Goal: Task Accomplishment & Management: Manage account settings

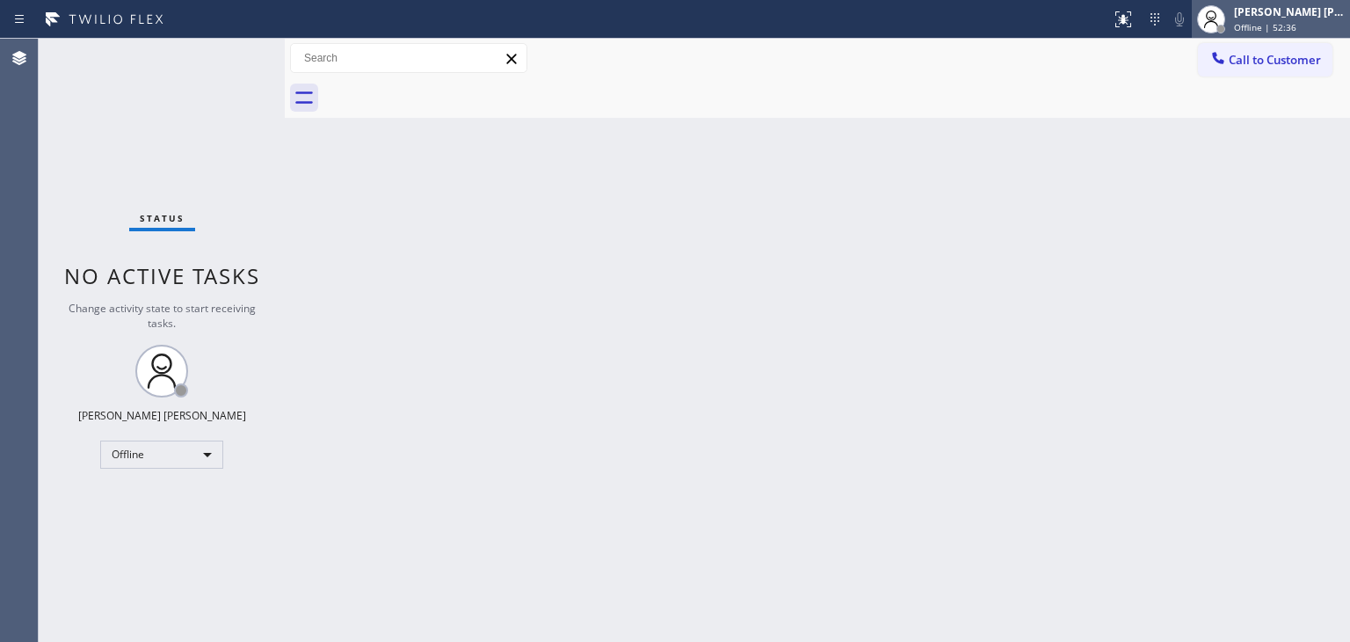
click at [1280, 22] on span "Offline | 52:36" at bounding box center [1265, 27] width 62 height 12
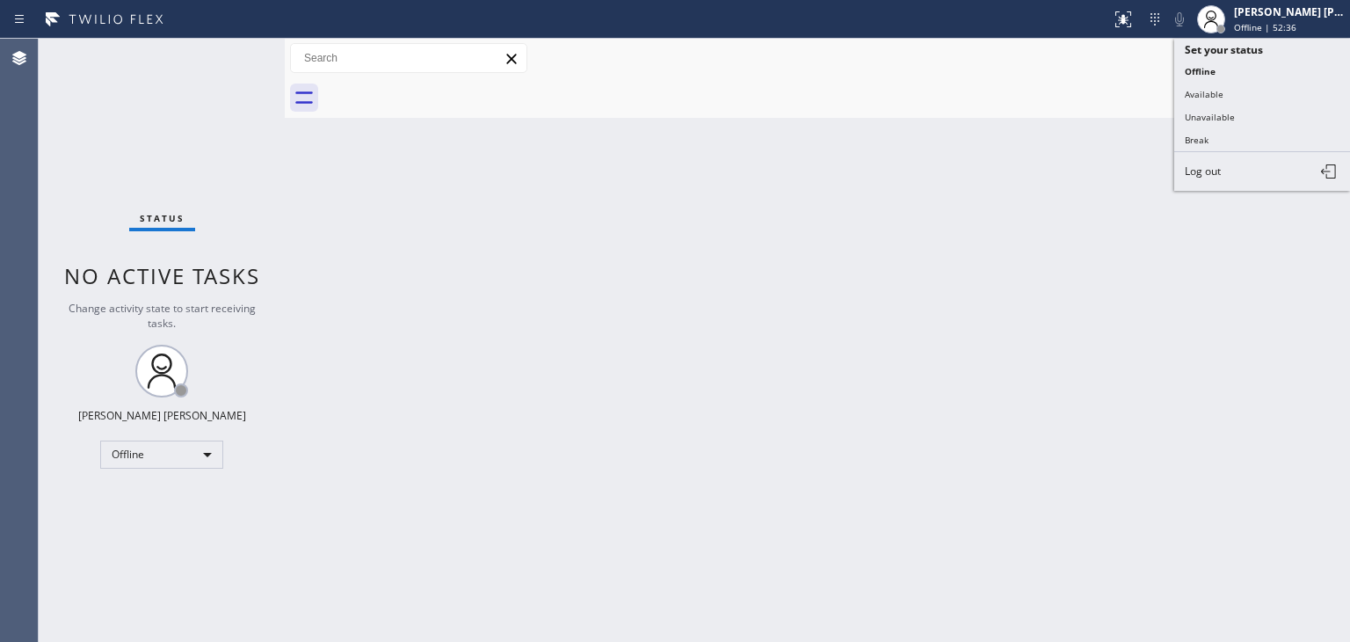
click at [1239, 92] on button "Available" at bounding box center [1262, 94] width 176 height 23
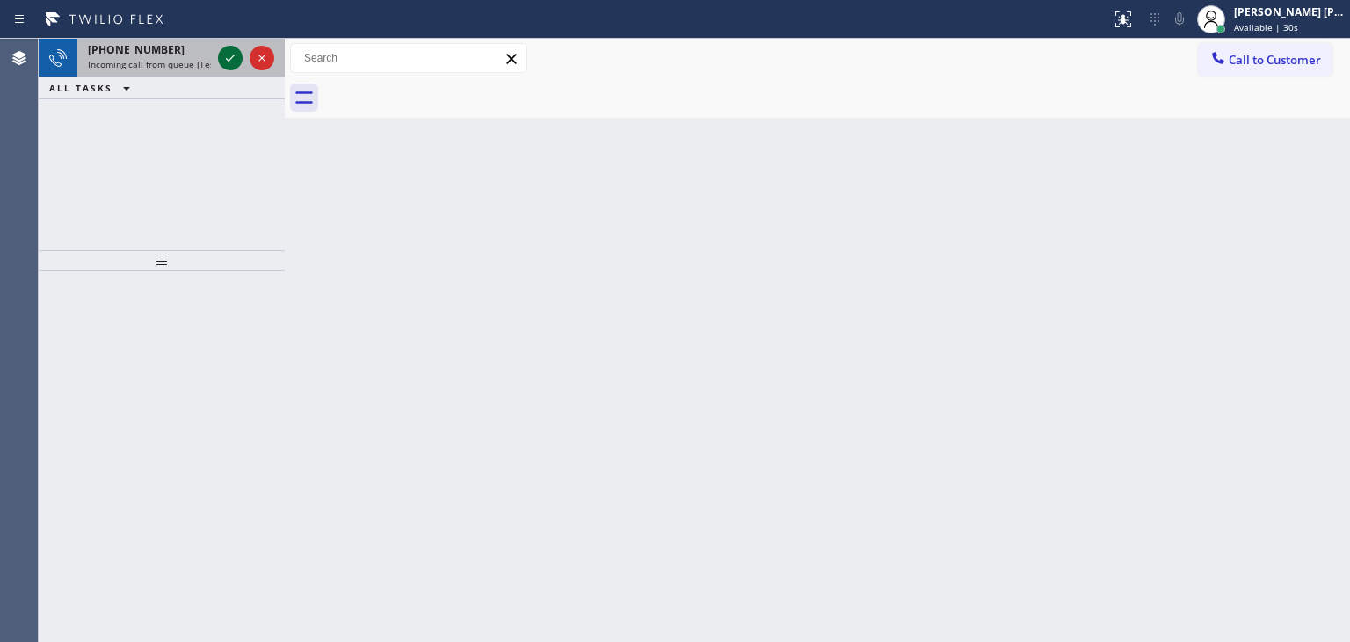
click at [237, 63] on icon at bounding box center [230, 57] width 21 height 21
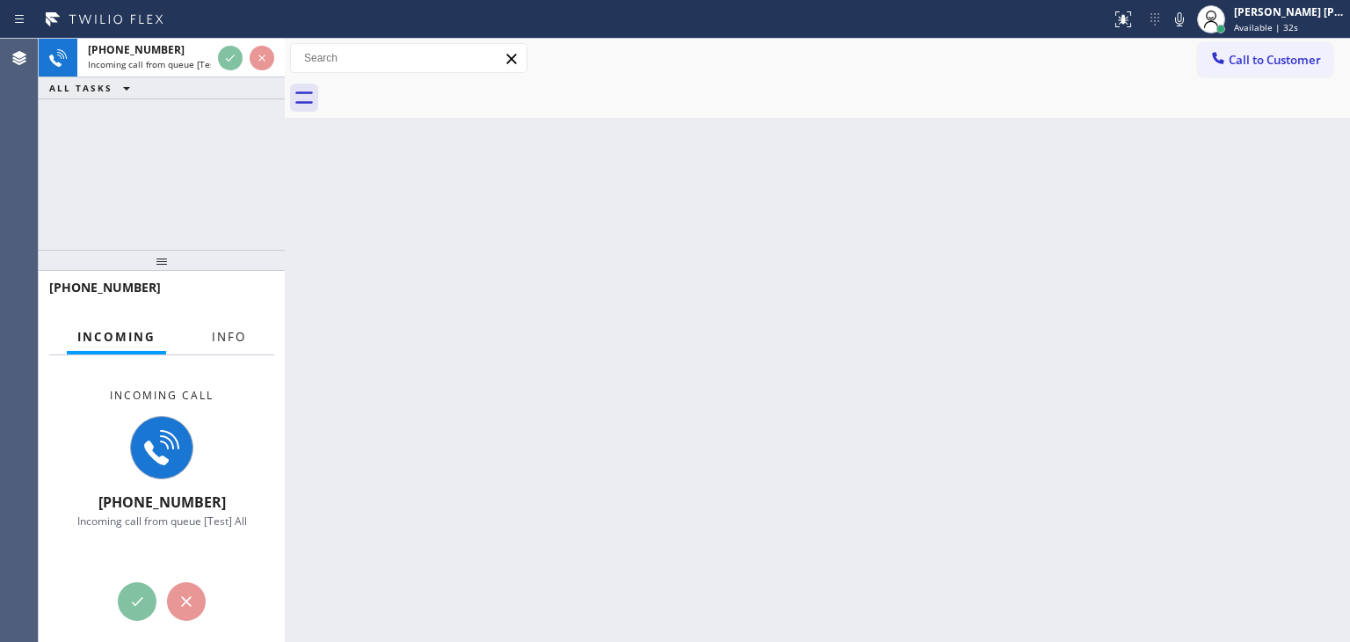
click at [236, 337] on span "Info" at bounding box center [229, 337] width 34 height 16
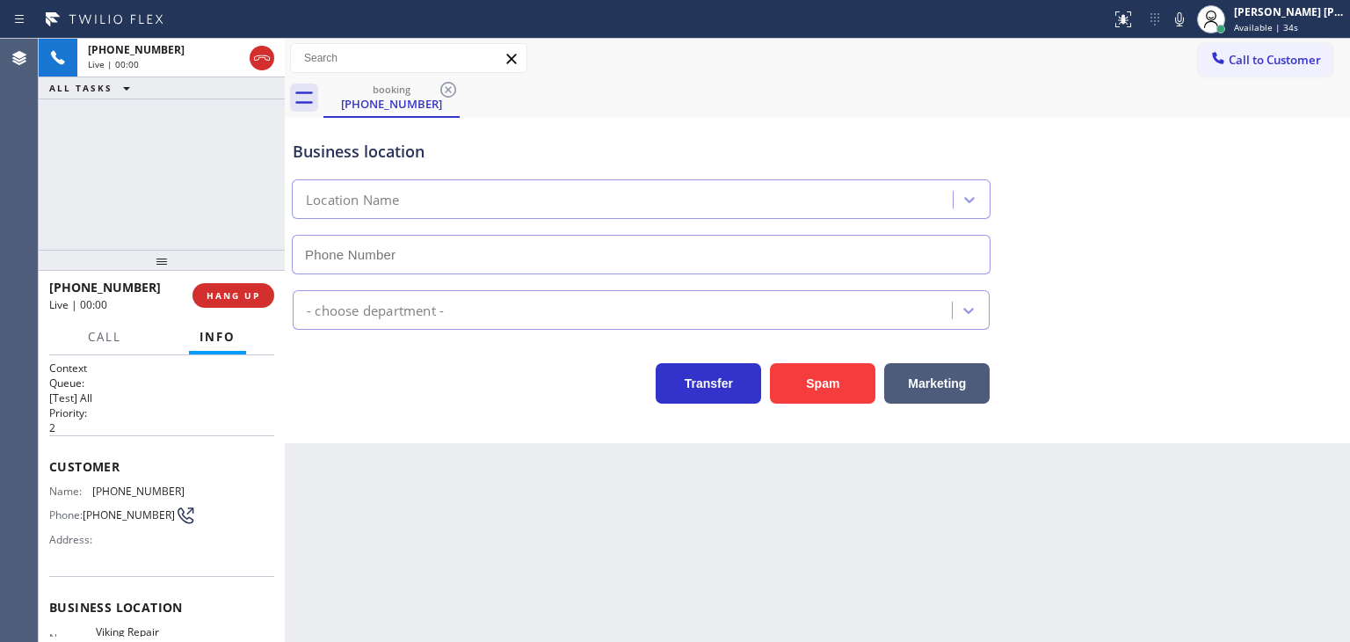
type input "[PHONE_NUMBER]"
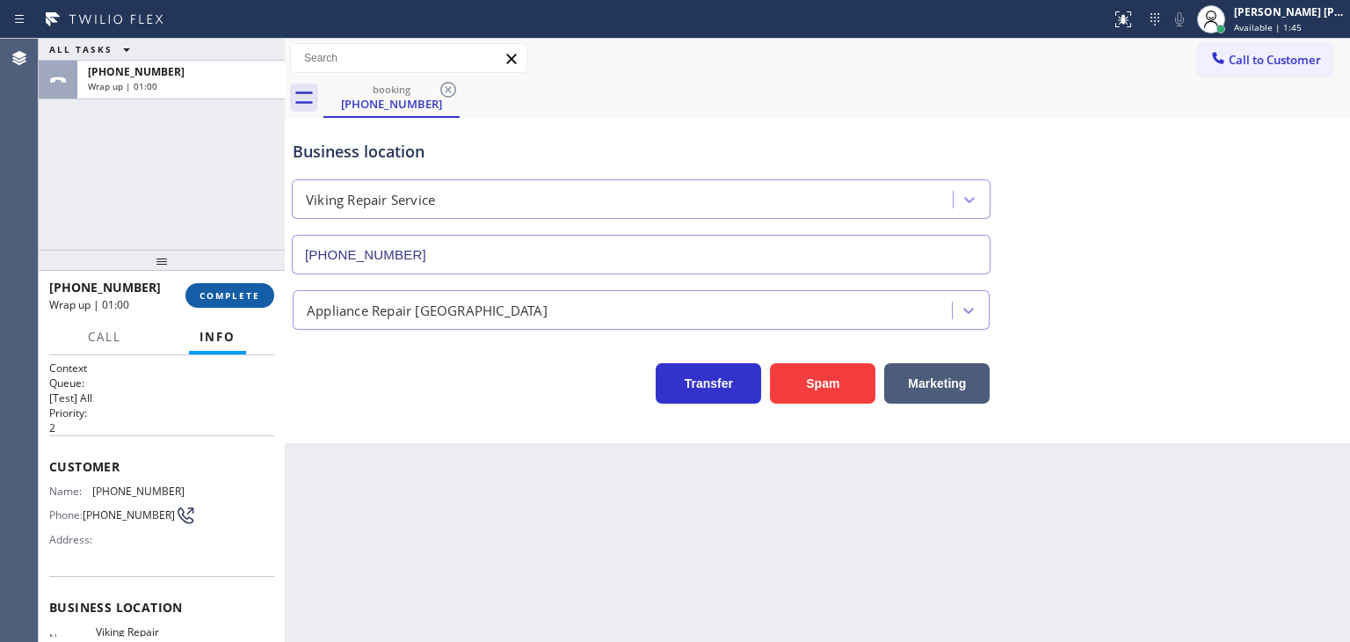
click at [244, 286] on button "COMPLETE" at bounding box center [229, 295] width 89 height 25
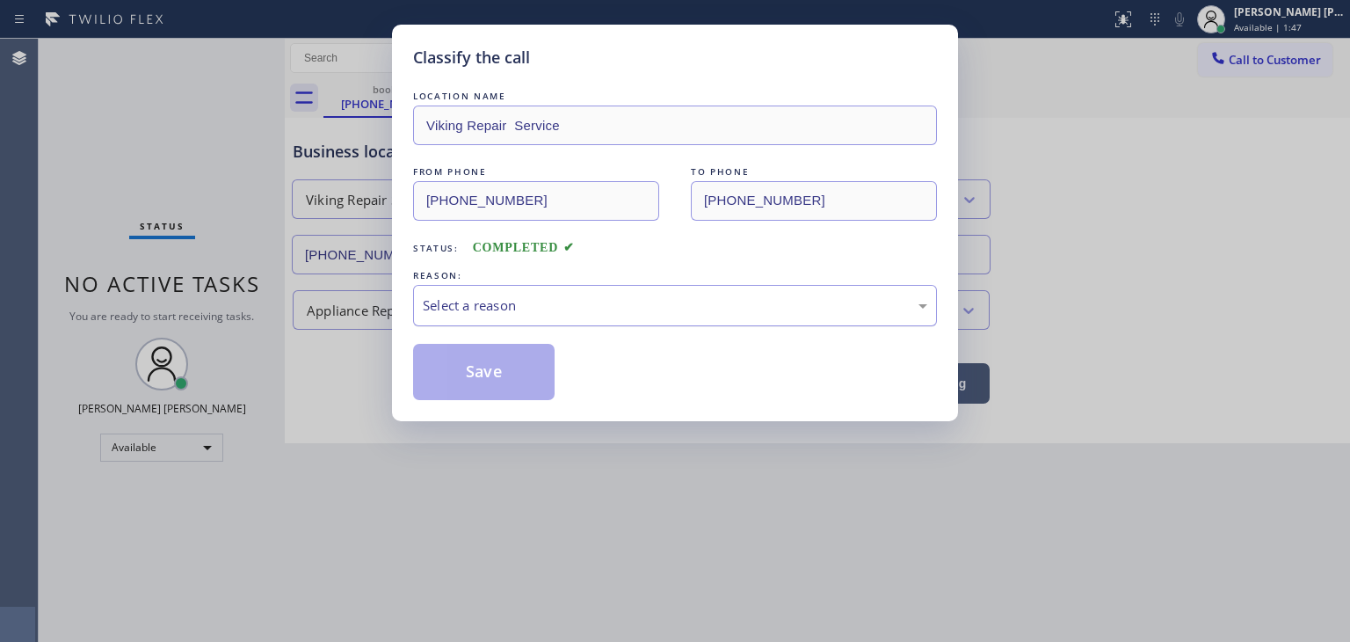
click at [479, 311] on div "Select a reason" at bounding box center [675, 305] width 505 height 20
click at [498, 374] on button "Save" at bounding box center [484, 372] width 142 height 56
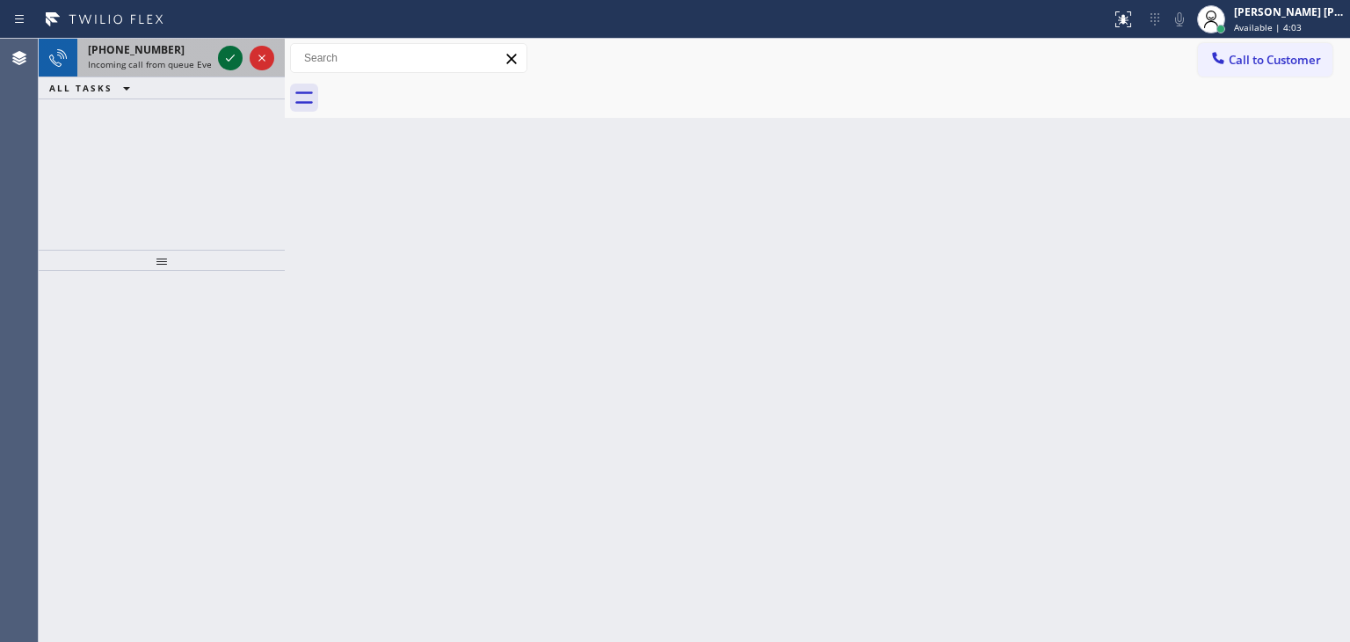
click at [236, 58] on icon at bounding box center [230, 57] width 21 height 21
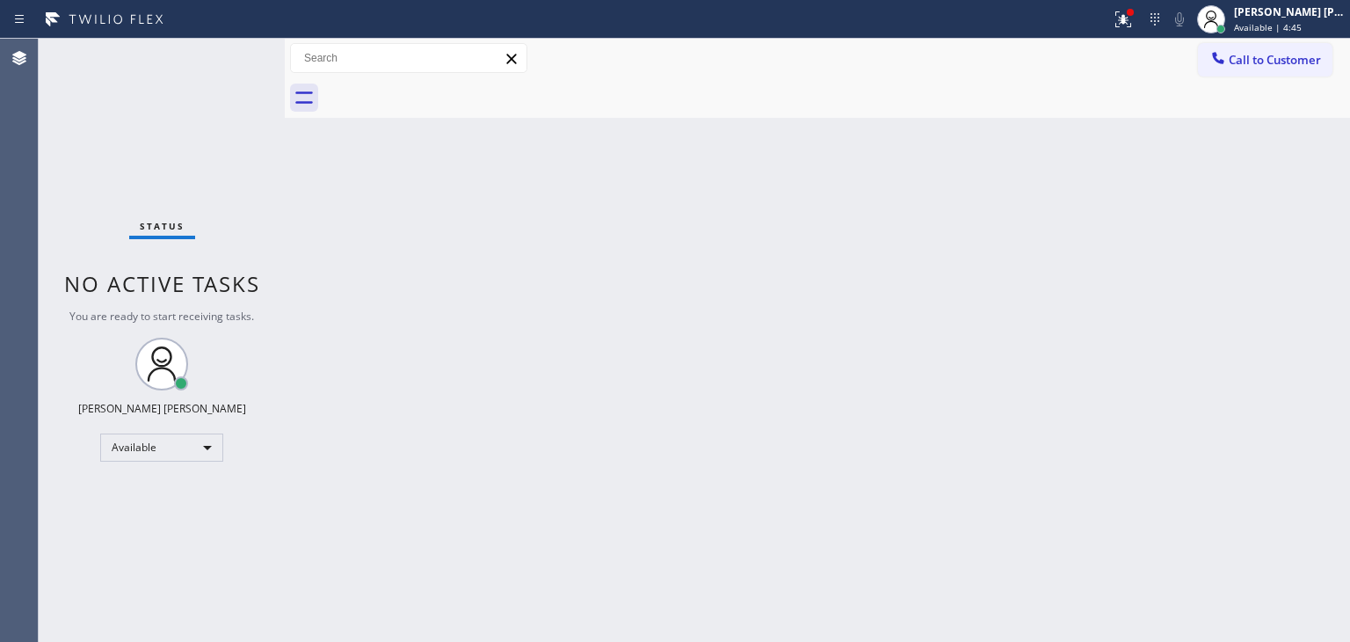
click at [234, 57] on div "Status No active tasks You are ready to start receiving tasks. [PERSON_NAME] [P…" at bounding box center [162, 340] width 246 height 603
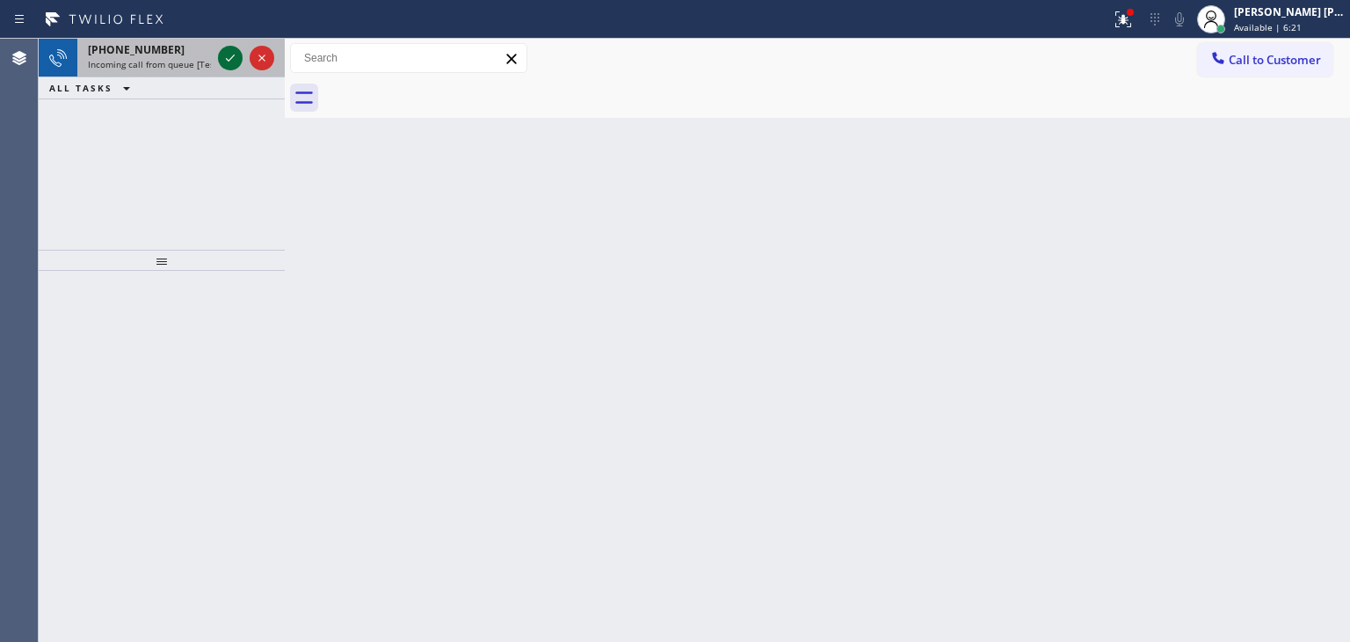
click at [224, 54] on icon at bounding box center [230, 57] width 21 height 21
click at [233, 55] on icon at bounding box center [230, 57] width 9 height 7
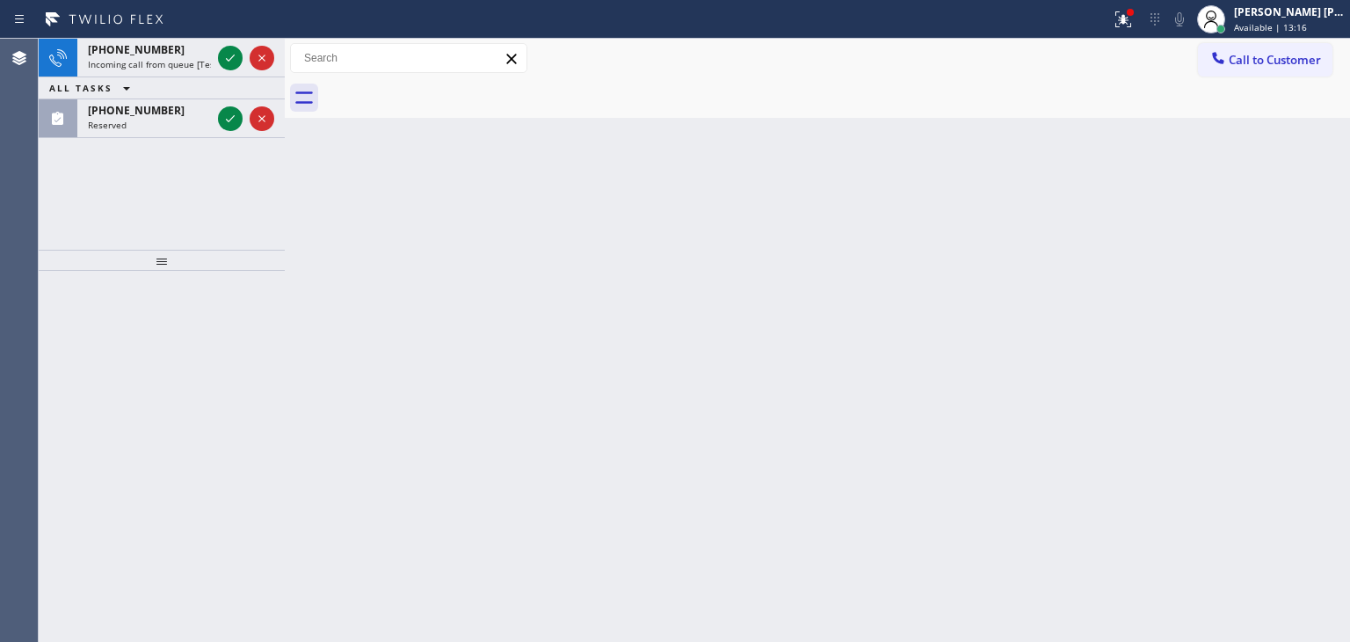
click at [229, 78] on div "ALL TASKS ALL TASKS ACTIVE TASKS TASKS IN WRAP UP" at bounding box center [162, 88] width 246 height 22
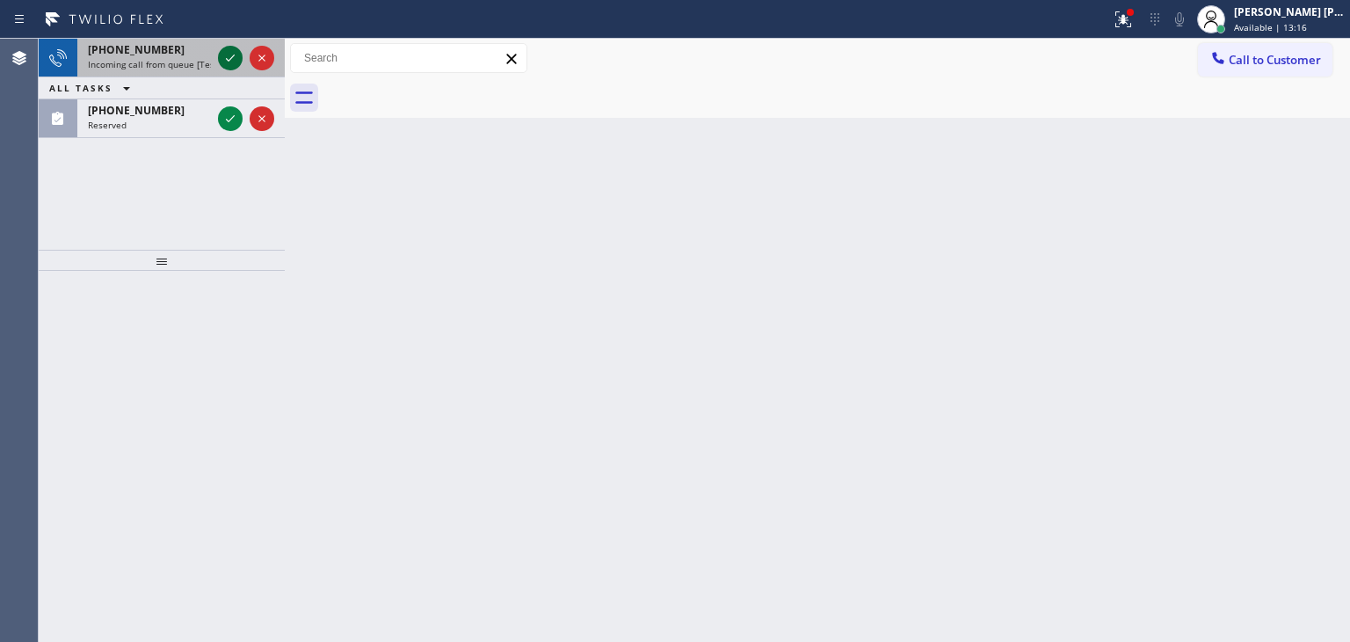
click at [229, 61] on icon at bounding box center [230, 57] width 9 height 7
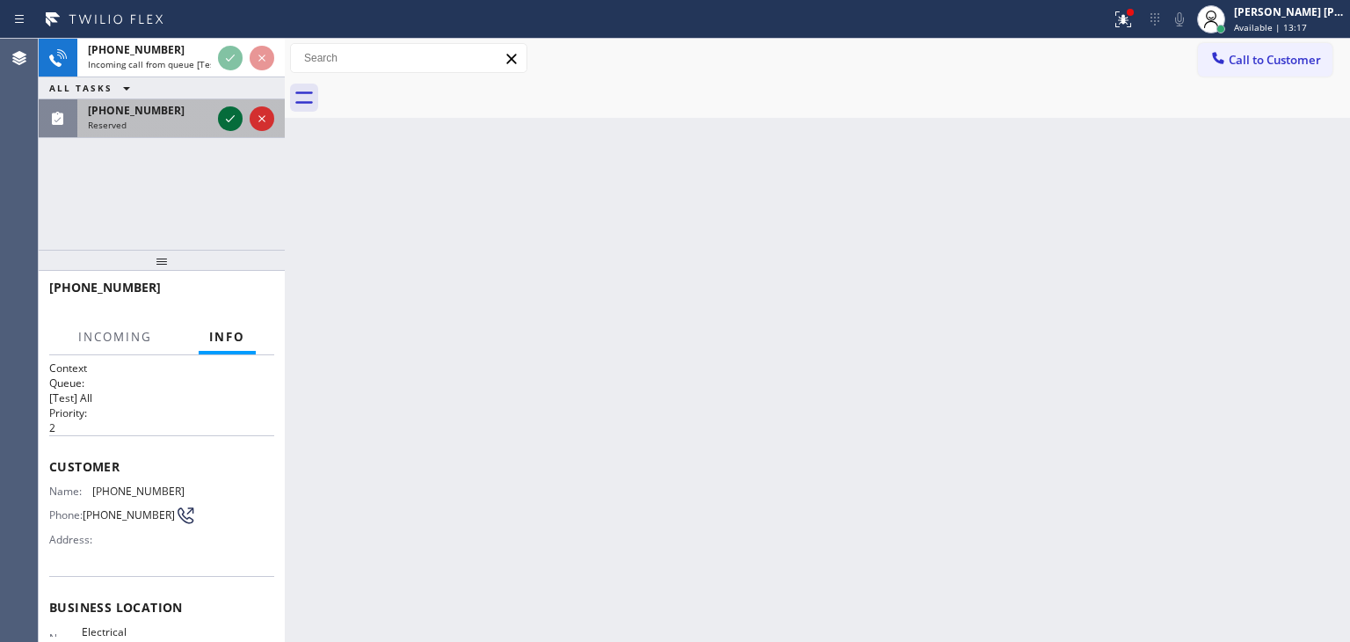
click at [236, 123] on icon at bounding box center [230, 118] width 21 height 21
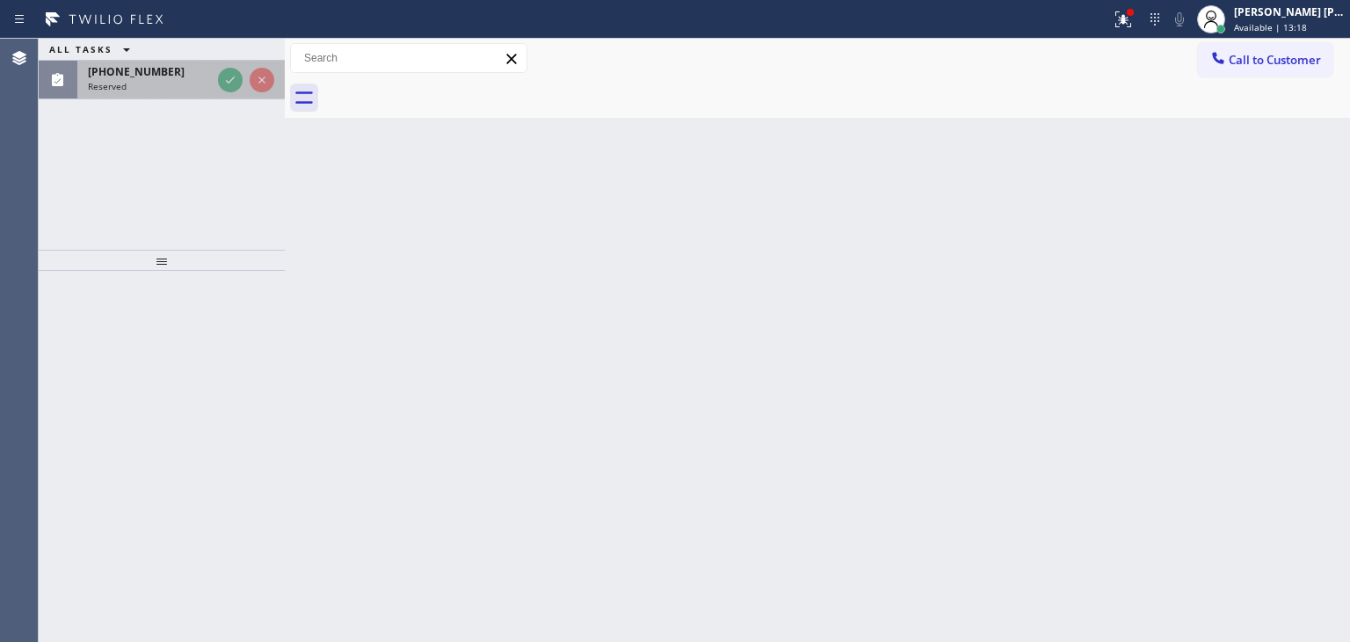
click at [211, 83] on div "Reserved" at bounding box center [149, 86] width 123 height 12
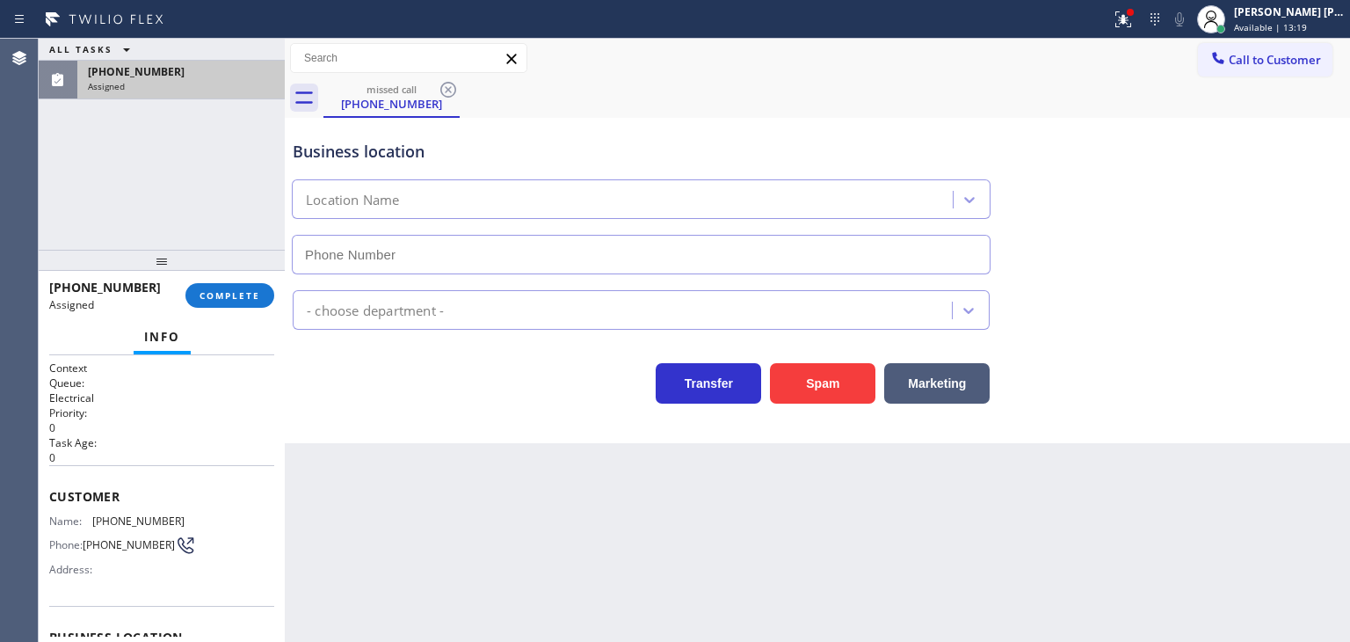
type input "[PHONE_NUMBER]"
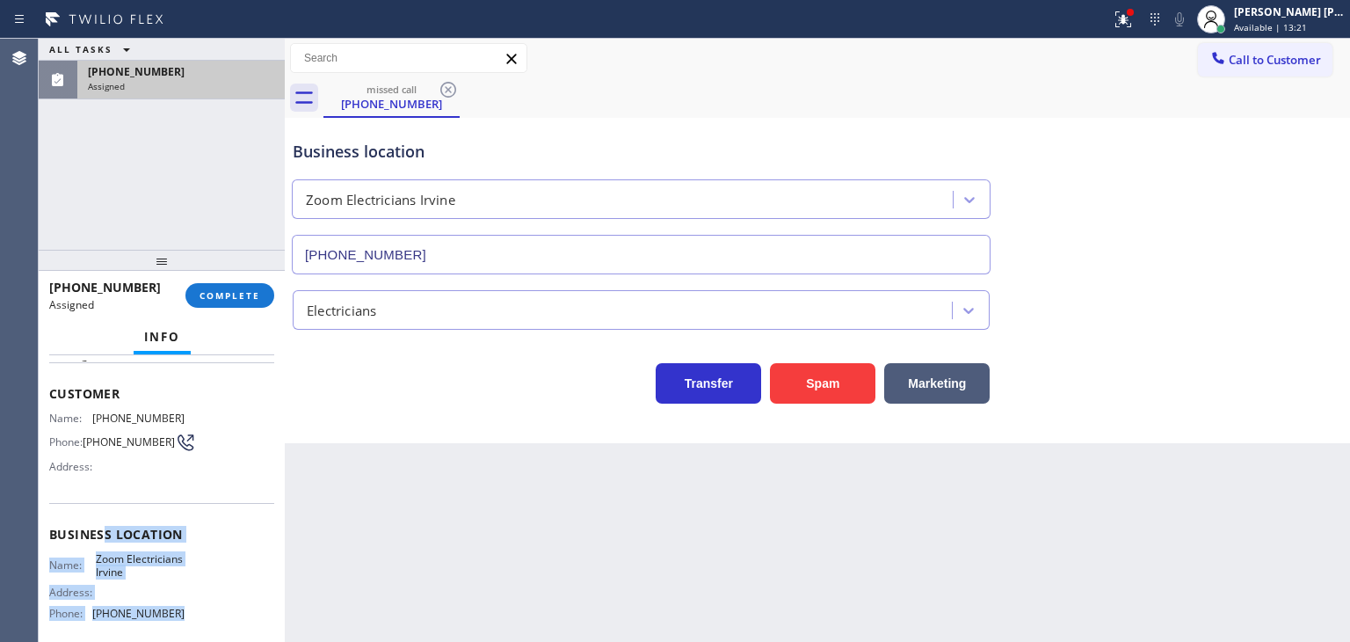
scroll to position [88, 0]
drag, startPoint x: 183, startPoint y: 555, endPoint x: 49, endPoint y: 421, distance: 189.6
click at [49, 421] on div "Context Queue: Electrical Priority: 0 Task Age: Customer Name: [PHONE_NUMBER] P…" at bounding box center [161, 527] width 225 height 510
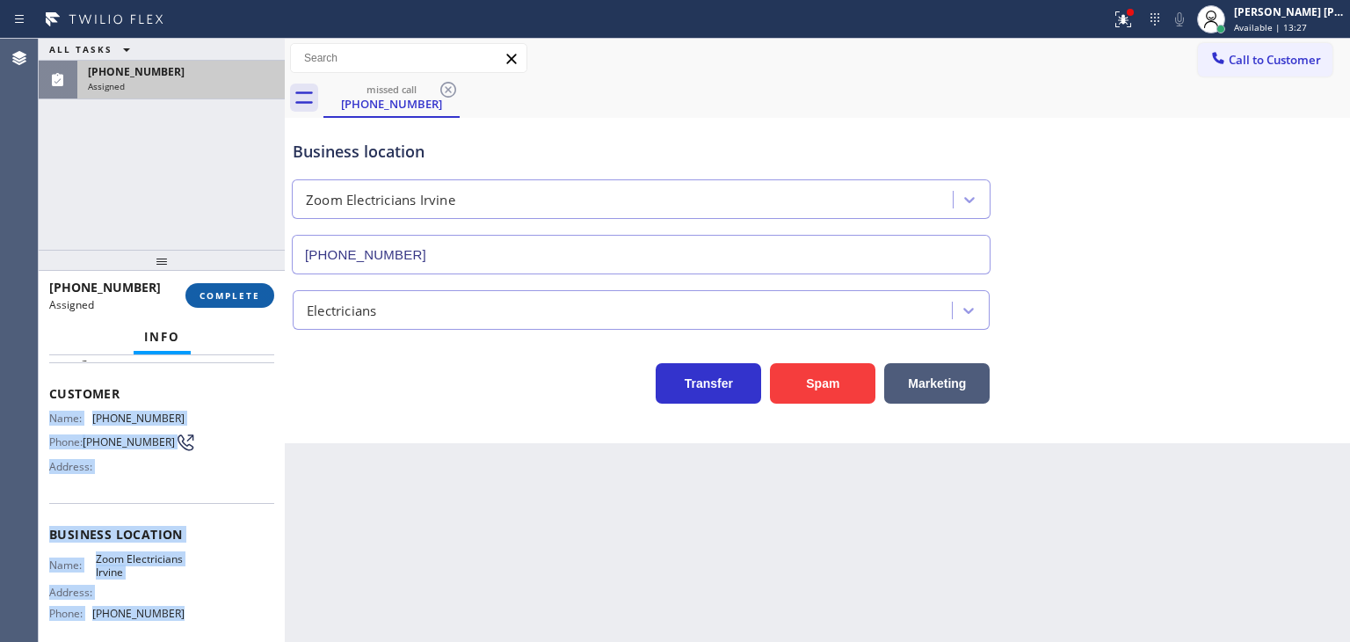
click at [244, 291] on span "COMPLETE" at bounding box center [230, 295] width 61 height 12
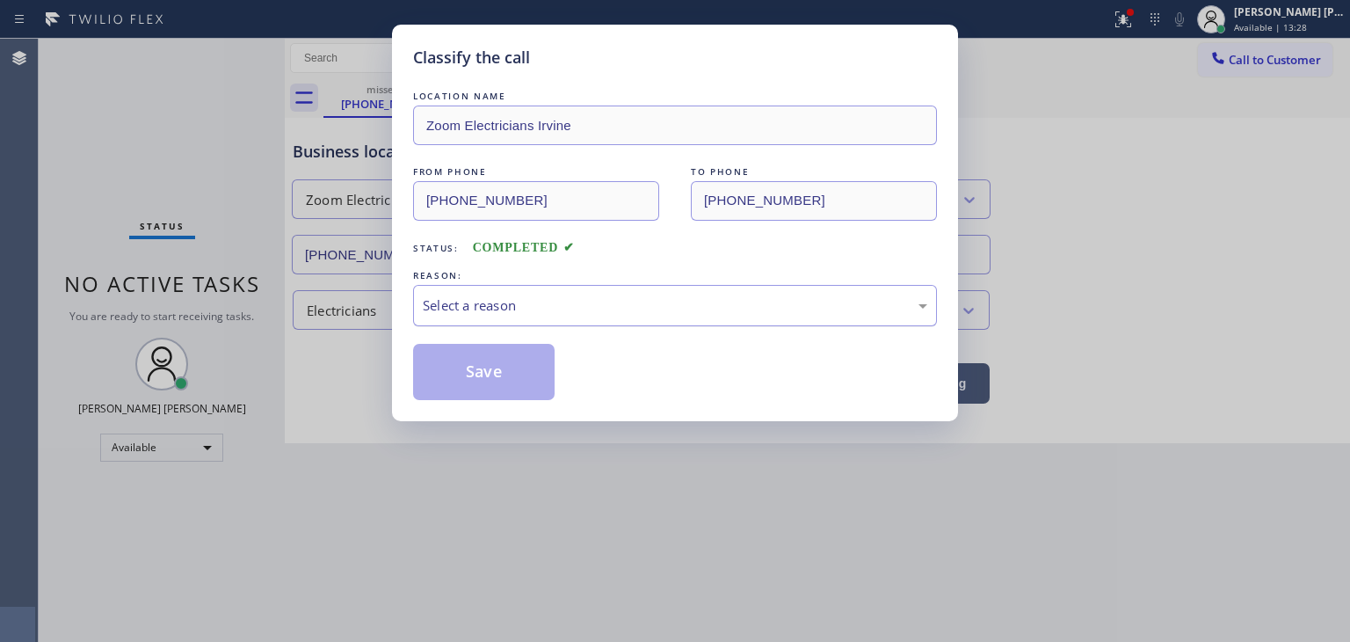
click at [498, 293] on div "Select a reason" at bounding box center [675, 305] width 524 height 41
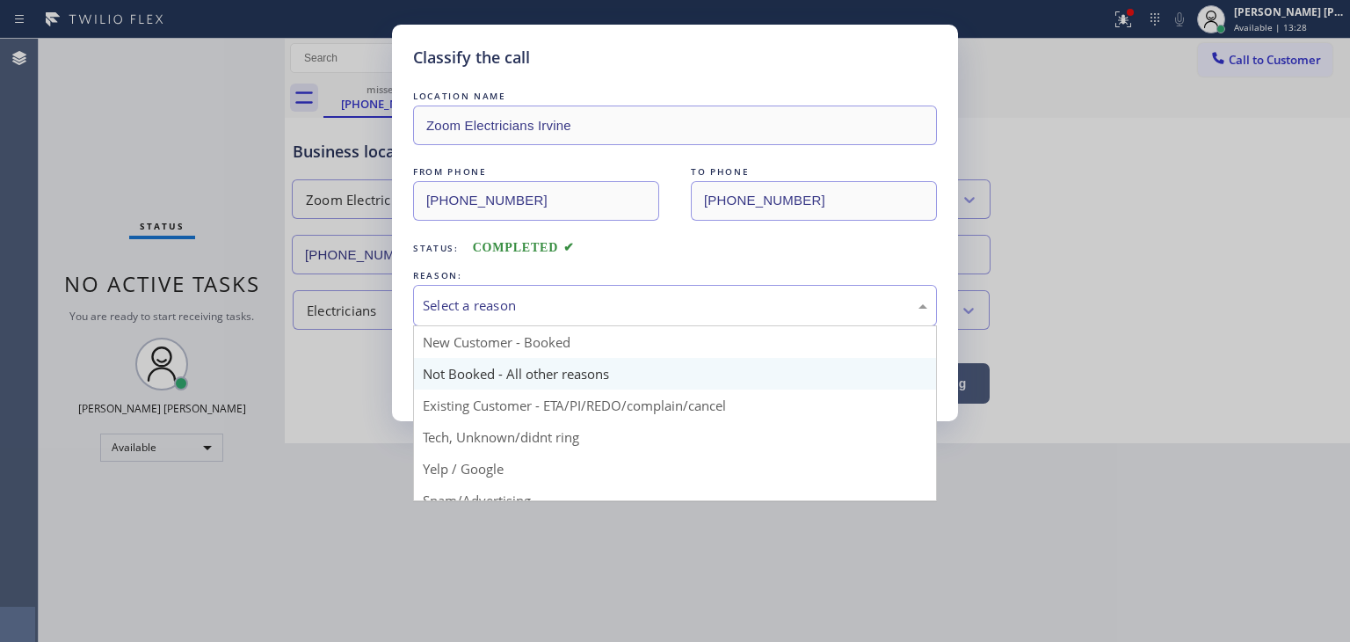
scroll to position [88, 0]
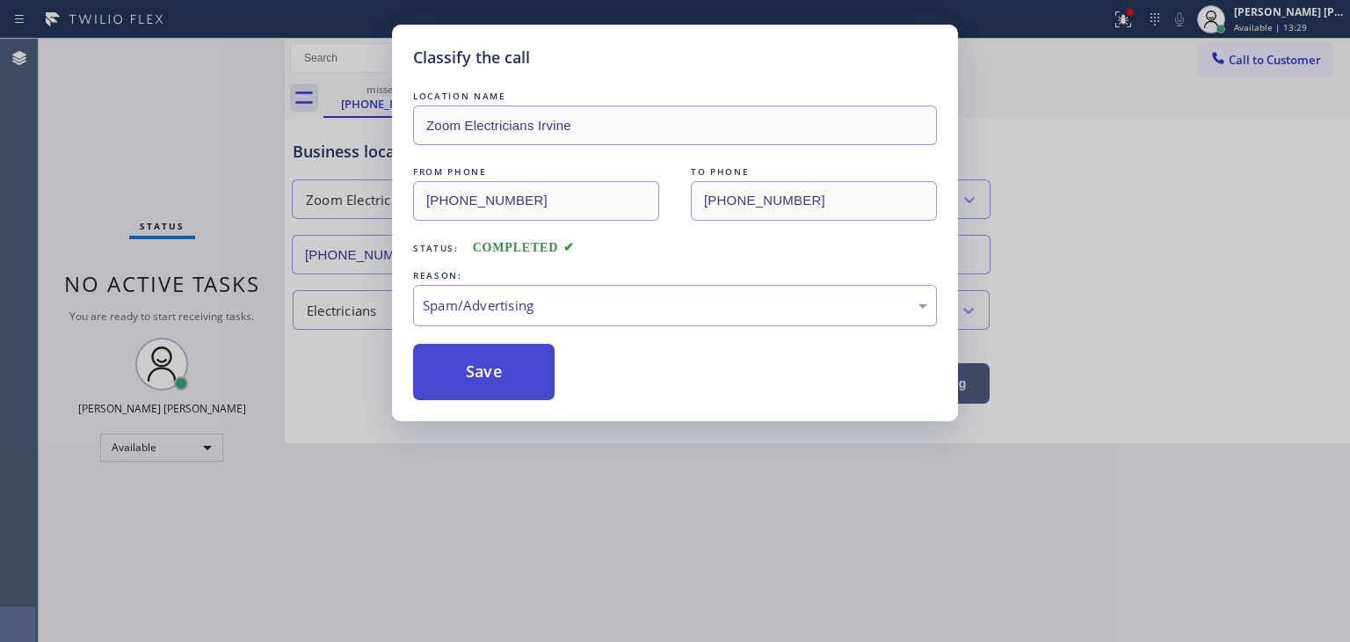
click at [496, 391] on button "Save" at bounding box center [484, 372] width 142 height 56
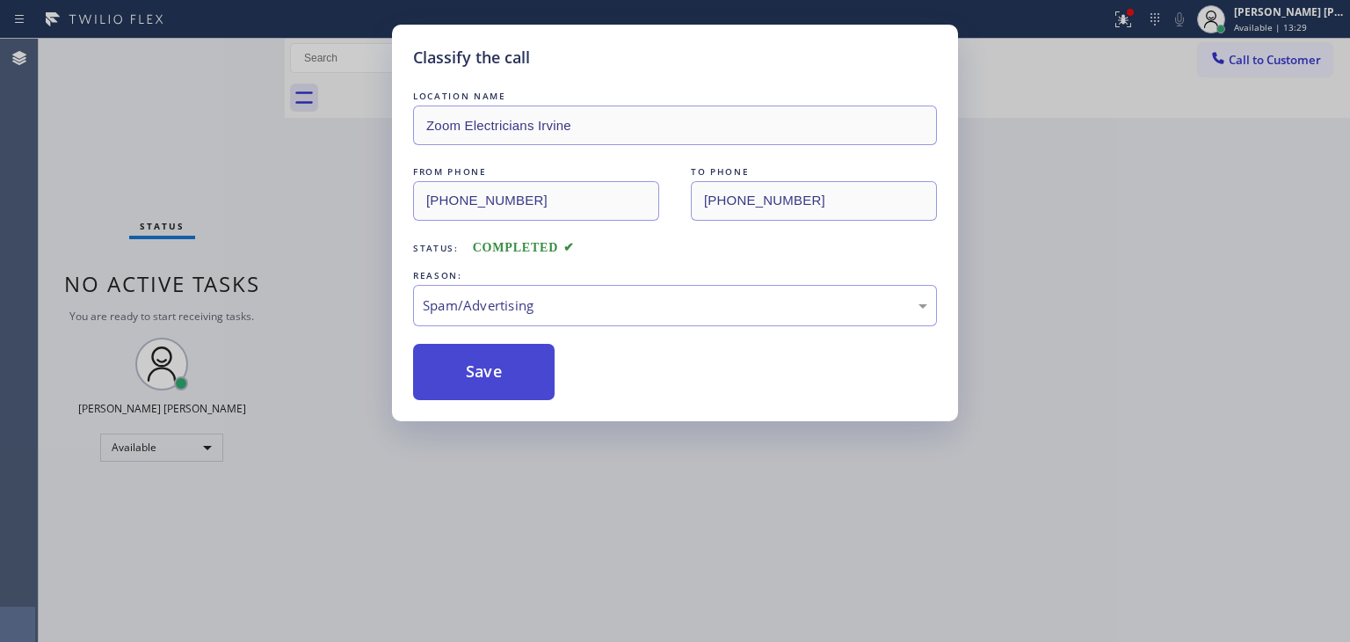
click at [498, 374] on button "Save" at bounding box center [484, 372] width 142 height 56
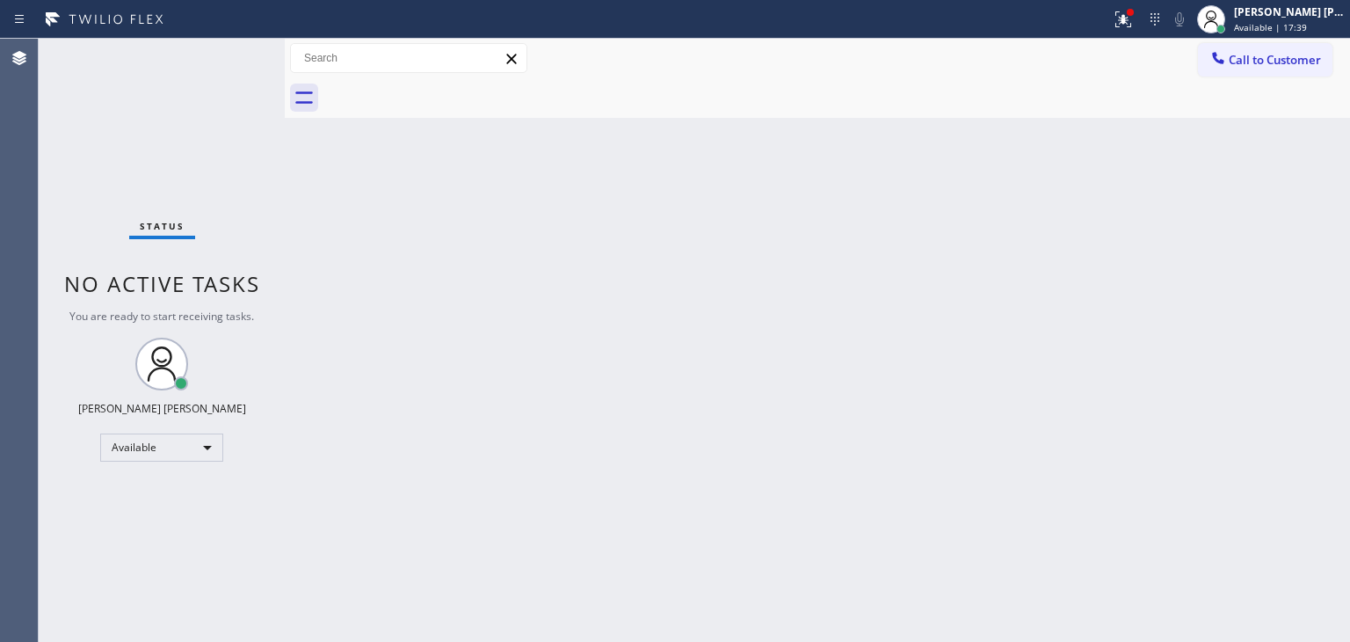
click at [200, 66] on div "Status No active tasks You are ready to start receiving tasks. [PERSON_NAME] [P…" at bounding box center [162, 340] width 246 height 603
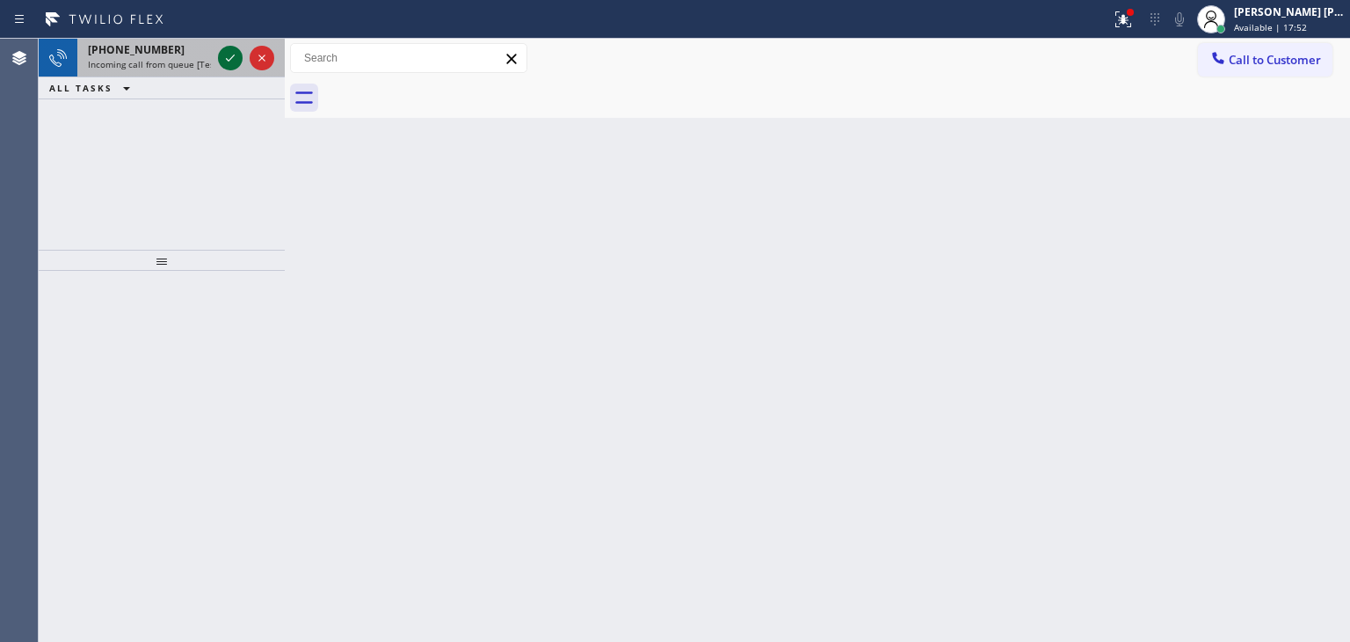
click at [225, 47] on icon at bounding box center [230, 57] width 21 height 21
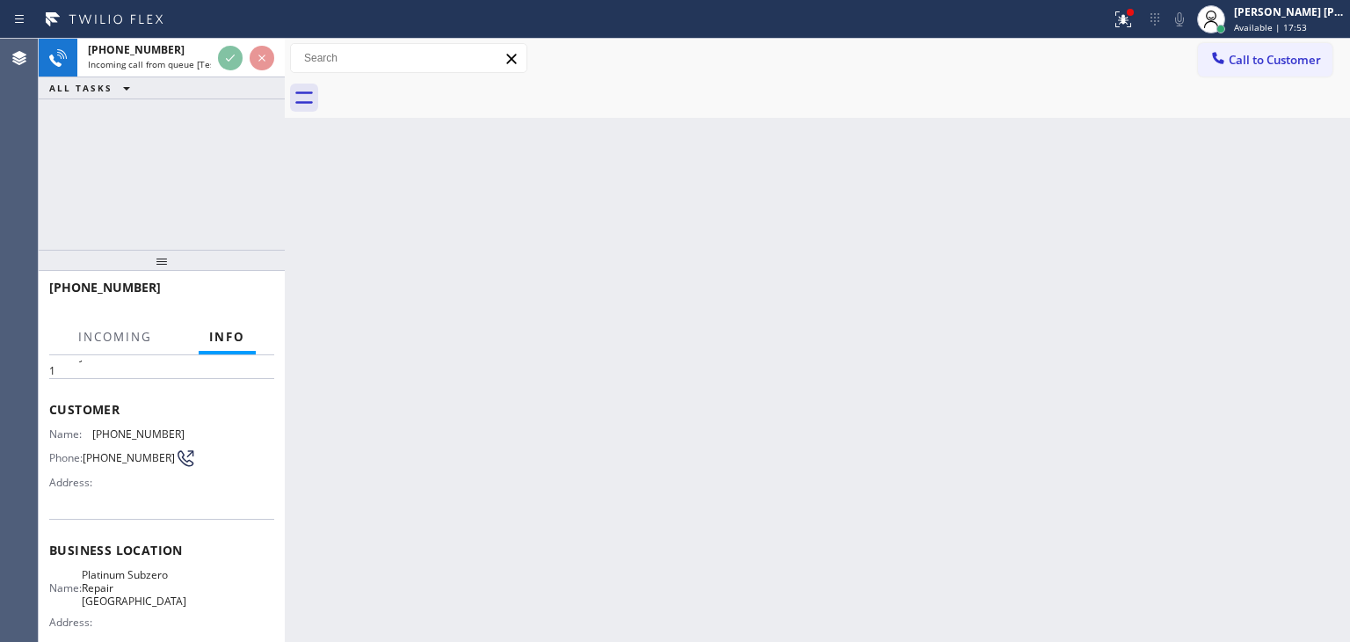
scroll to position [88, 0]
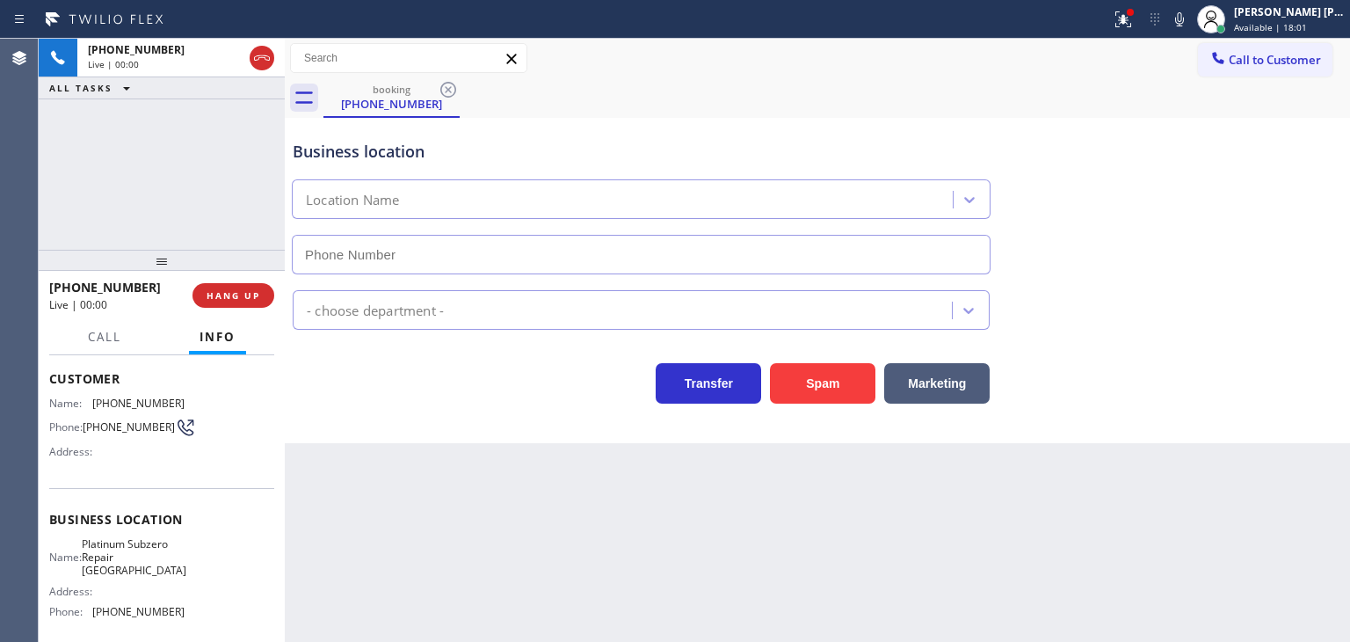
type input "[PHONE_NUMBER]"
click at [1190, 21] on icon at bounding box center [1179, 19] width 21 height 21
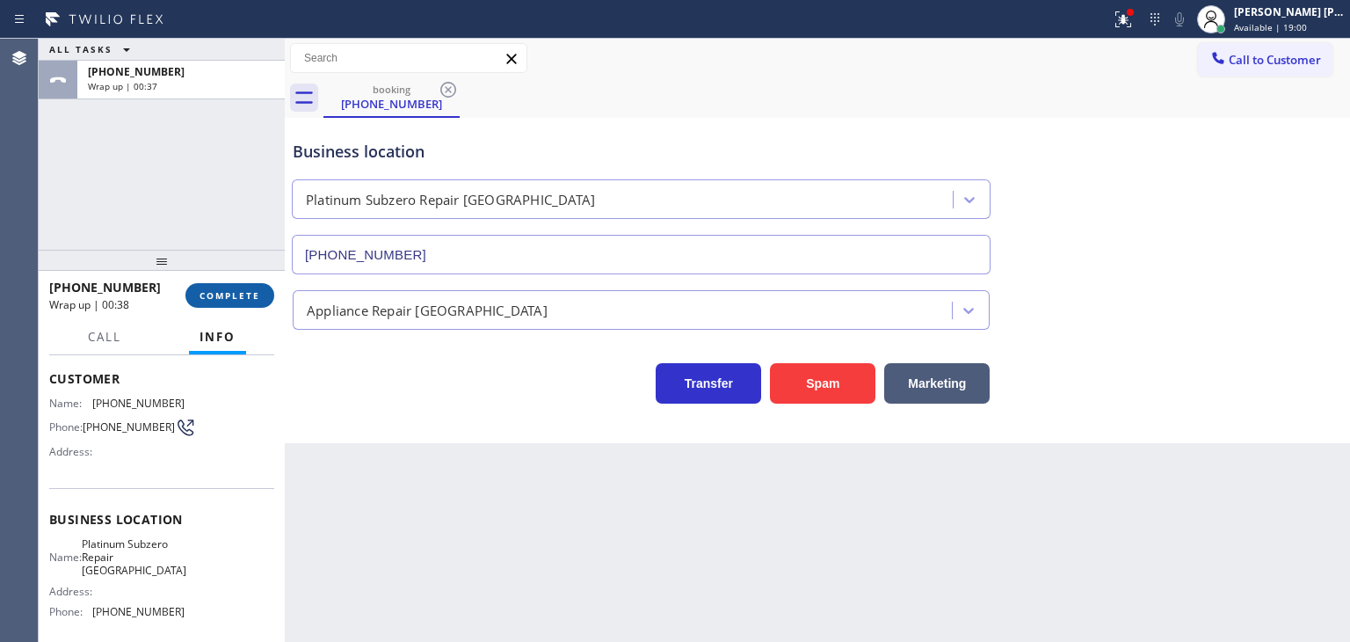
click at [232, 300] on span "COMPLETE" at bounding box center [230, 295] width 61 height 12
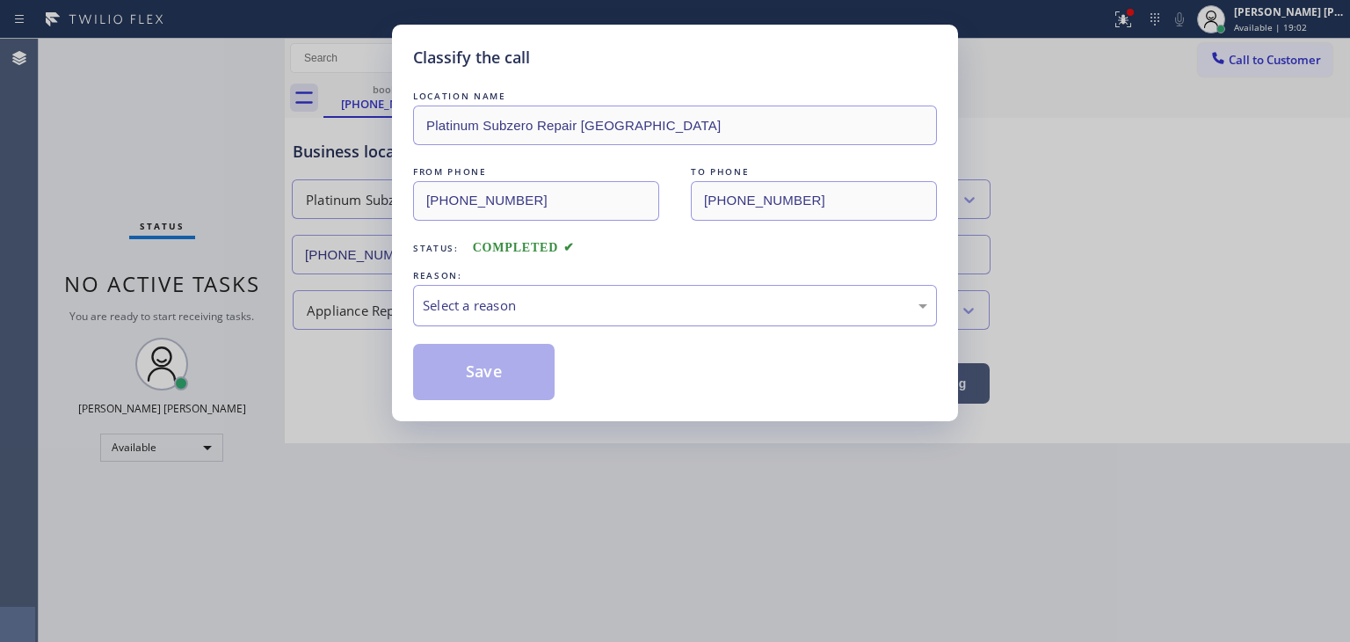
click at [531, 310] on div "Select a reason" at bounding box center [675, 305] width 505 height 20
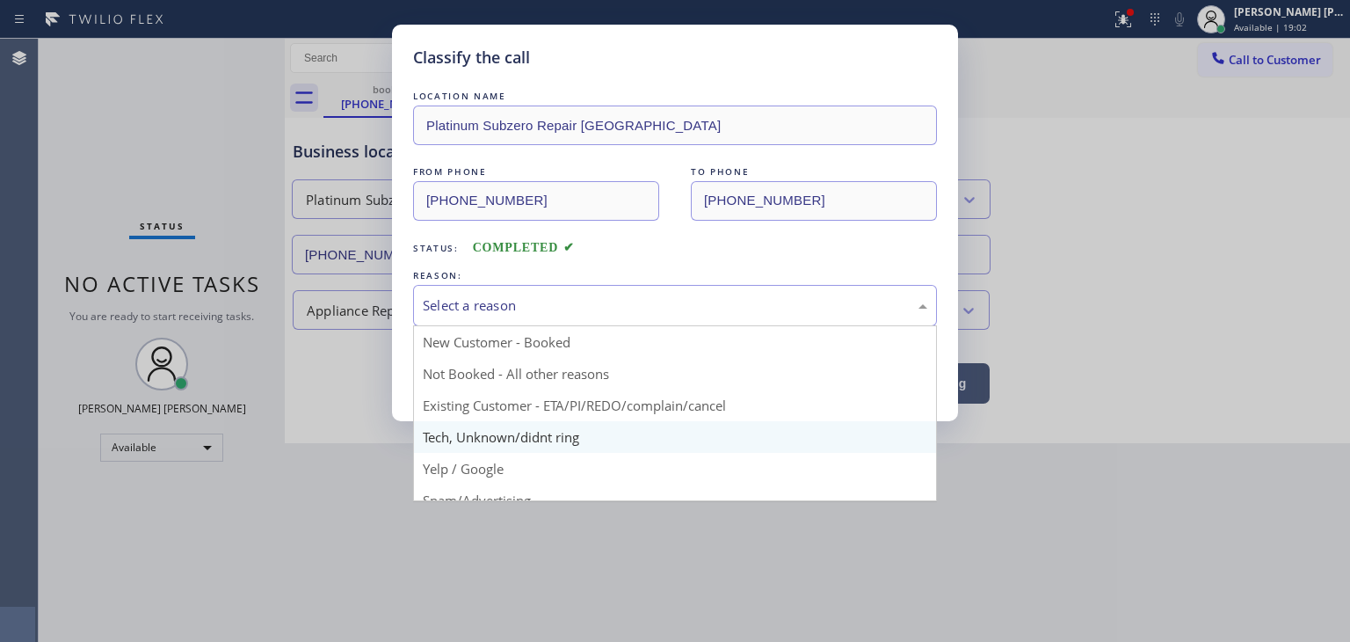
scroll to position [88, 0]
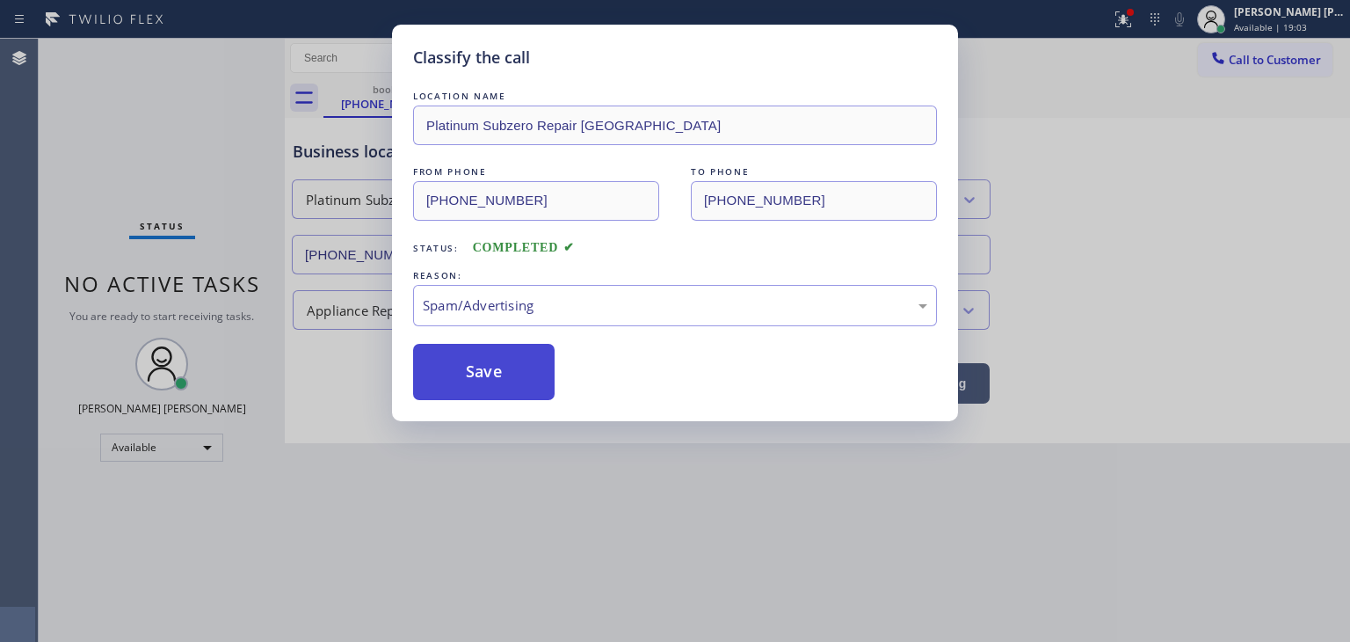
click at [488, 384] on button "Save" at bounding box center [484, 372] width 142 height 56
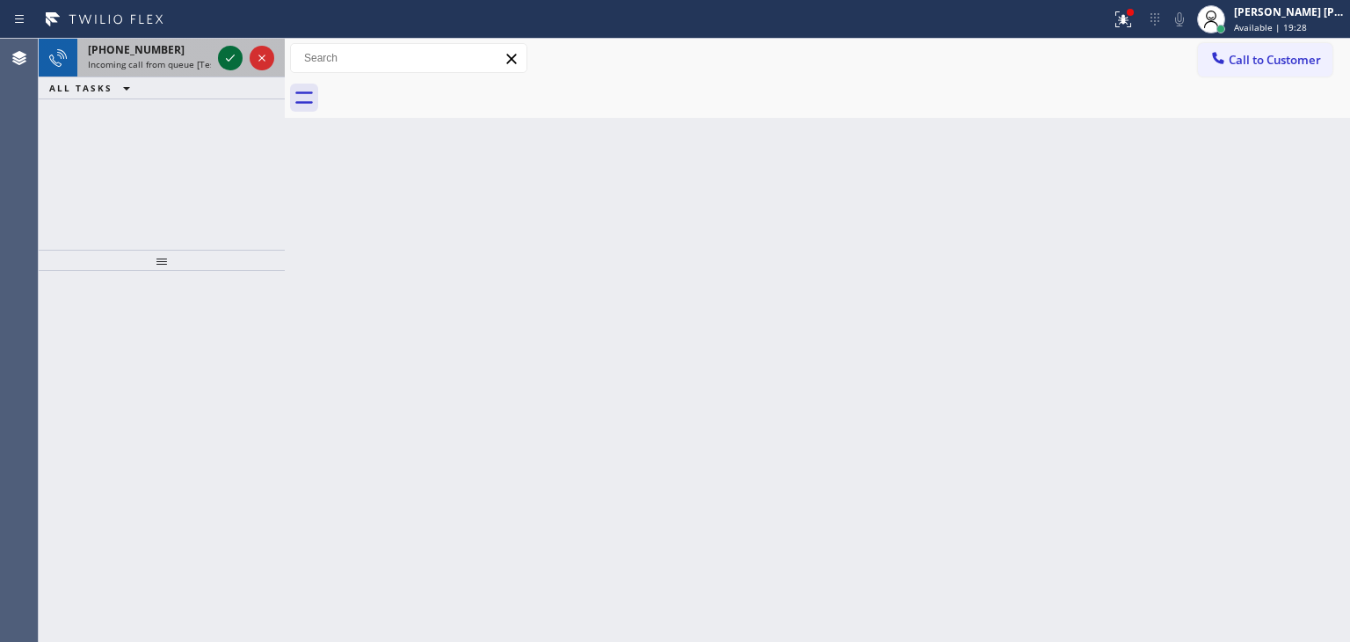
click at [231, 62] on icon at bounding box center [230, 57] width 21 height 21
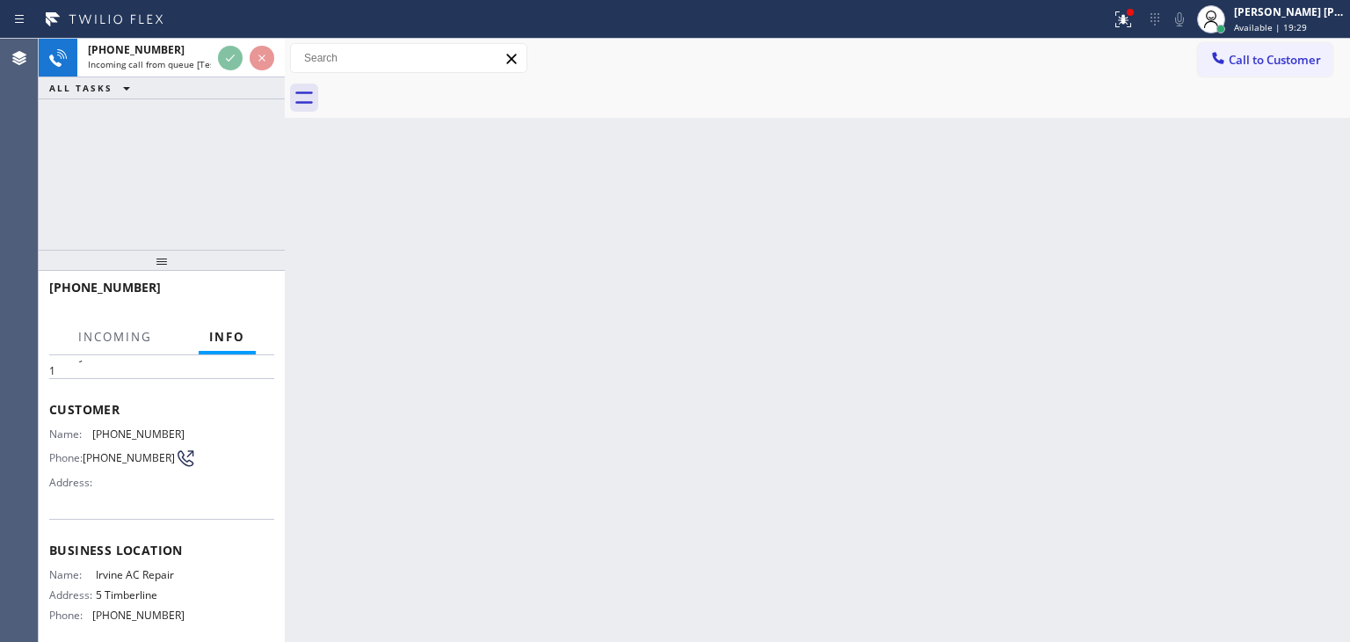
scroll to position [88, 0]
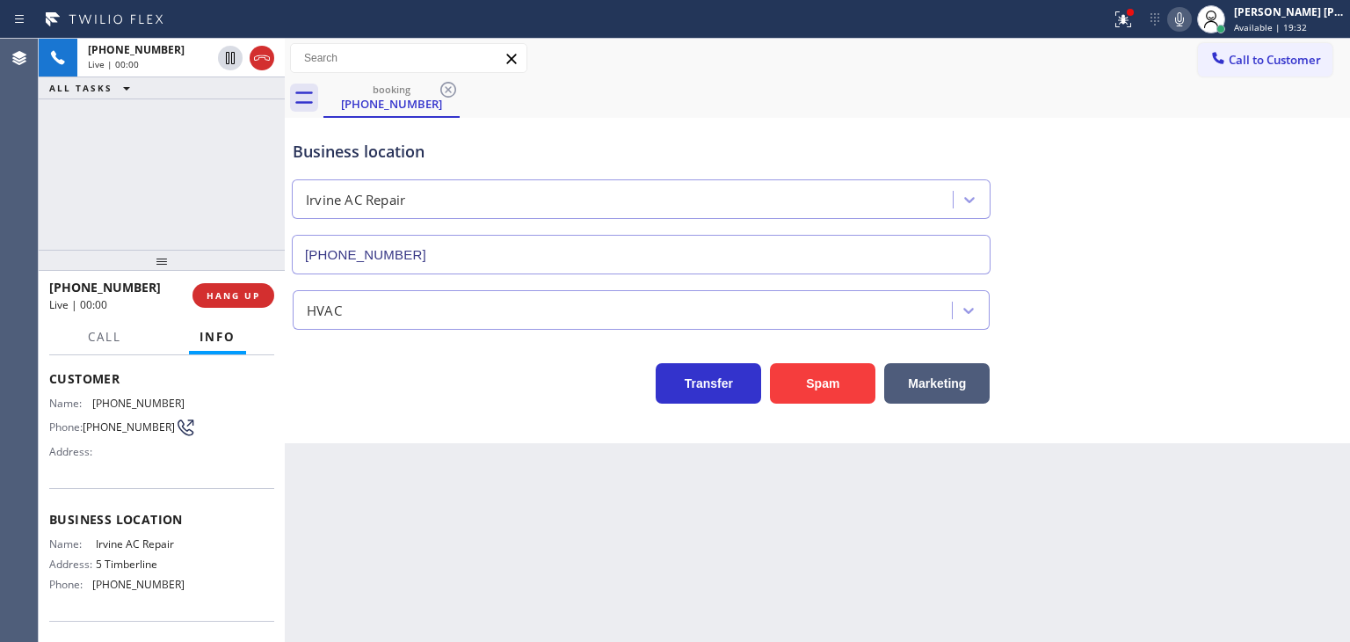
type input "[PHONE_NUMBER]"
drag, startPoint x: 214, startPoint y: 301, endPoint x: 229, endPoint y: 307, distance: 16.2
click at [214, 301] on span "HANG UP" at bounding box center [234, 295] width 54 height 12
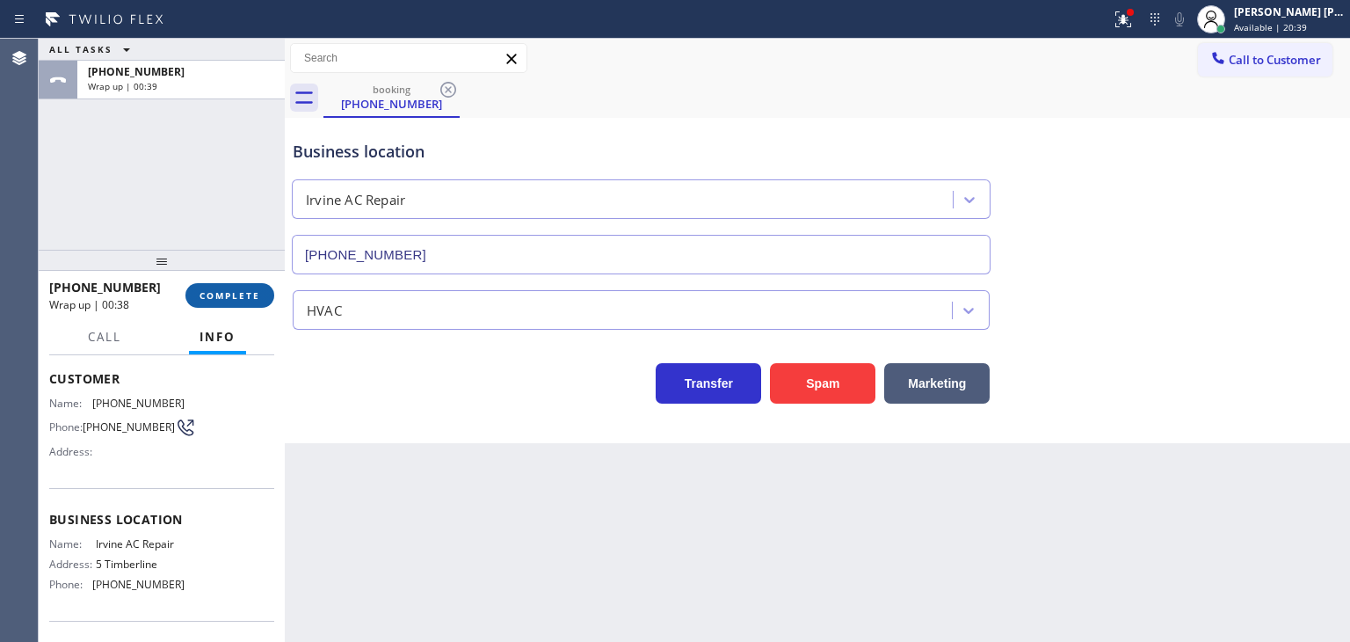
click at [267, 291] on button "COMPLETE" at bounding box center [229, 295] width 89 height 25
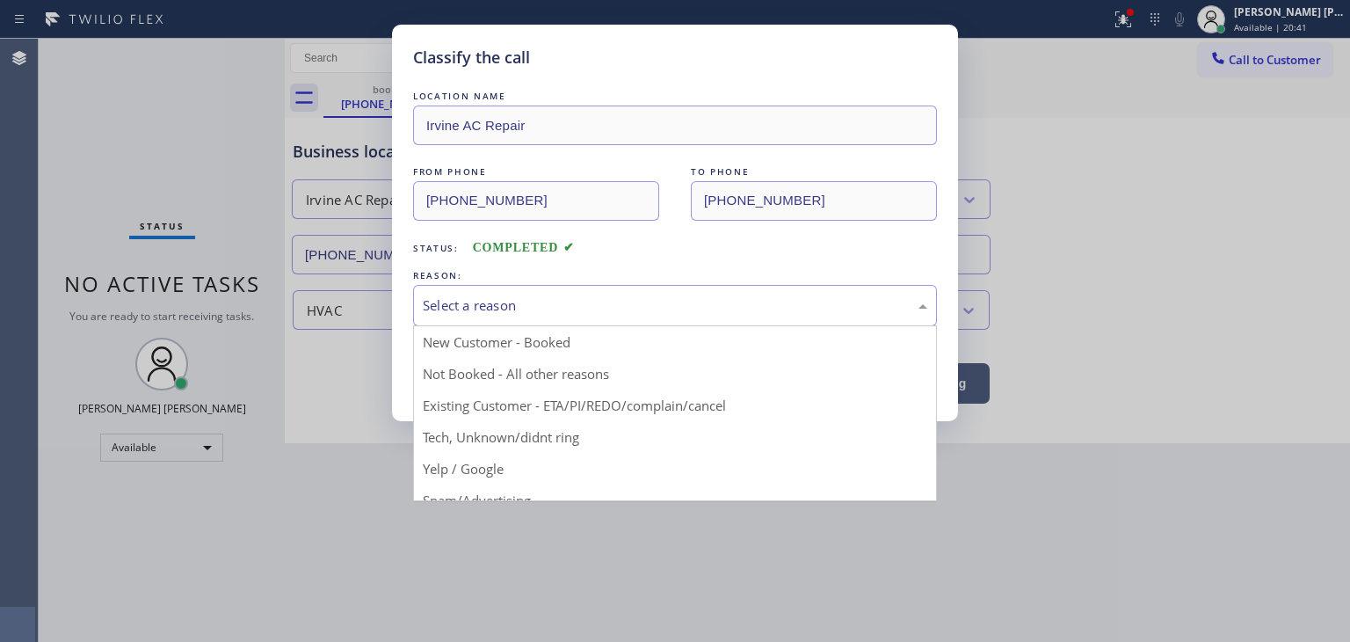
click at [483, 293] on div "Select a reason" at bounding box center [675, 305] width 524 height 41
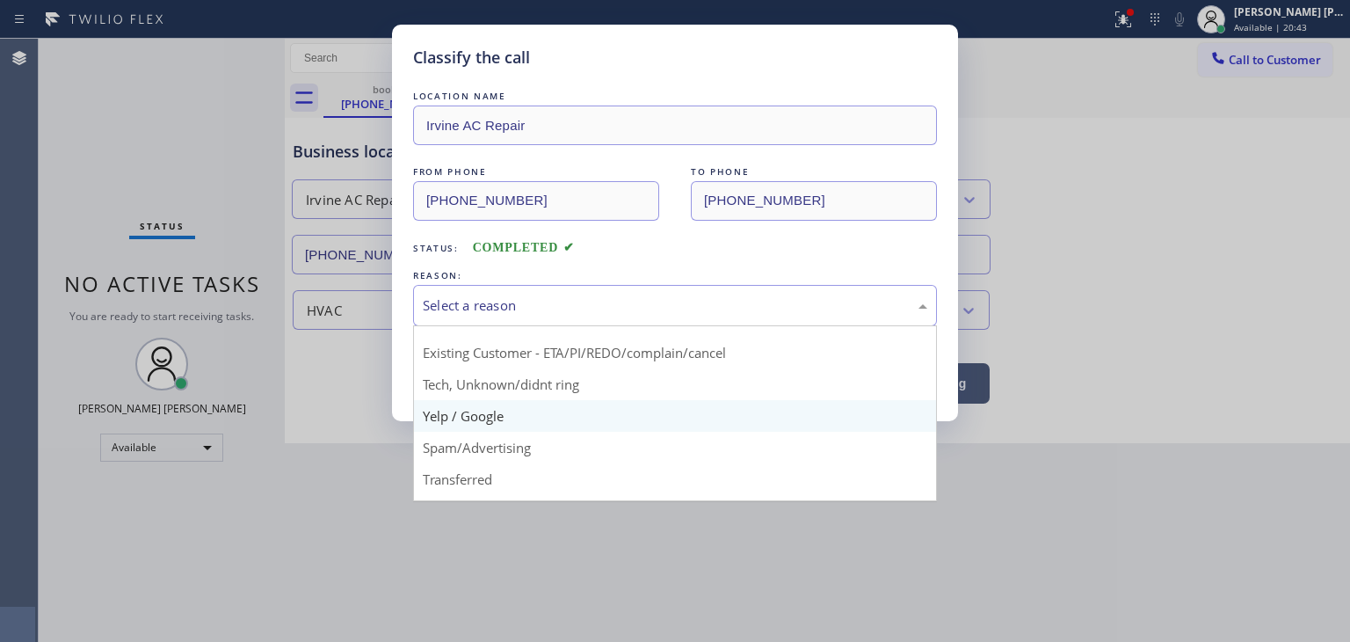
scroll to position [22, 0]
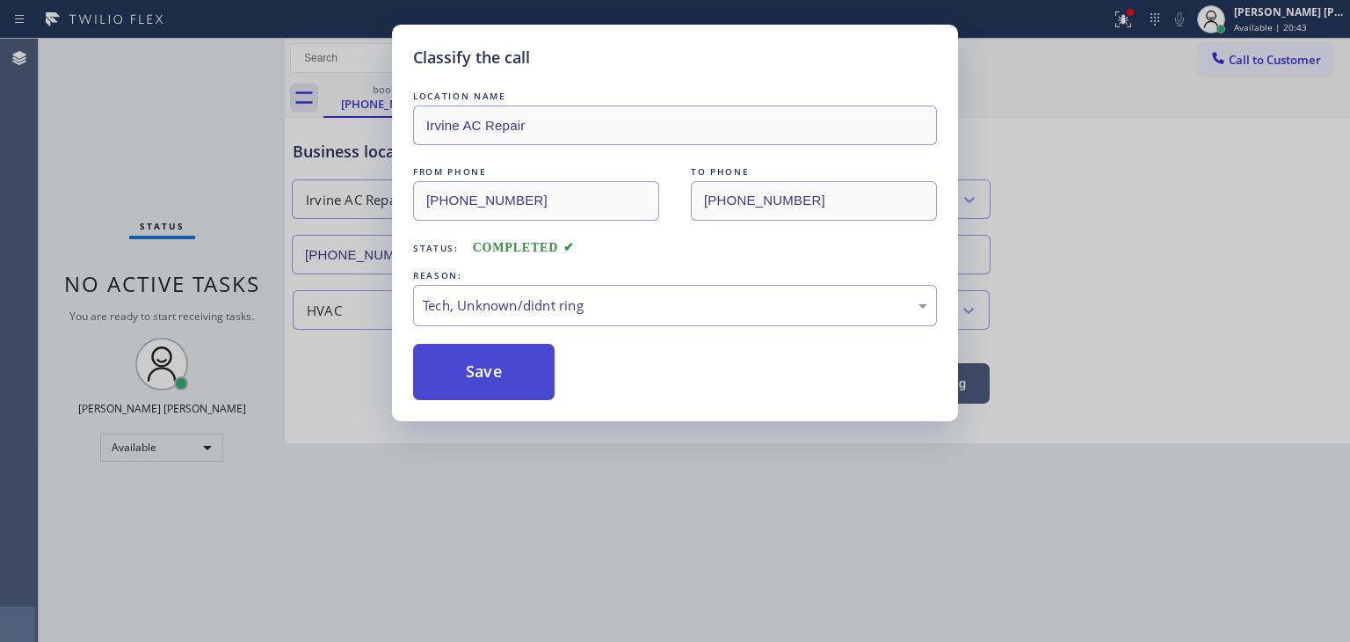
click at [466, 376] on button "Save" at bounding box center [484, 372] width 142 height 56
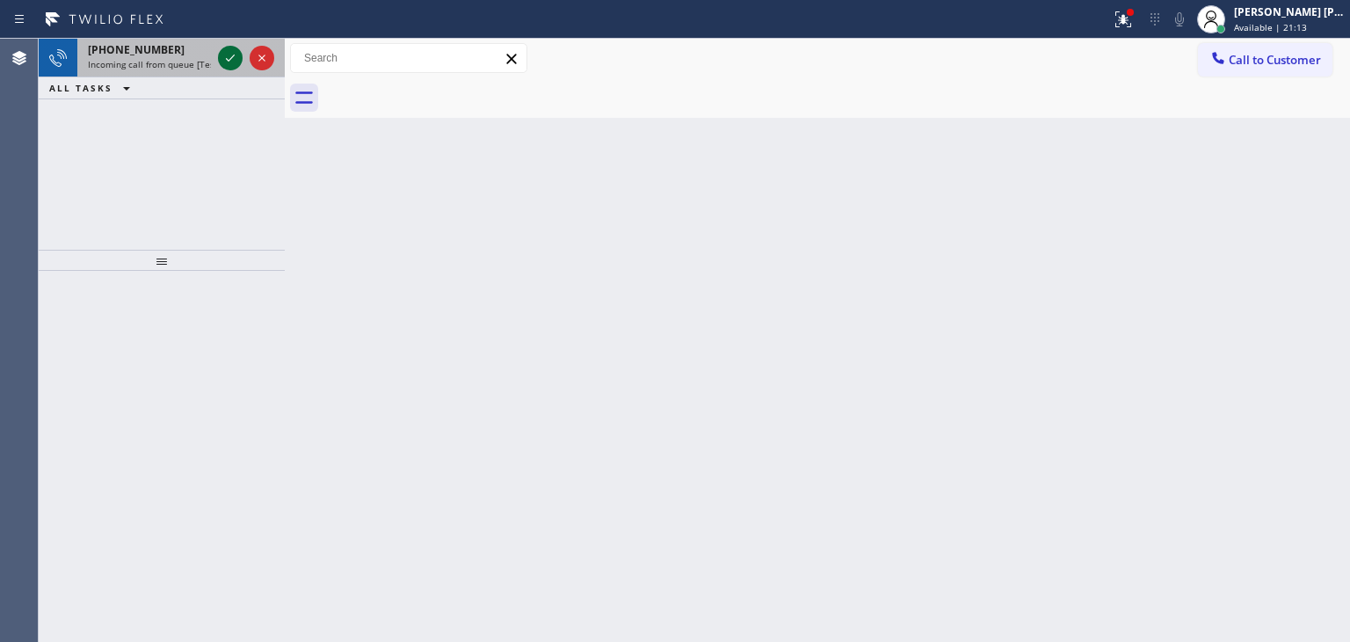
click at [223, 47] on button at bounding box center [230, 58] width 25 height 25
click at [233, 52] on icon at bounding box center [230, 57] width 21 height 21
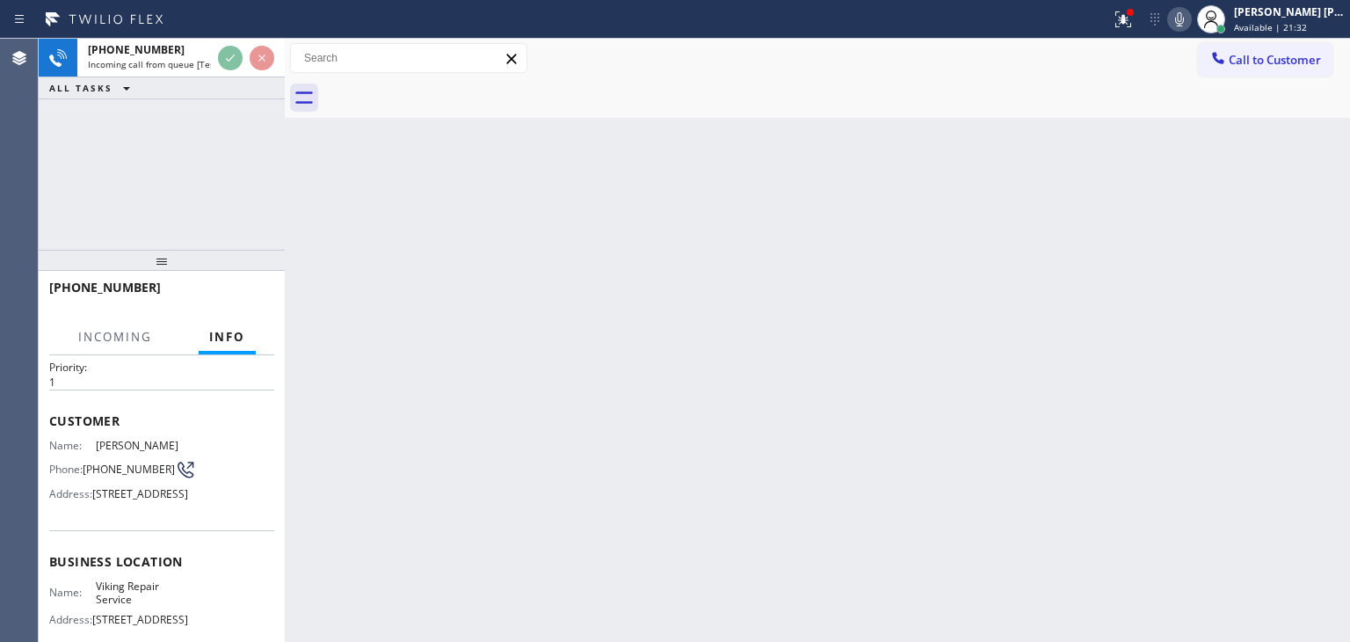
scroll to position [88, 0]
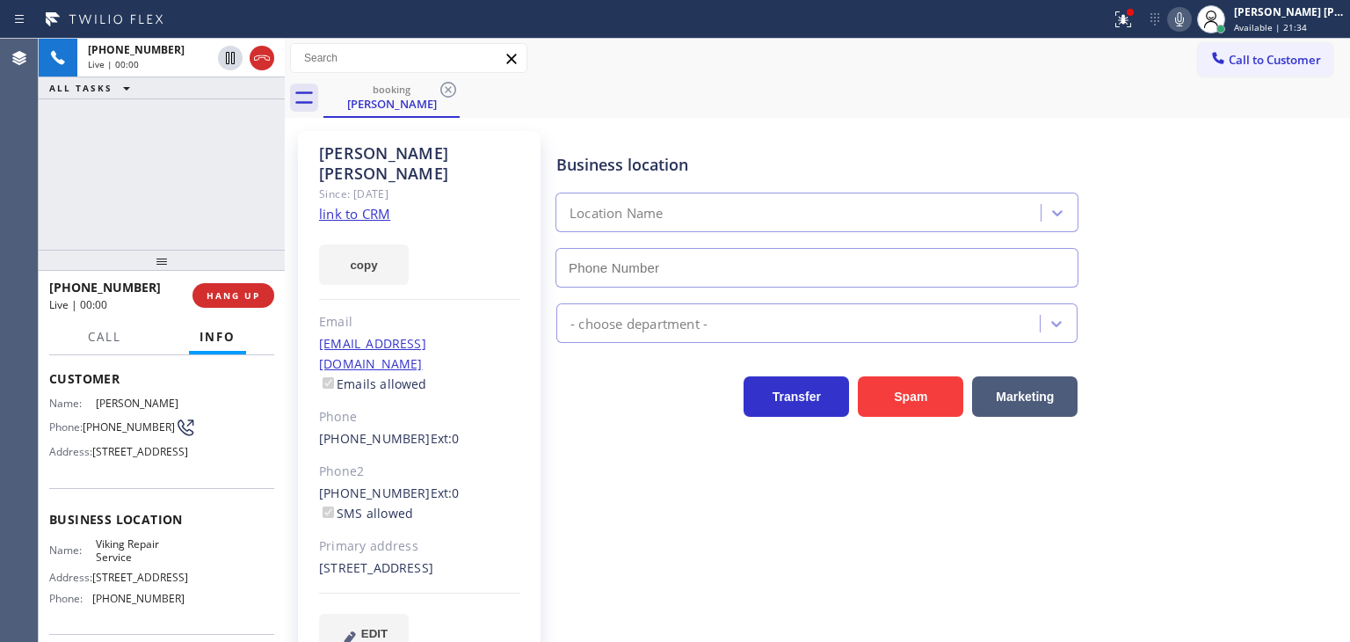
type input "[PHONE_NUMBER]"
click at [376, 205] on link "link to CRM" at bounding box center [354, 214] width 71 height 18
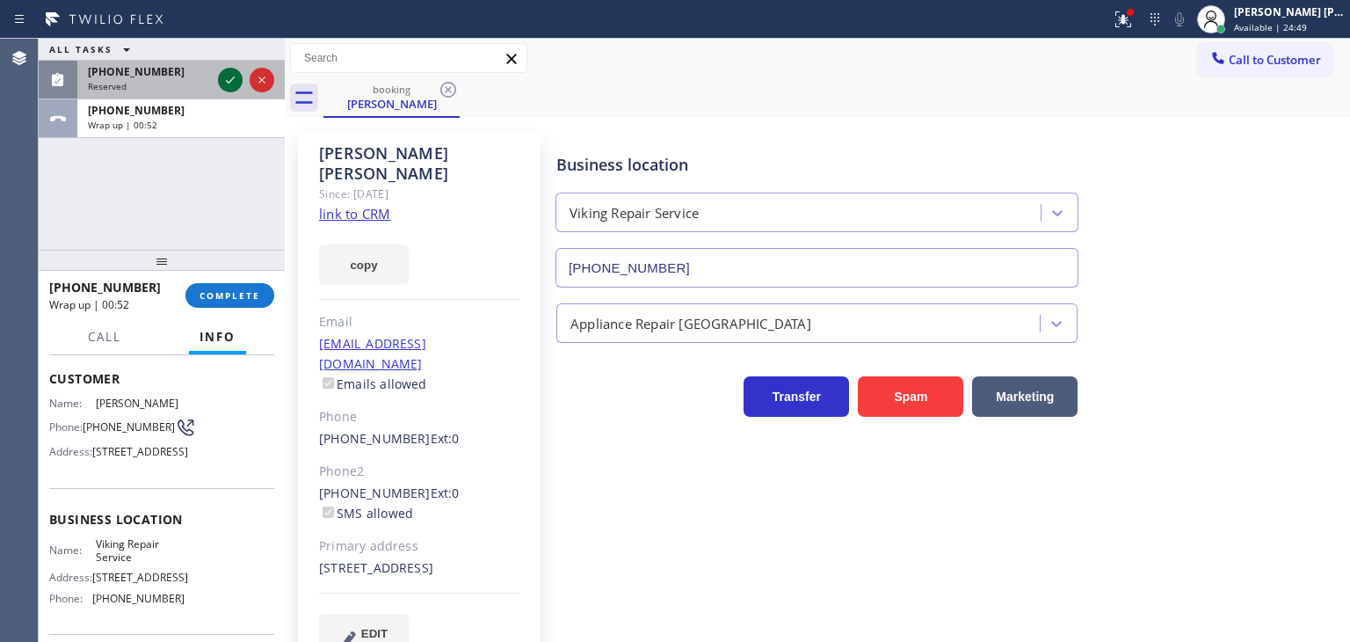
click at [229, 76] on icon at bounding box center [230, 79] width 21 height 21
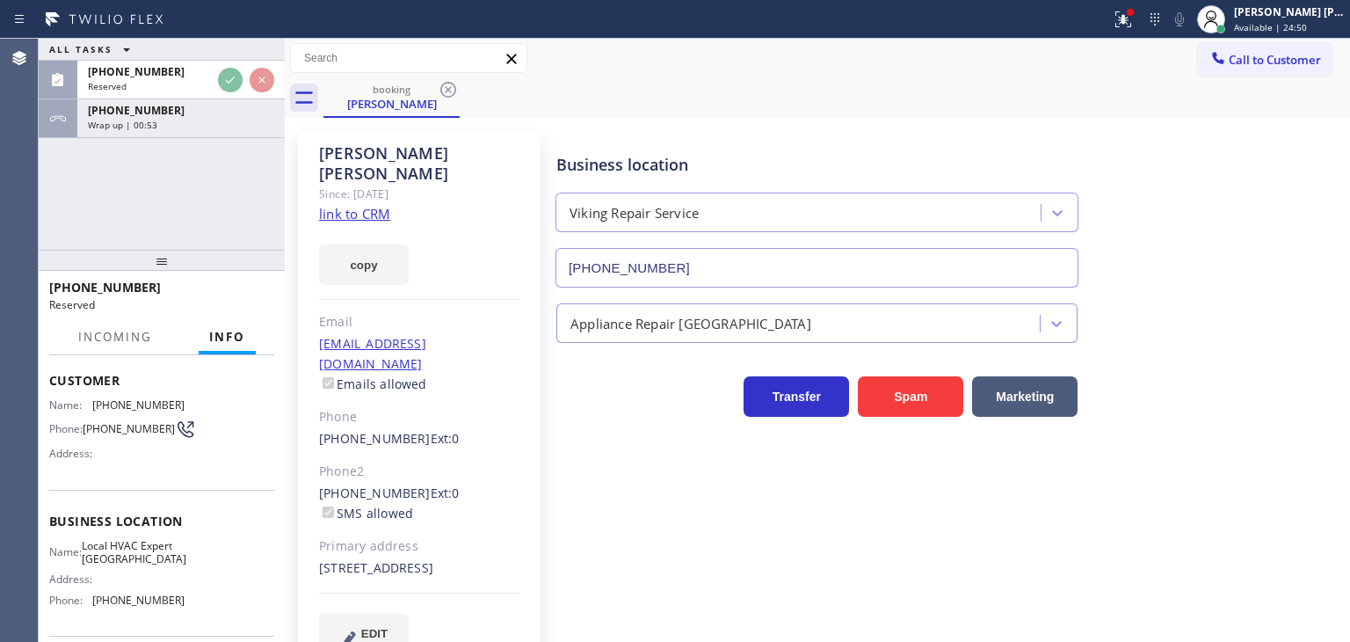
scroll to position [102, 0]
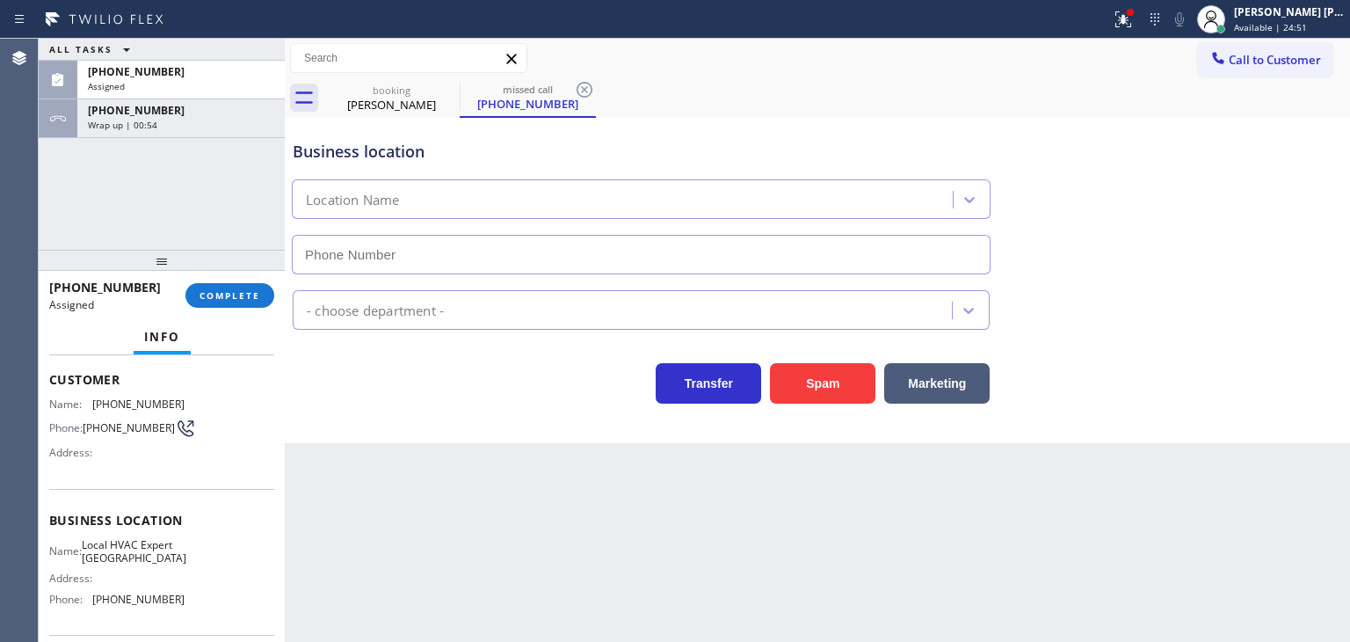
type input "[PHONE_NUMBER]"
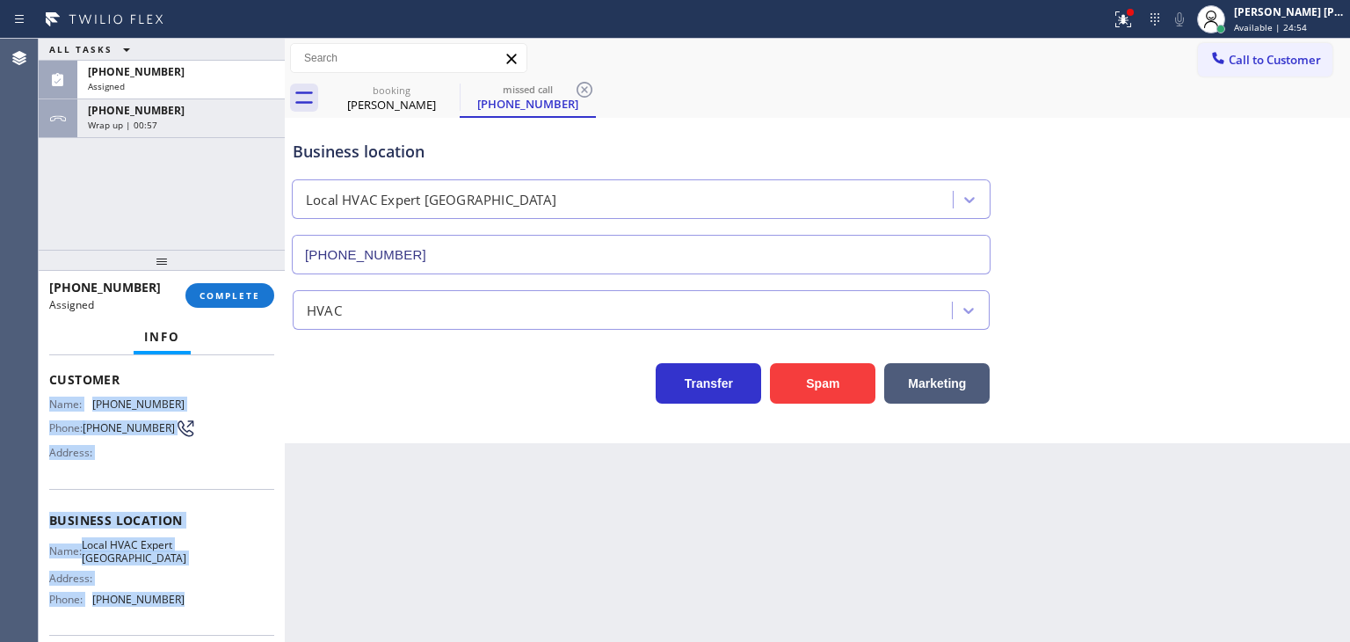
drag, startPoint x: 197, startPoint y: 528, endPoint x: 47, endPoint y: 403, distance: 195.2
click at [47, 403] on div "Context Queue: HVAC Priority: 0 Task Age: Customer Name: [PHONE_NUMBER] Phone: …" at bounding box center [162, 498] width 246 height 287
copy div "Name: [PHONE_NUMBER] Phone: [PHONE_NUMBER] Address: Business location Name: Loc…"
click at [240, 296] on span "COMPLETE" at bounding box center [230, 295] width 61 height 12
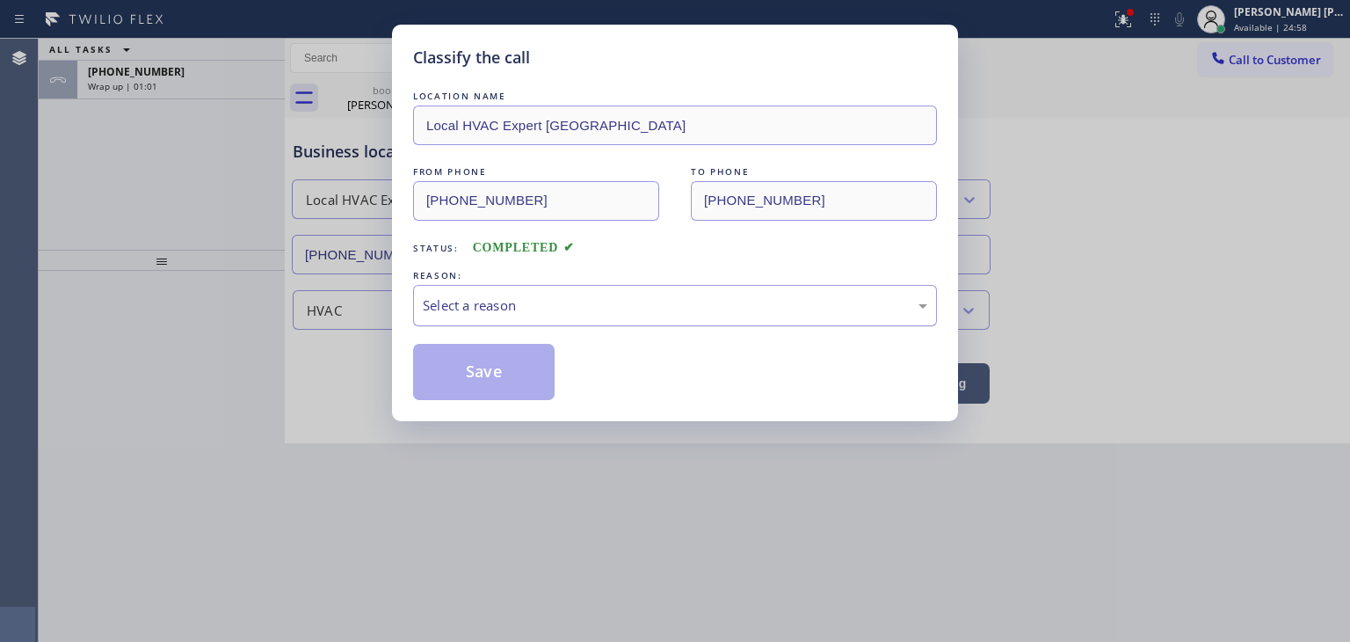
click at [529, 309] on div "Select a reason" at bounding box center [675, 305] width 505 height 20
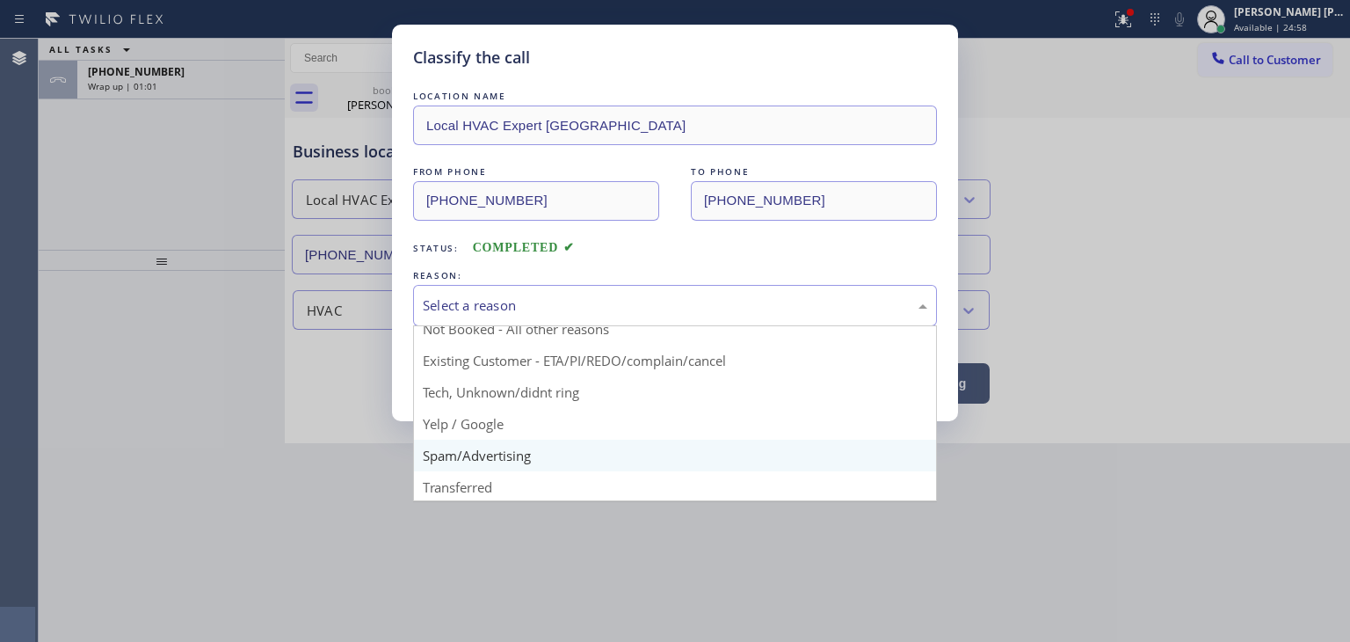
scroll to position [88, 0]
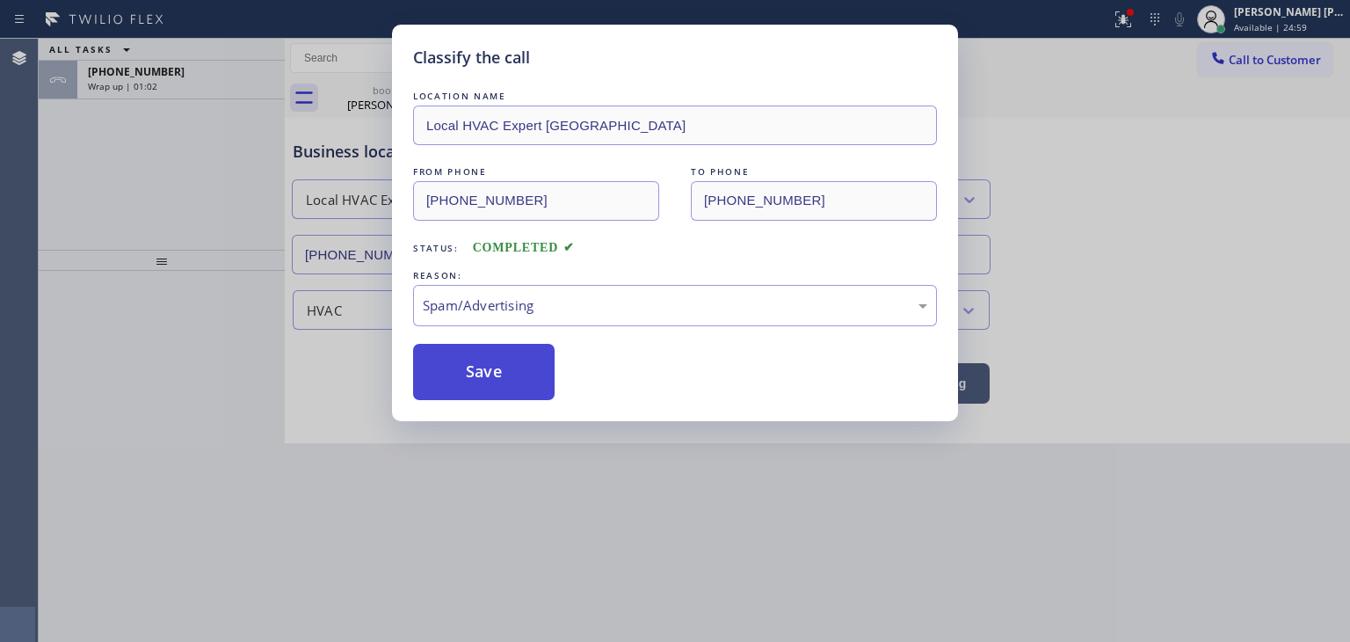
click at [507, 370] on button "Save" at bounding box center [484, 372] width 142 height 56
type input "[PHONE_NUMBER]"
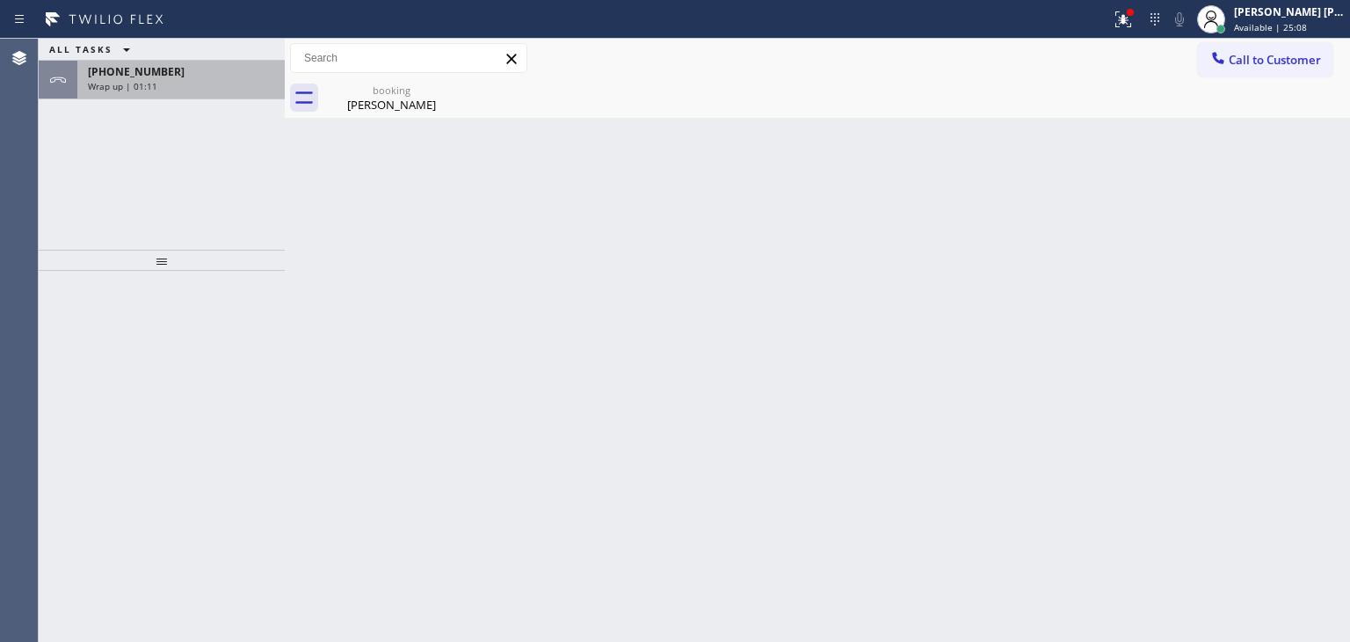
click at [231, 92] on div "[PHONE_NUMBER] Wrap up | 01:11" at bounding box center [177, 80] width 200 height 39
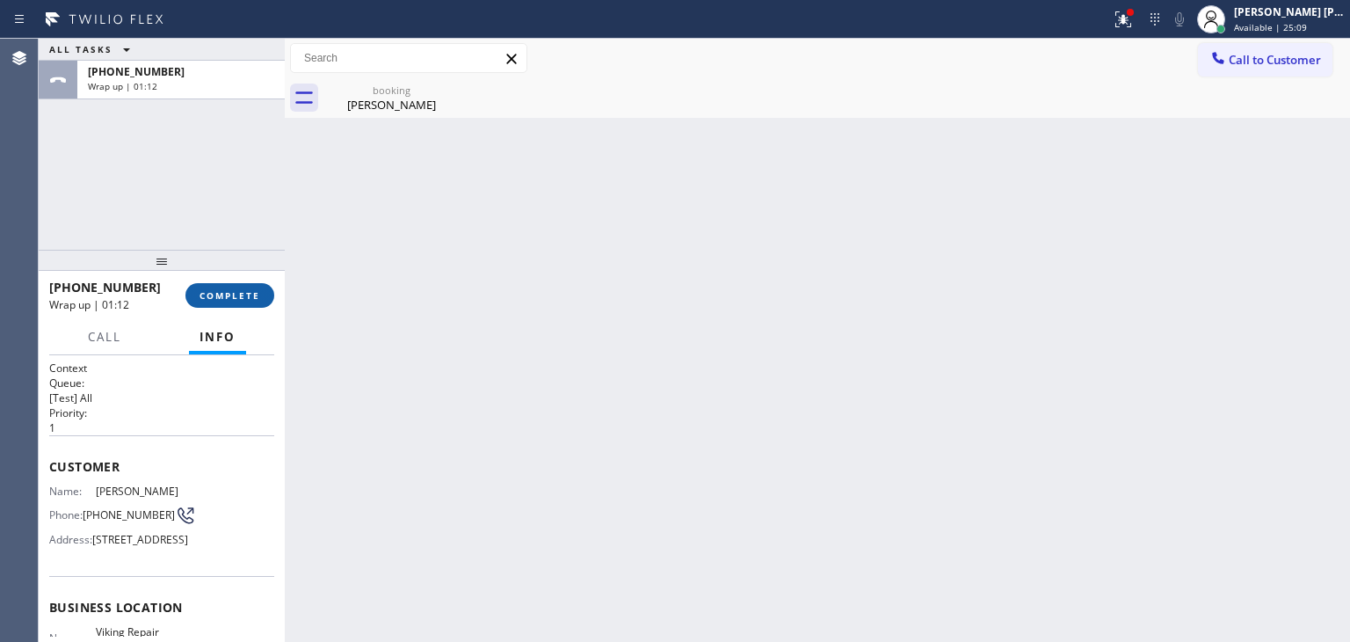
click at [239, 289] on button "COMPLETE" at bounding box center [229, 295] width 89 height 25
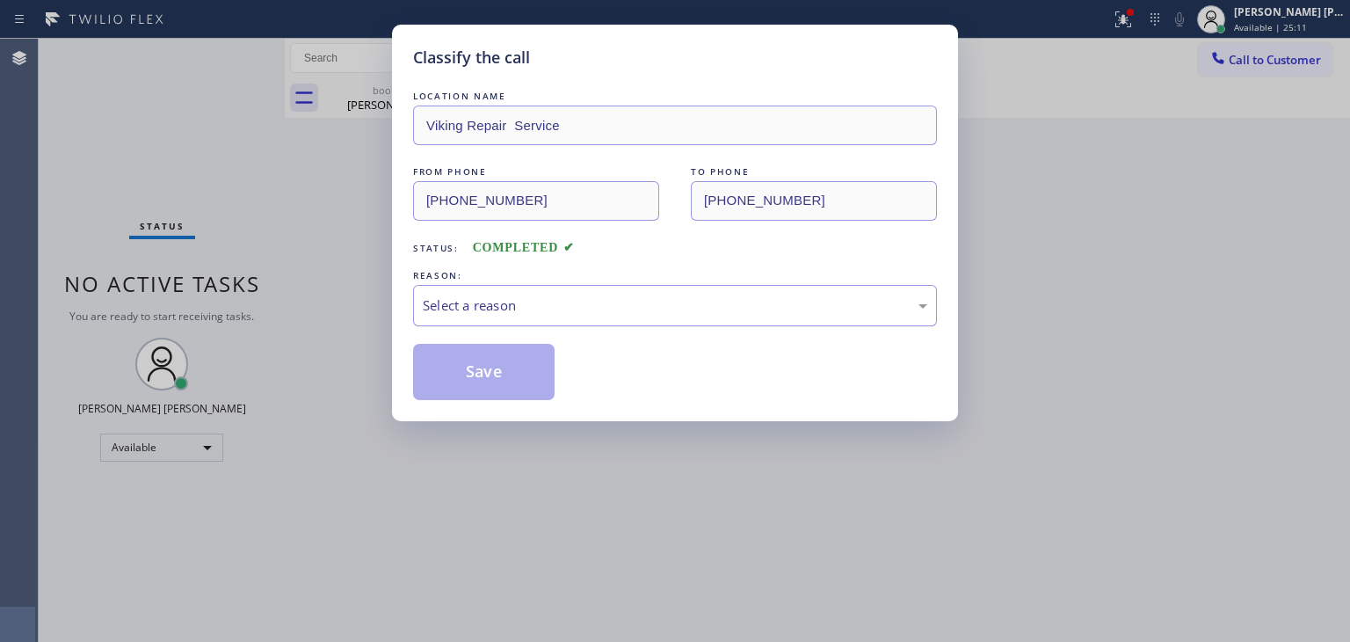
click at [487, 309] on div "Select a reason" at bounding box center [675, 305] width 505 height 20
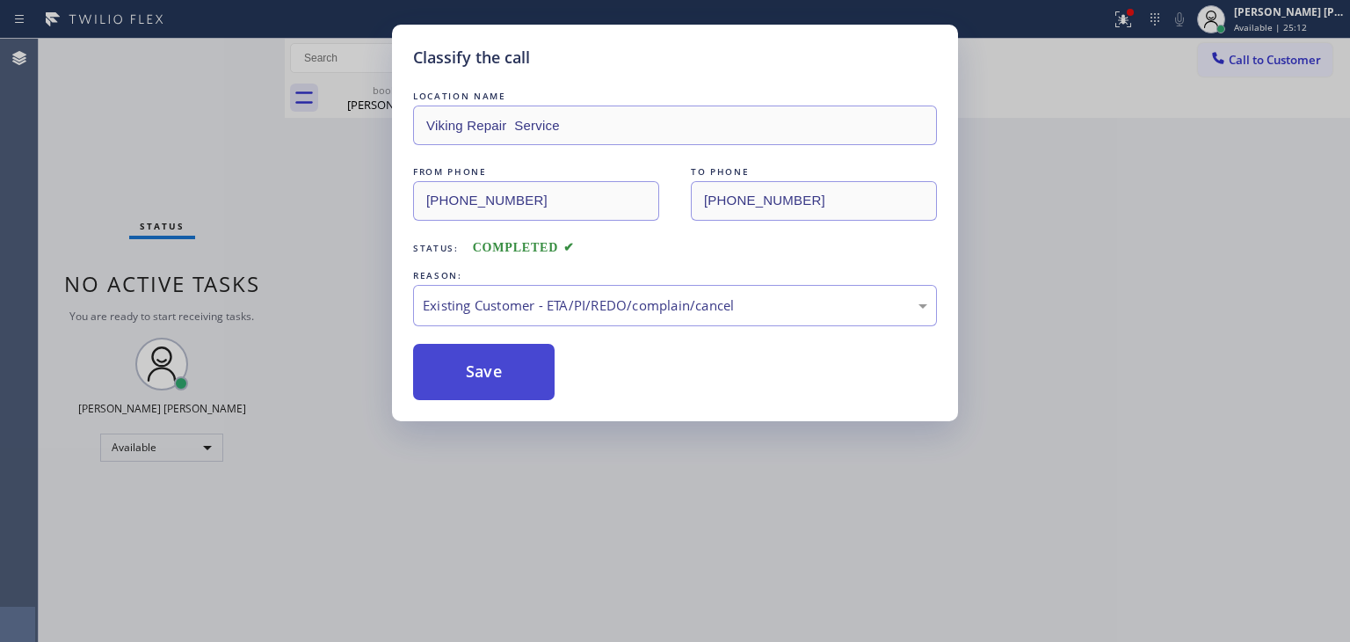
click at [489, 375] on button "Save" at bounding box center [484, 372] width 142 height 56
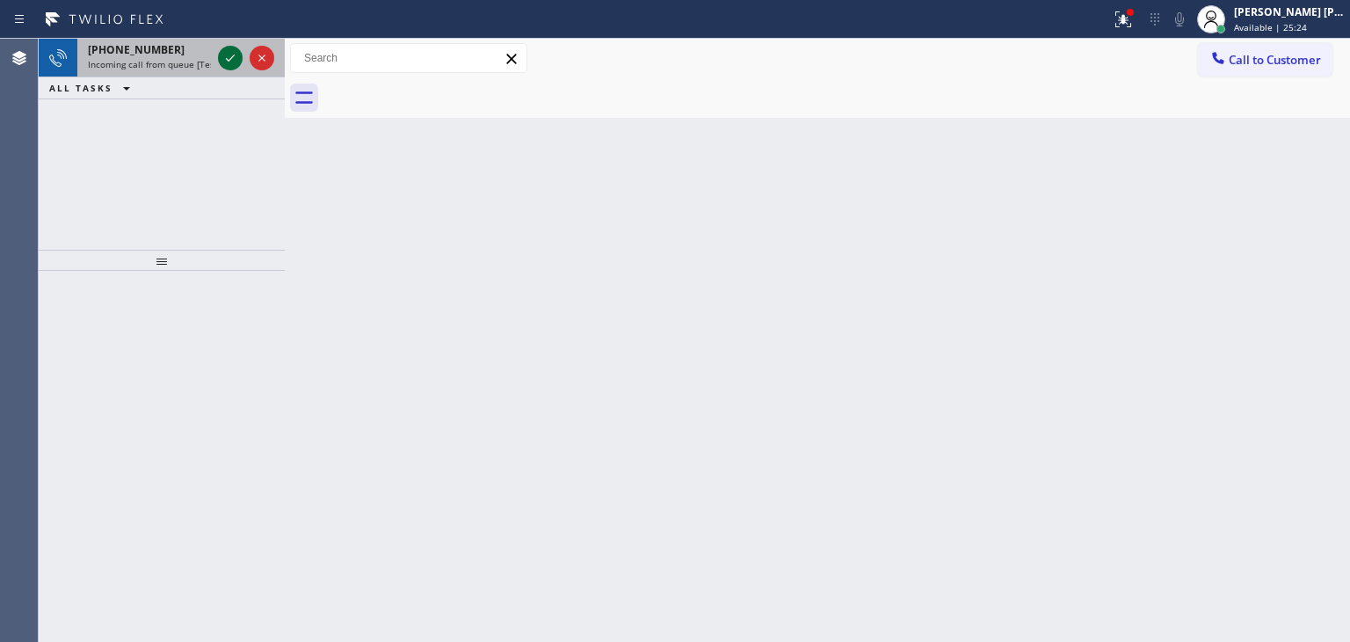
click at [231, 61] on icon at bounding box center [230, 57] width 21 height 21
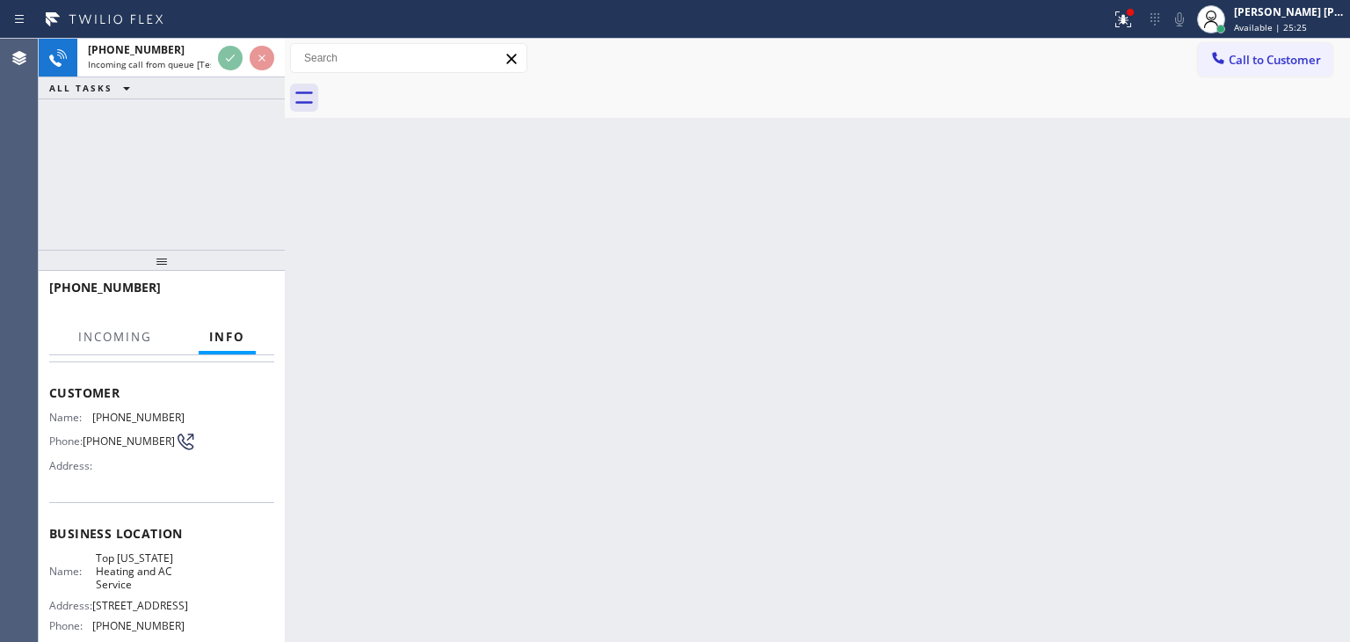
scroll to position [176, 0]
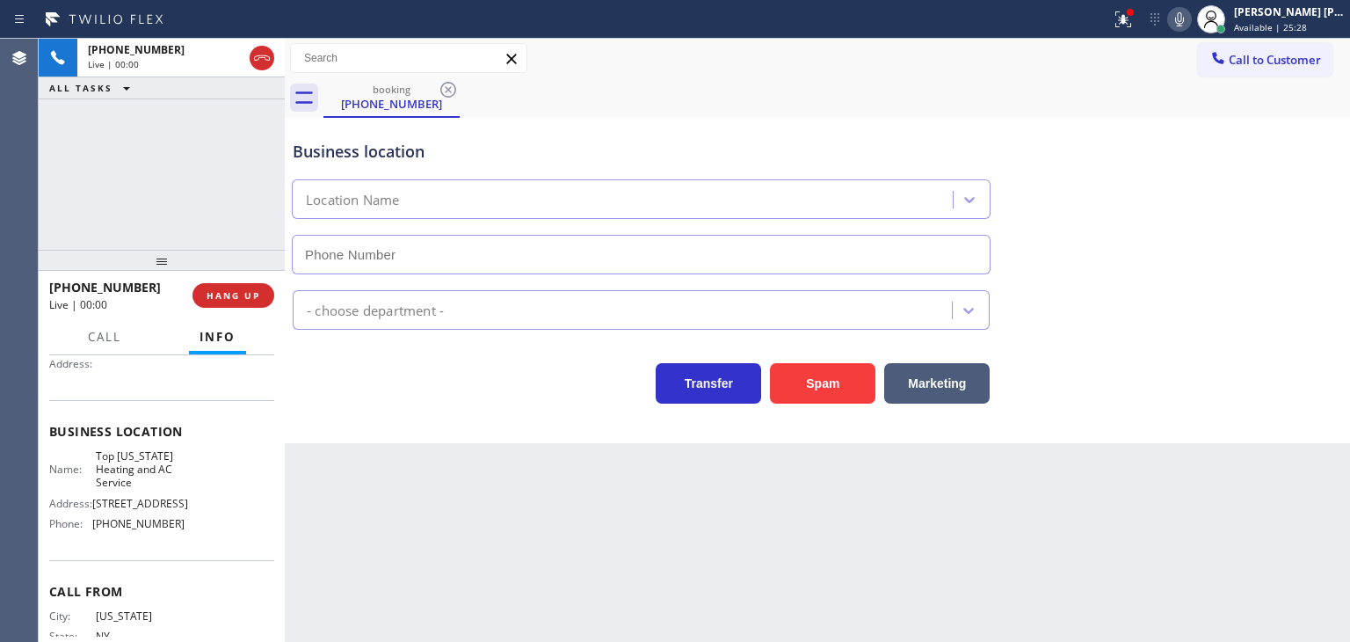
type input "[PHONE_NUMBER]"
click at [212, 212] on div "[PHONE_NUMBER] Live | 00:16 ALL TASKS ALL TASKS ACTIVE TASKS TASKS IN WRAP UP" at bounding box center [162, 144] width 246 height 211
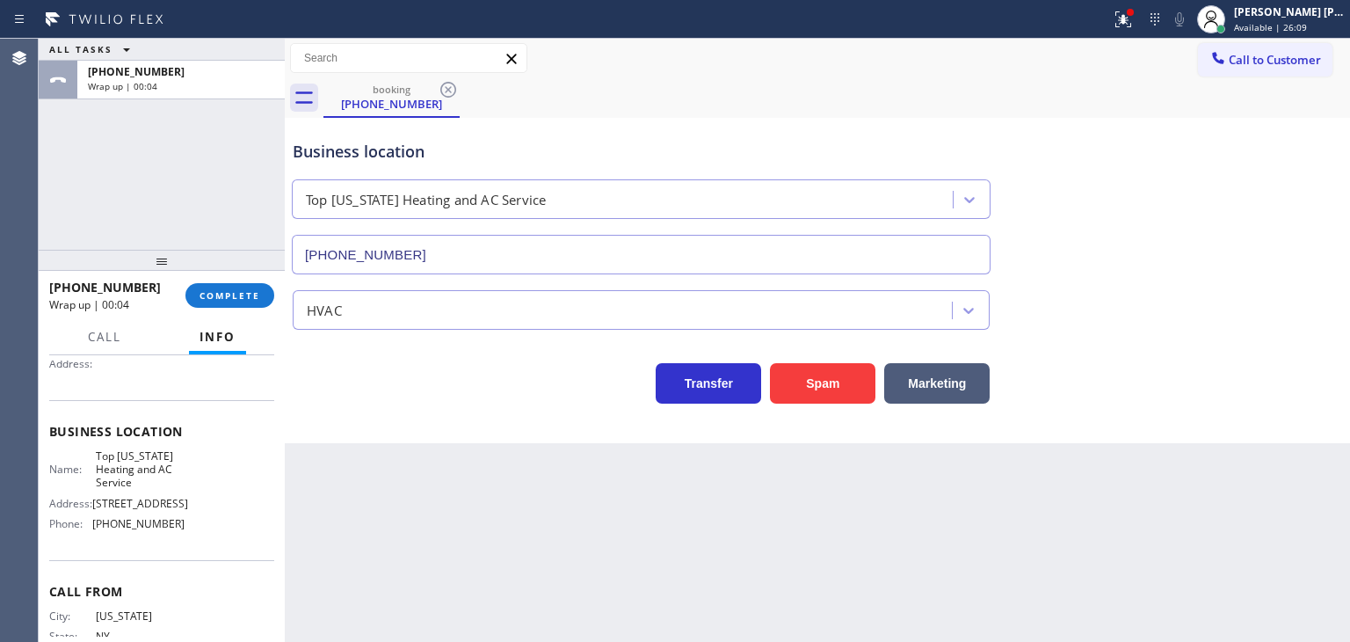
click at [228, 205] on div "ALL TASKS ALL TASKS ACTIVE TASKS TASKS IN WRAP UP [PHONE_NUMBER] Wrap up | 00:04" at bounding box center [162, 144] width 246 height 211
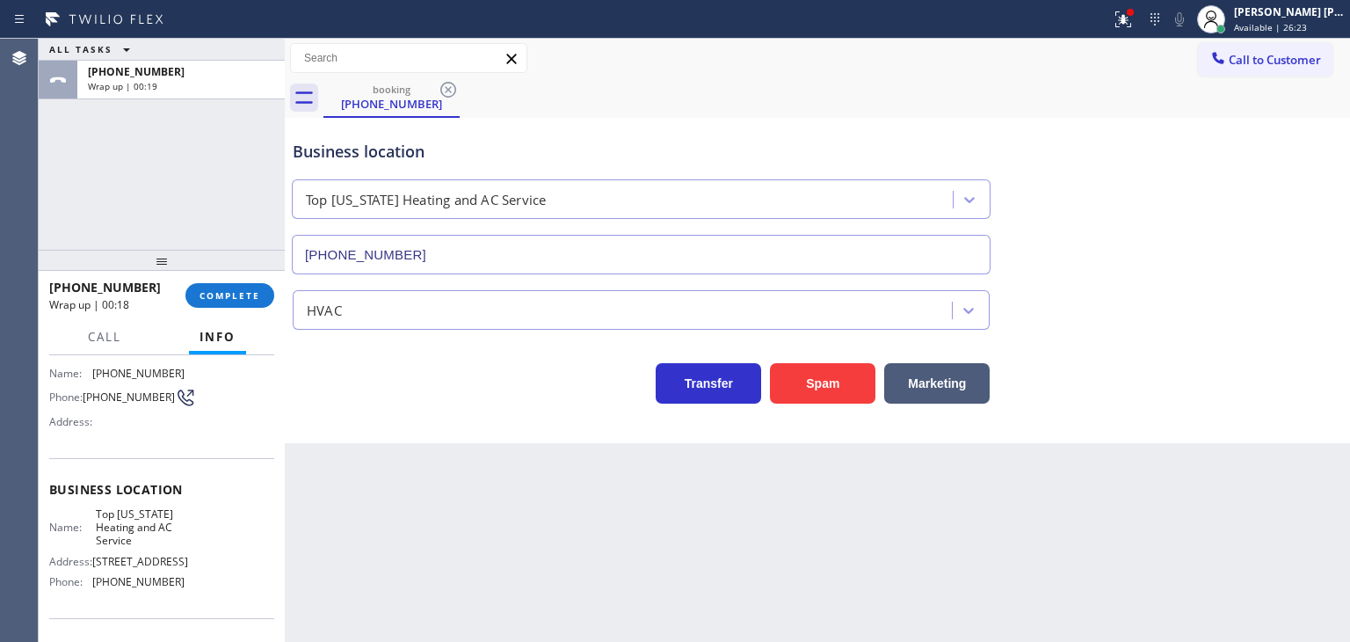
scroll to position [88, 0]
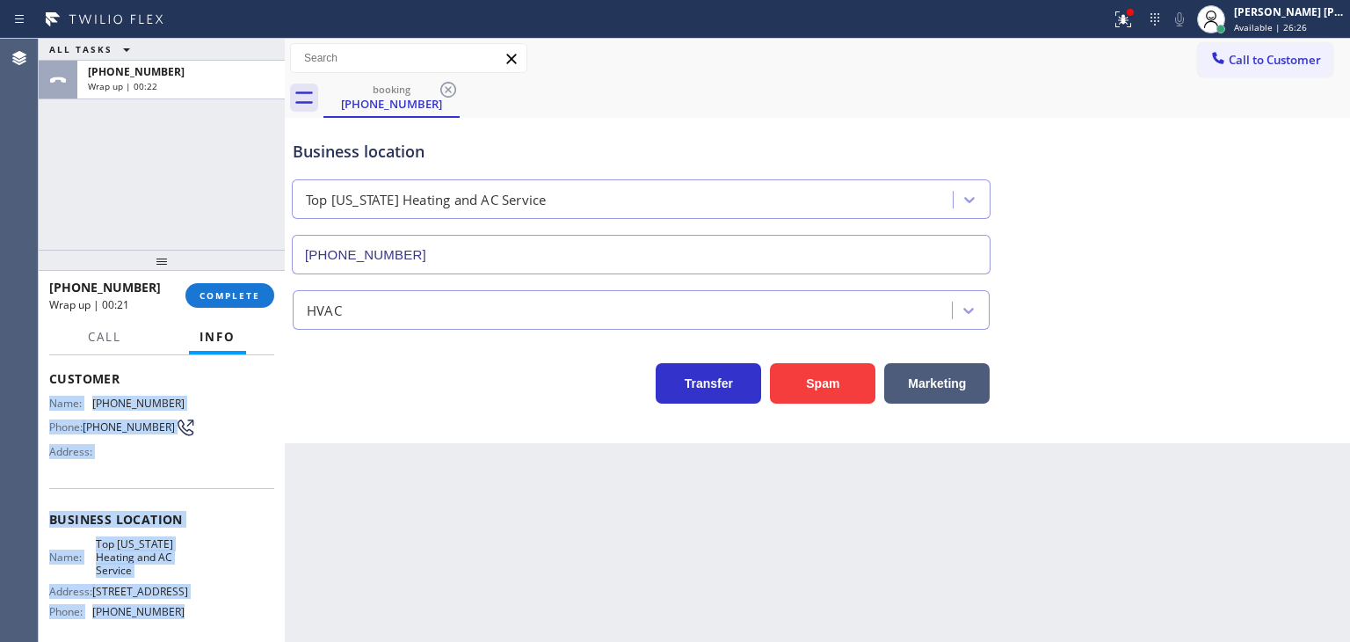
drag, startPoint x: 180, startPoint y: 627, endPoint x: 42, endPoint y: 395, distance: 270.0
click at [42, 395] on div "Context Queue: [Test] All Priority: 1 Customer Name: [PHONE_NUMBER] Phone: [PHO…" at bounding box center [162, 498] width 246 height 287
copy div "Name: [PHONE_NUMBER] Phone: [PHONE_NUMBER] Address: Business location Name: Top…"
click at [243, 295] on span "COMPLETE" at bounding box center [230, 295] width 61 height 12
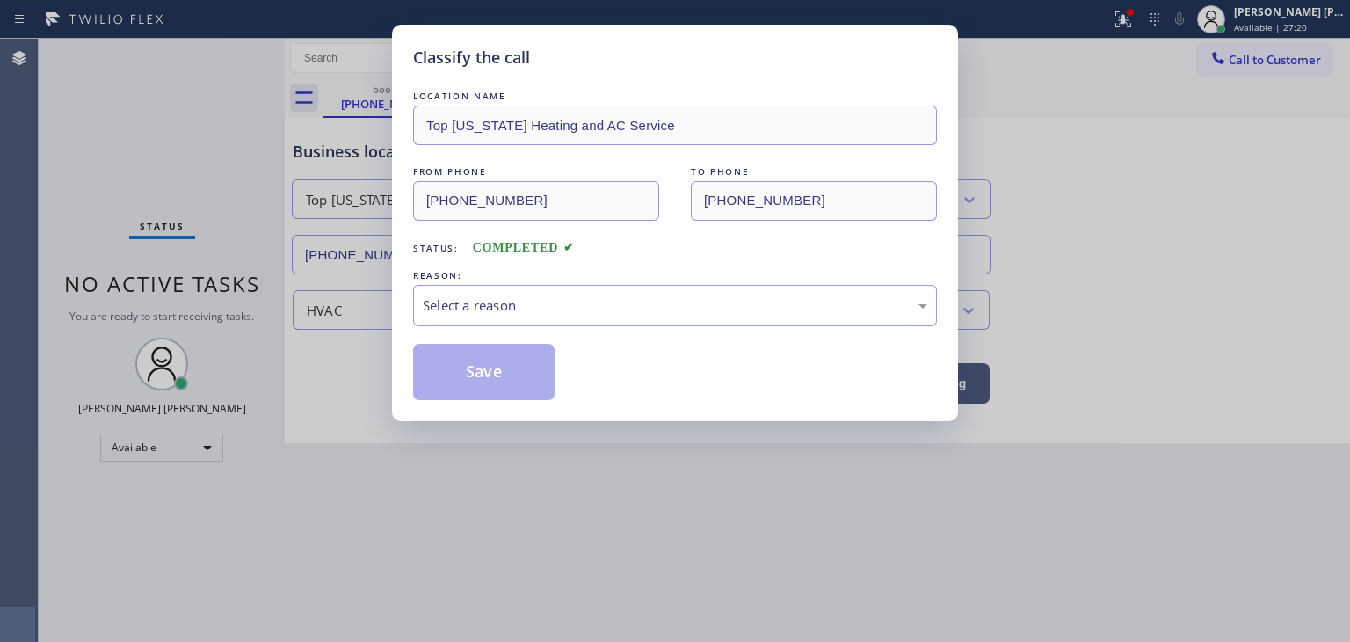
click at [446, 313] on div "Select a reason" at bounding box center [675, 305] width 505 height 20
click at [497, 363] on button "Save" at bounding box center [484, 372] width 142 height 56
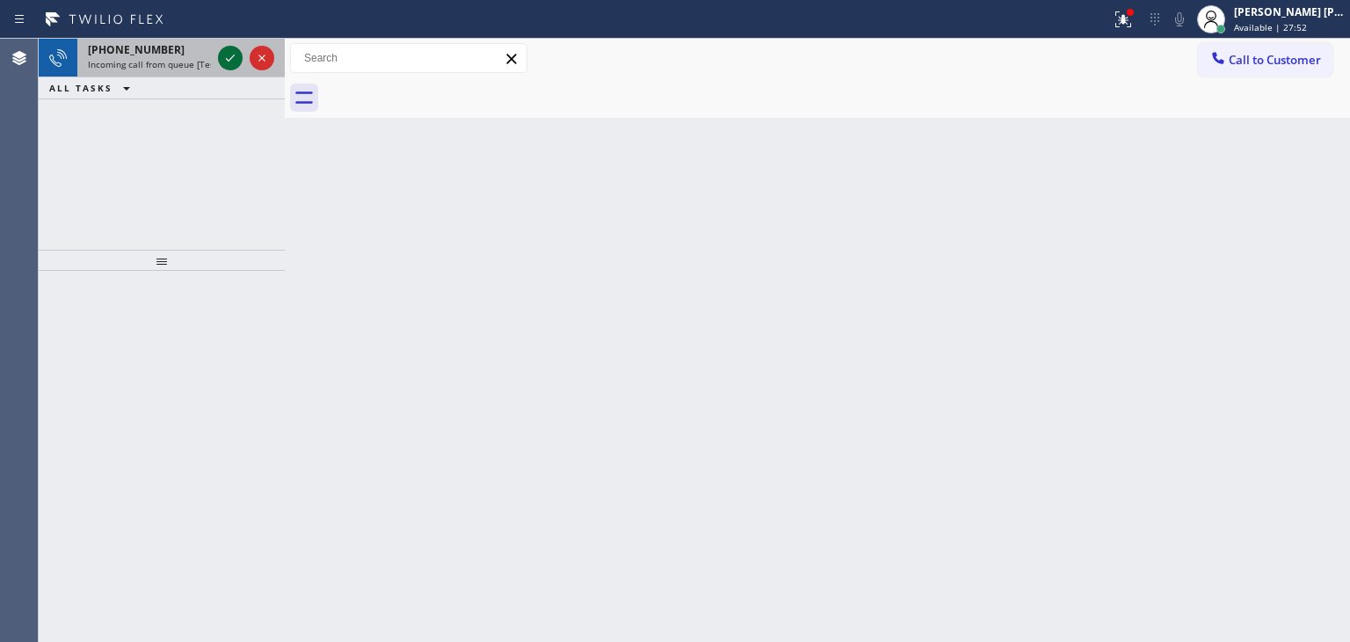
click at [230, 54] on icon at bounding box center [230, 57] width 21 height 21
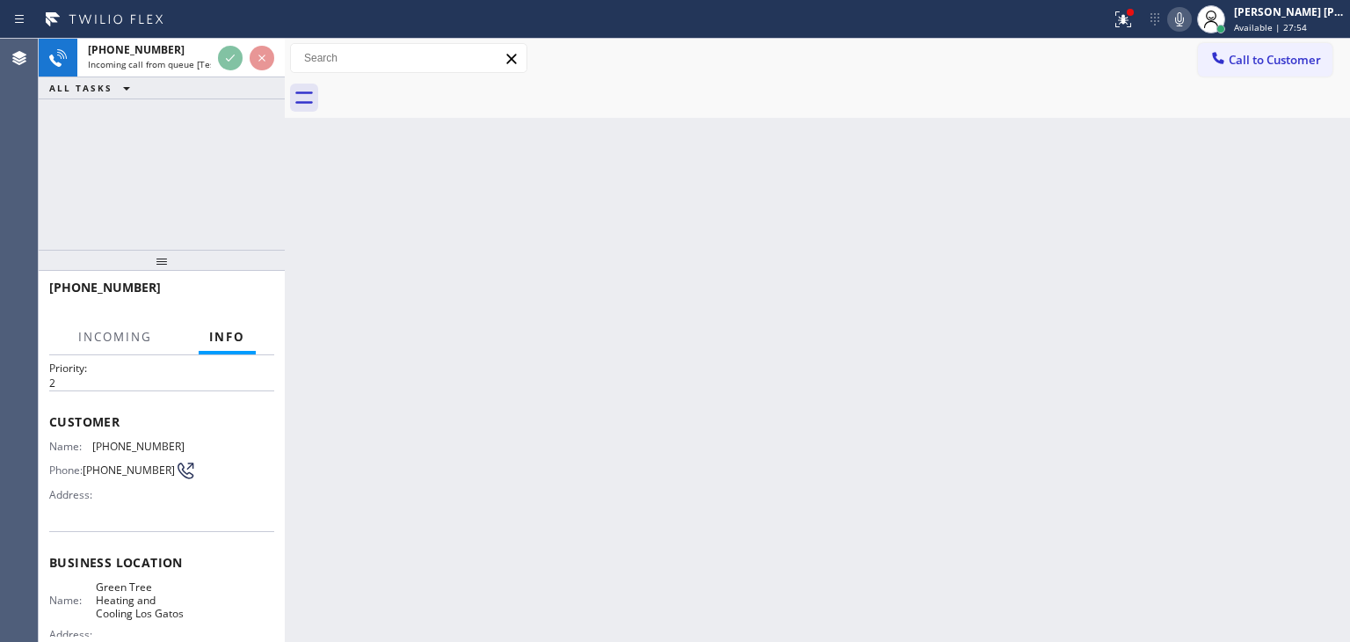
scroll to position [88, 0]
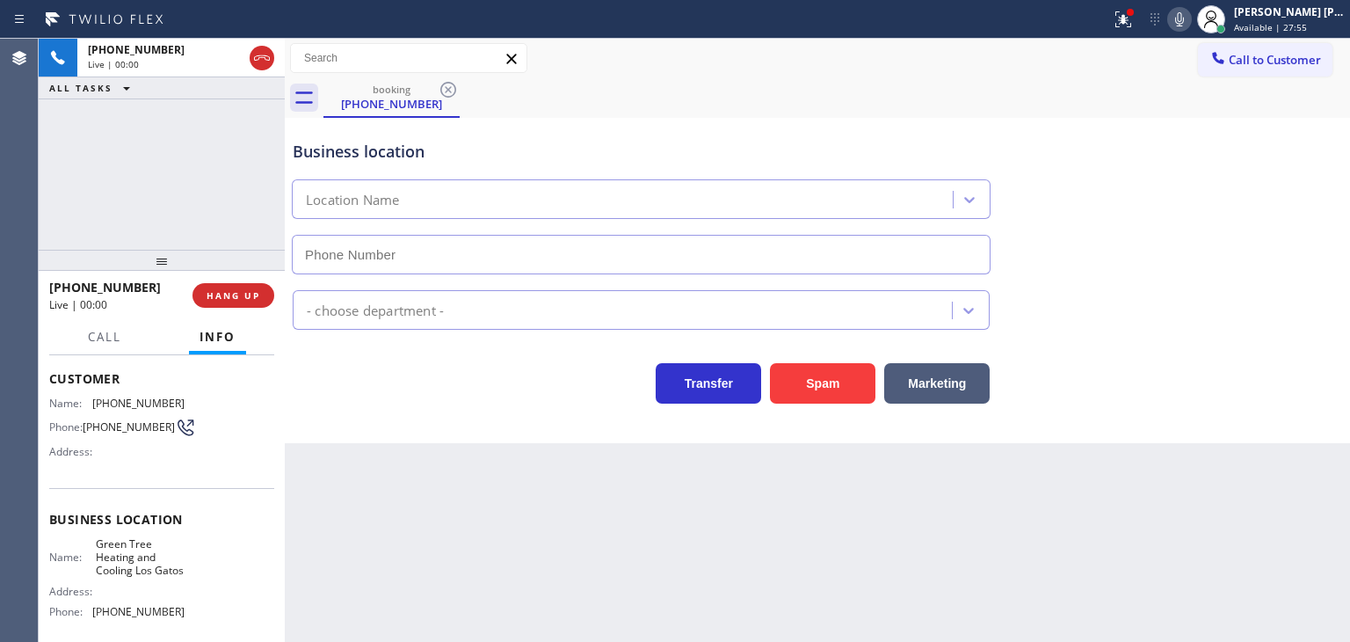
type input "[PHONE_NUMBER]"
click at [215, 292] on span "HANG UP" at bounding box center [234, 295] width 54 height 12
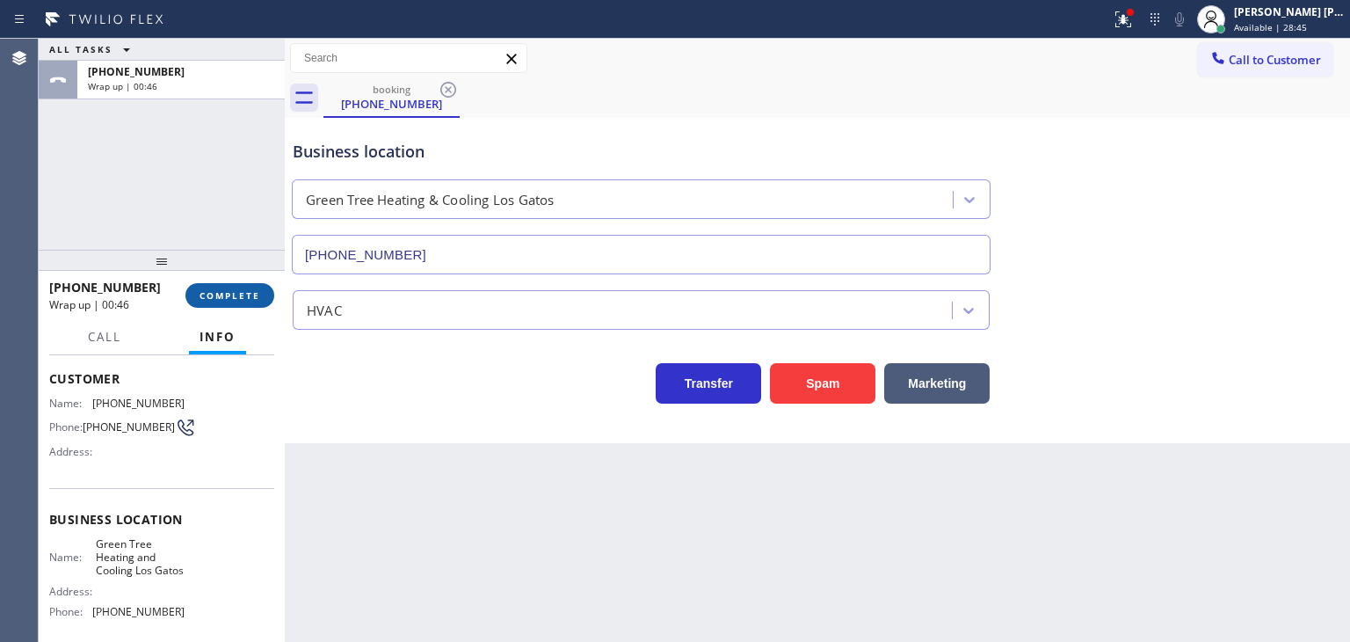
click at [252, 287] on button "COMPLETE" at bounding box center [229, 295] width 89 height 25
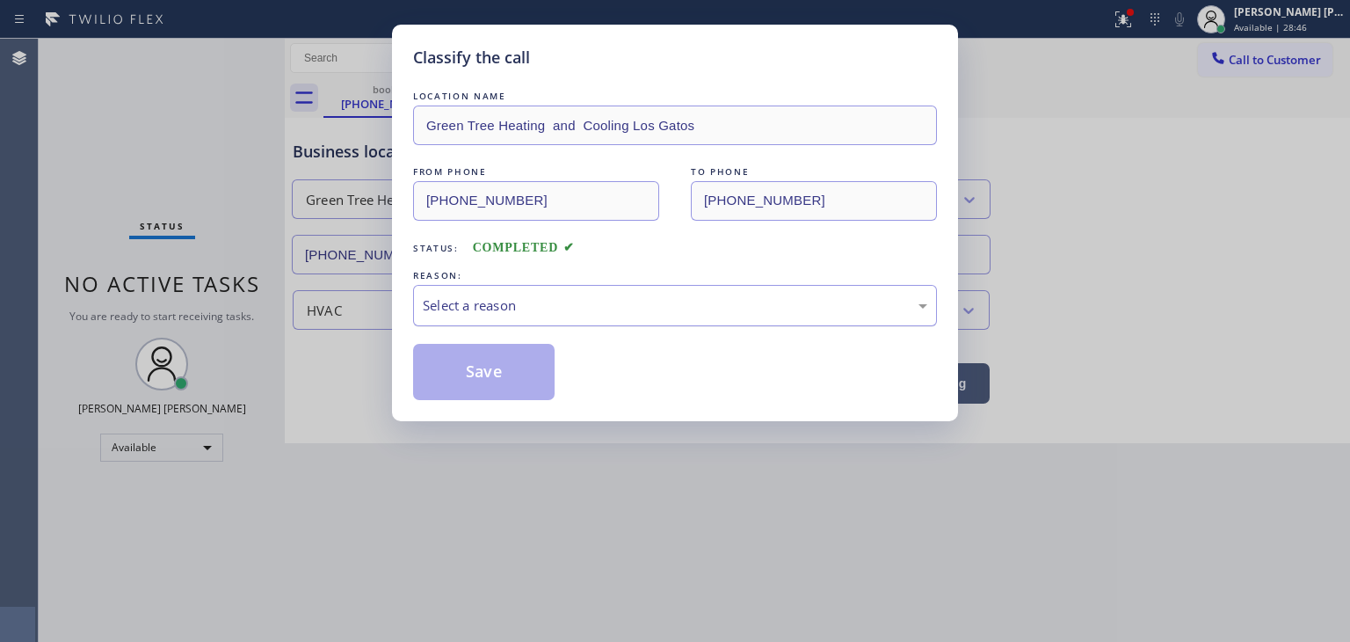
click at [461, 293] on div "Select a reason" at bounding box center [675, 305] width 524 height 41
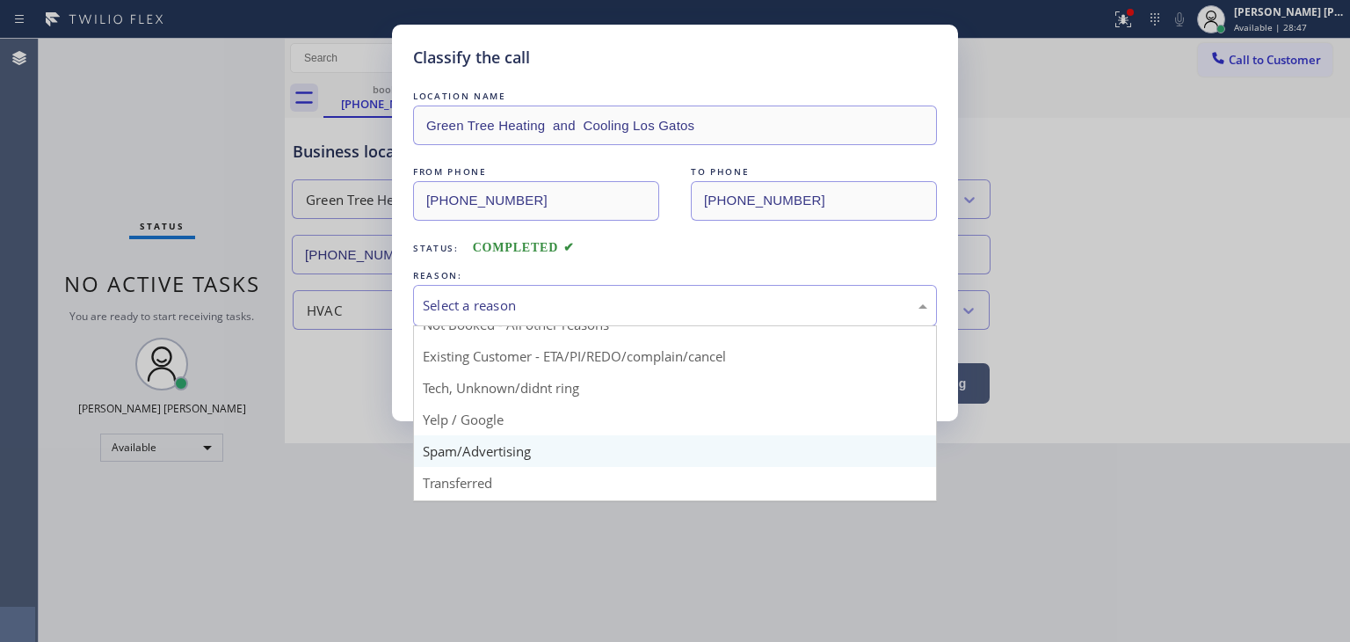
scroll to position [88, 0]
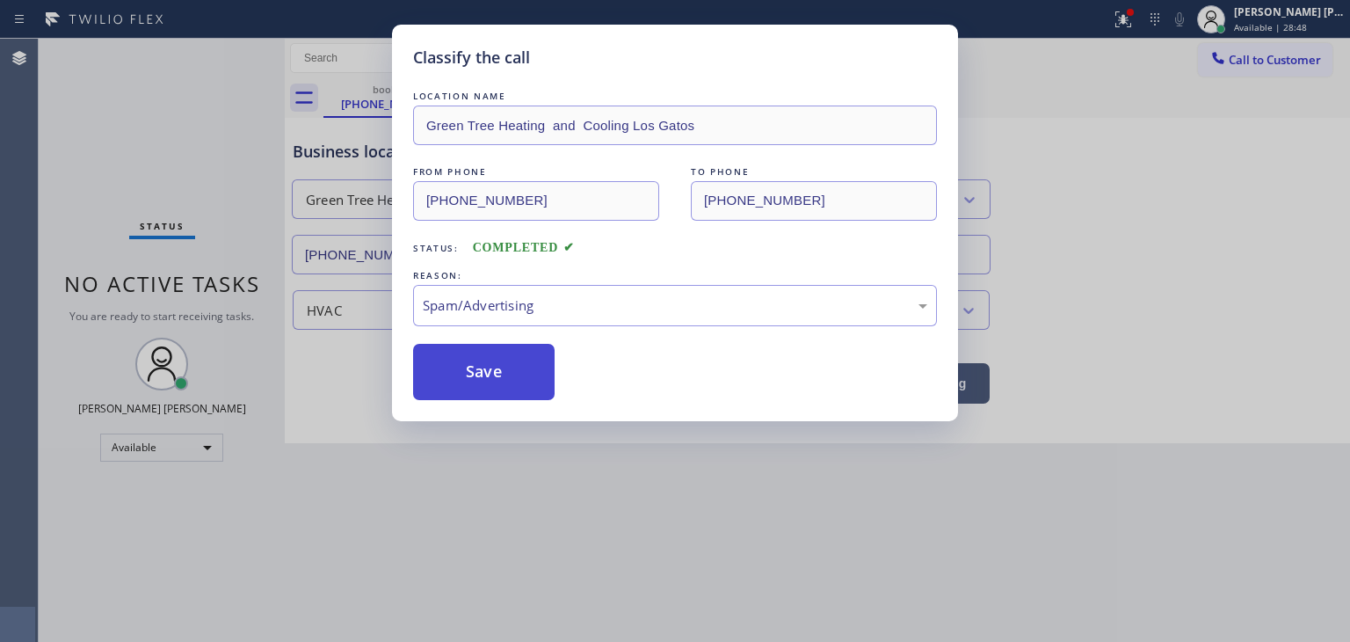
click at [493, 387] on button "Save" at bounding box center [484, 372] width 142 height 56
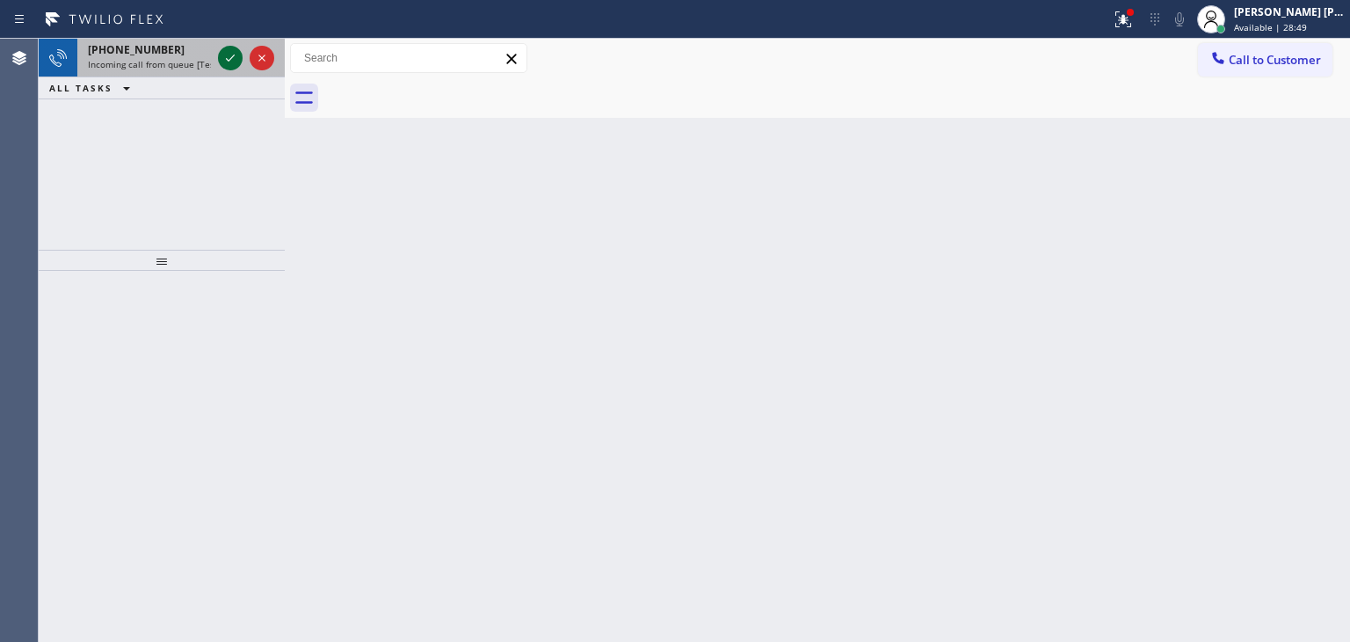
click at [229, 54] on icon at bounding box center [230, 57] width 21 height 21
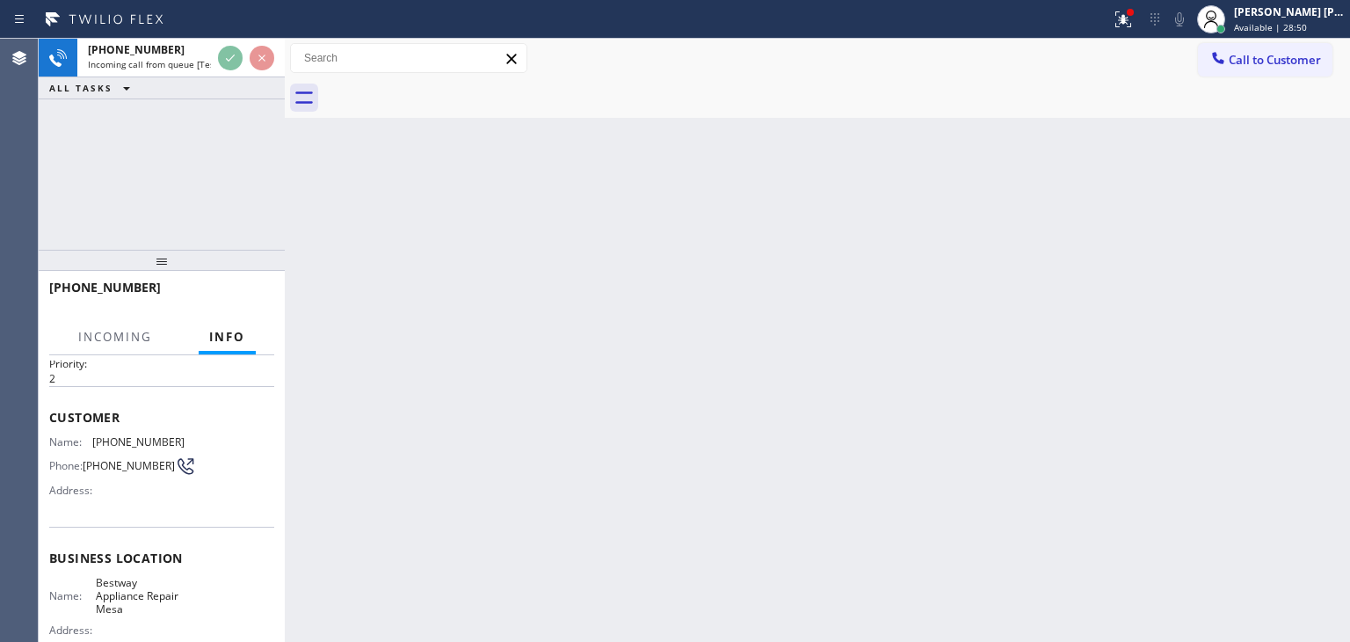
scroll to position [88, 0]
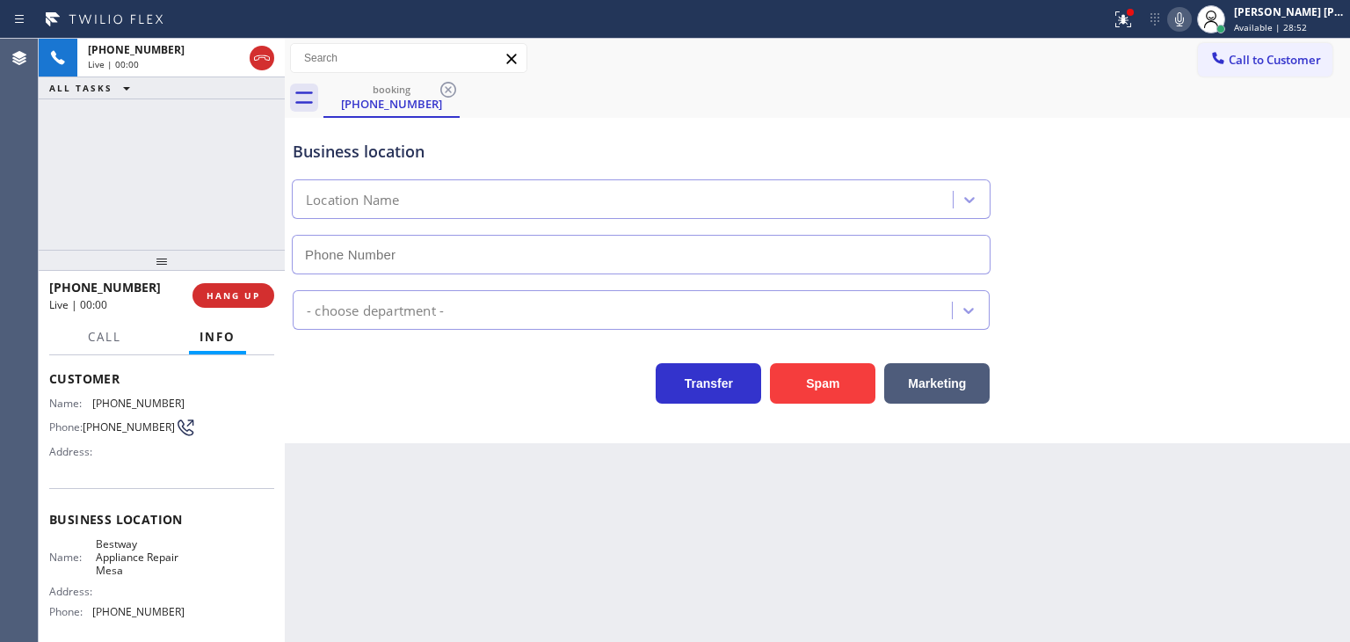
type input "[PHONE_NUMBER]"
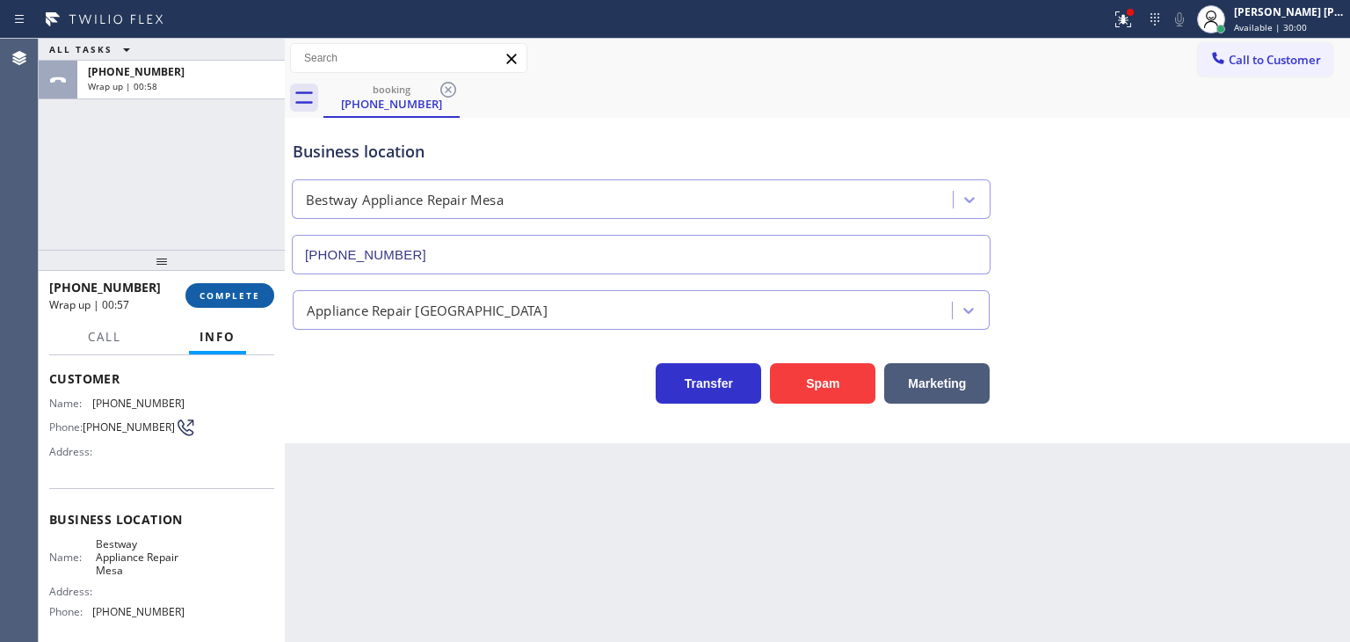
click at [221, 298] on span "COMPLETE" at bounding box center [230, 295] width 61 height 12
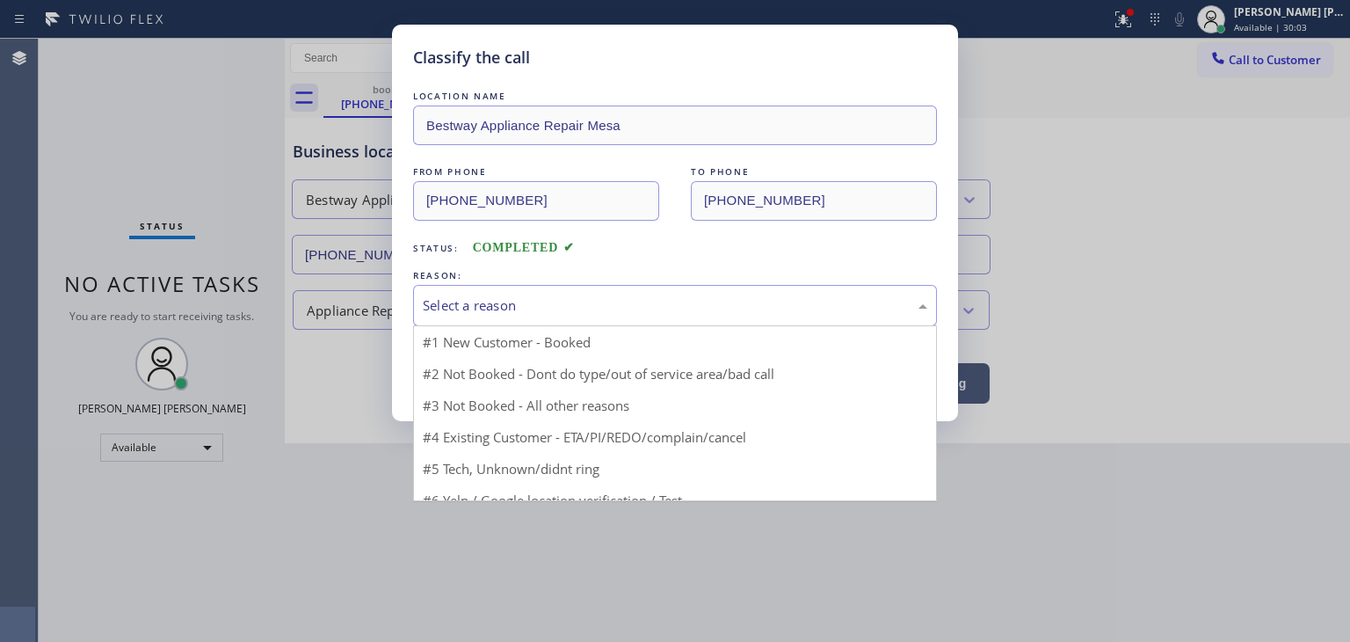
click at [472, 314] on div "Select a reason" at bounding box center [675, 305] width 505 height 20
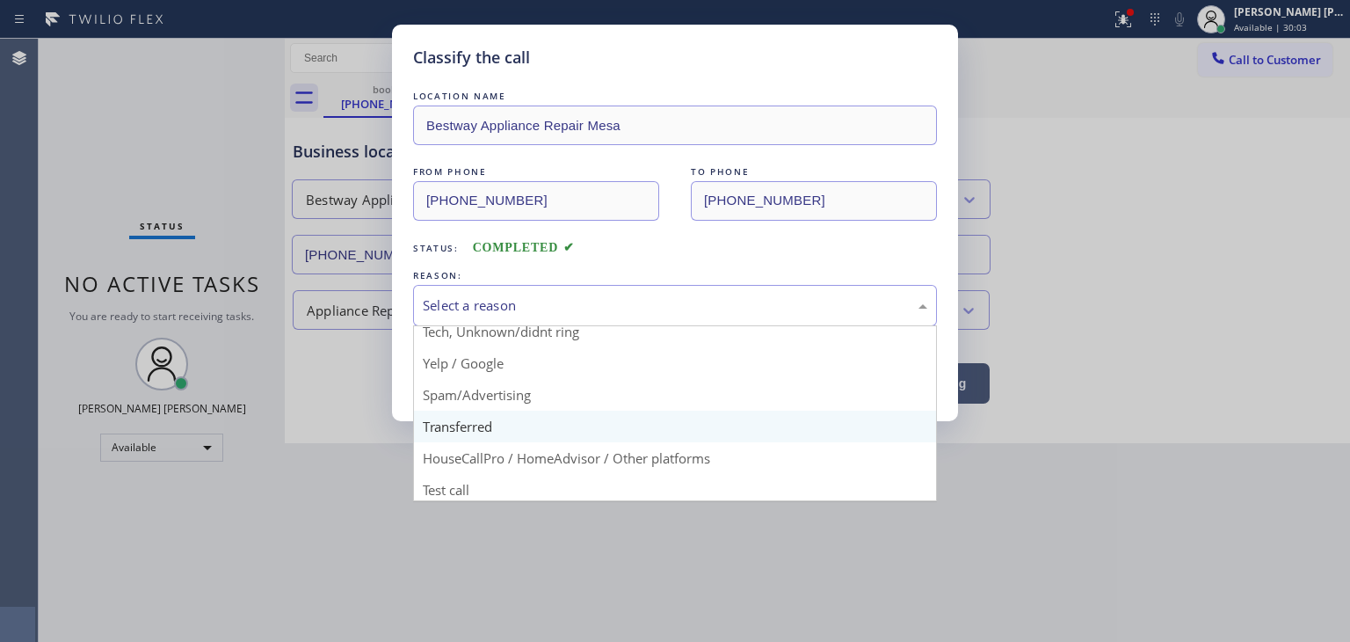
scroll to position [110, 0]
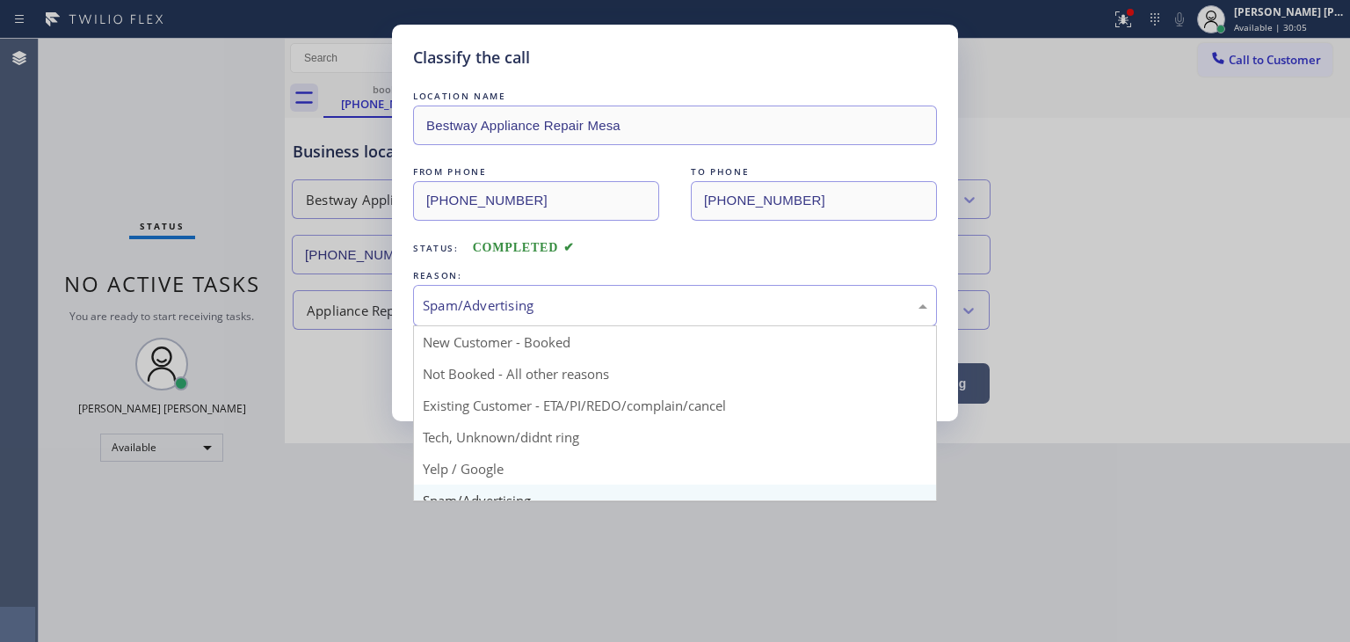
click at [490, 312] on div "Spam/Advertising" at bounding box center [675, 305] width 505 height 20
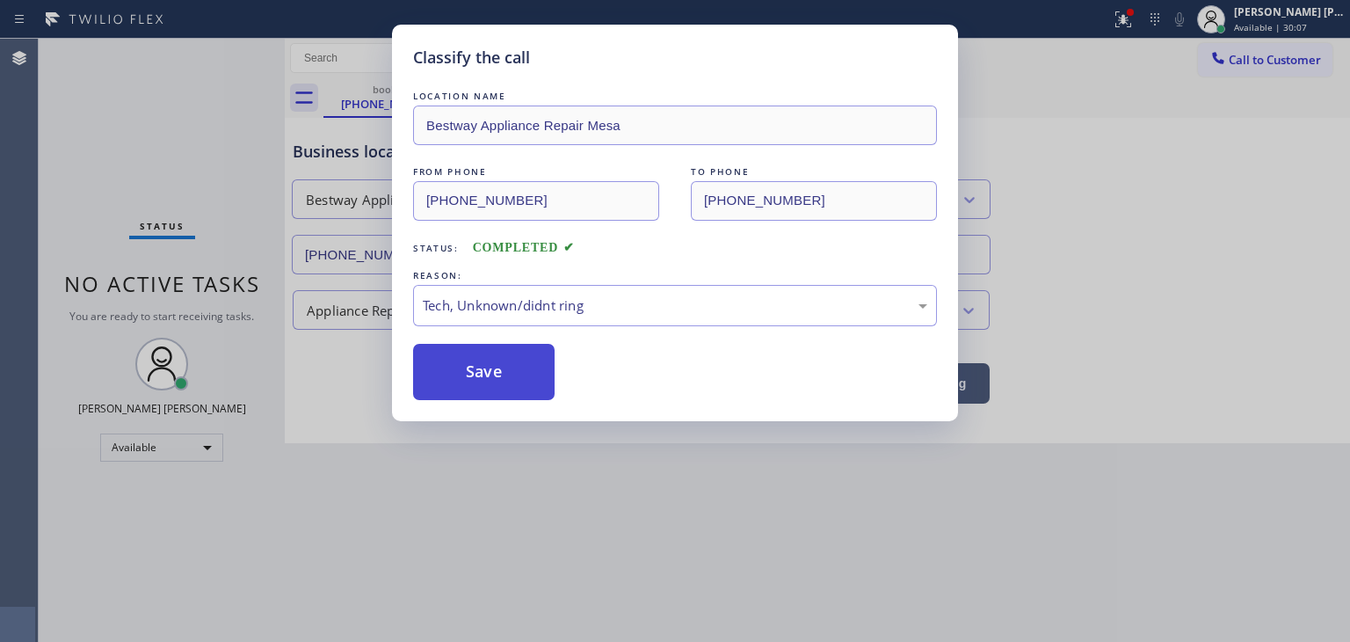
click at [487, 365] on button "Save" at bounding box center [484, 372] width 142 height 56
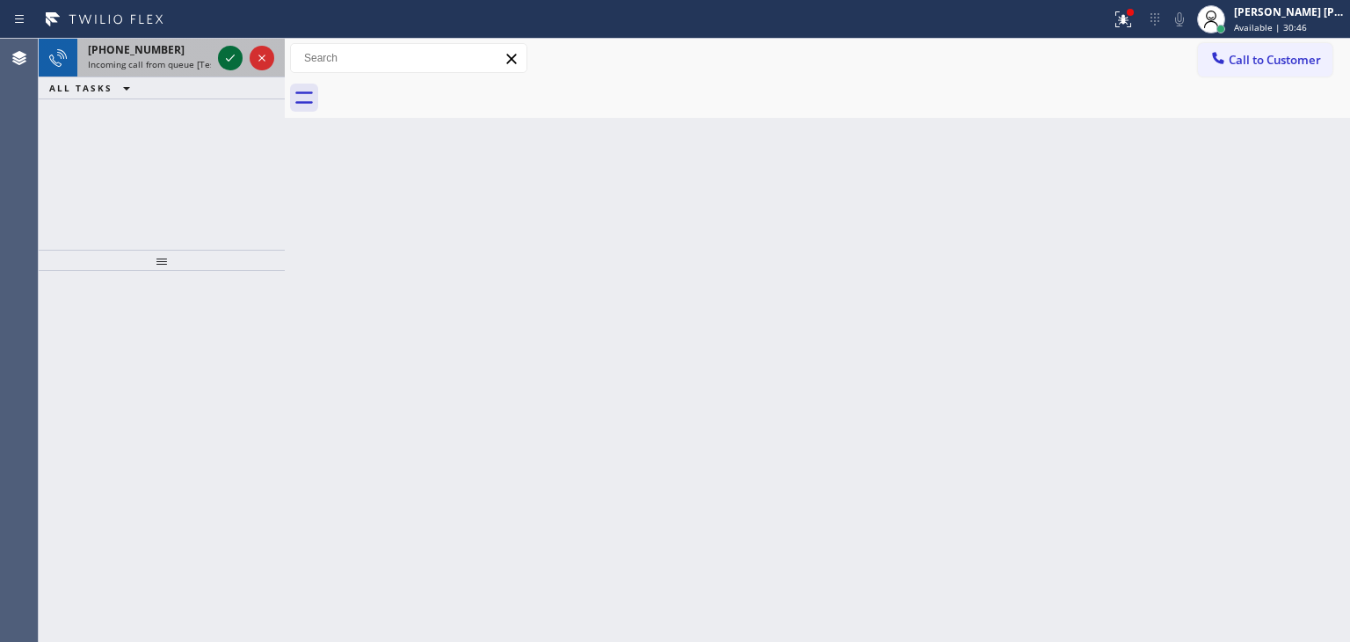
click at [232, 61] on icon at bounding box center [230, 57] width 21 height 21
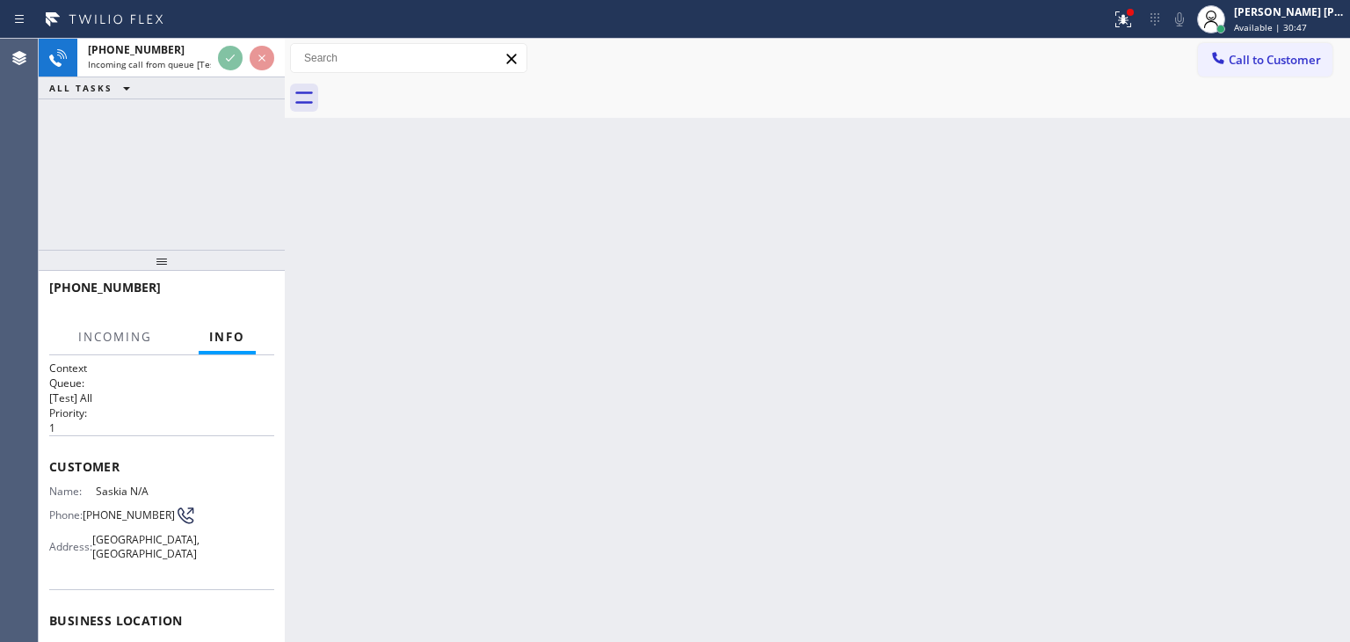
scroll to position [88, 0]
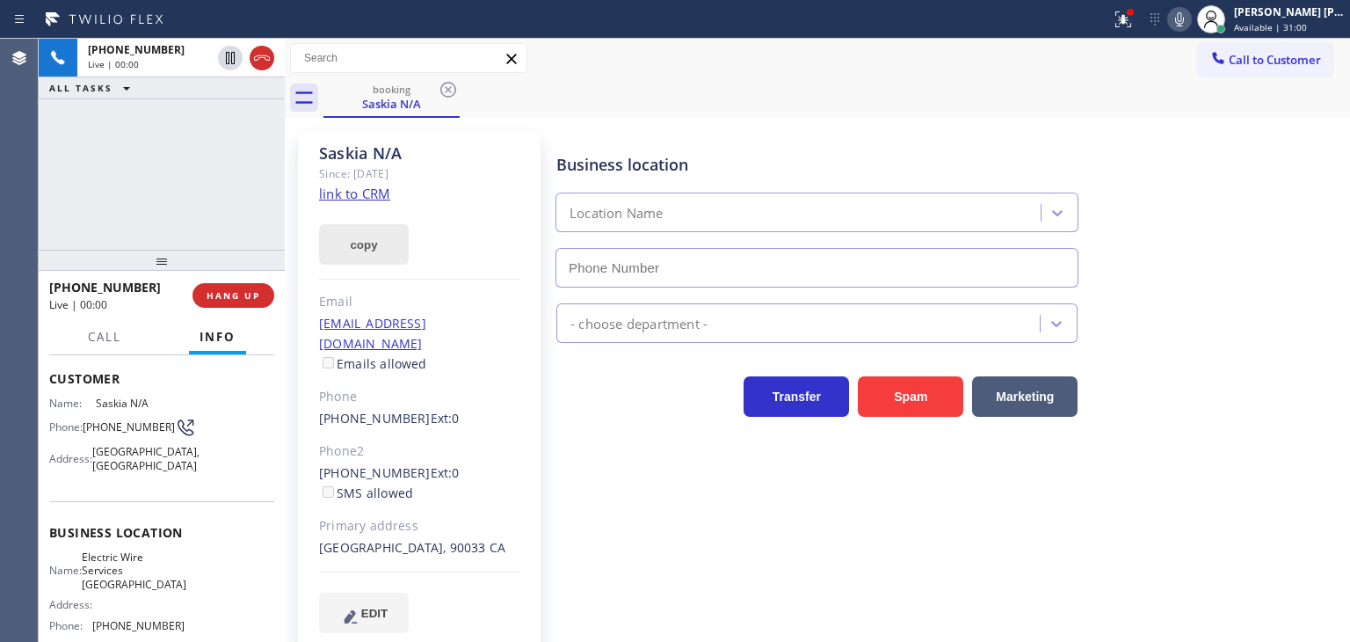
type input "[PHONE_NUMBER]"
click at [373, 192] on link "link to CRM" at bounding box center [354, 194] width 71 height 18
click at [1190, 22] on icon at bounding box center [1179, 19] width 21 height 21
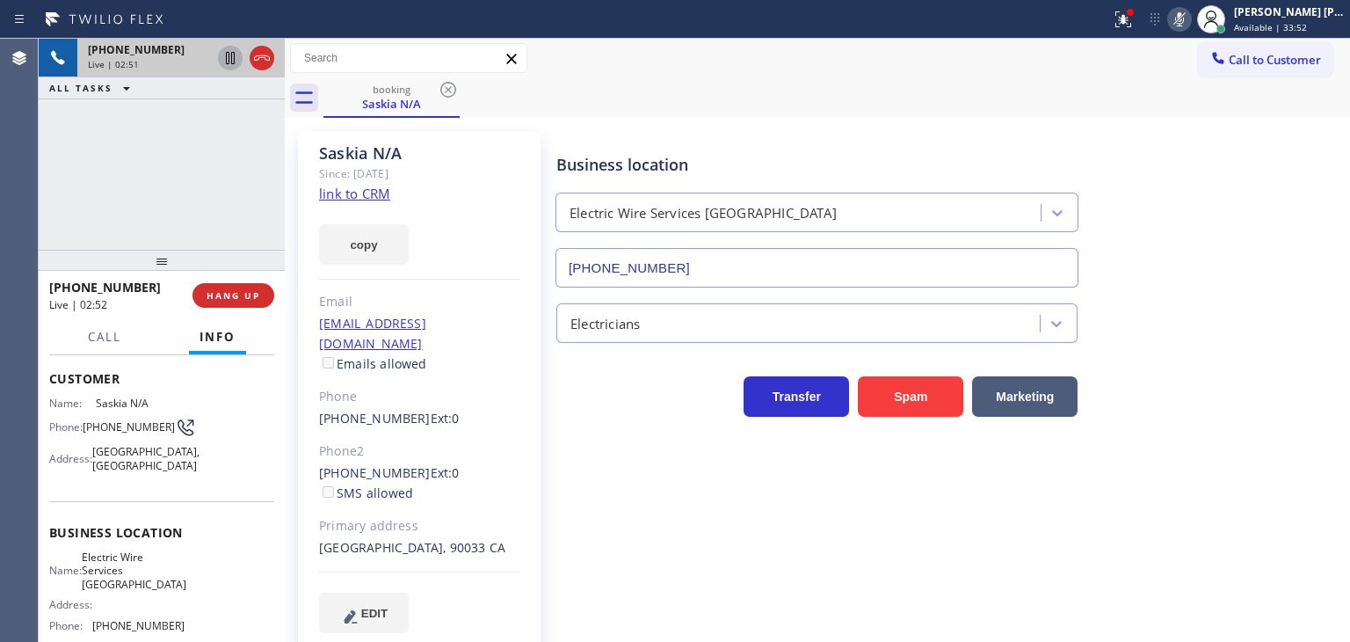
click at [231, 56] on icon at bounding box center [230, 58] width 9 height 12
drag, startPoint x: 1213, startPoint y: 20, endPoint x: 715, endPoint y: 19, distance: 497.5
click at [1190, 20] on icon at bounding box center [1179, 19] width 21 height 21
click at [229, 59] on icon at bounding box center [230, 58] width 12 height 12
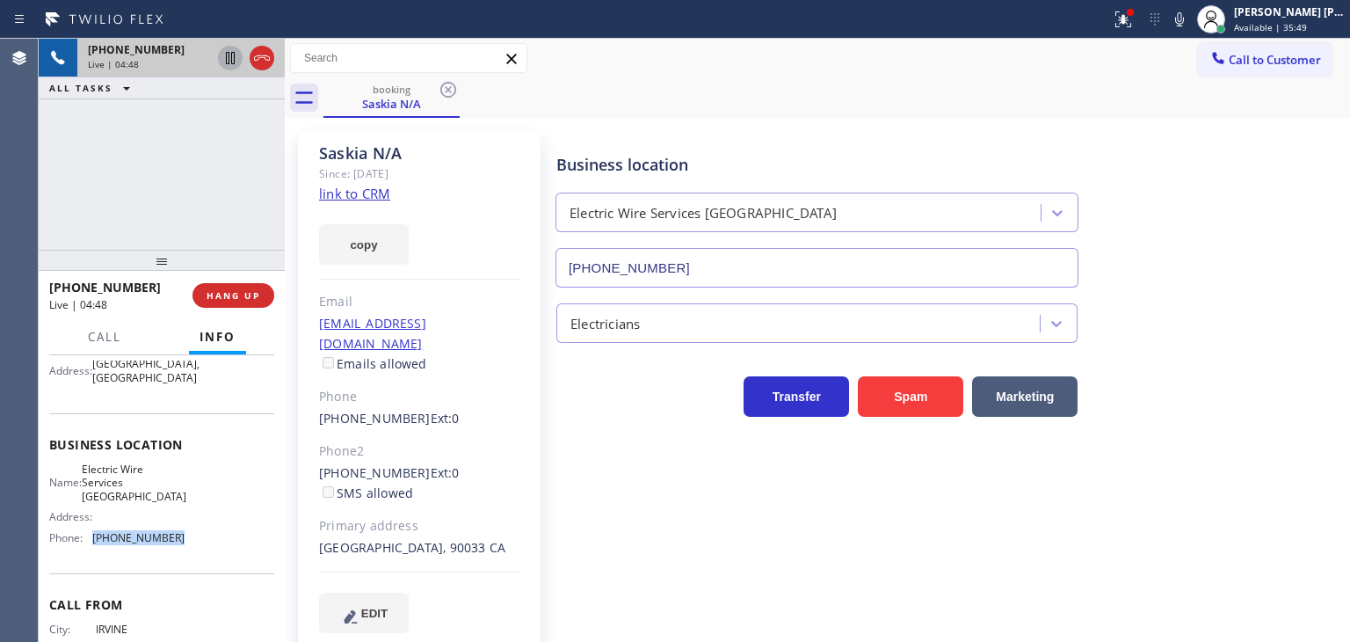
drag, startPoint x: 187, startPoint y: 544, endPoint x: 95, endPoint y: 536, distance: 92.6
click at [95, 536] on div "Name: Electric Wire Services Cathedral City Address: Phone: [PHONE_NUMBER]" at bounding box center [161, 506] width 225 height 89
copy span "[PHONE_NUMBER]"
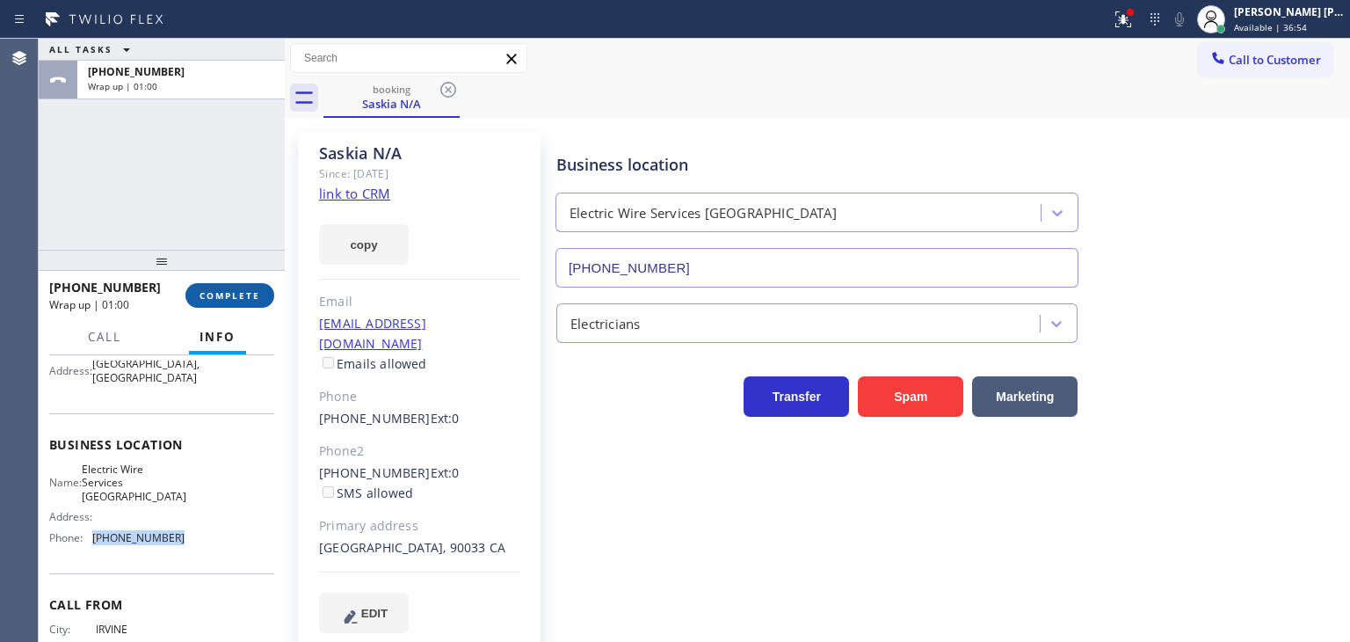
click at [234, 284] on button "COMPLETE" at bounding box center [229, 295] width 89 height 25
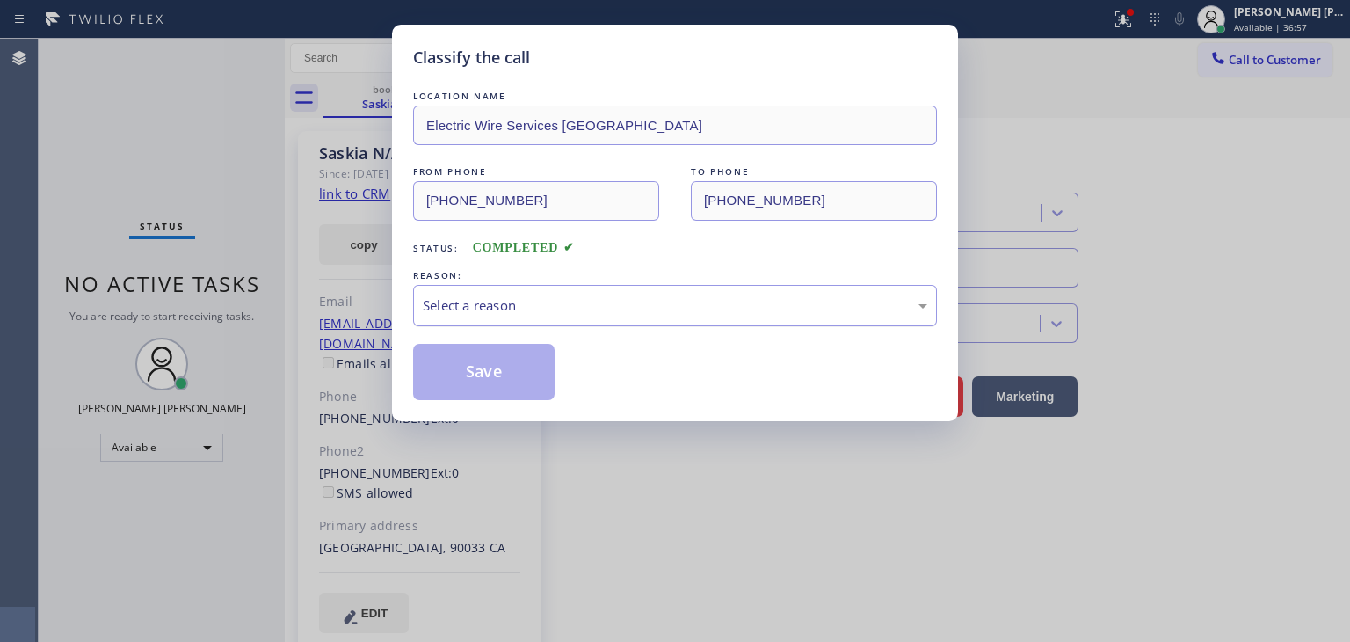
click at [465, 300] on div "Select a reason" at bounding box center [675, 305] width 505 height 20
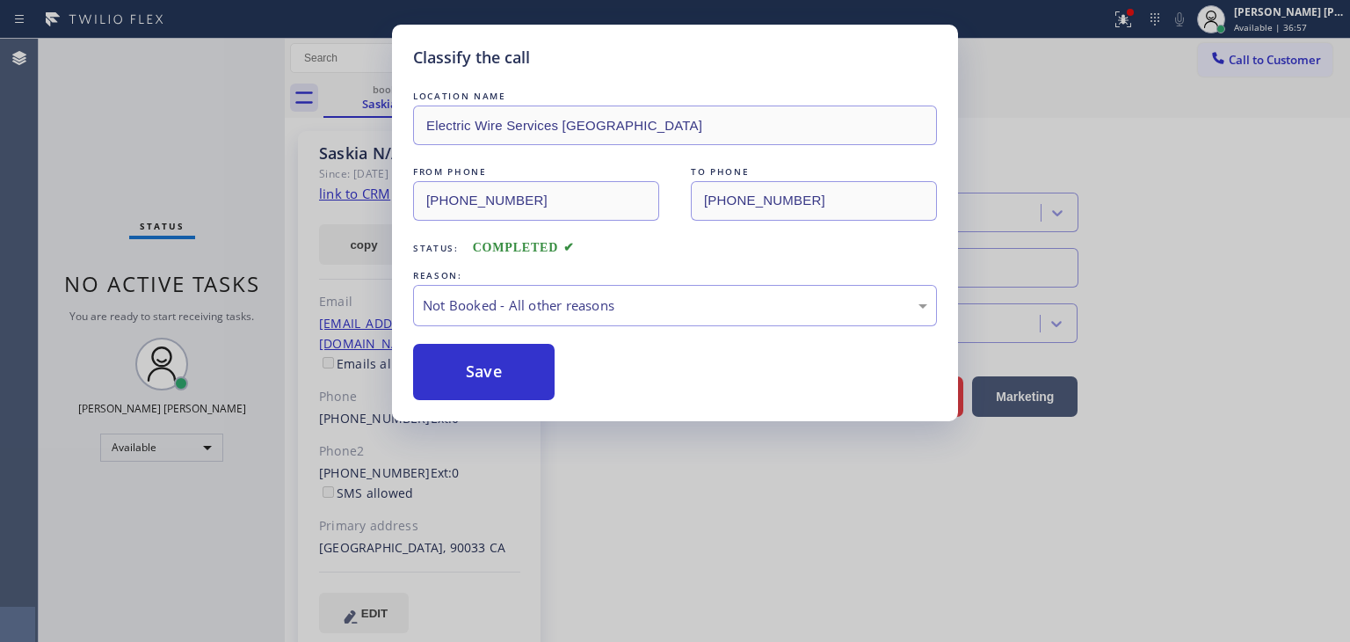
click at [491, 374] on button "Save" at bounding box center [484, 372] width 142 height 56
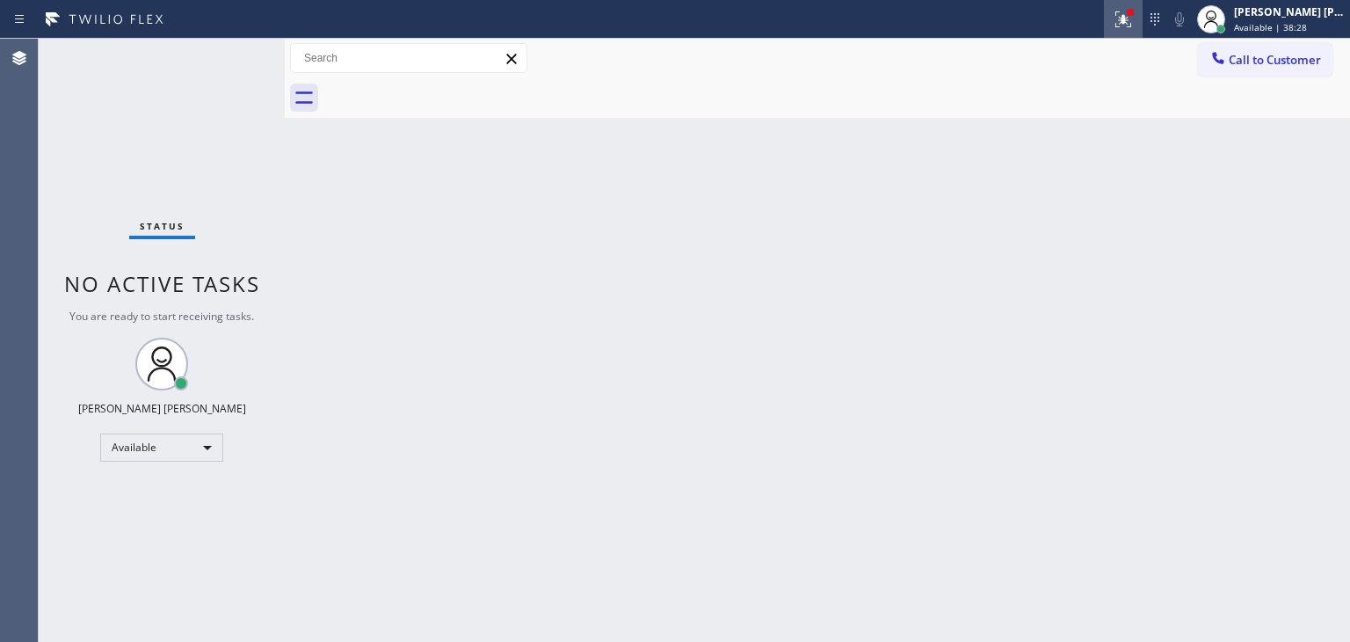
click at [1134, 18] on icon at bounding box center [1123, 19] width 21 height 21
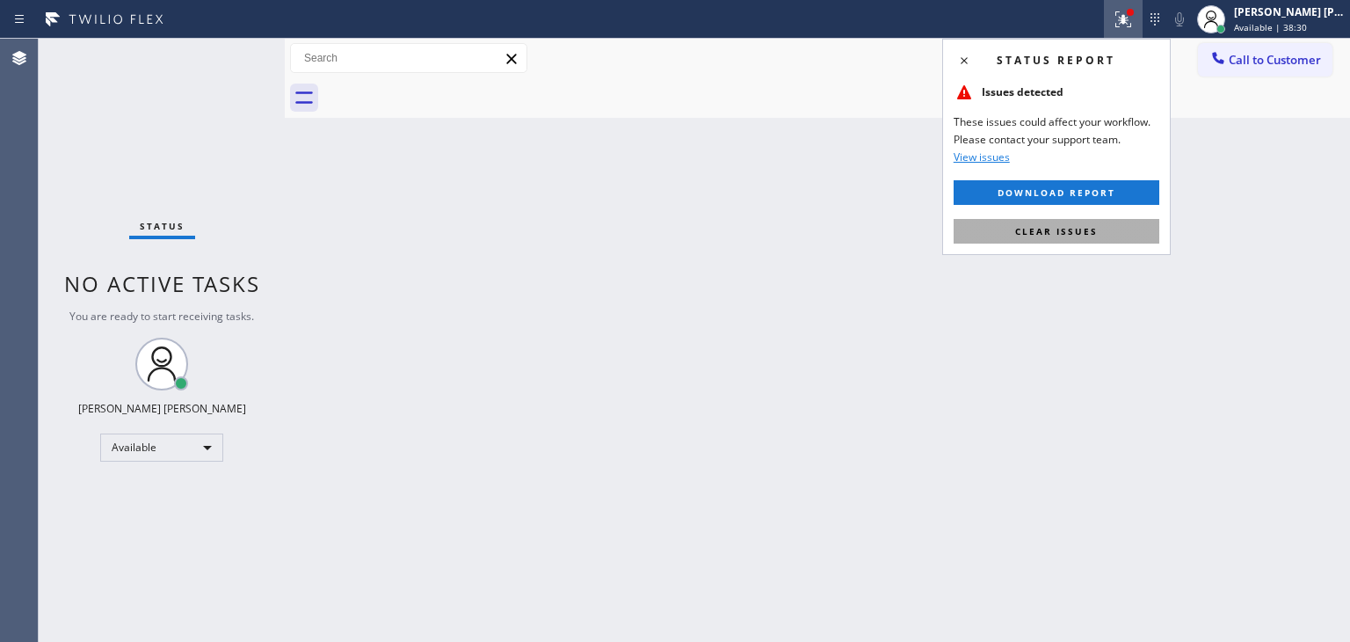
click at [1074, 232] on span "Clear issues" at bounding box center [1056, 231] width 83 height 12
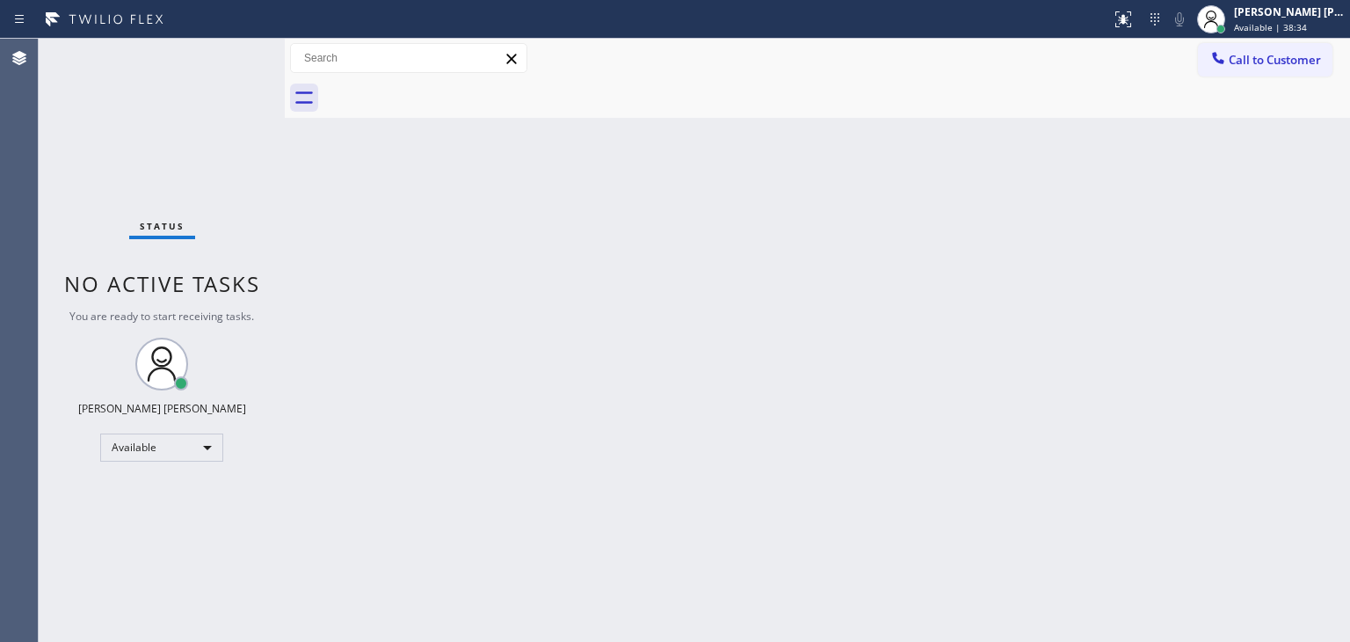
drag, startPoint x: 157, startPoint y: 140, endPoint x: 178, endPoint y: 126, distance: 25.4
click at [157, 140] on div "Status No active tasks You are ready to start receiving tasks. [PERSON_NAME] [P…" at bounding box center [162, 340] width 246 height 603
click at [223, 56] on div "Status No active tasks You are ready to start receiving tasks. [PERSON_NAME] [P…" at bounding box center [162, 340] width 246 height 603
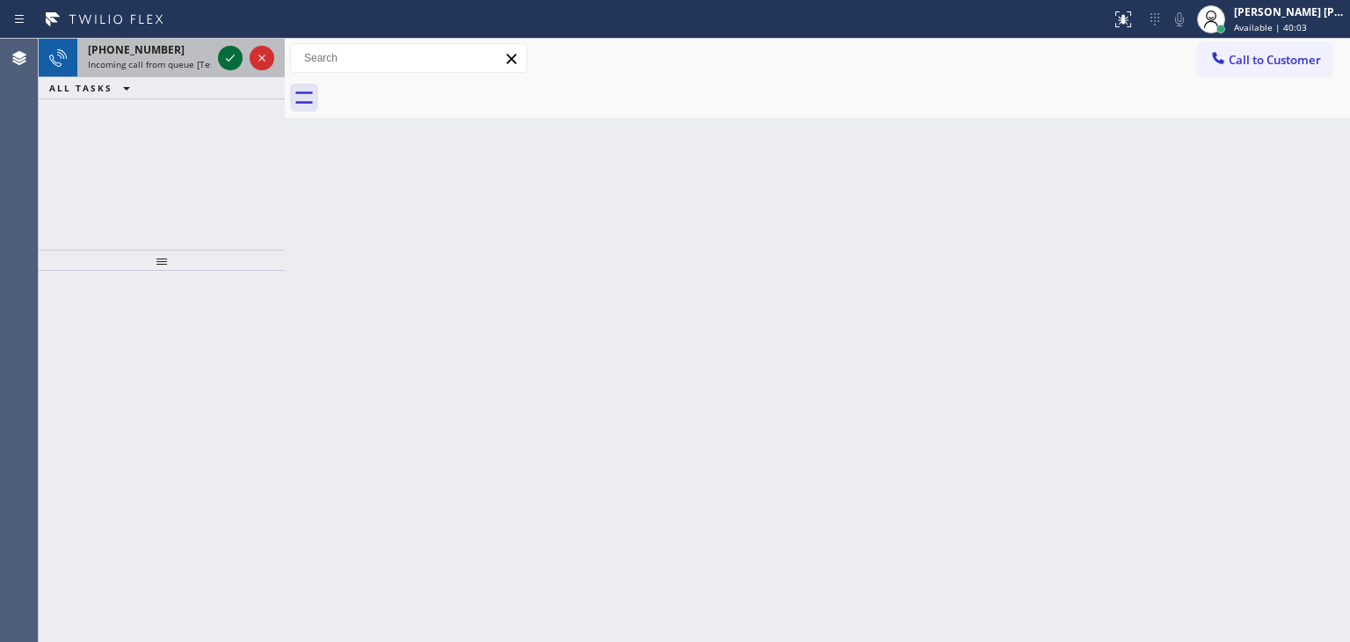
click at [224, 54] on icon at bounding box center [230, 57] width 21 height 21
click at [221, 61] on icon at bounding box center [230, 57] width 21 height 21
click at [229, 46] on button at bounding box center [230, 58] width 25 height 25
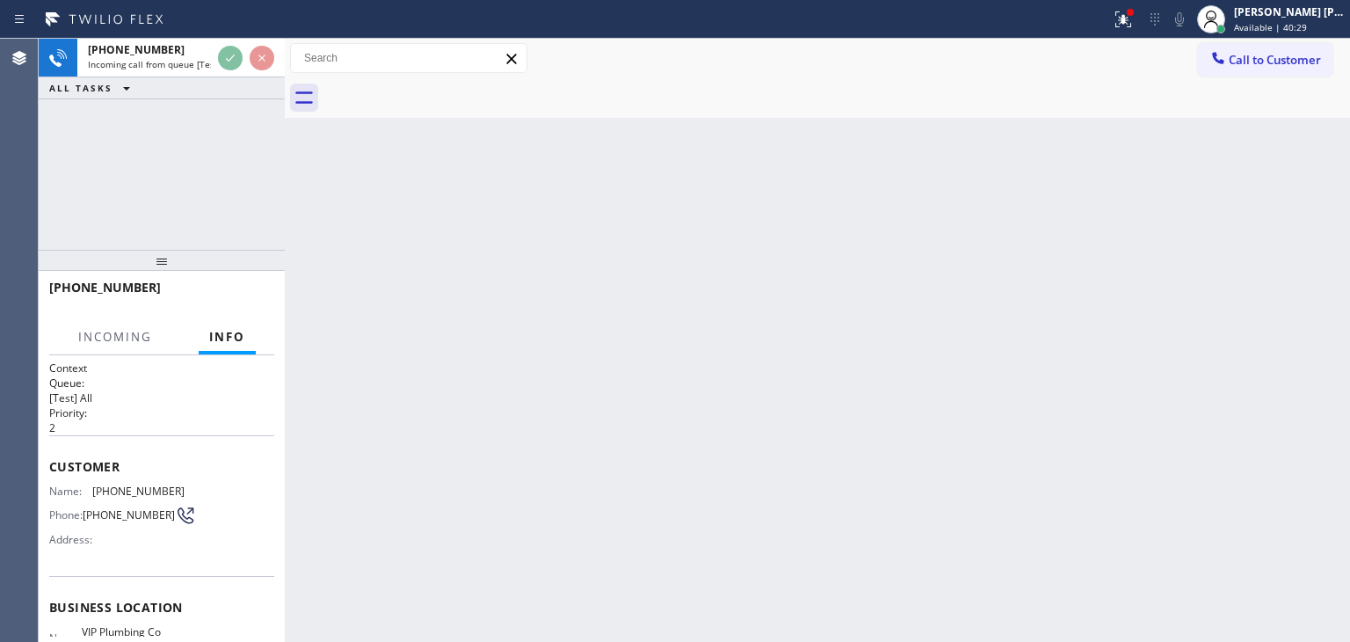
scroll to position [88, 0]
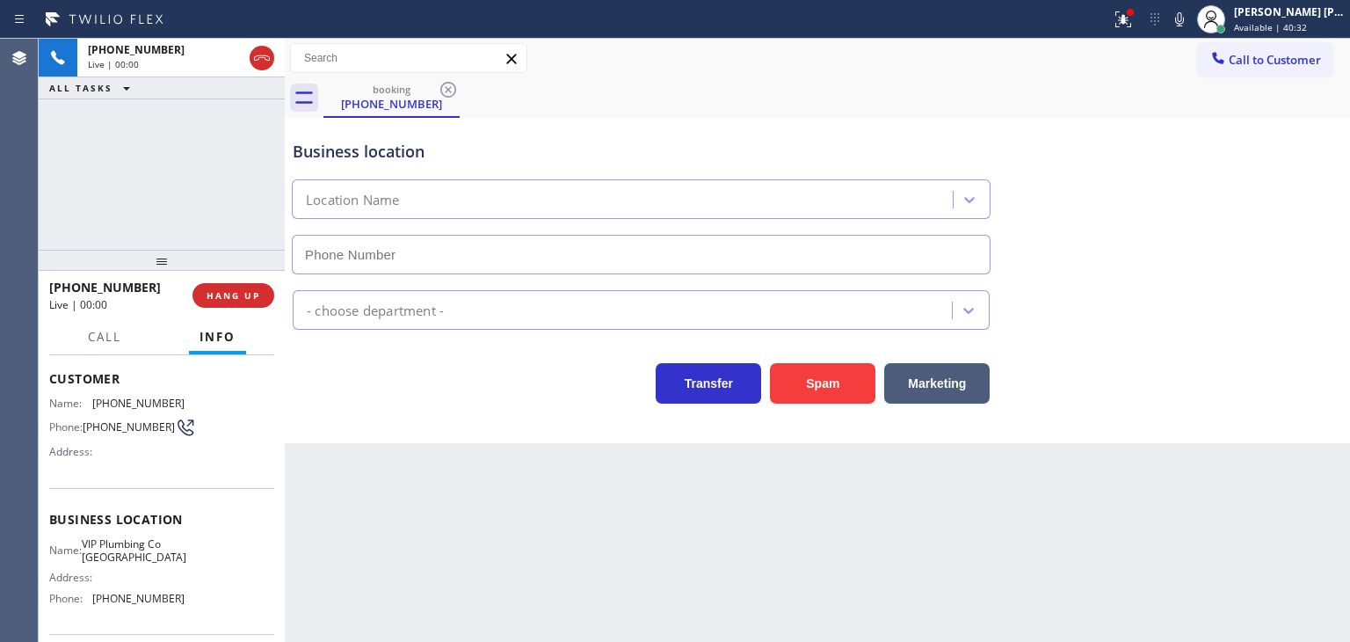
type input "[PHONE_NUMBER]"
drag, startPoint x: 186, startPoint y: 602, endPoint x: 94, endPoint y: 599, distance: 92.4
click at [94, 599] on div "Name: VIP Plumbing Co [GEOGRAPHIC_DATA] Address: Phone: [PHONE_NUMBER]" at bounding box center [161, 575] width 225 height 76
copy span "[PHONE_NUMBER]"
click at [1311, 61] on span "Call to Customer" at bounding box center [1275, 60] width 92 height 16
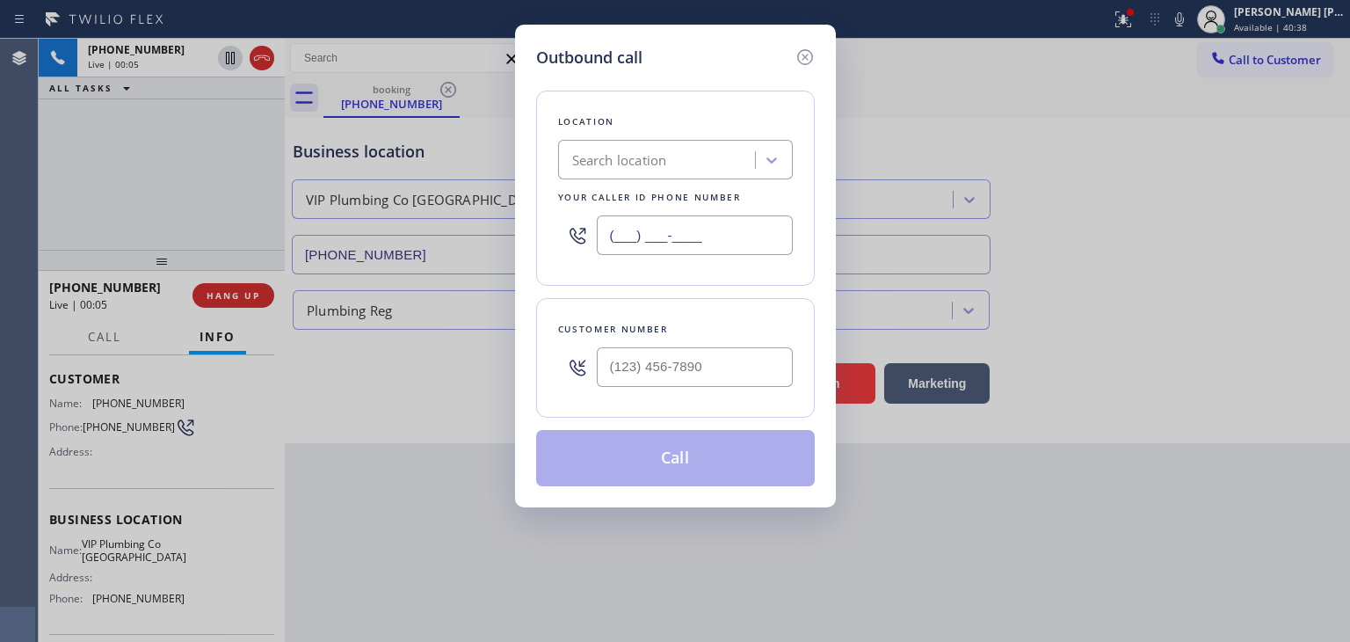
click at [771, 234] on input "(___) ___-____" at bounding box center [695, 235] width 196 height 40
paste input "949) 649-4419"
type input "[PHONE_NUMBER]"
click at [798, 63] on icon at bounding box center [805, 57] width 21 height 21
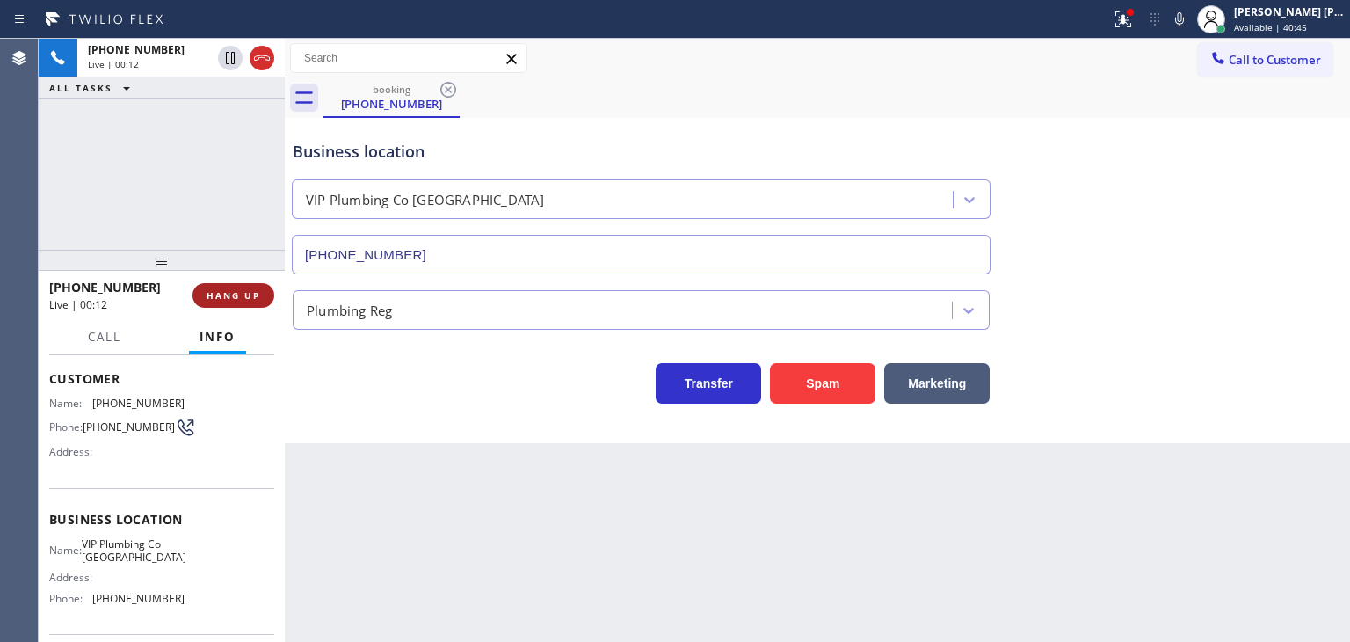
click at [272, 295] on button "HANG UP" at bounding box center [233, 295] width 82 height 25
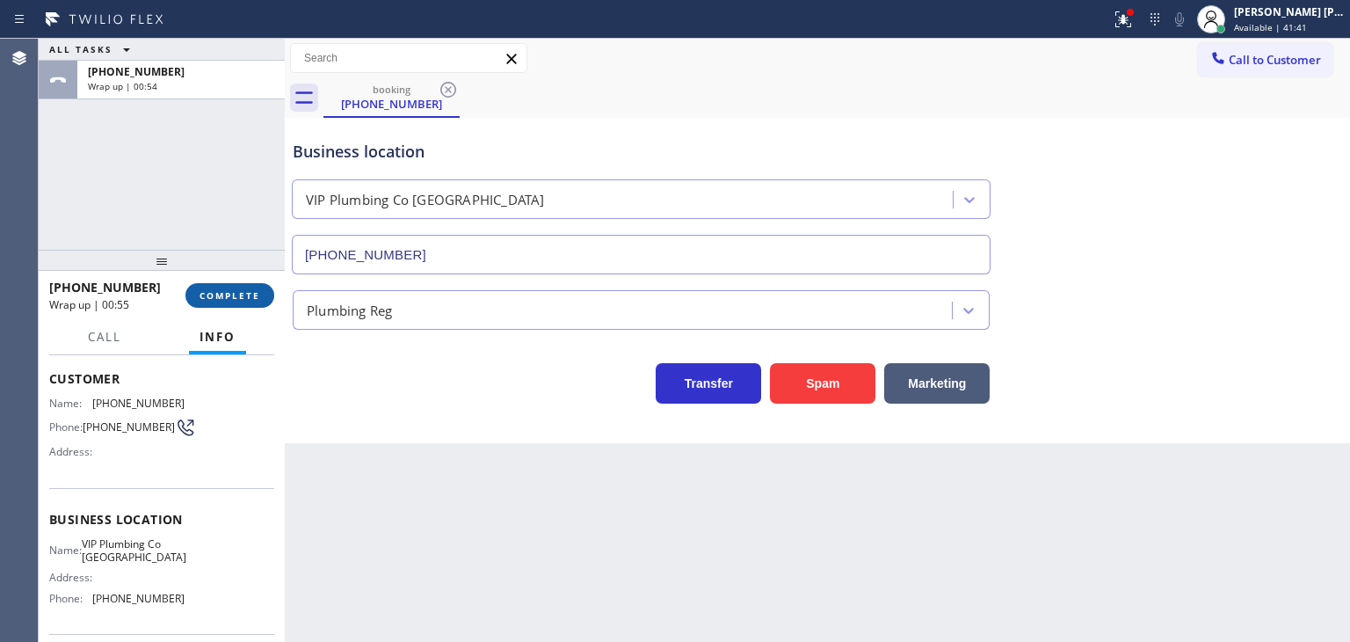
click at [253, 291] on span "COMPLETE" at bounding box center [230, 295] width 61 height 12
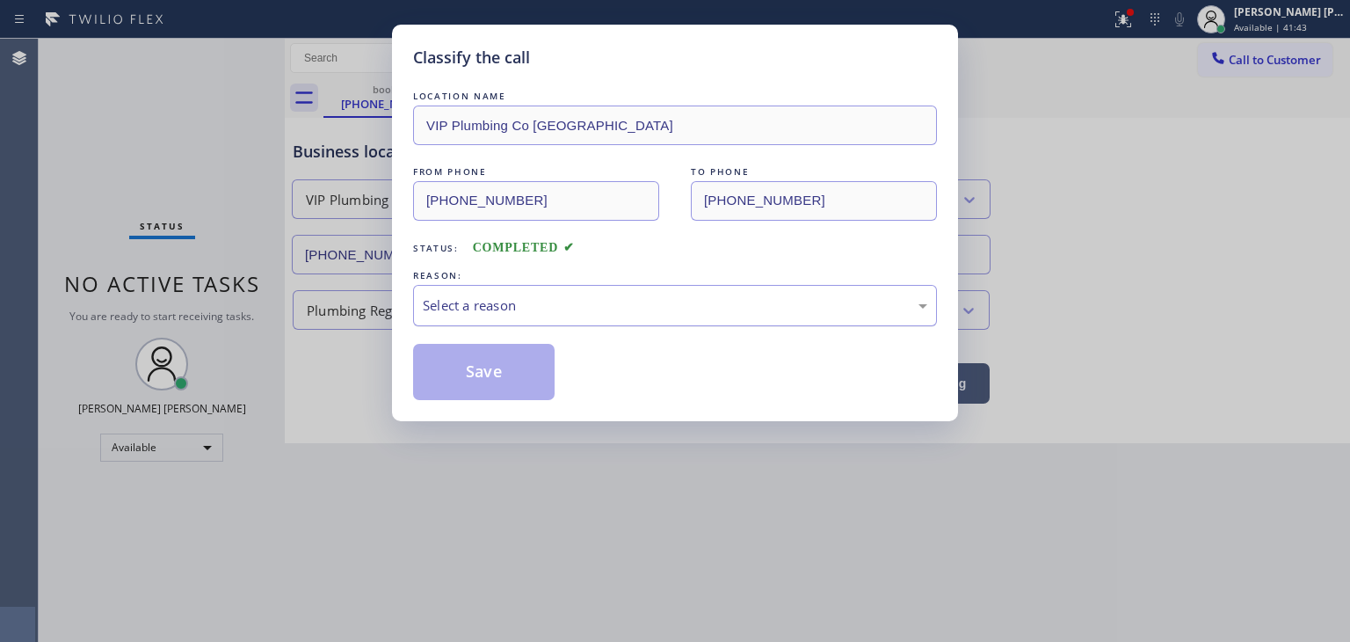
click at [459, 301] on div "Select a reason" at bounding box center [675, 305] width 505 height 20
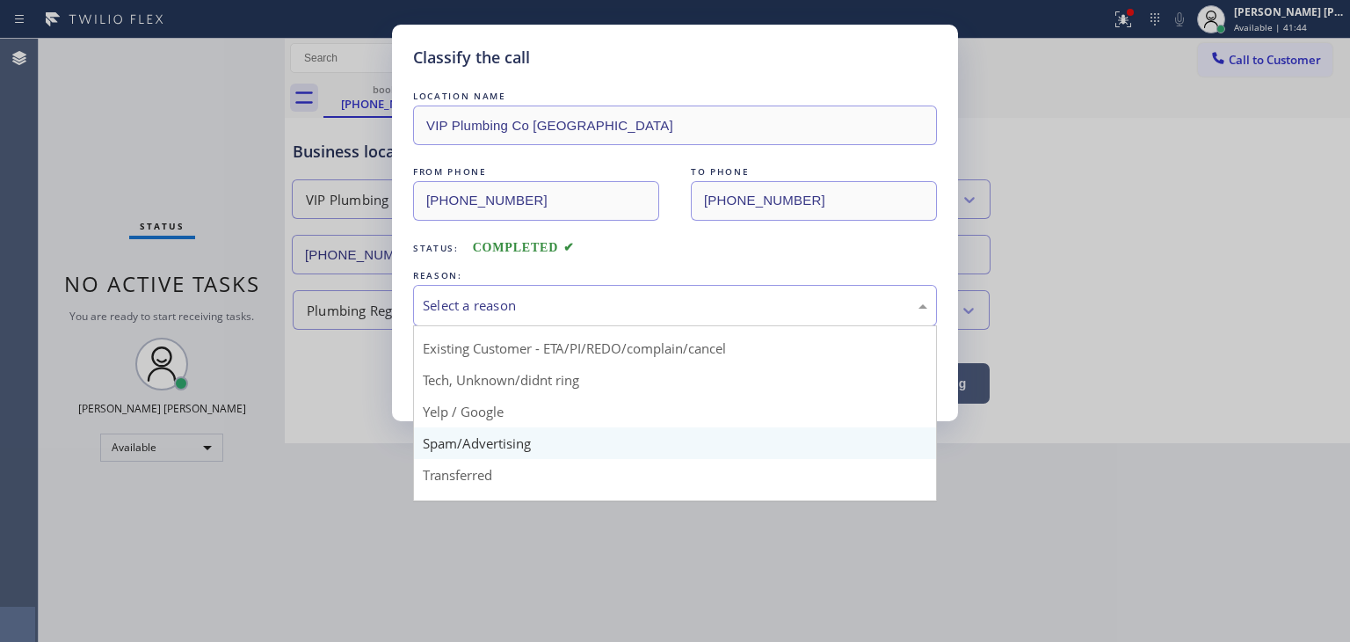
scroll to position [88, 0]
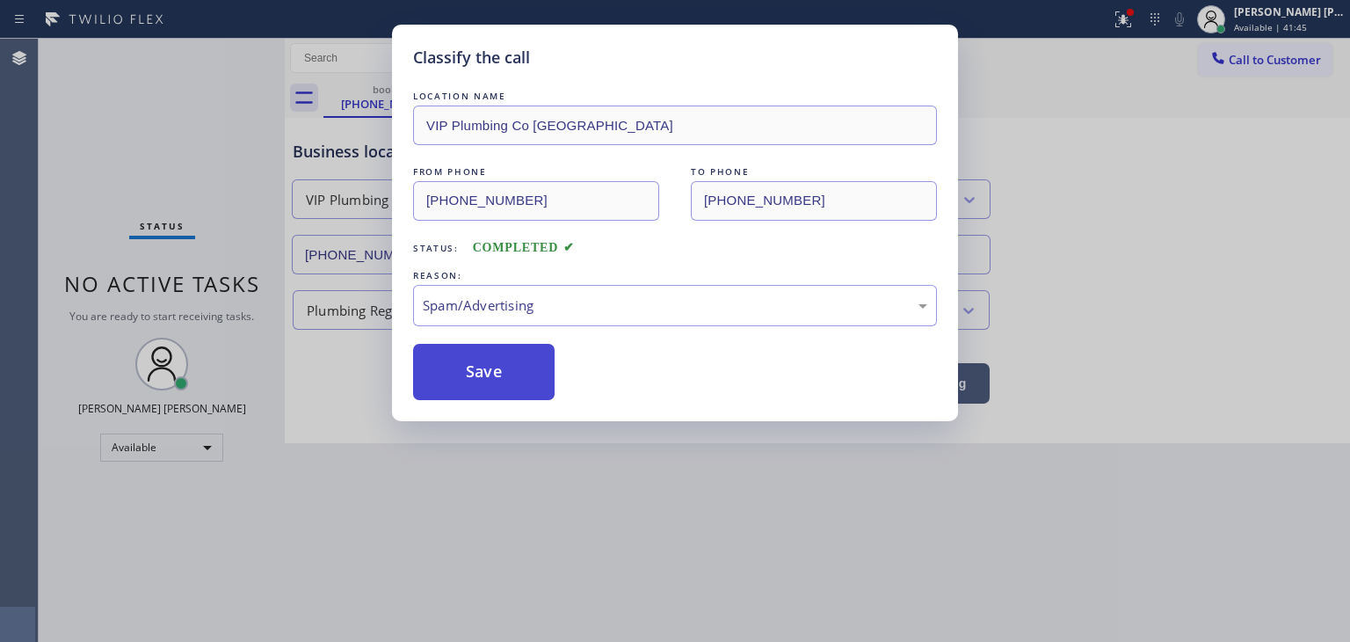
click at [490, 374] on button "Save" at bounding box center [484, 372] width 142 height 56
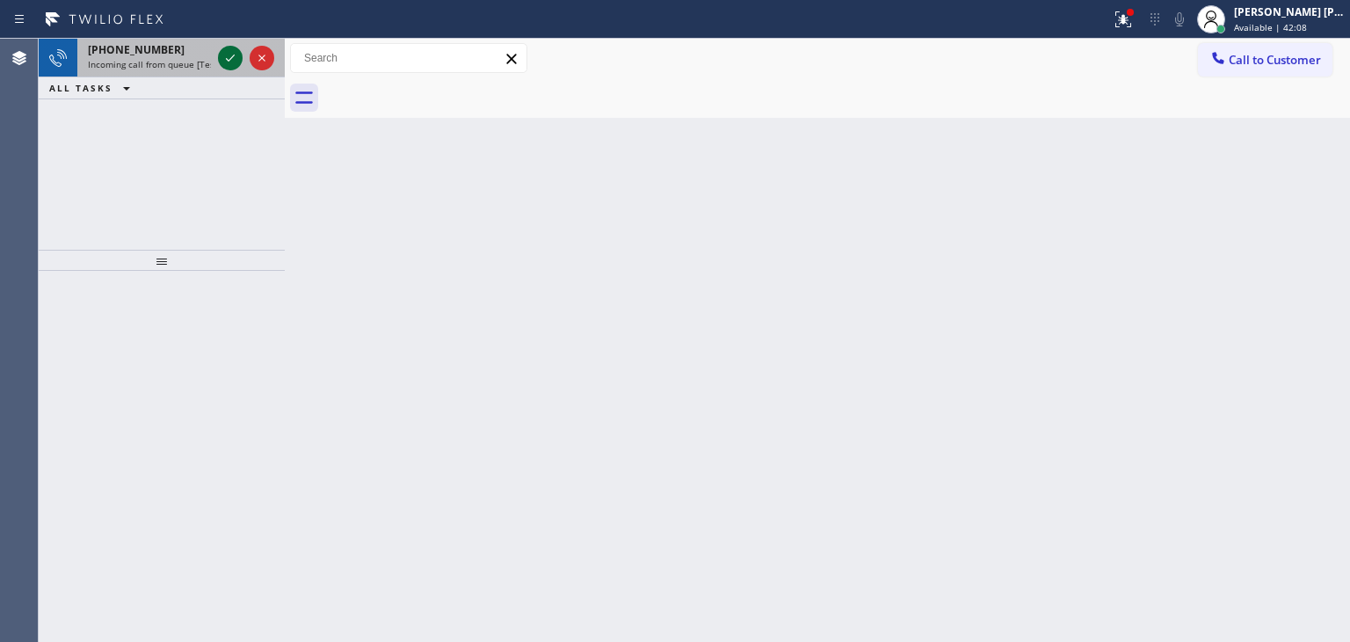
click at [225, 50] on icon at bounding box center [230, 57] width 21 height 21
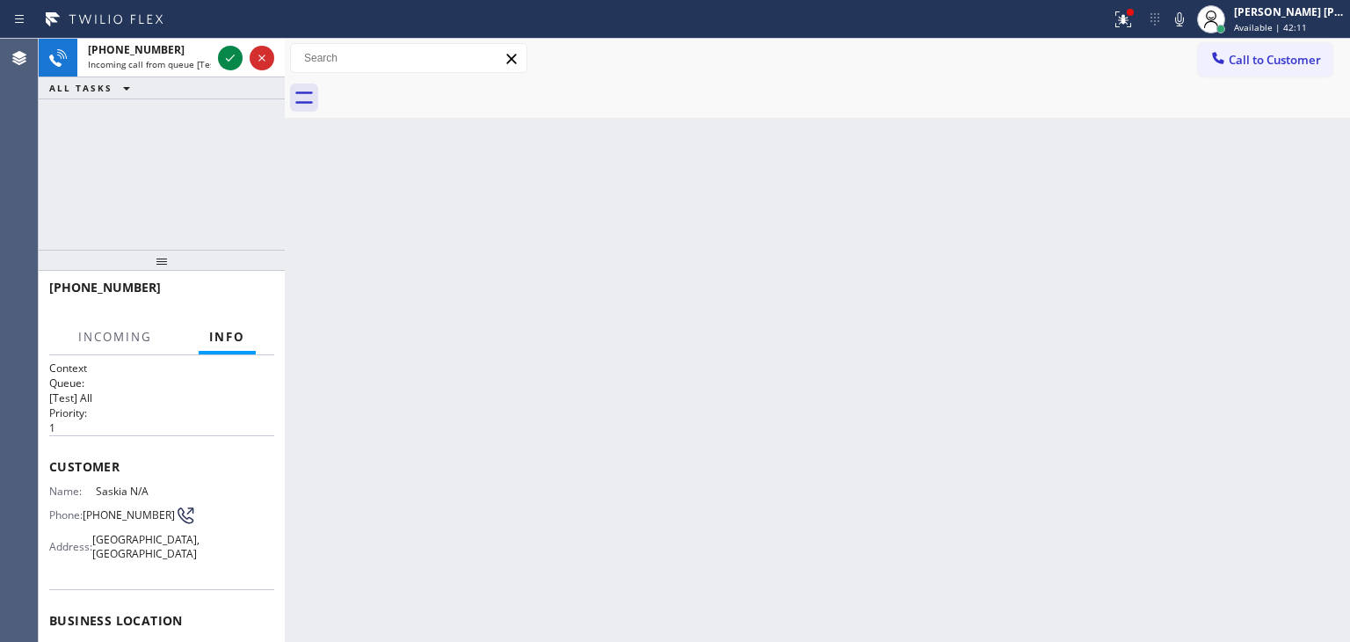
scroll to position [88, 0]
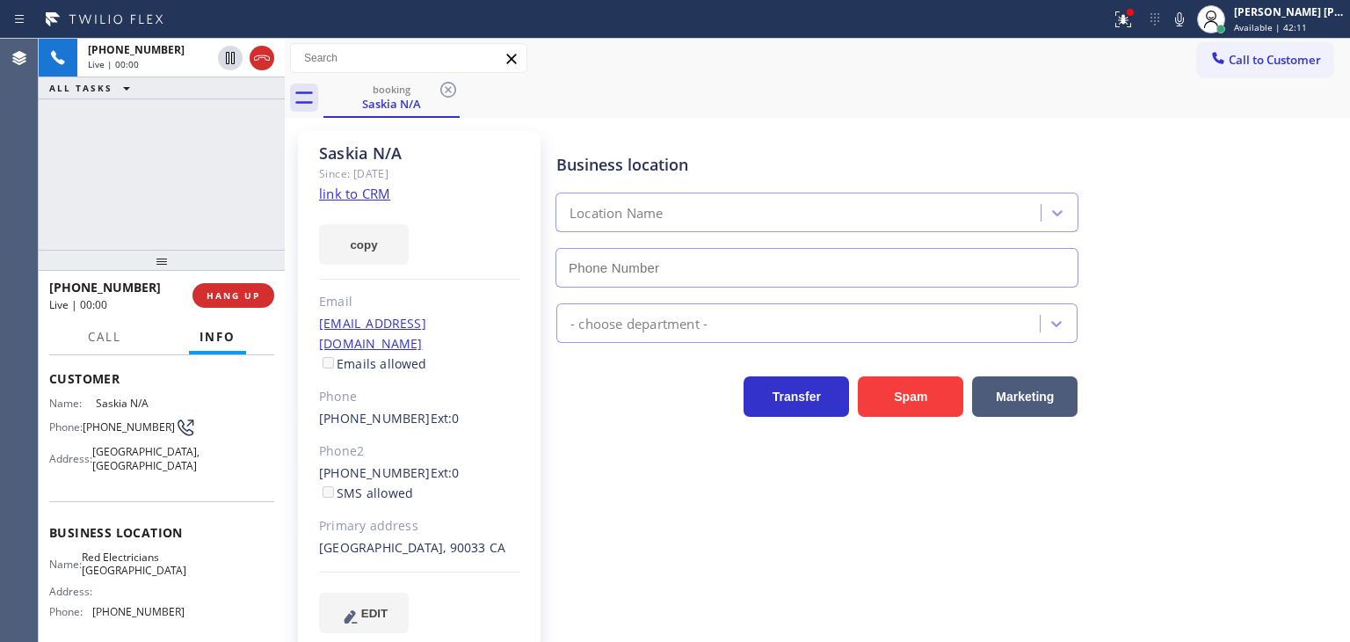
type input "[PHONE_NUMBER]"
click at [1192, 19] on div at bounding box center [1179, 19] width 25 height 21
click at [366, 194] on link "link to CRM" at bounding box center [354, 194] width 71 height 18
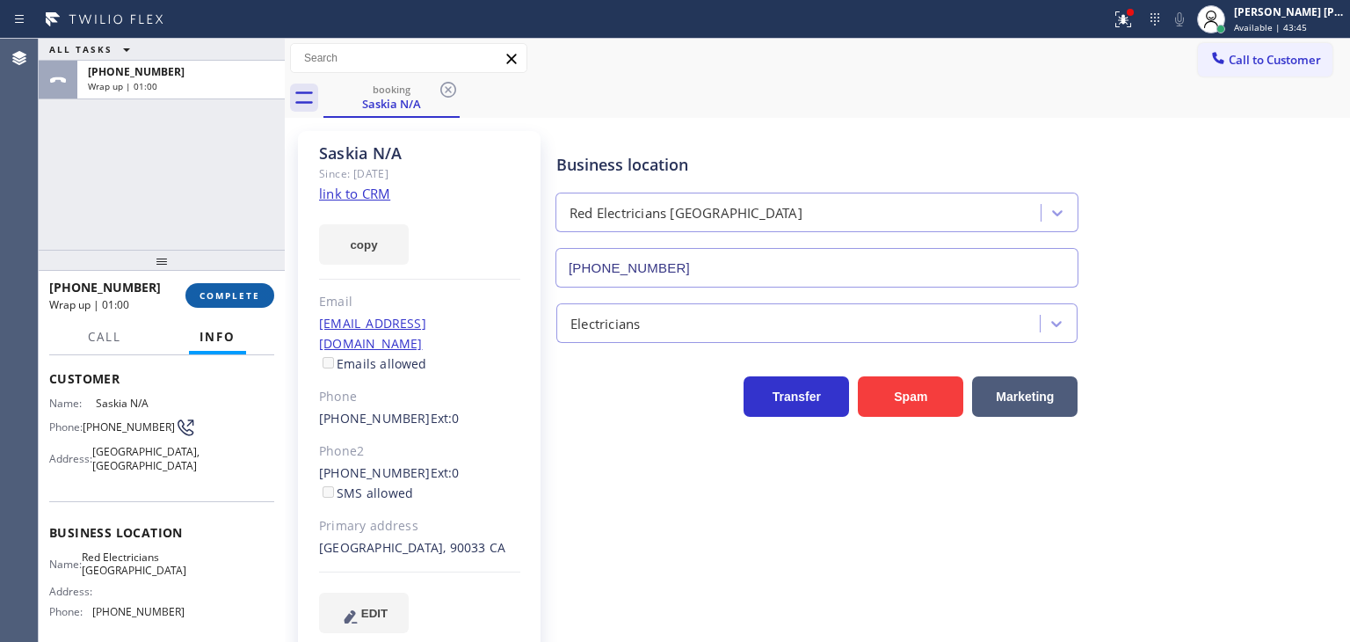
click at [223, 292] on span "COMPLETE" at bounding box center [230, 295] width 61 height 12
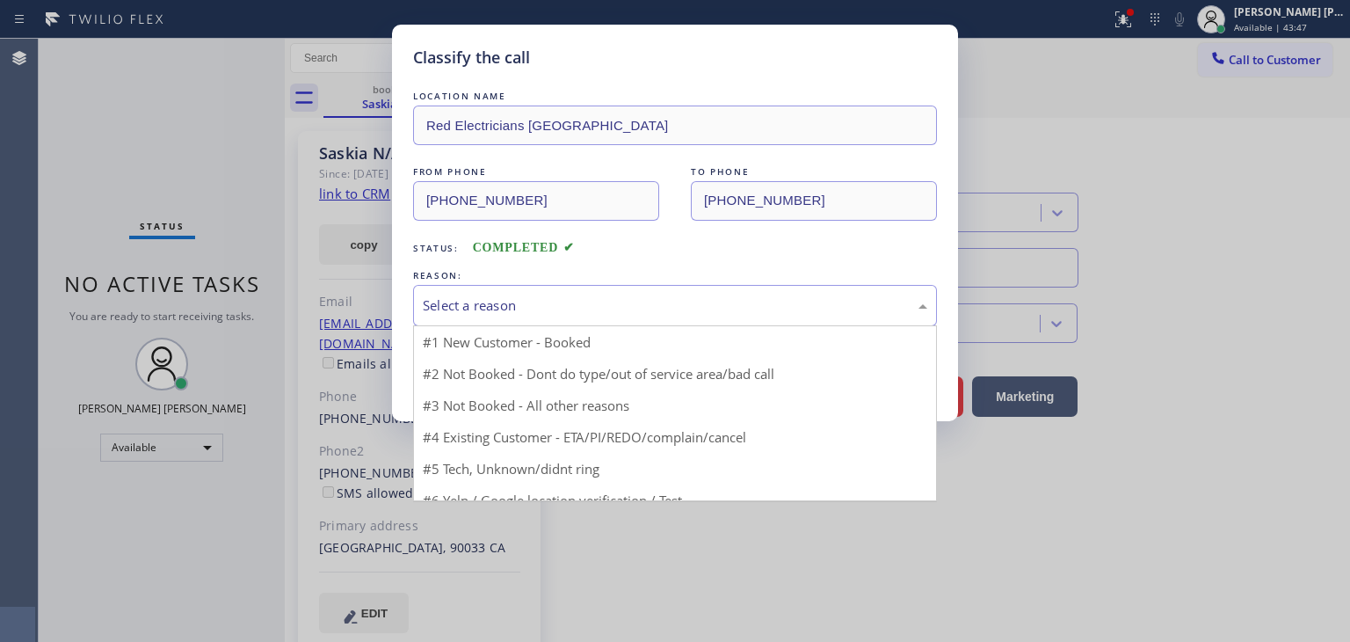
click at [477, 304] on div "Select a reason" at bounding box center [675, 305] width 505 height 20
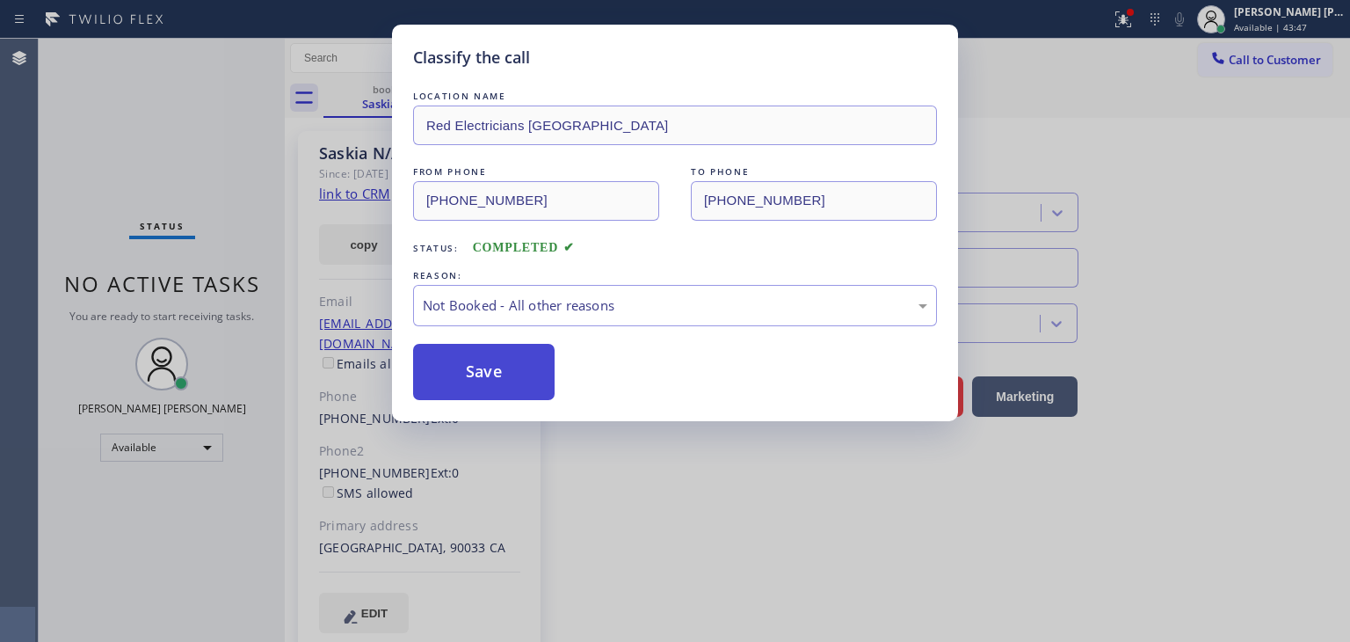
click at [516, 380] on button "Save" at bounding box center [484, 372] width 142 height 56
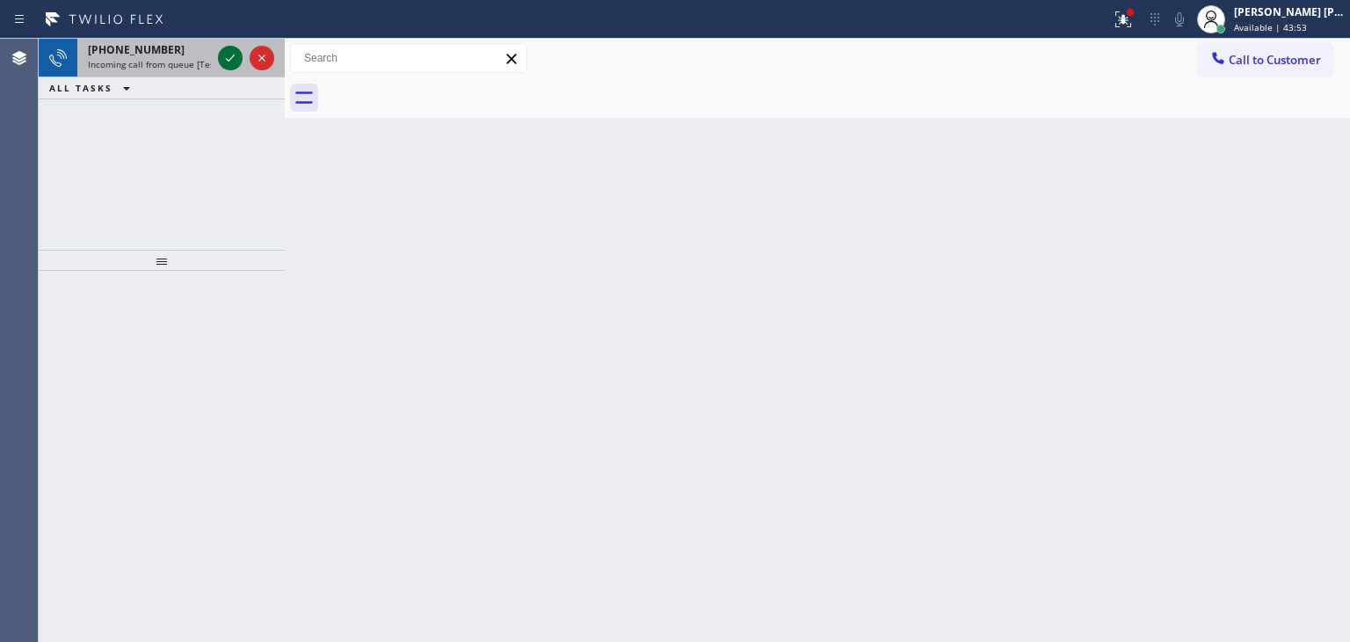
click at [235, 55] on icon at bounding box center [230, 57] width 21 height 21
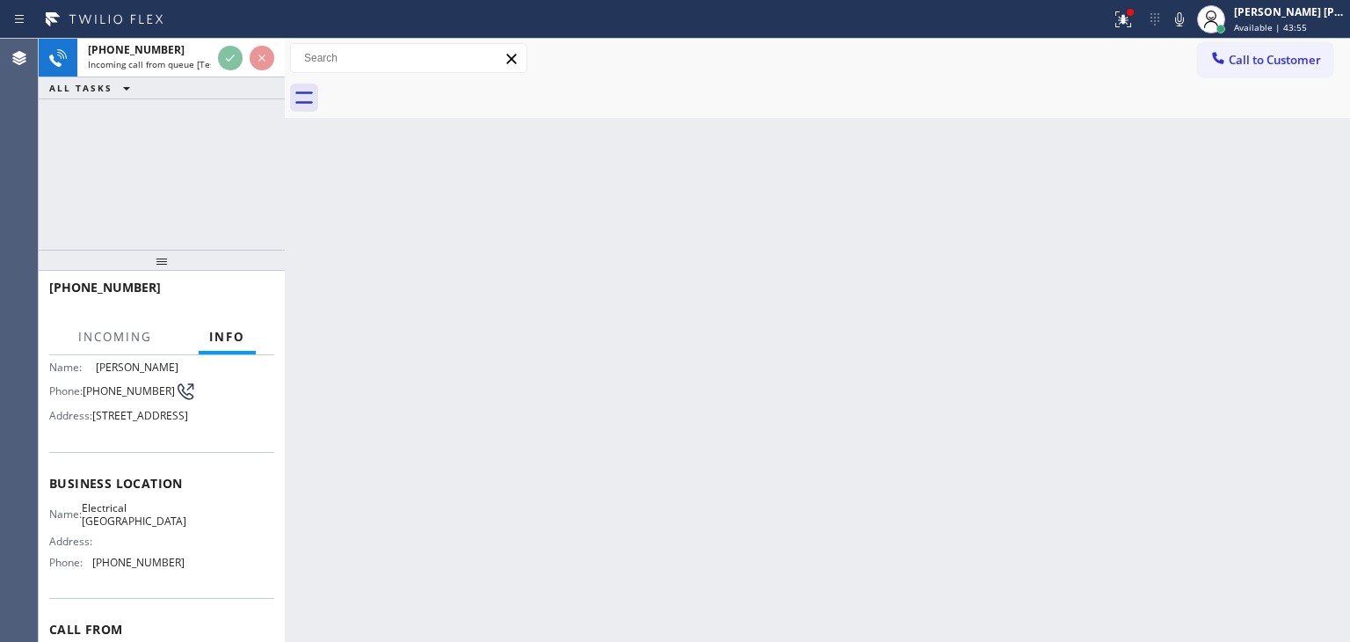
scroll to position [176, 0]
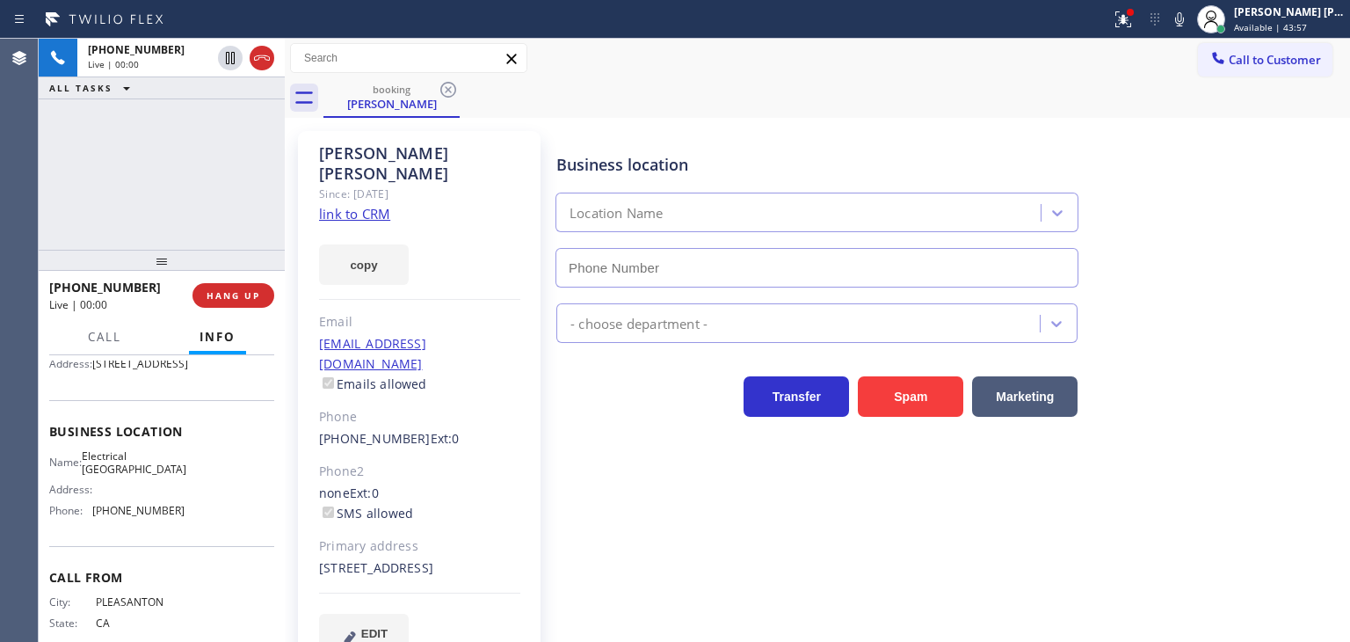
type input "[PHONE_NUMBER]"
click at [373, 205] on link "link to CRM" at bounding box center [354, 214] width 71 height 18
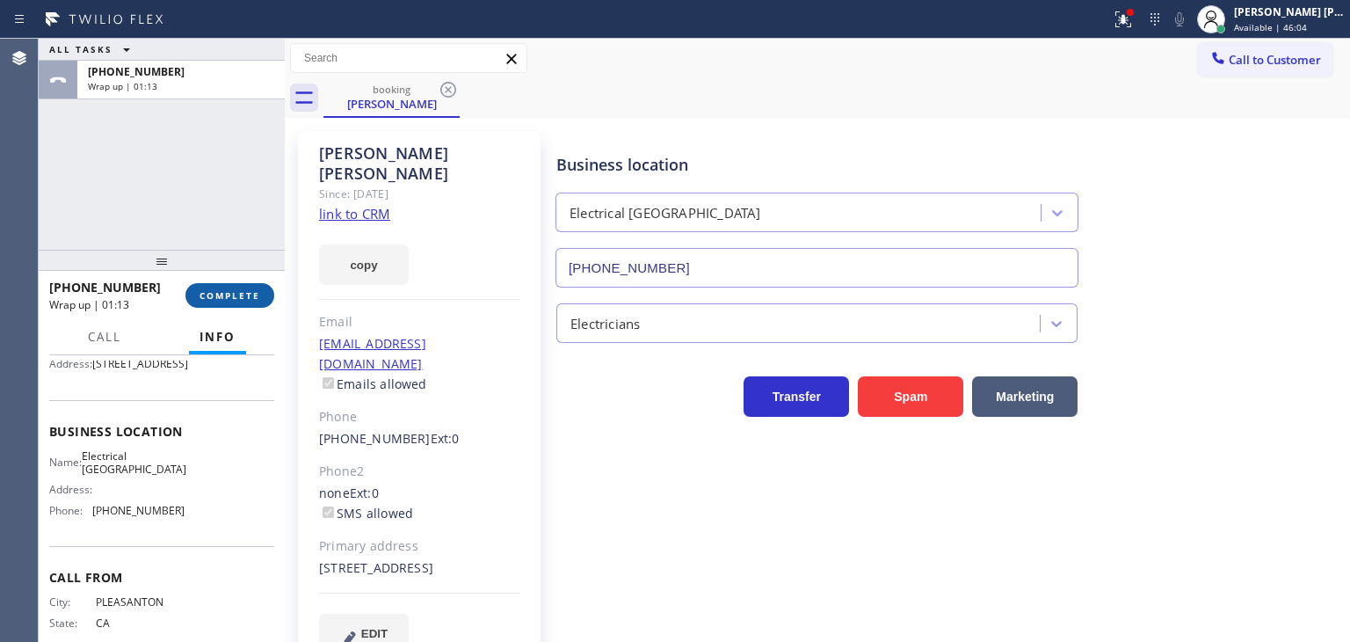
click at [249, 296] on span "COMPLETE" at bounding box center [230, 295] width 61 height 12
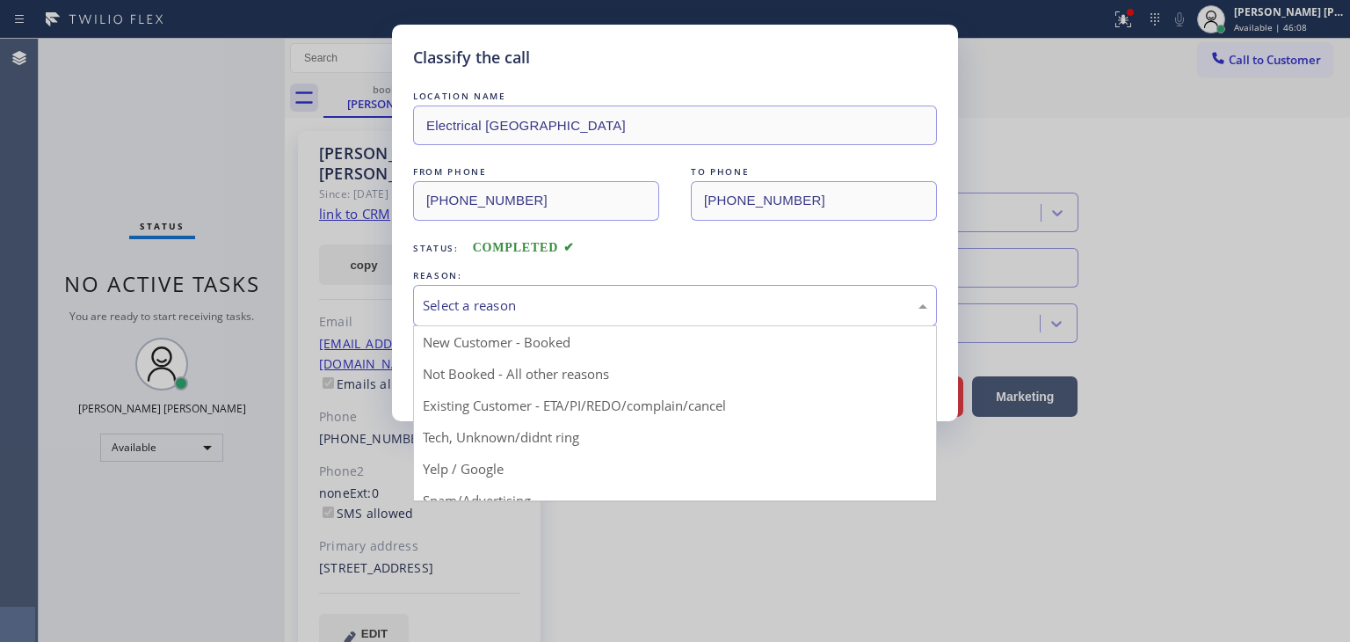
click at [521, 322] on div "Select a reason" at bounding box center [675, 305] width 524 height 41
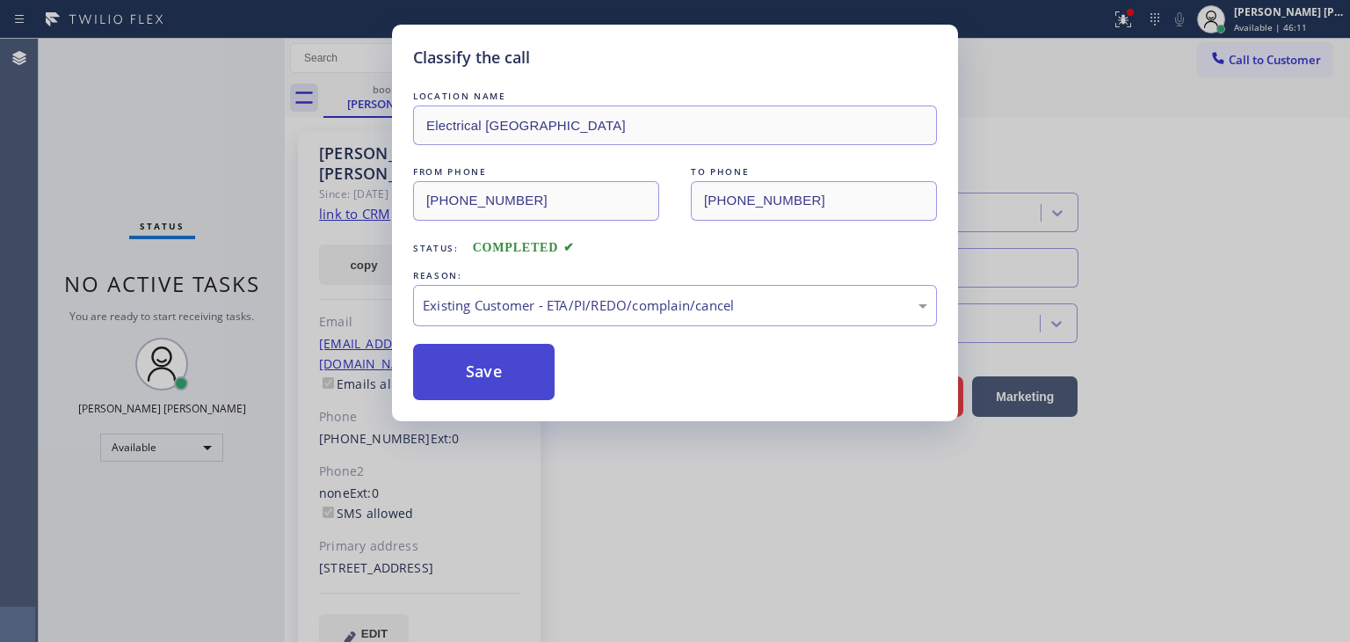
click at [484, 367] on button "Save" at bounding box center [484, 372] width 142 height 56
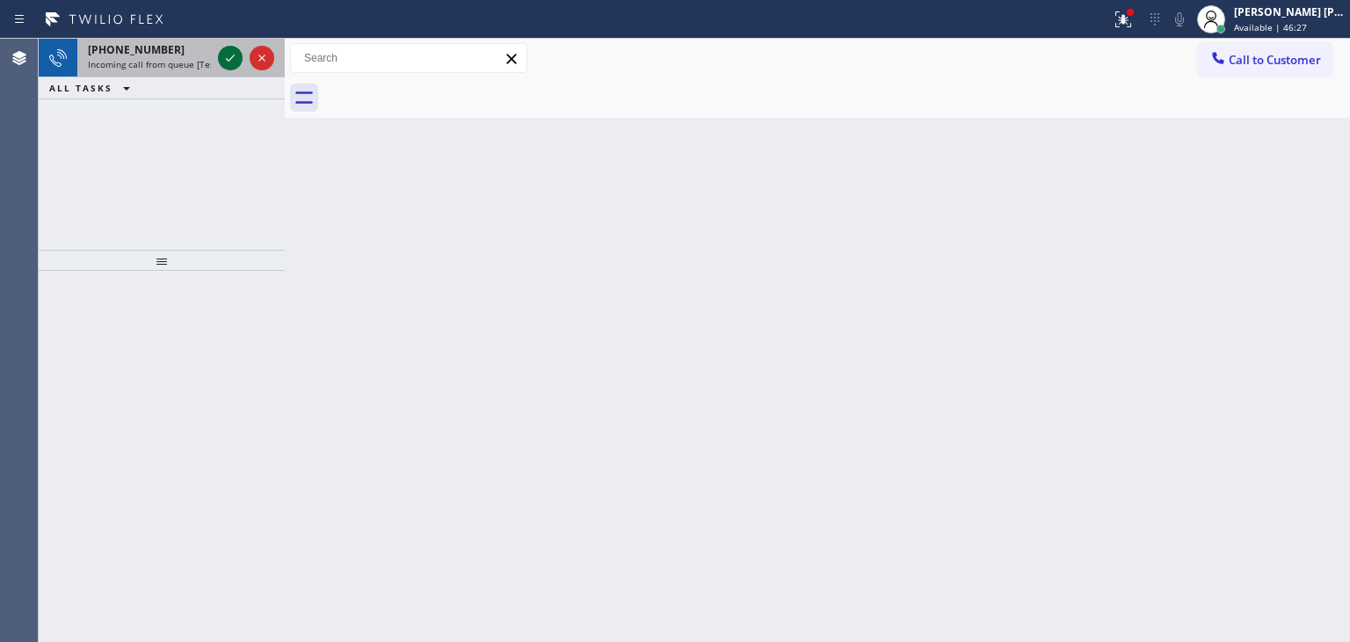
click at [235, 50] on icon at bounding box center [230, 57] width 21 height 21
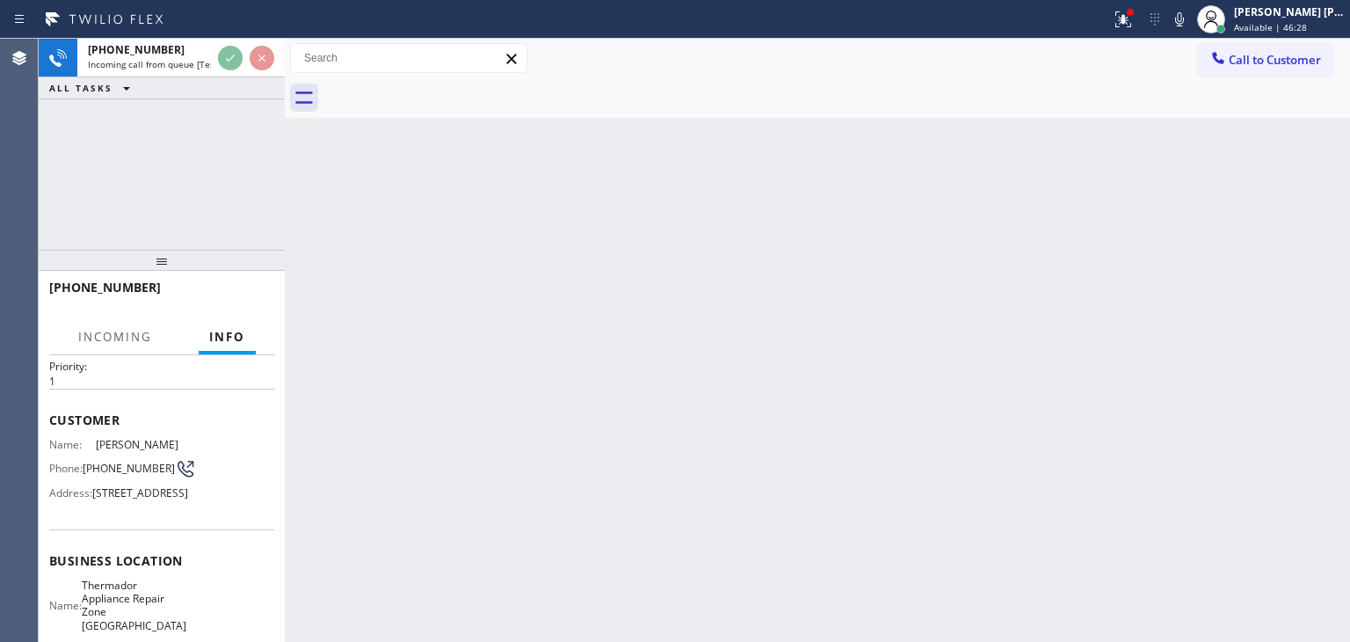
scroll to position [88, 0]
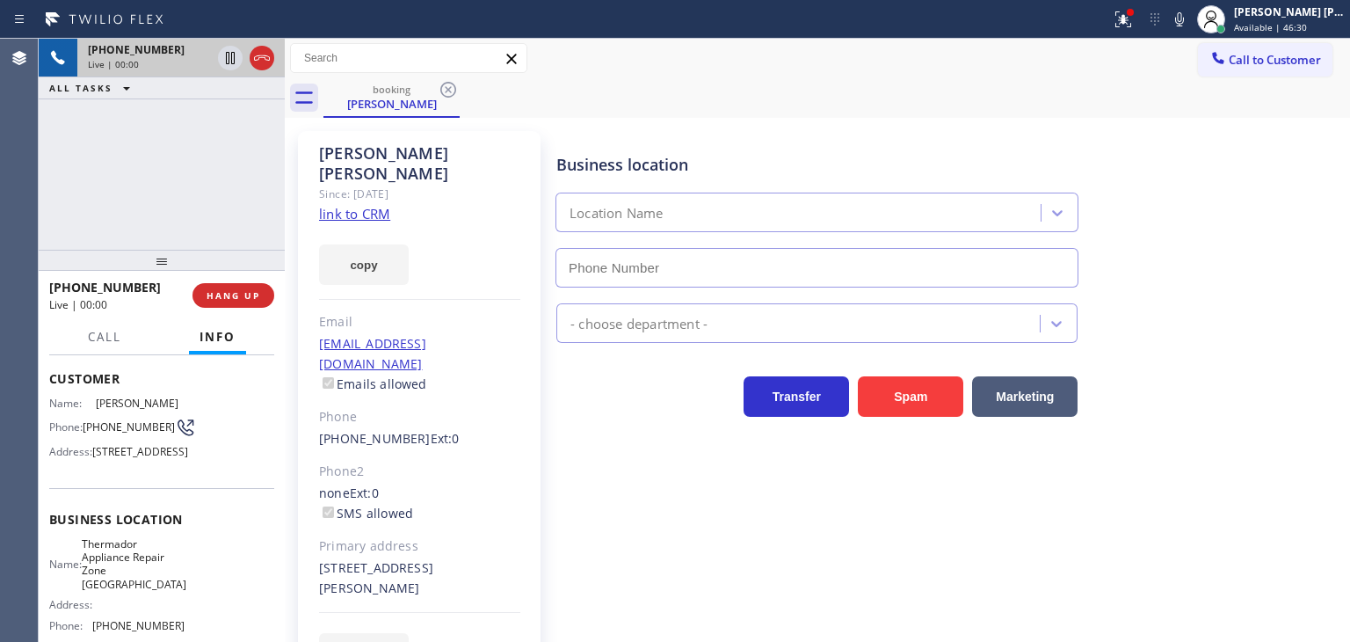
type input "[PHONE_NUMBER]"
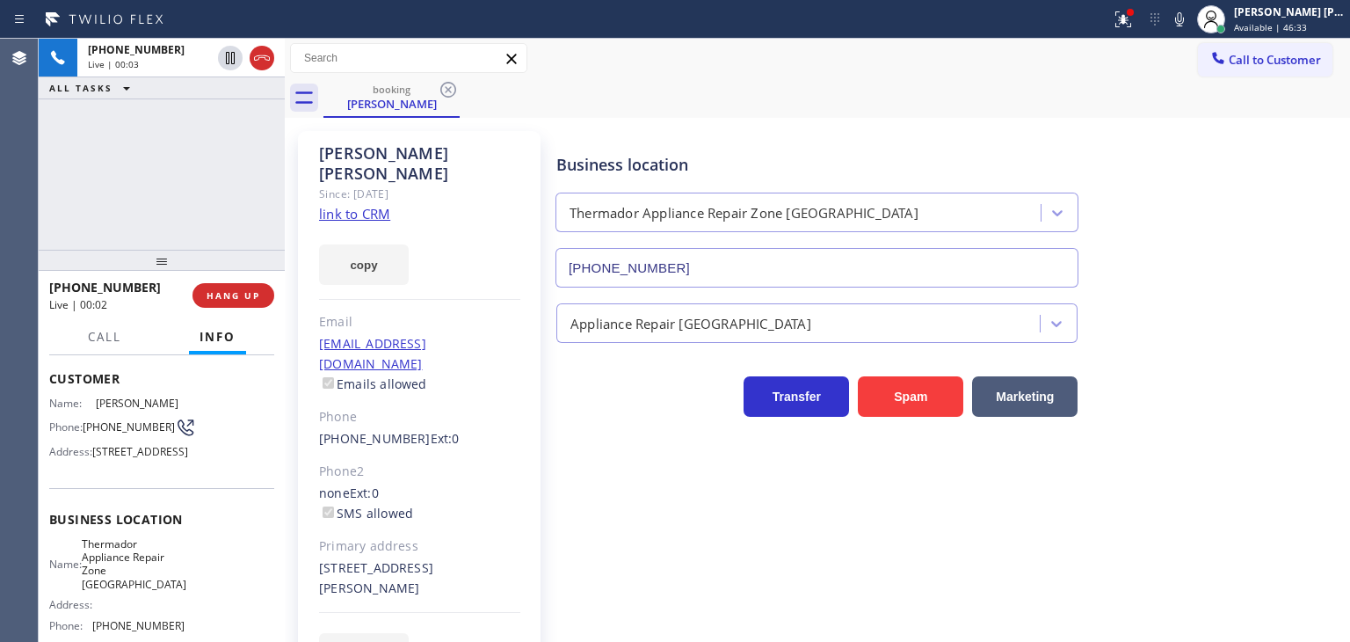
click at [352, 205] on link "link to CRM" at bounding box center [354, 214] width 71 height 18
click at [1184, 25] on icon at bounding box center [1179, 19] width 9 height 14
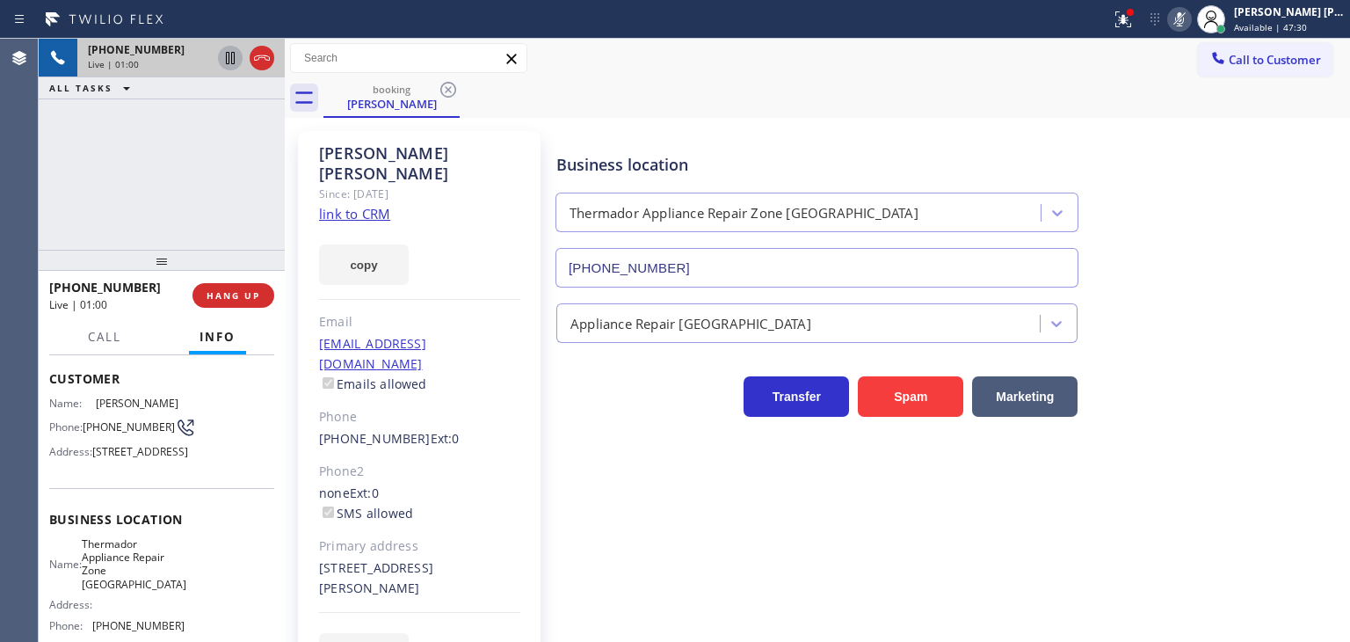
click at [233, 55] on icon at bounding box center [230, 57] width 21 height 21
click at [1190, 16] on icon at bounding box center [1179, 19] width 21 height 21
click at [229, 55] on icon at bounding box center [230, 58] width 12 height 12
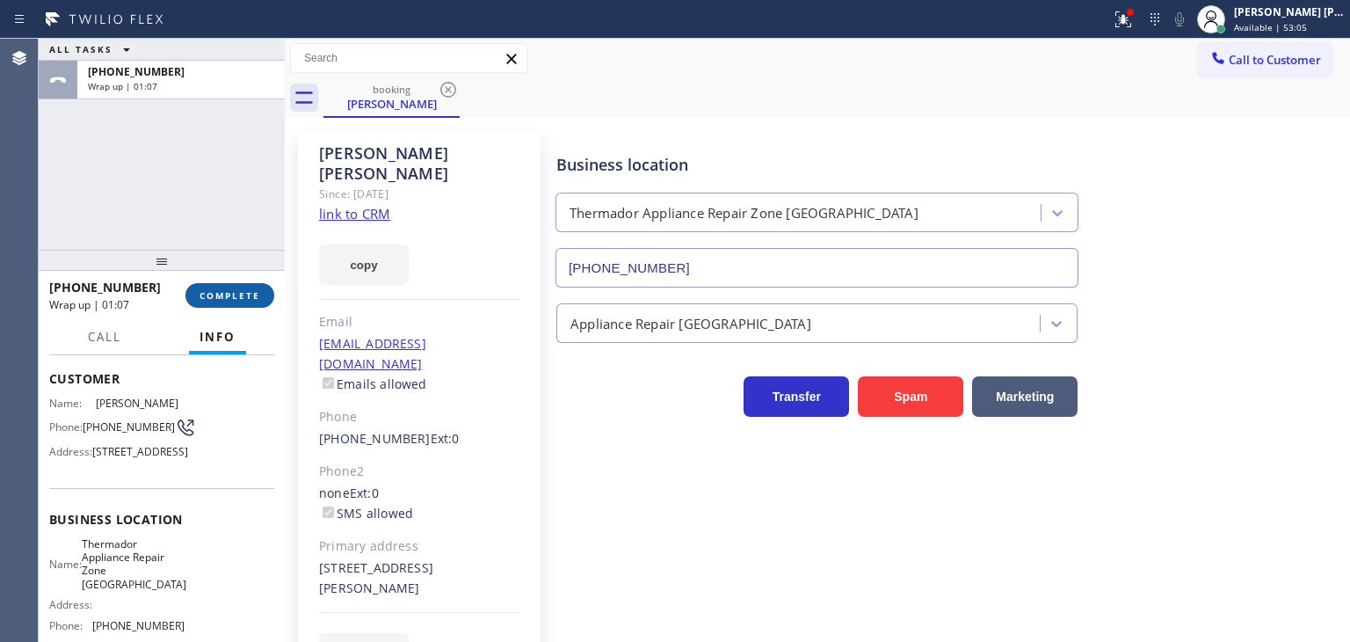
click at [242, 291] on span "COMPLETE" at bounding box center [230, 295] width 61 height 12
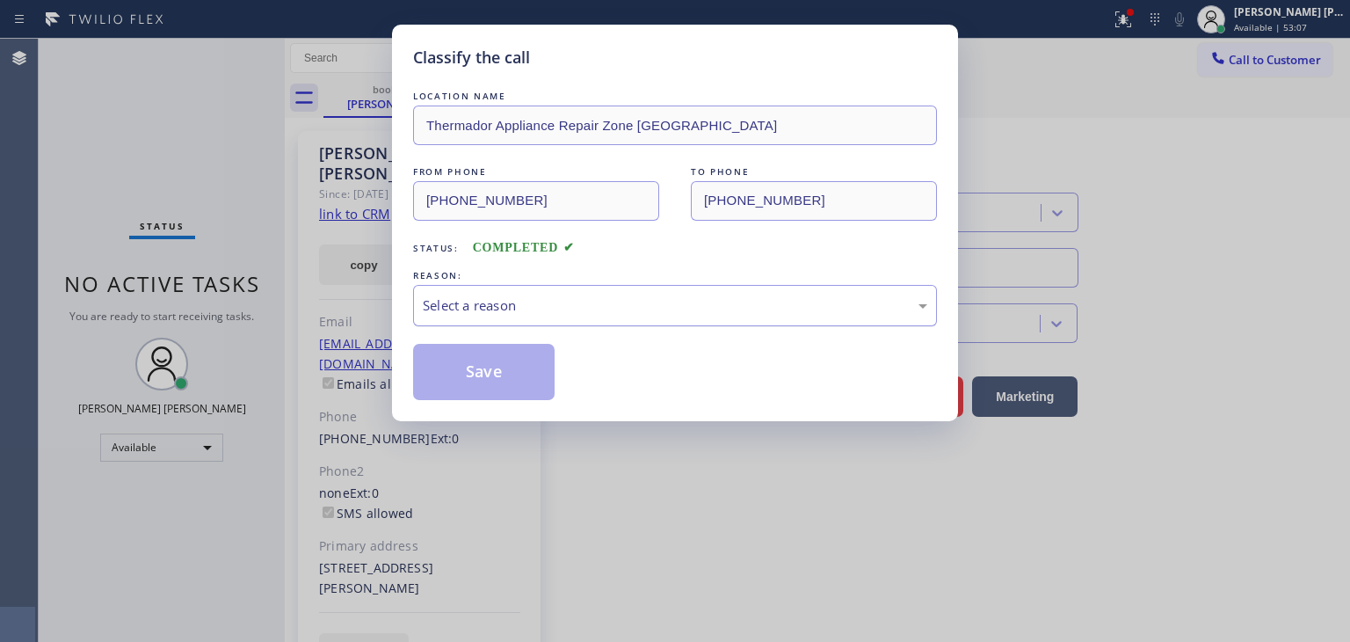
click at [532, 309] on div "Select a reason" at bounding box center [675, 305] width 505 height 20
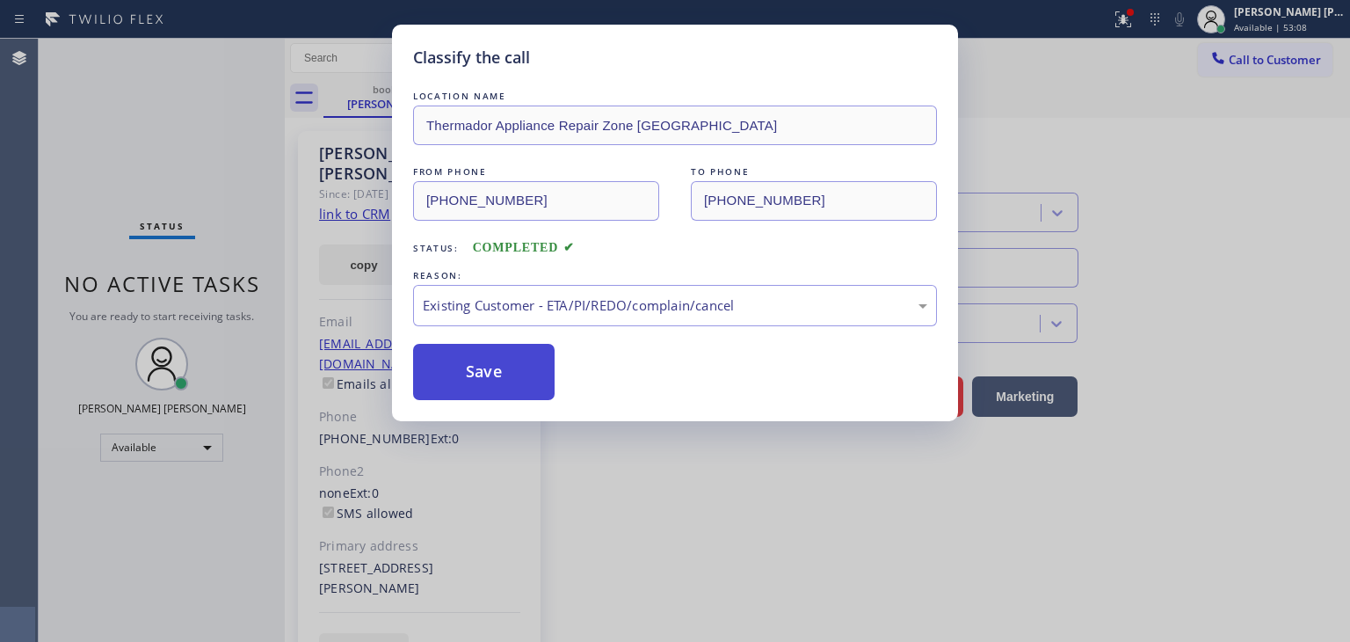
click at [494, 372] on button "Save" at bounding box center [484, 372] width 142 height 56
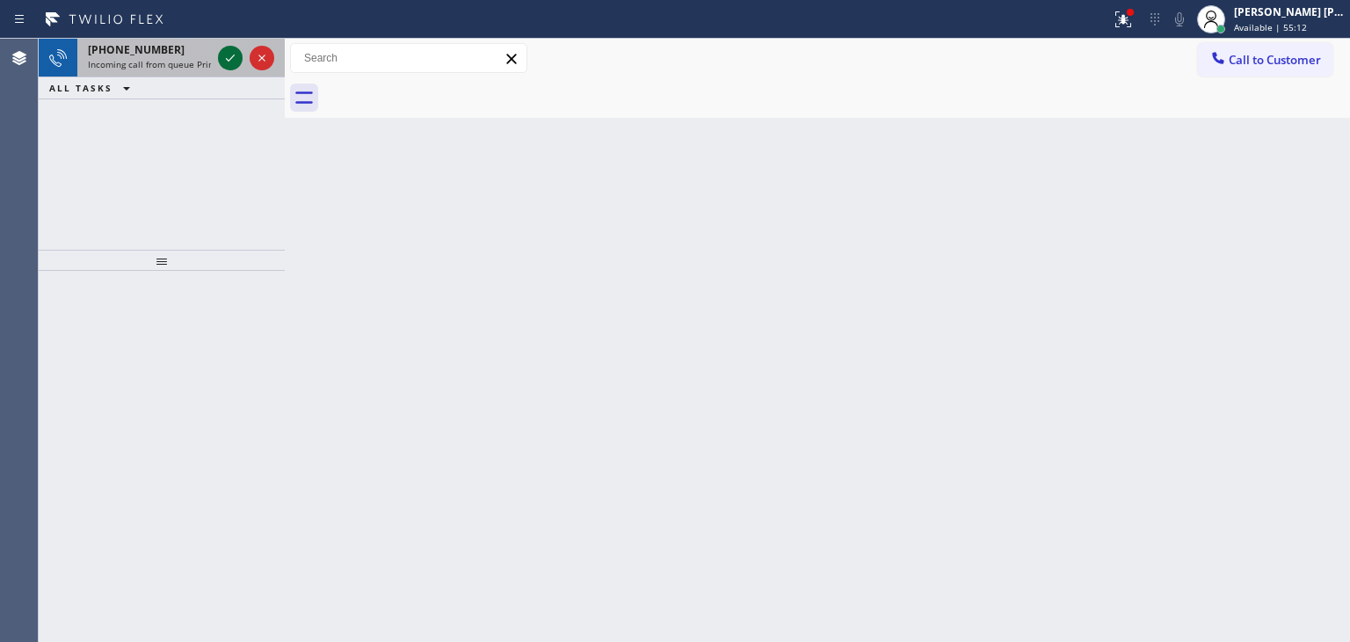
click at [232, 53] on icon at bounding box center [230, 57] width 21 height 21
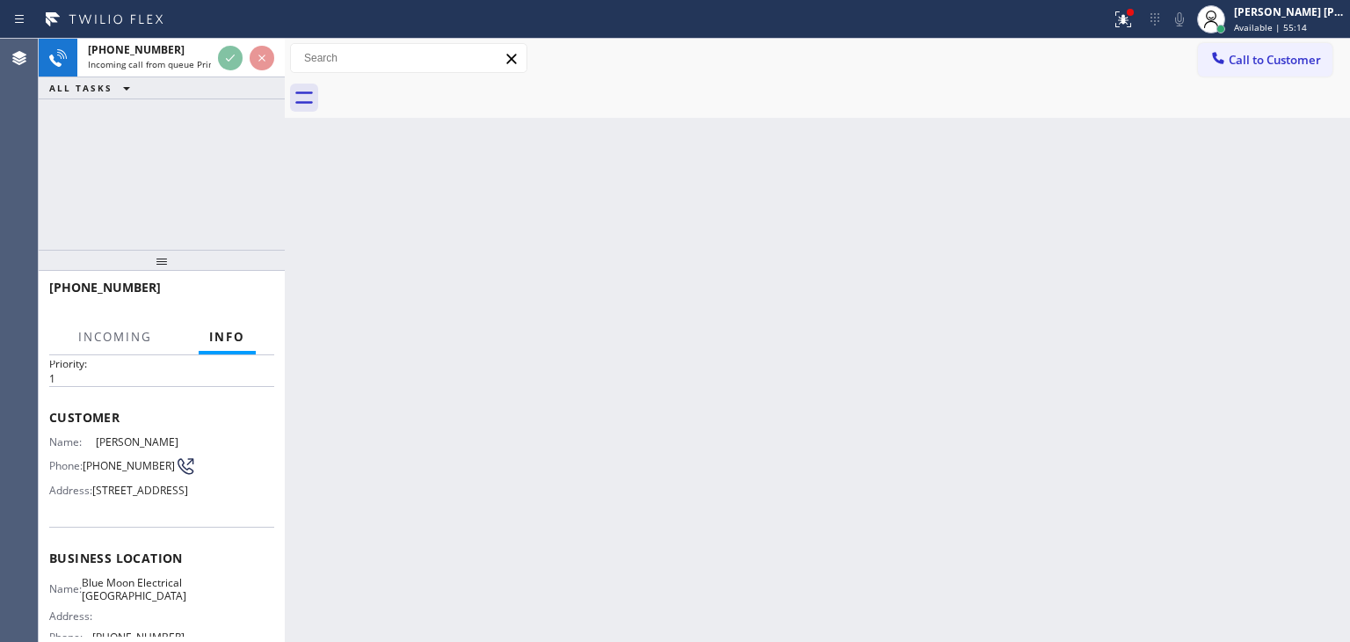
scroll to position [88, 0]
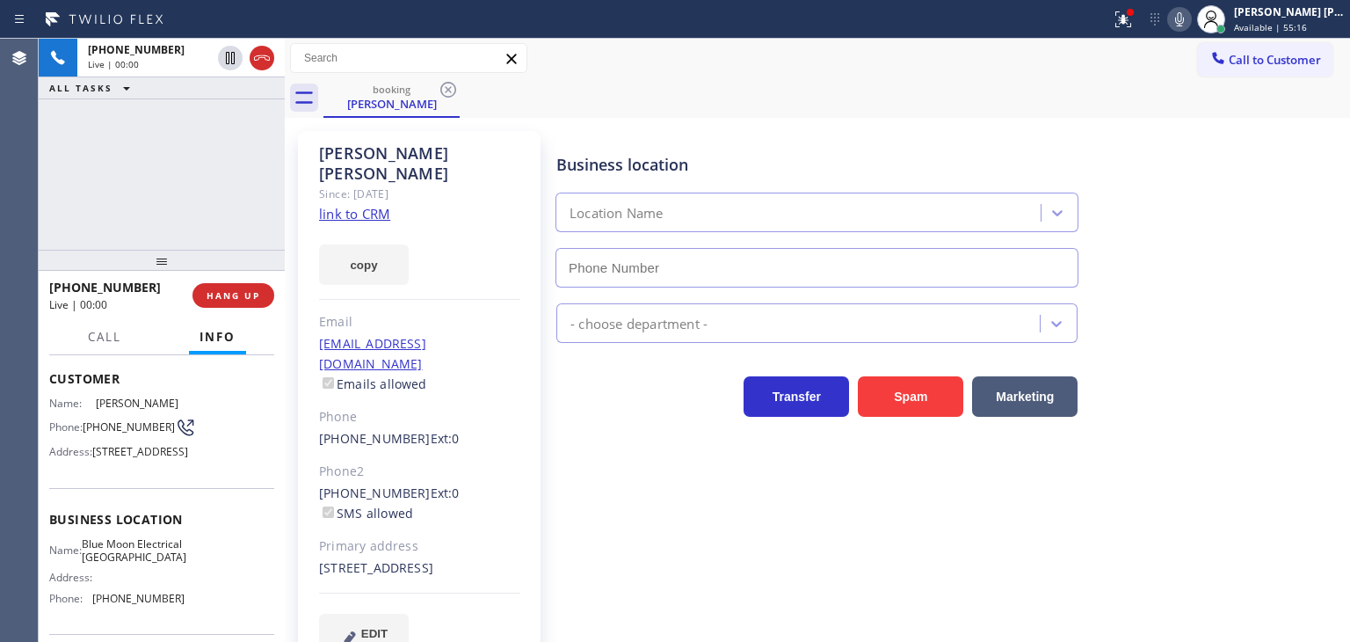
type input "[PHONE_NUMBER]"
click at [343, 205] on link "link to CRM" at bounding box center [354, 214] width 71 height 18
click at [1262, 248] on div "Business location Blue Moon Electrical [GEOGRAPHIC_DATA] [PHONE_NUMBER]" at bounding box center [949, 207] width 793 height 159
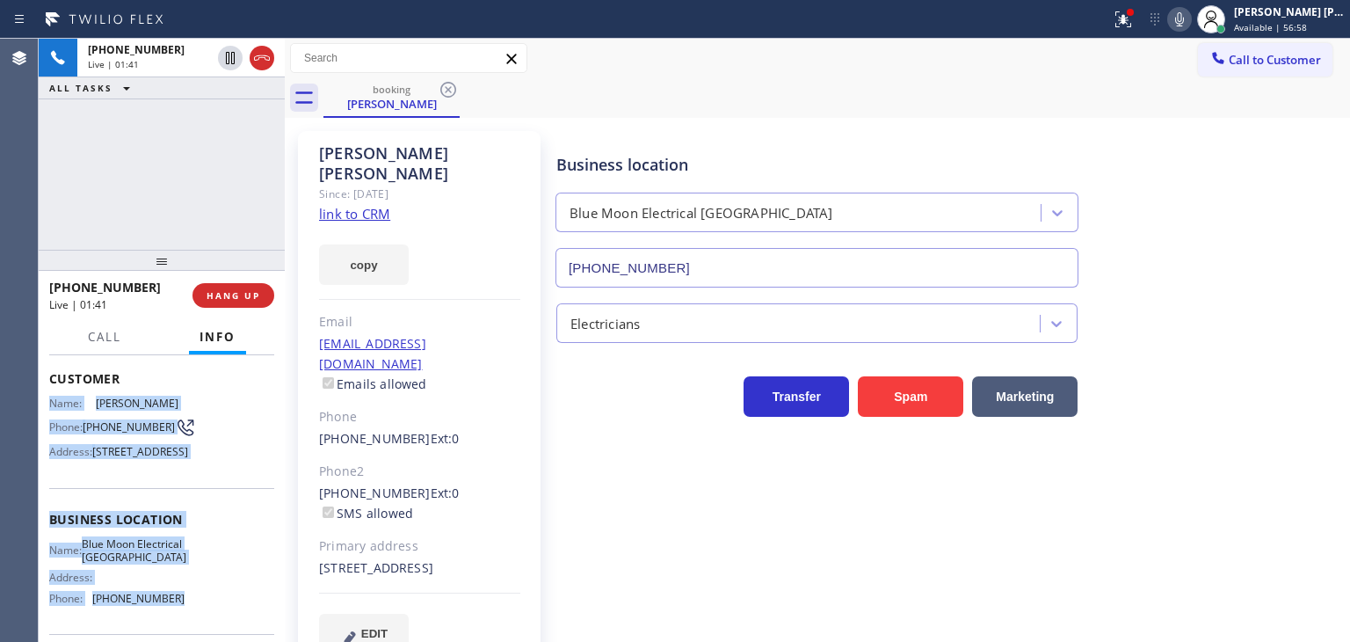
drag, startPoint x: 169, startPoint y: 560, endPoint x: 44, endPoint y: 404, distance: 199.4
click at [44, 404] on div "Context Queue: Primary EL Priority: 1 Customer Name: [PERSON_NAME] Phone: [PHON…" at bounding box center [162, 498] width 246 height 287
copy div "Name: [PERSON_NAME] Phone: [PHONE_NUMBER] Address: [STREET_ADDRESS] Business lo…"
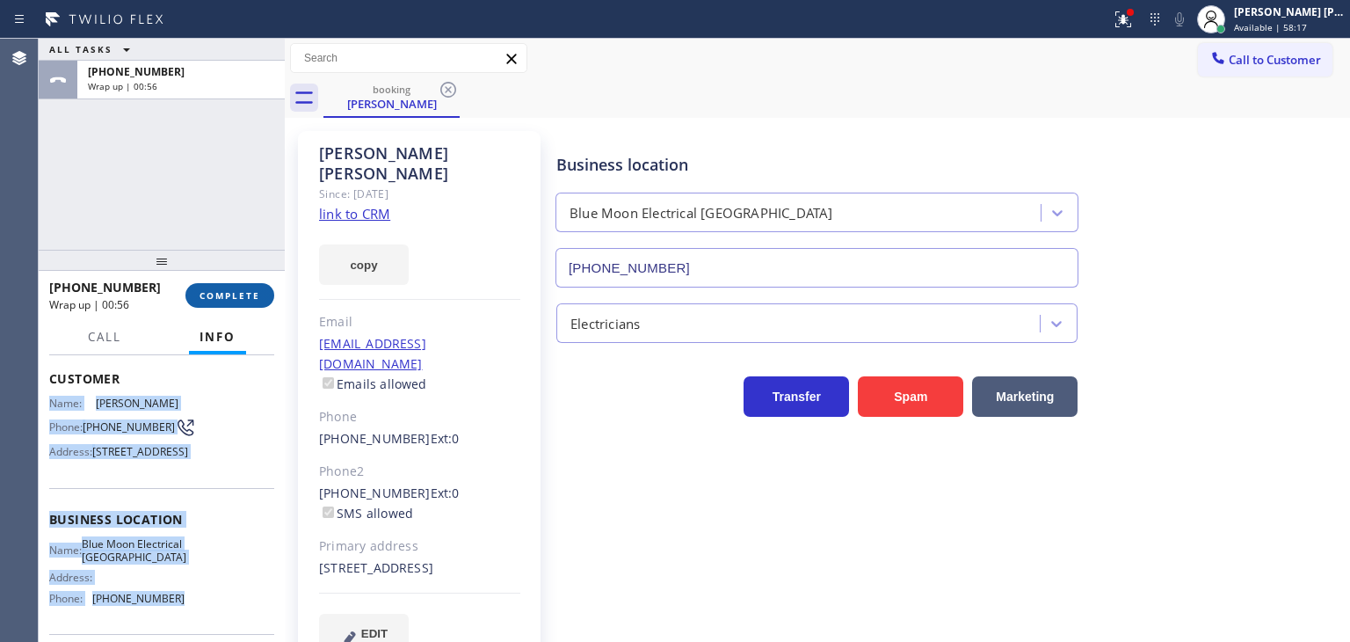
click at [239, 296] on span "COMPLETE" at bounding box center [230, 295] width 61 height 12
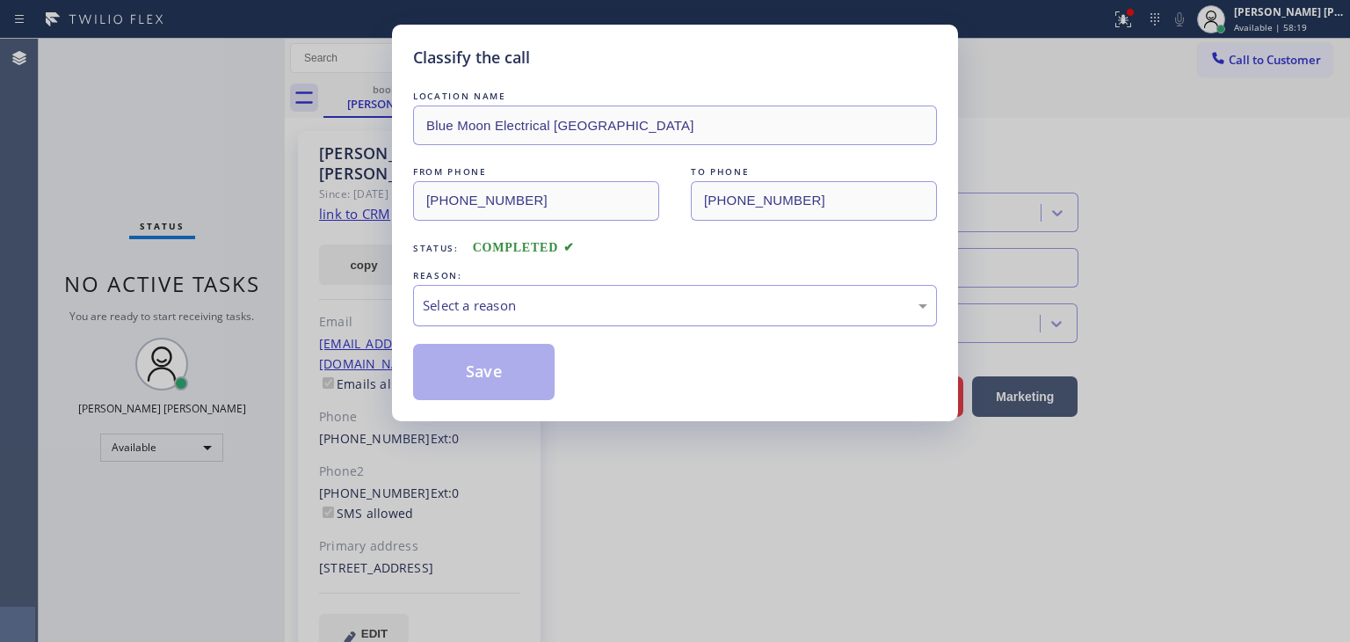
click at [503, 311] on div "Select a reason" at bounding box center [675, 305] width 505 height 20
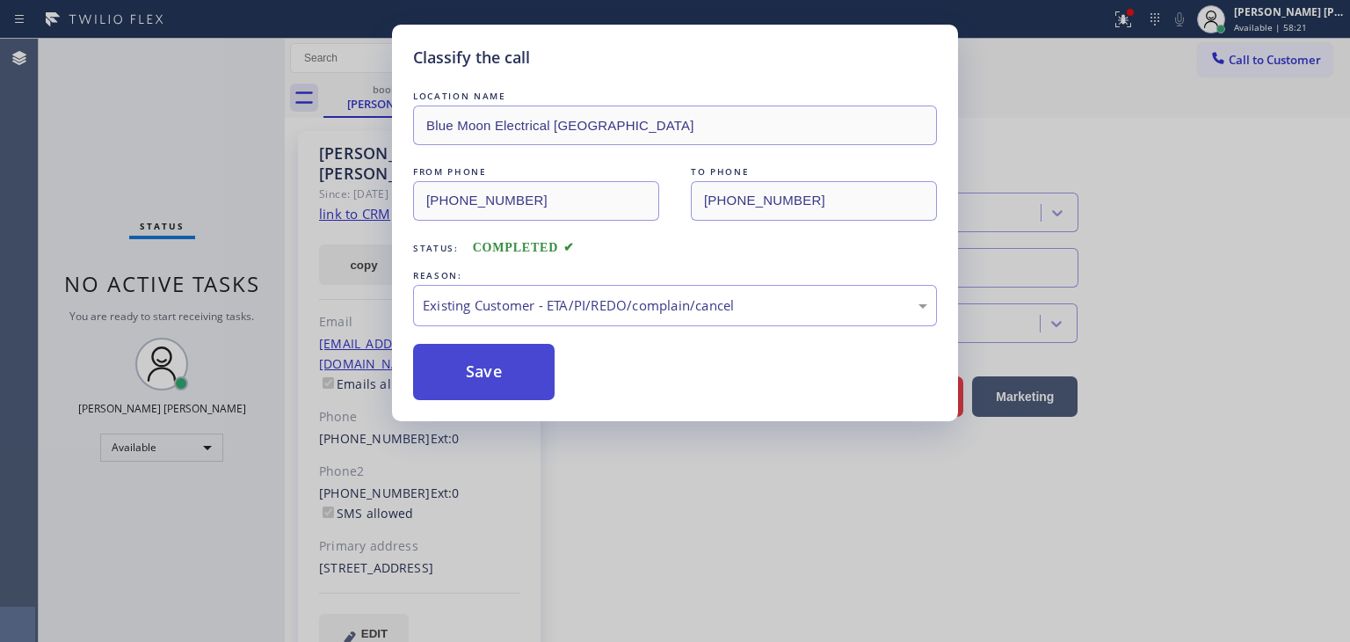
click at [491, 374] on button "Save" at bounding box center [484, 372] width 142 height 56
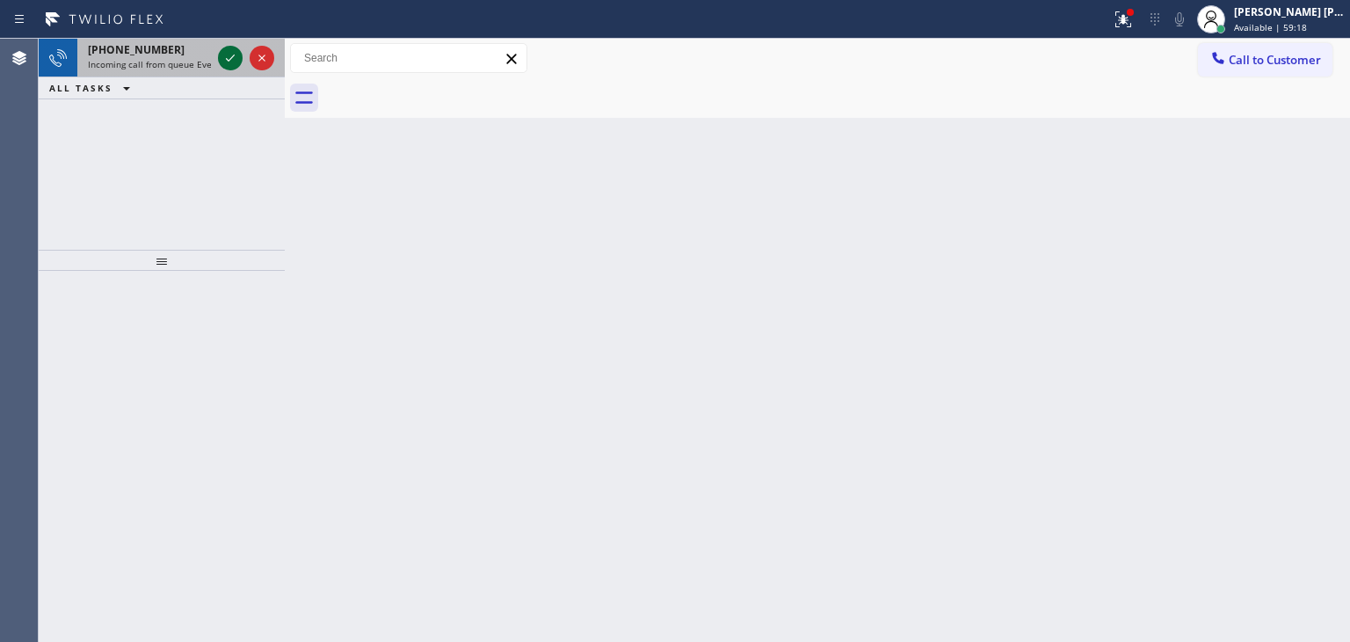
click at [232, 59] on icon at bounding box center [230, 57] width 21 height 21
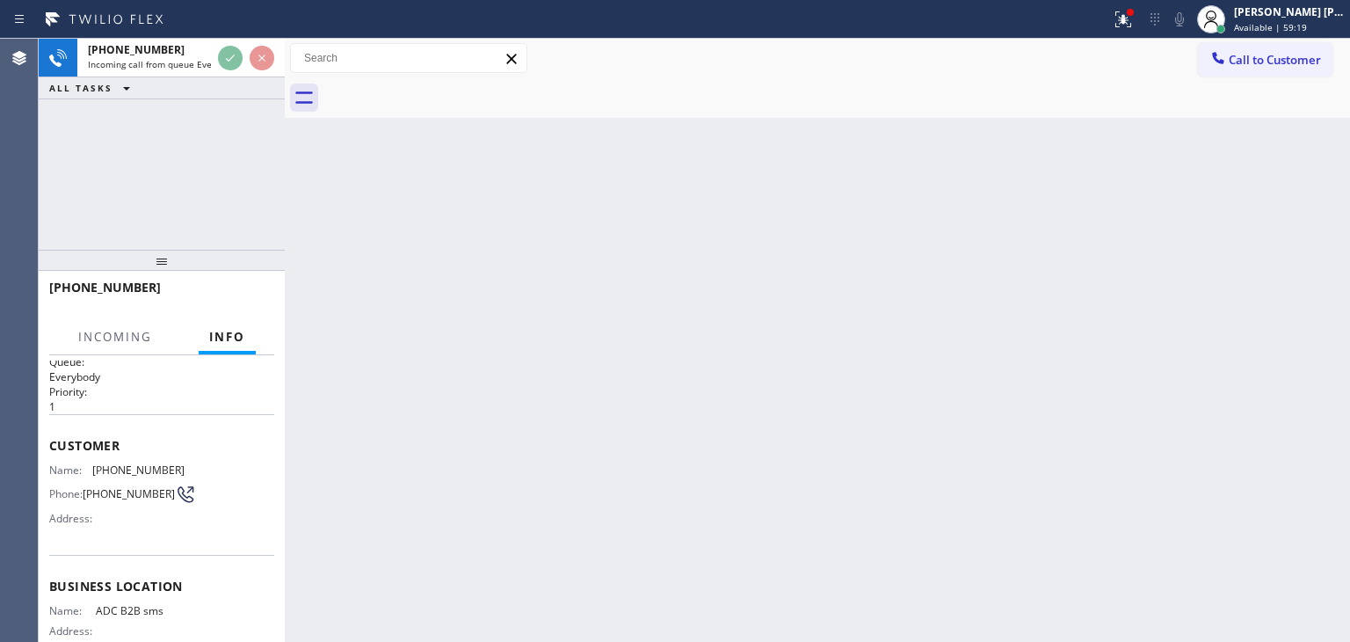
scroll to position [88, 0]
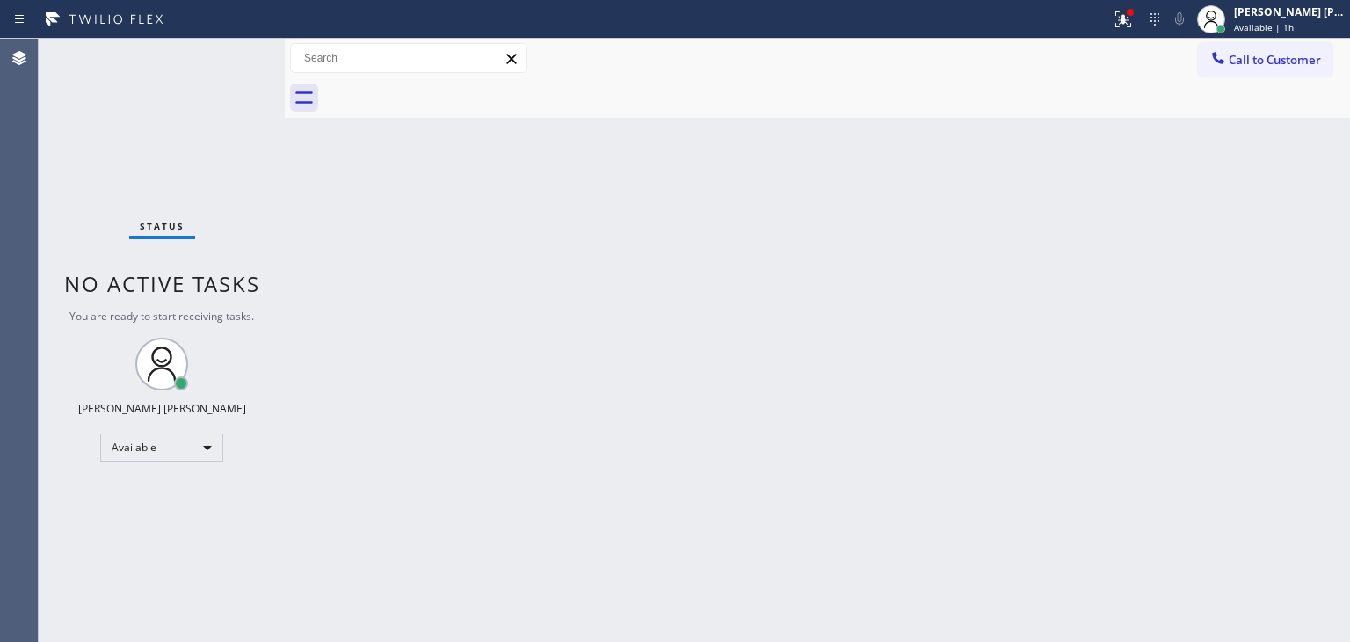
click at [182, 70] on div "Status No active tasks You are ready to start receiving tasks. [PERSON_NAME] [P…" at bounding box center [162, 340] width 246 height 603
click at [232, 57] on div "Status No active tasks You are ready to start receiving tasks. [PERSON_NAME] [P…" at bounding box center [162, 340] width 246 height 603
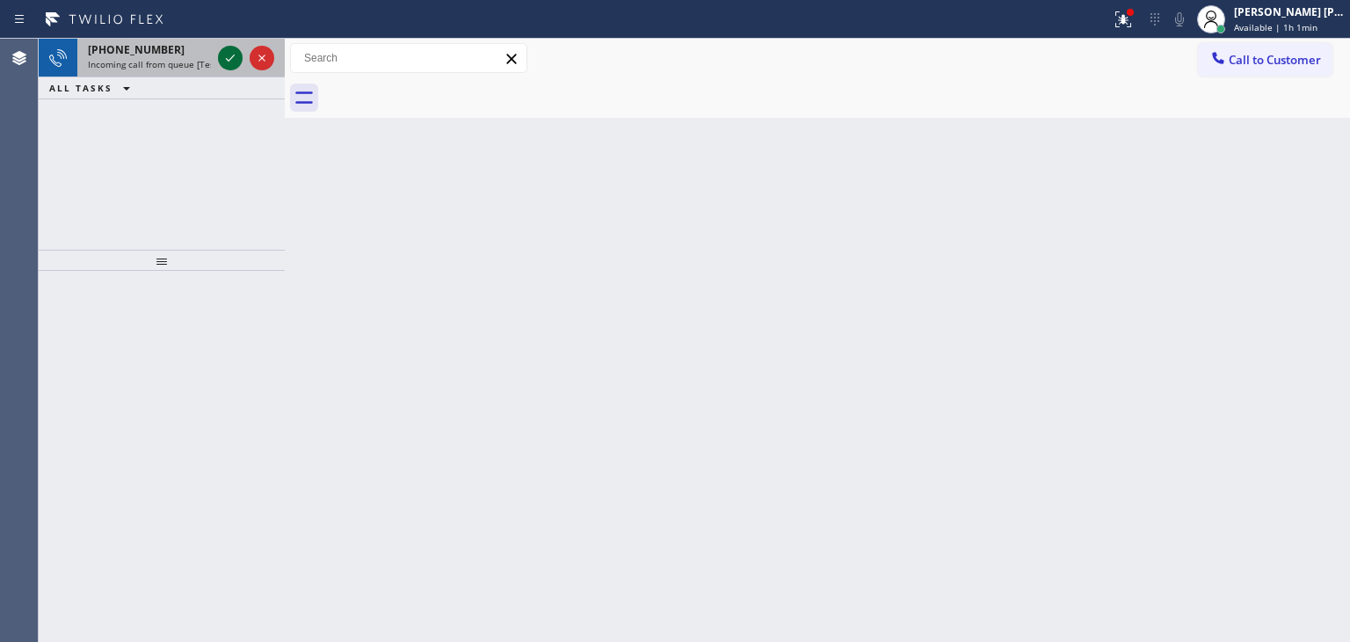
click at [227, 61] on icon at bounding box center [230, 57] width 21 height 21
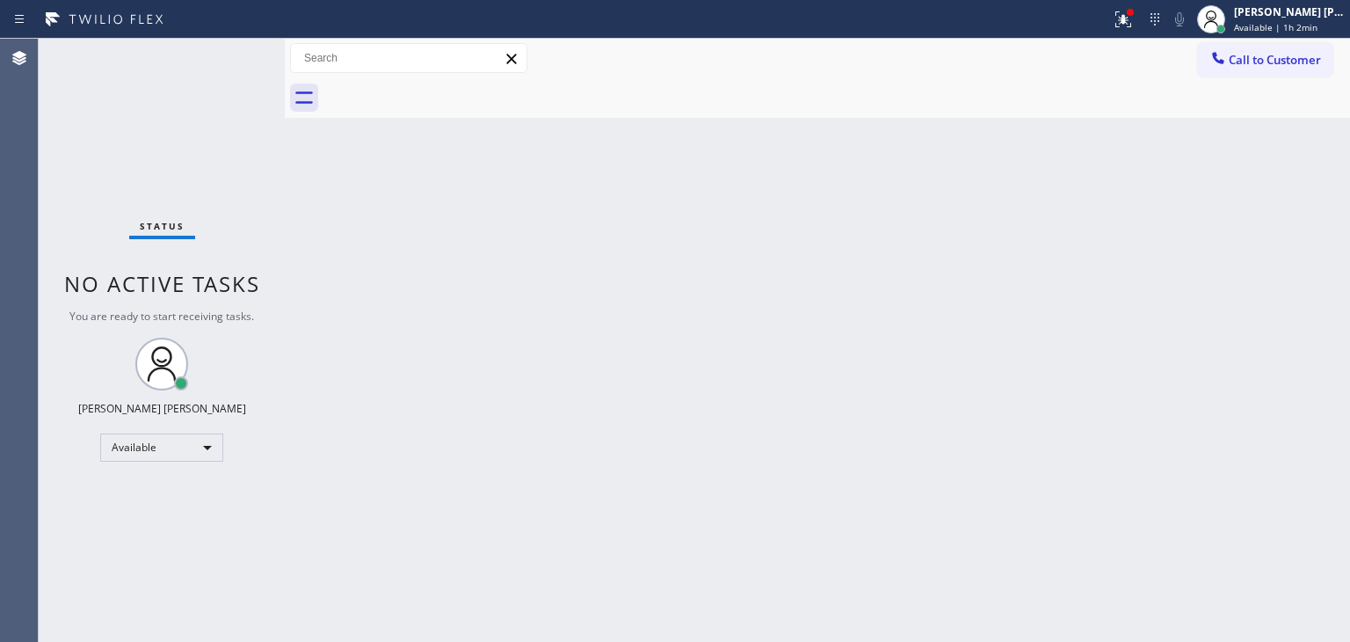
click at [229, 54] on div "Status No active tasks You are ready to start receiving tasks. [PERSON_NAME] [P…" at bounding box center [162, 340] width 246 height 603
click at [219, 53] on div "Status No active tasks You are ready to start receiving tasks. [PERSON_NAME] [P…" at bounding box center [162, 340] width 246 height 603
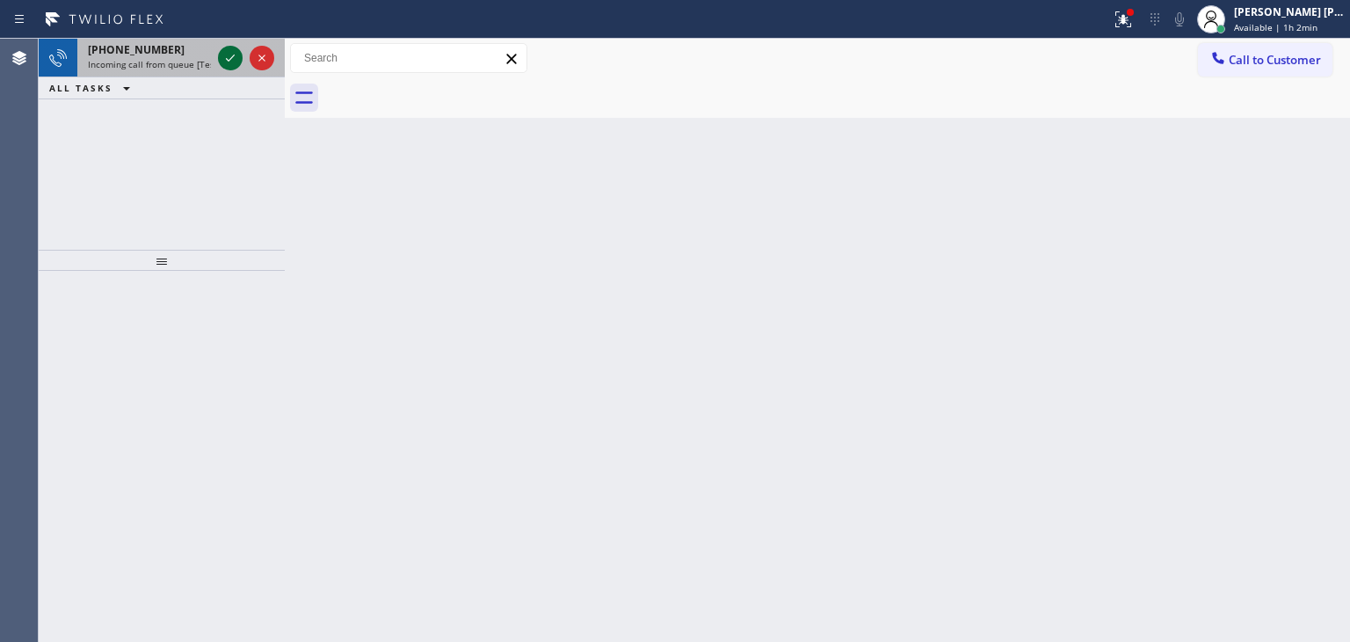
click at [239, 62] on icon at bounding box center [230, 57] width 21 height 21
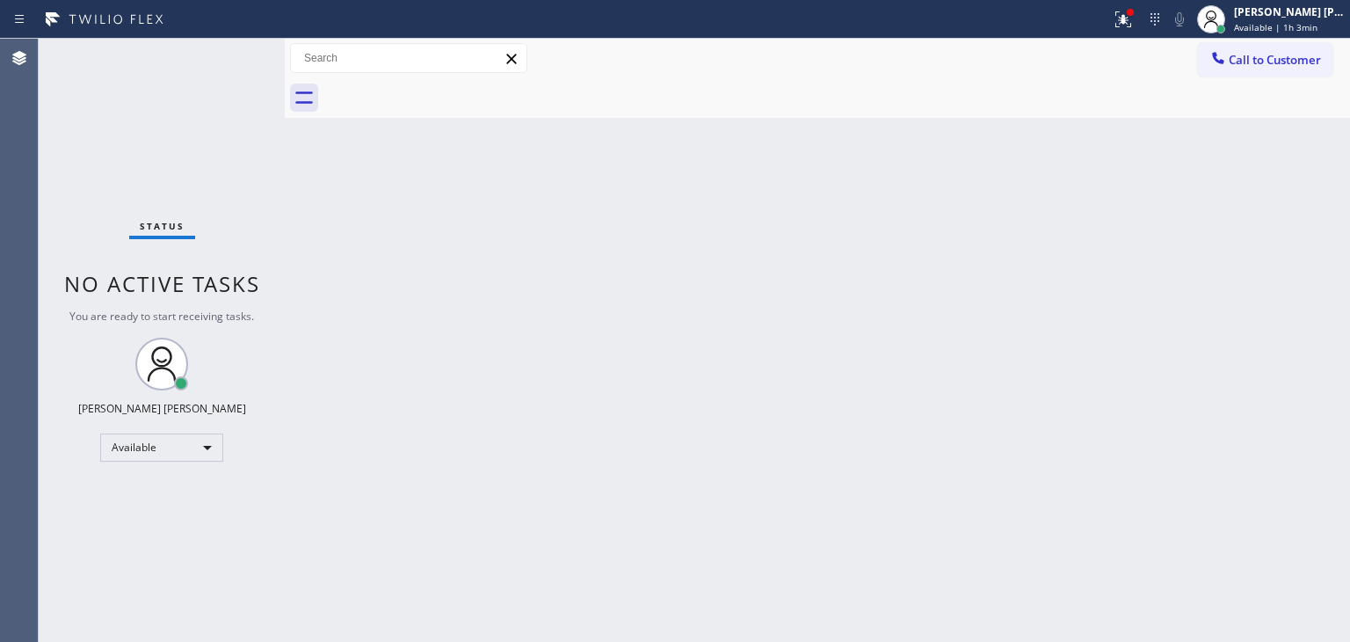
click at [149, 117] on div "Status No active tasks You are ready to start receiving tasks. [PERSON_NAME] [P…" at bounding box center [162, 340] width 246 height 603
click at [250, 121] on div "Status No active tasks You are ready to start receiving tasks. [PERSON_NAME] [P…" at bounding box center [162, 340] width 246 height 603
click at [206, 85] on div "Status No active tasks You are ready to start receiving tasks. [PERSON_NAME] [P…" at bounding box center [162, 340] width 246 height 603
click at [1134, 18] on icon at bounding box center [1123, 19] width 21 height 21
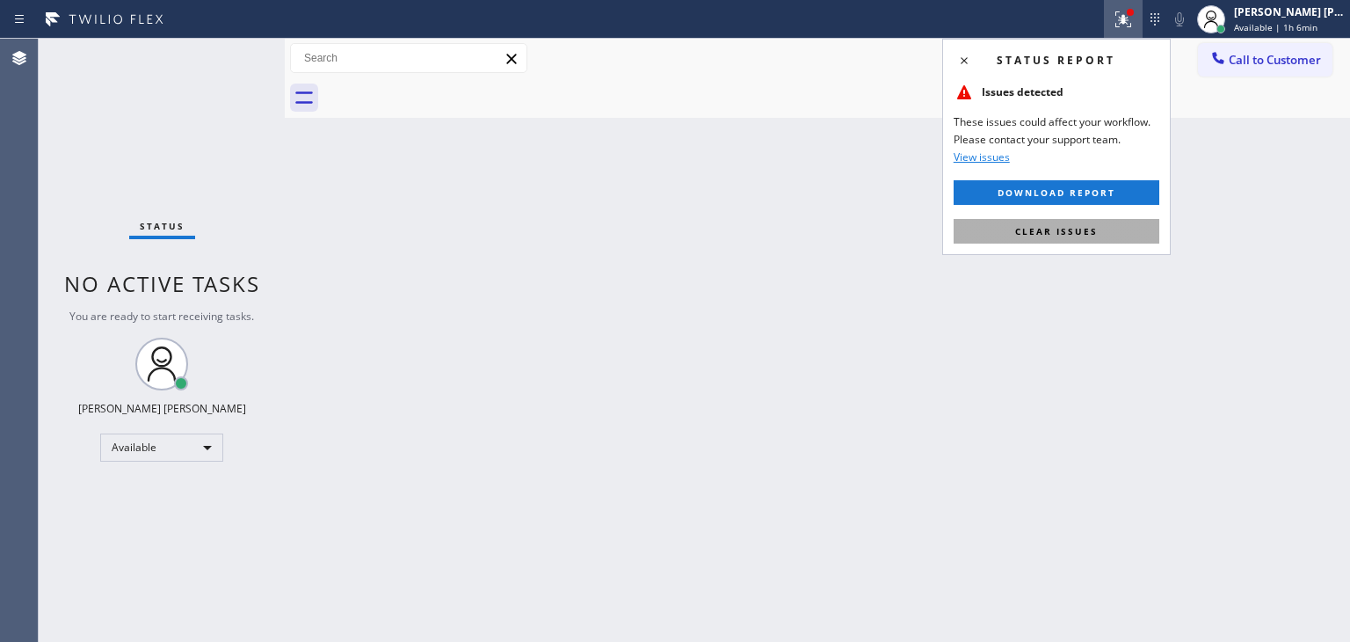
click at [1072, 233] on span "Clear issues" at bounding box center [1056, 231] width 83 height 12
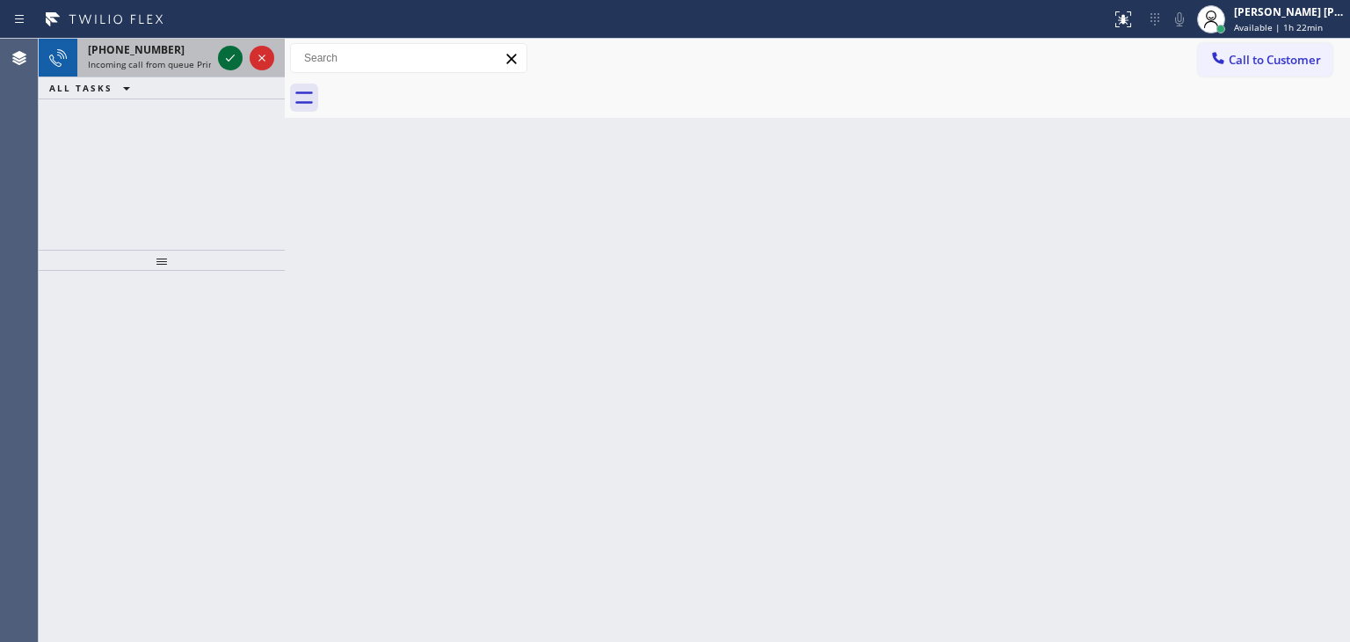
click at [231, 64] on icon at bounding box center [230, 57] width 21 height 21
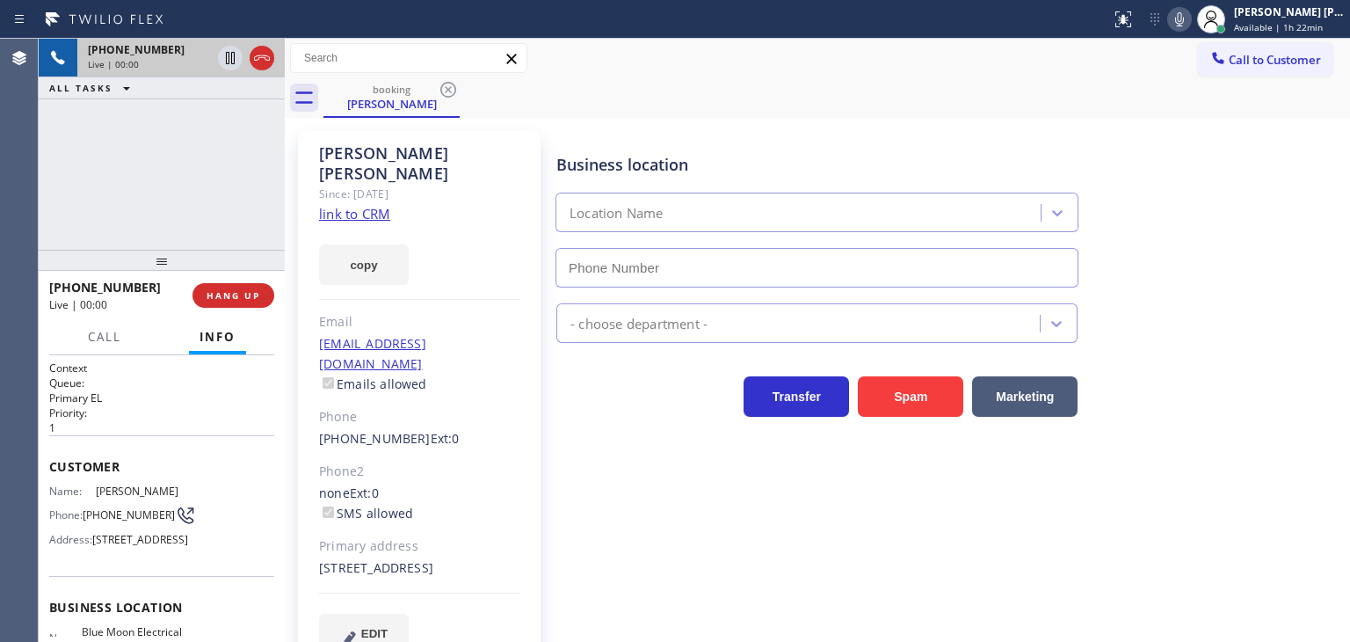
scroll to position [88, 0]
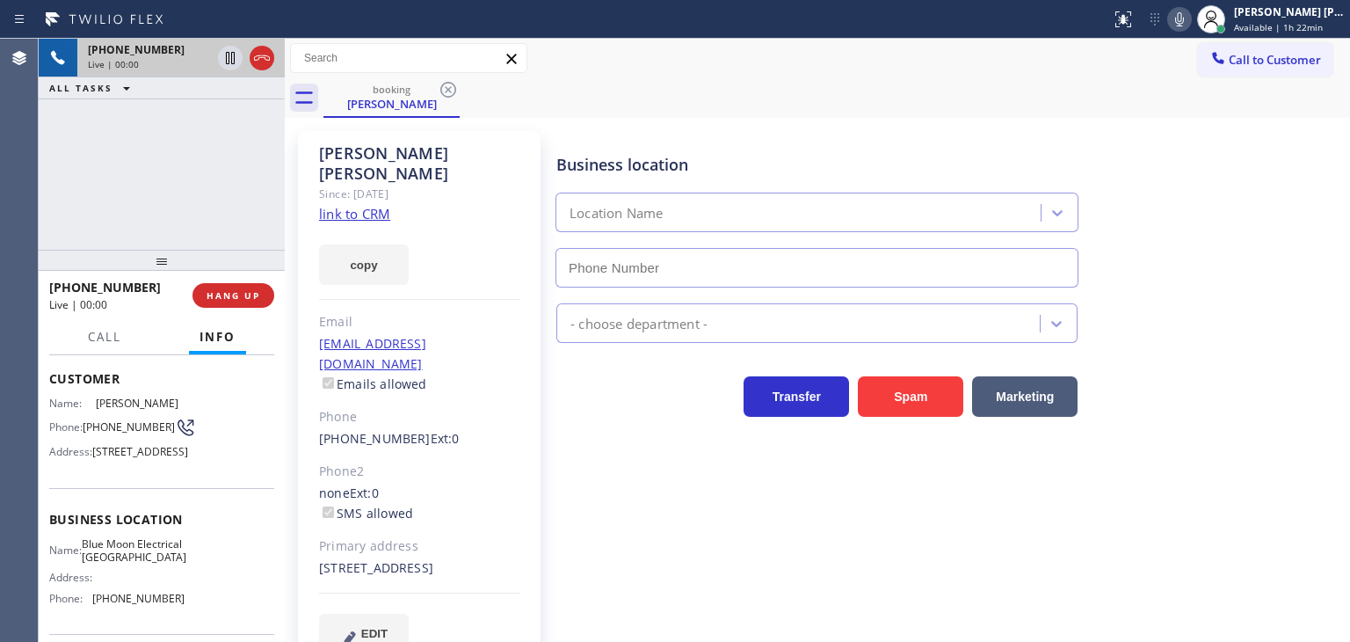
type input "[PHONE_NUMBER]"
click at [355, 205] on link "link to CRM" at bounding box center [354, 214] width 71 height 18
click at [1190, 10] on icon at bounding box center [1179, 19] width 21 height 21
click at [227, 54] on icon at bounding box center [230, 57] width 21 height 21
click at [1190, 22] on icon at bounding box center [1179, 19] width 21 height 21
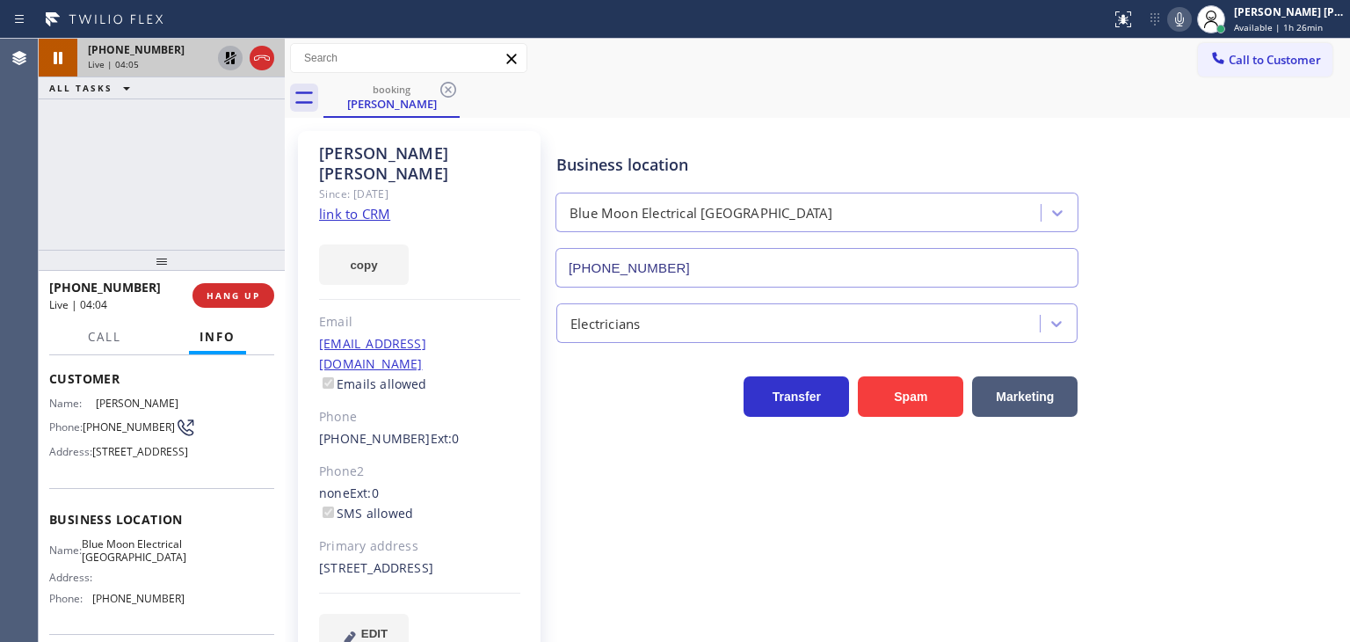
click at [233, 53] on icon at bounding box center [230, 58] width 12 height 12
click at [1190, 22] on icon at bounding box center [1179, 19] width 21 height 21
click at [232, 53] on icon at bounding box center [230, 57] width 21 height 21
click at [1190, 20] on icon at bounding box center [1179, 19] width 21 height 21
click at [222, 59] on icon at bounding box center [230, 57] width 21 height 21
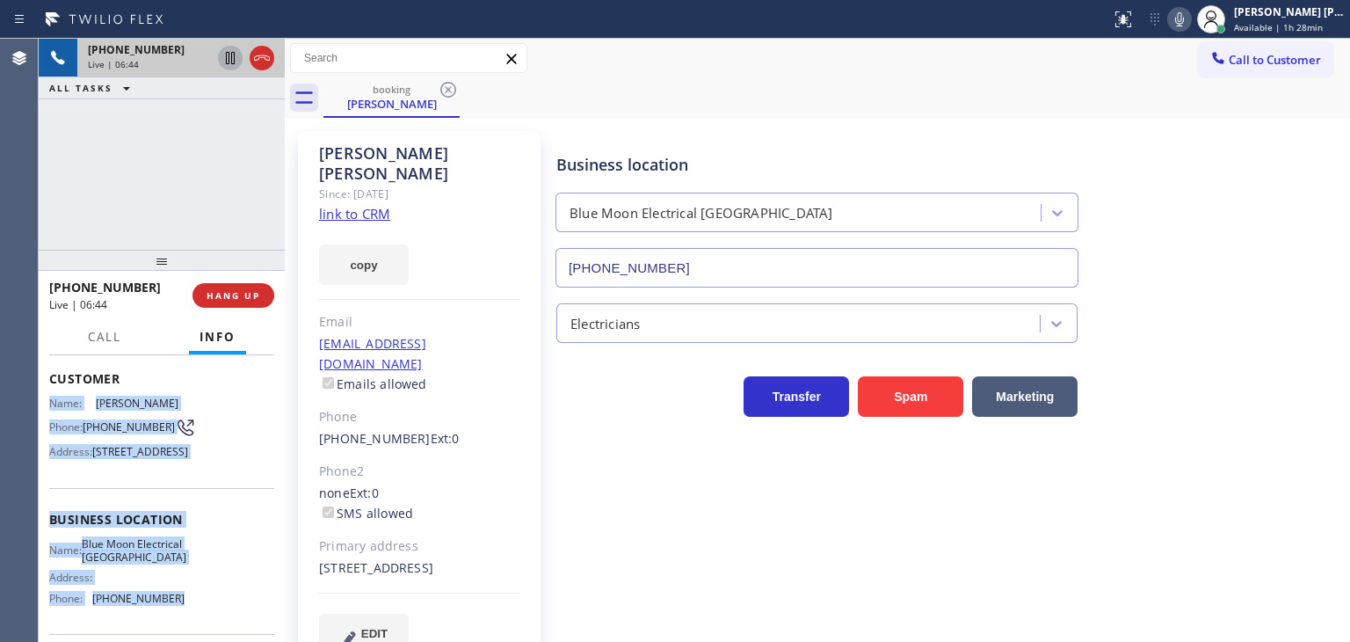
drag, startPoint x: 179, startPoint y: 549, endPoint x: 50, endPoint y: 403, distance: 195.5
click at [50, 403] on div "Context Queue: Primary EL Priority: 1 Customer Name: [PERSON_NAME] Phone: [PHON…" at bounding box center [161, 519] width 225 height 495
copy div "Name: [PERSON_NAME] Phone: [PHONE_NUMBER] Address: [STREET_ADDRESS] Business lo…"
click at [1190, 18] on icon at bounding box center [1179, 19] width 21 height 21
click at [1184, 15] on icon at bounding box center [1179, 19] width 9 height 14
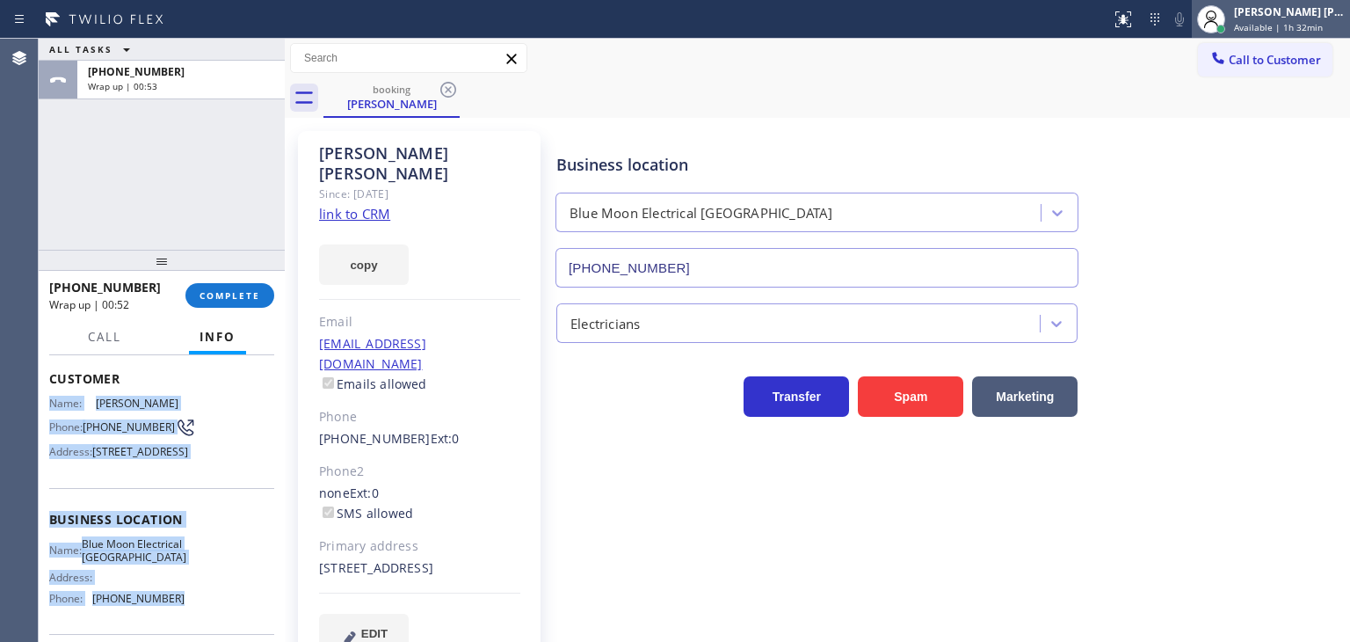
click at [1304, 22] on span "Available | 1h 32min" at bounding box center [1278, 27] width 89 height 12
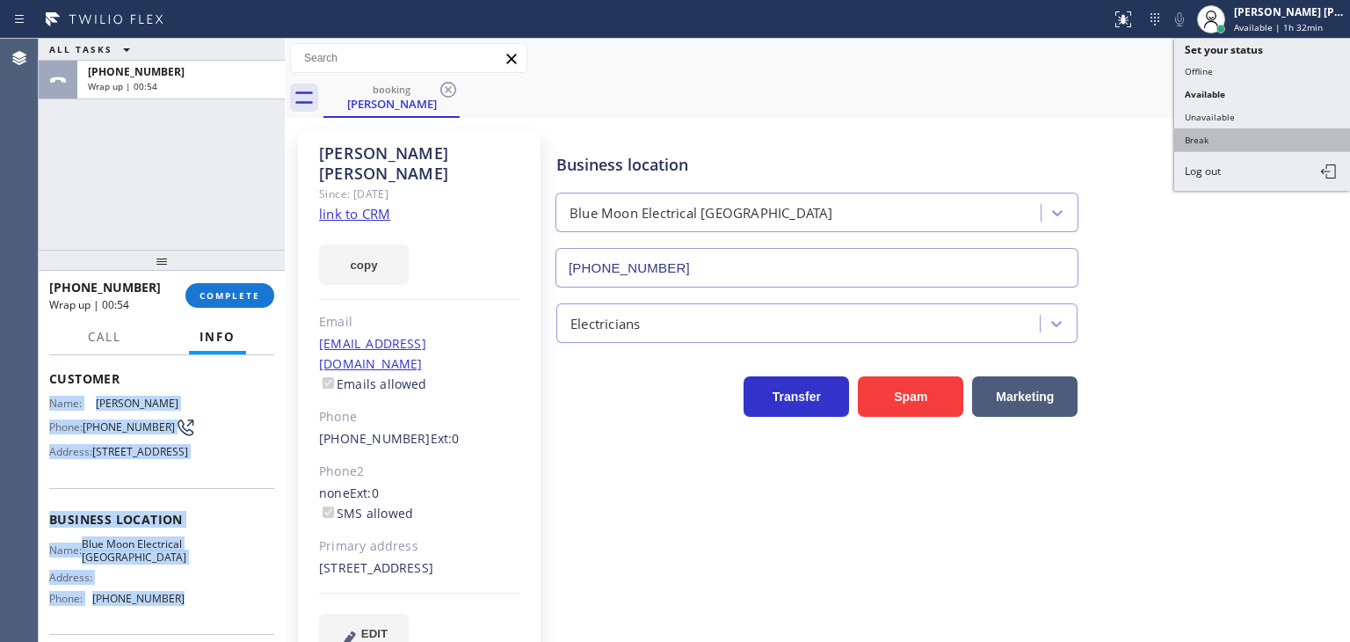
drag, startPoint x: 1255, startPoint y: 132, endPoint x: 1092, endPoint y: 102, distance: 165.3
click at [1253, 132] on button "Break" at bounding box center [1262, 139] width 176 height 23
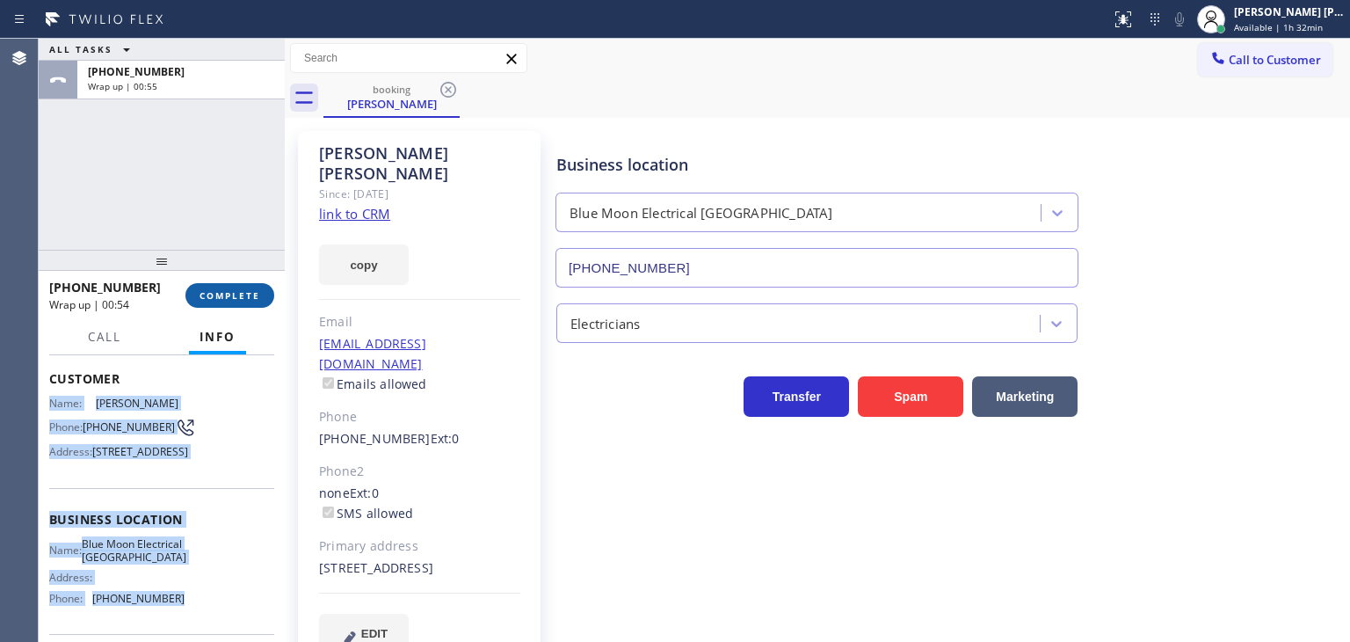
click at [261, 283] on button "COMPLETE" at bounding box center [229, 295] width 89 height 25
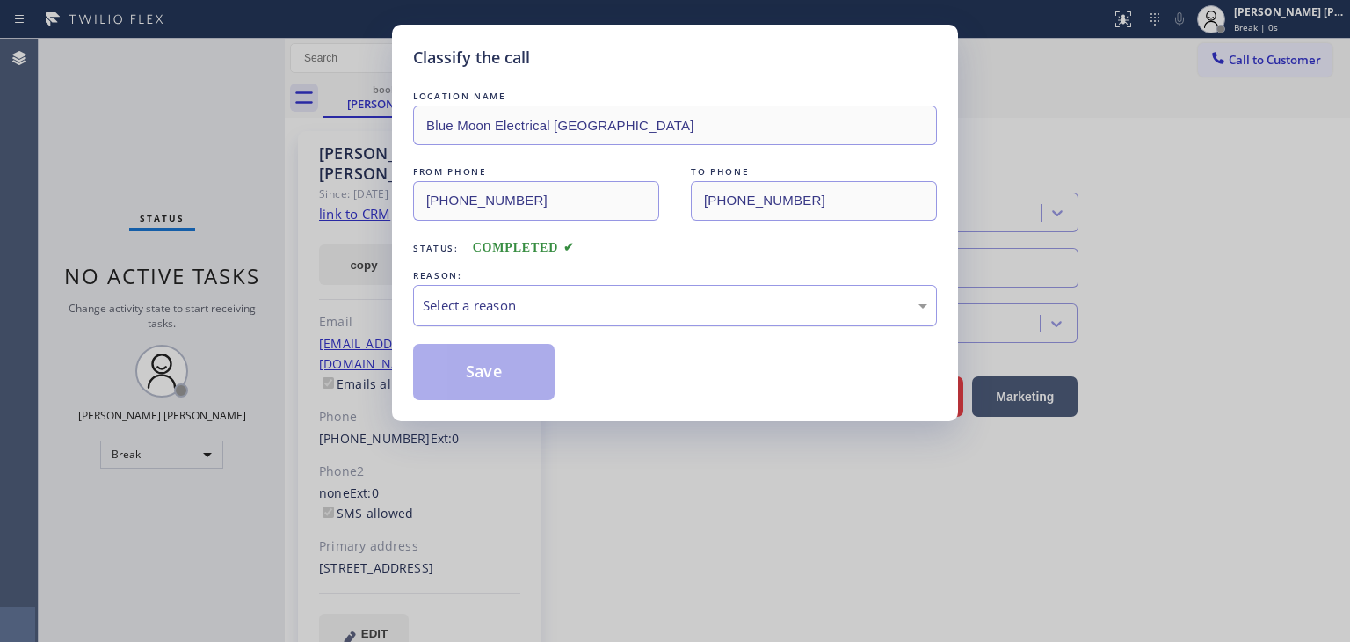
click at [514, 312] on div "Select a reason" at bounding box center [675, 305] width 505 height 20
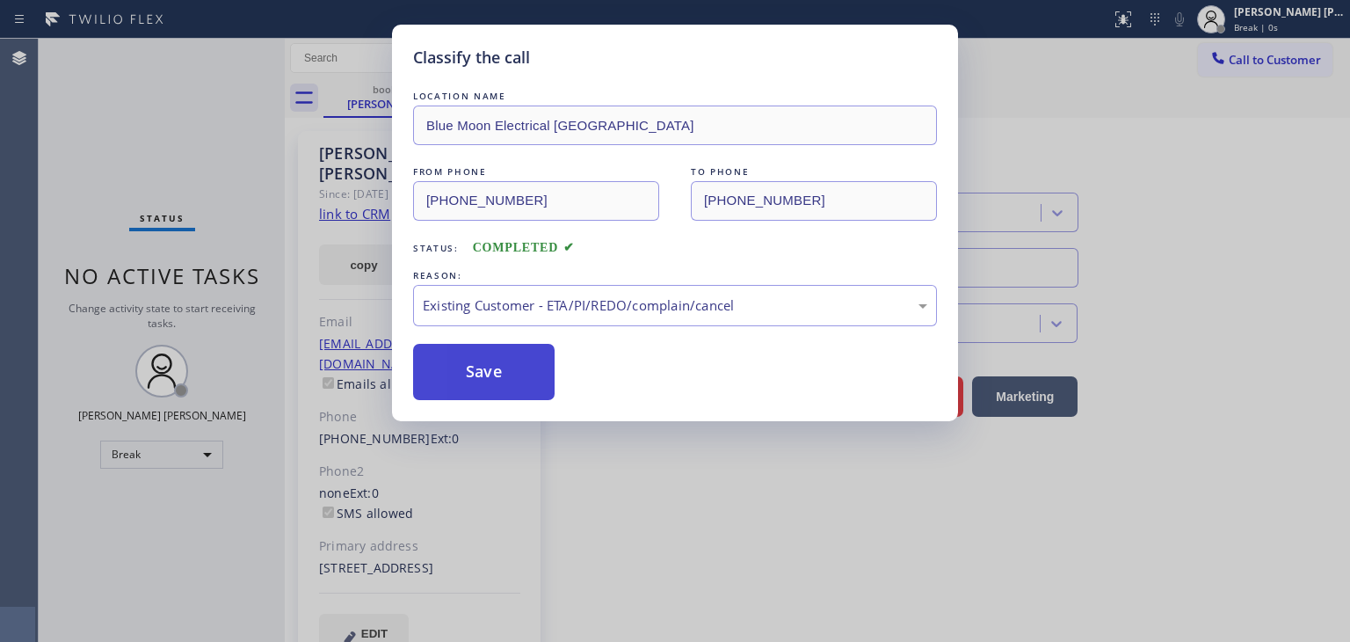
click at [503, 379] on button "Save" at bounding box center [484, 372] width 142 height 56
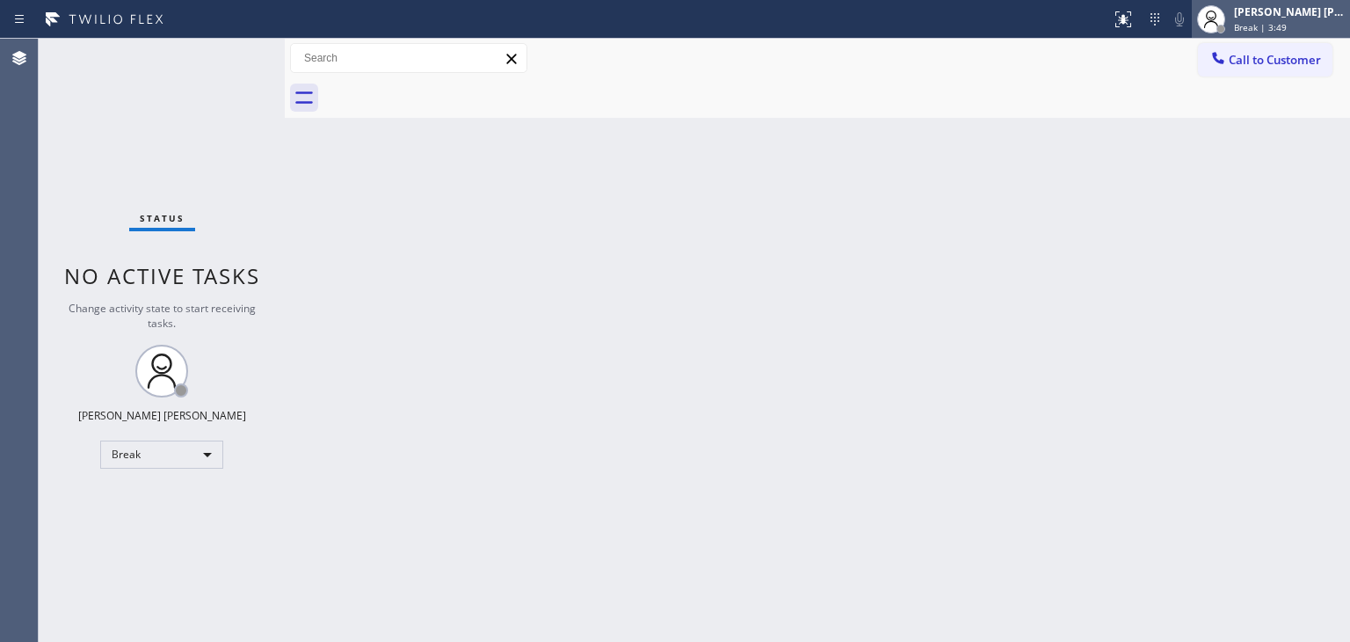
click at [1261, 13] on div "[PERSON_NAME] [PERSON_NAME]" at bounding box center [1289, 11] width 111 height 15
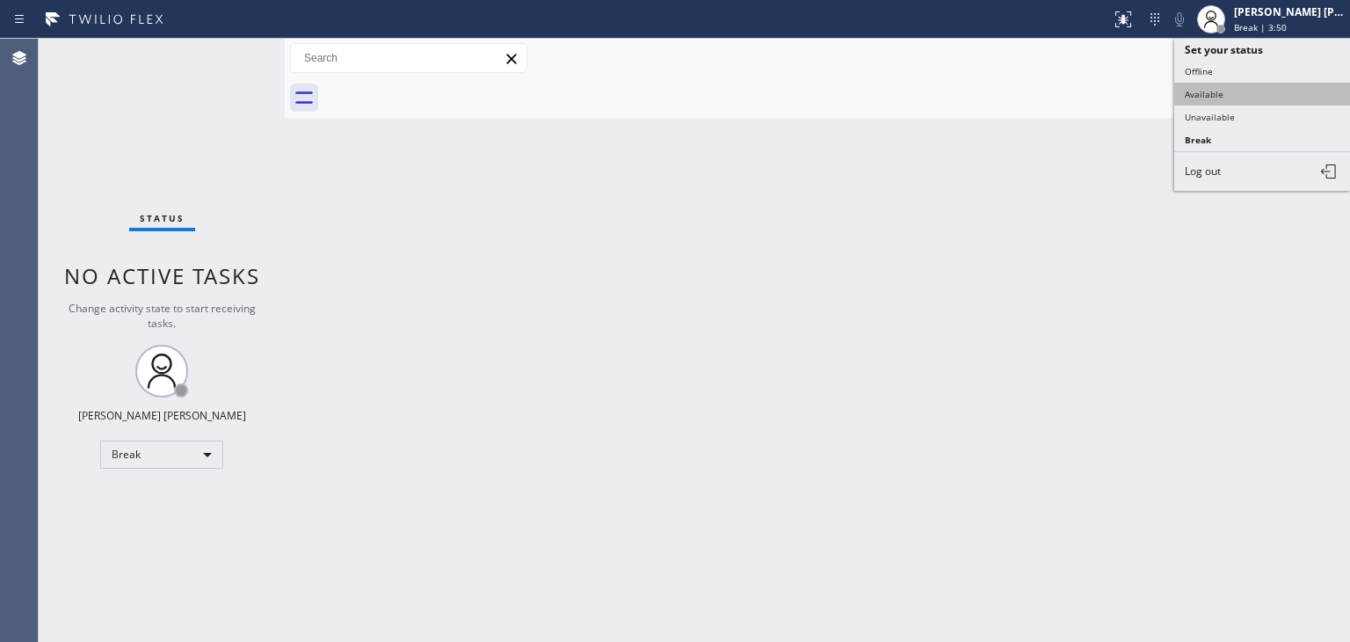
click at [1226, 89] on button "Available" at bounding box center [1262, 94] width 176 height 23
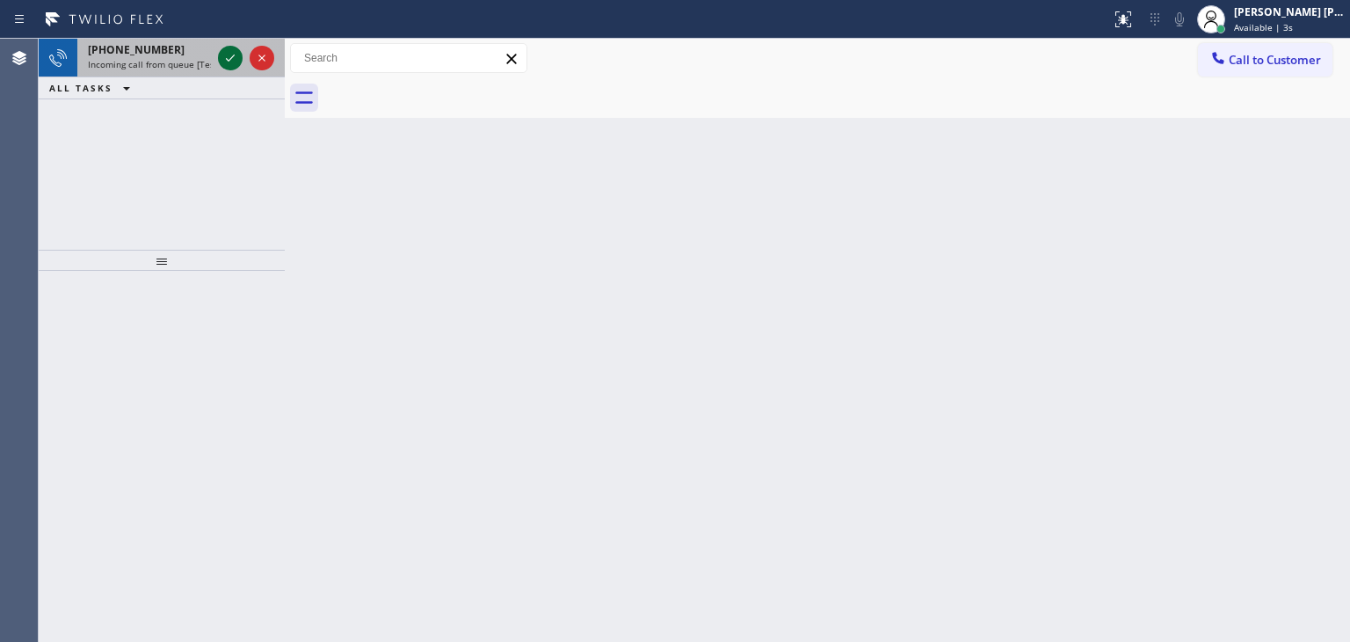
click at [231, 62] on icon at bounding box center [230, 57] width 21 height 21
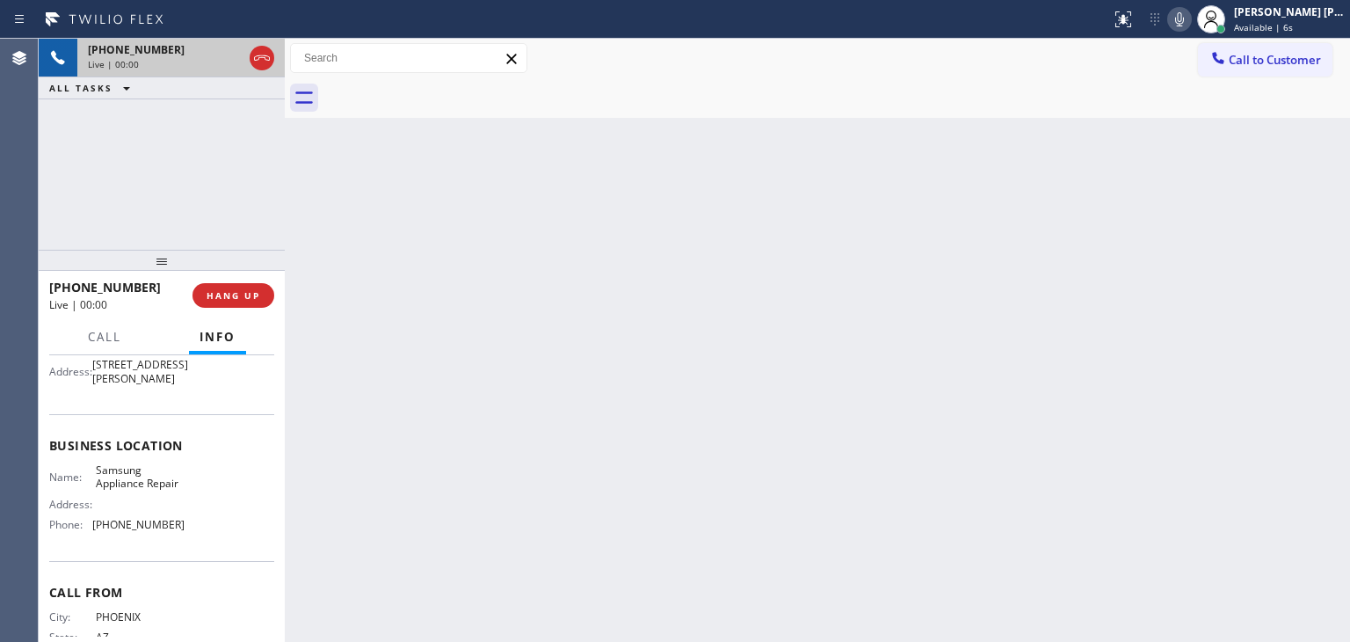
scroll to position [176, 0]
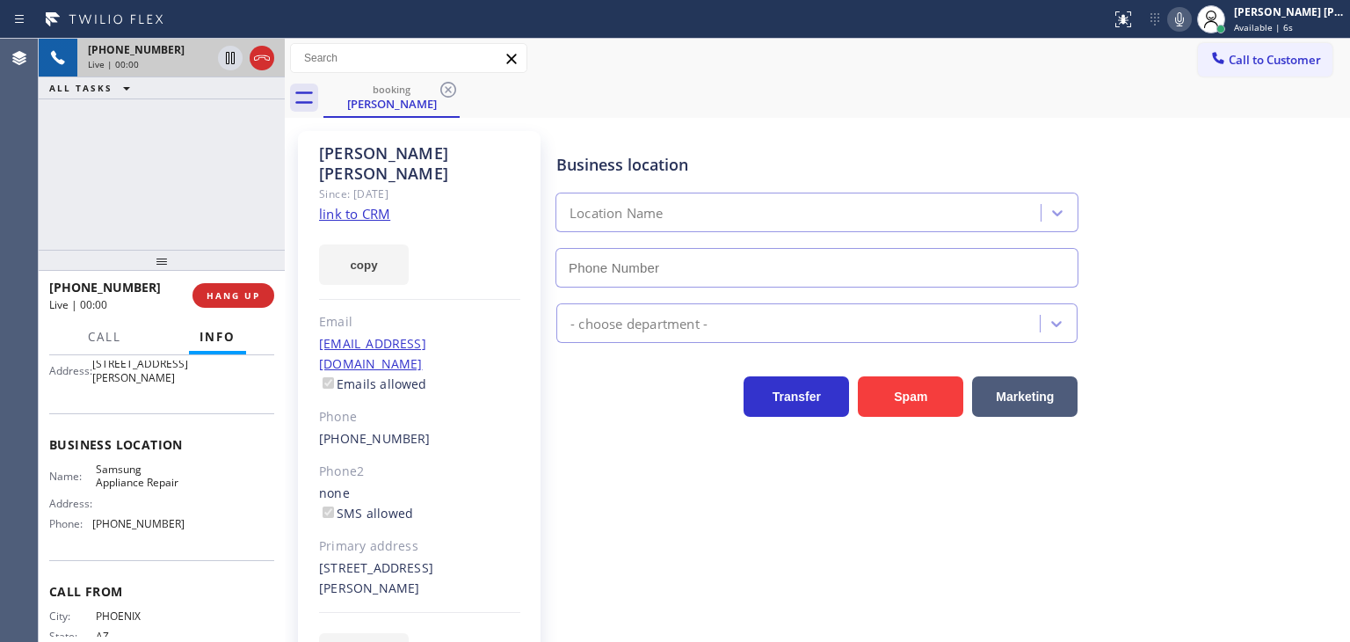
type input "[PHONE_NUMBER]"
click at [359, 205] on link "link to CRM" at bounding box center [354, 214] width 71 height 18
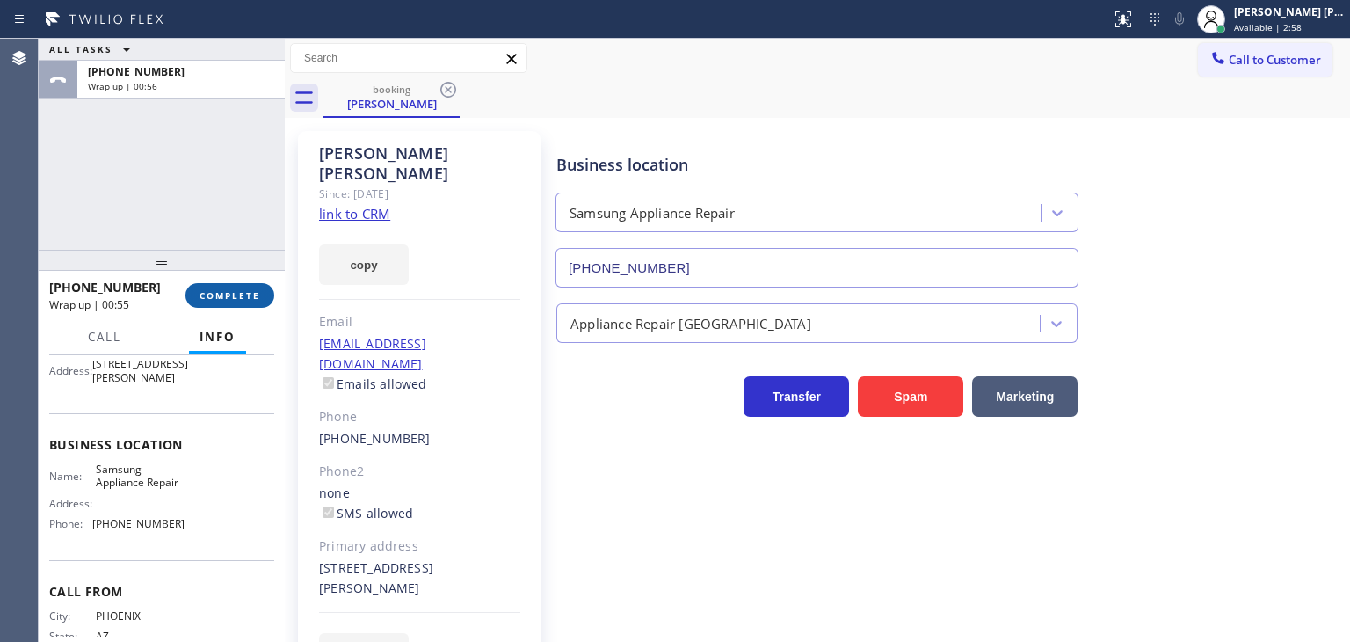
click at [222, 293] on span "COMPLETE" at bounding box center [230, 295] width 61 height 12
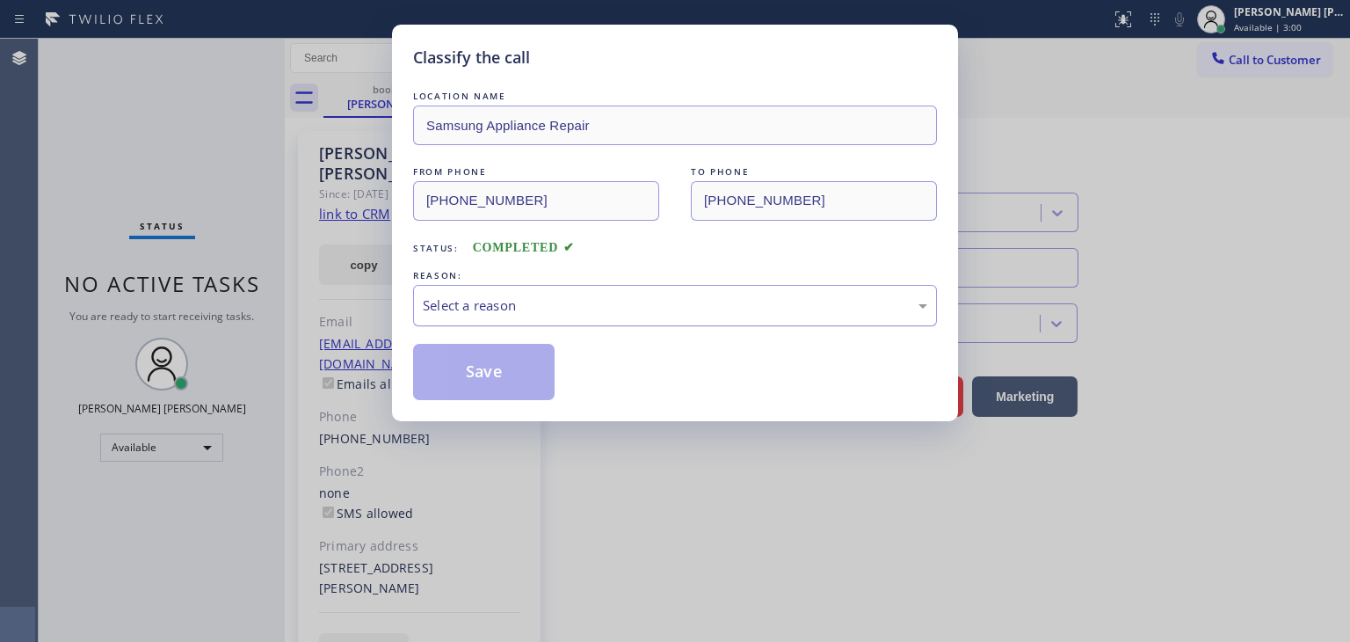
click at [468, 287] on div "Select a reason" at bounding box center [675, 305] width 524 height 41
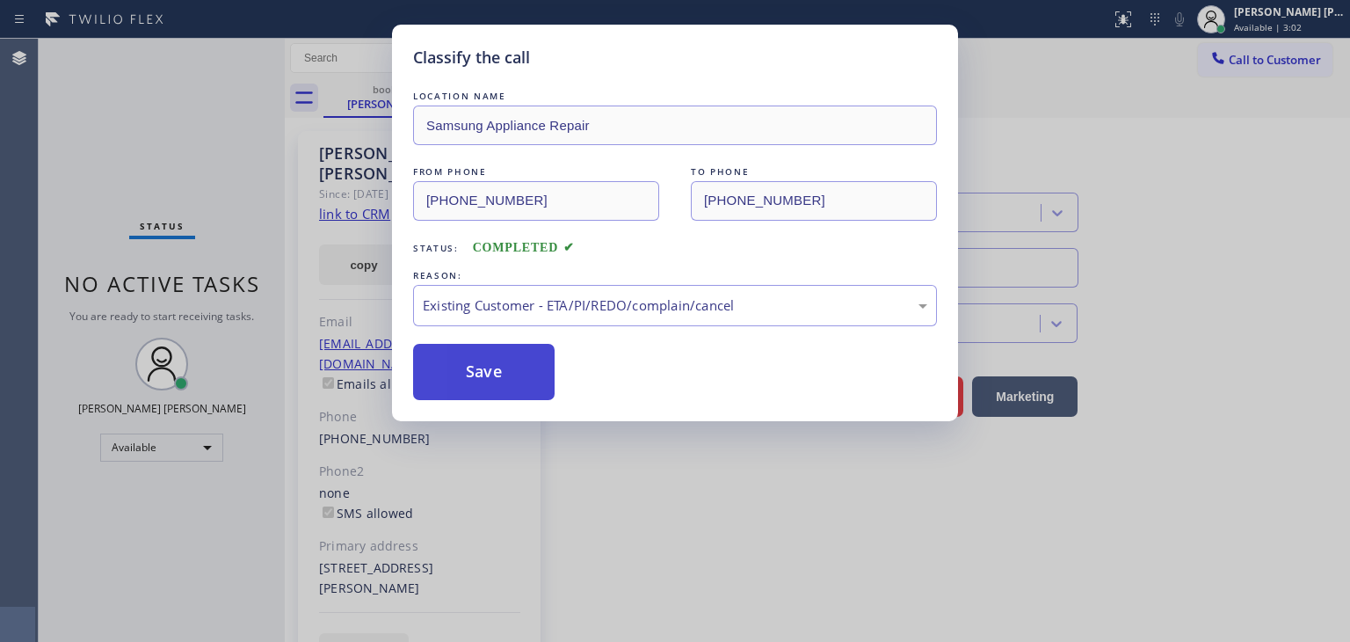
click at [486, 369] on button "Save" at bounding box center [484, 372] width 142 height 56
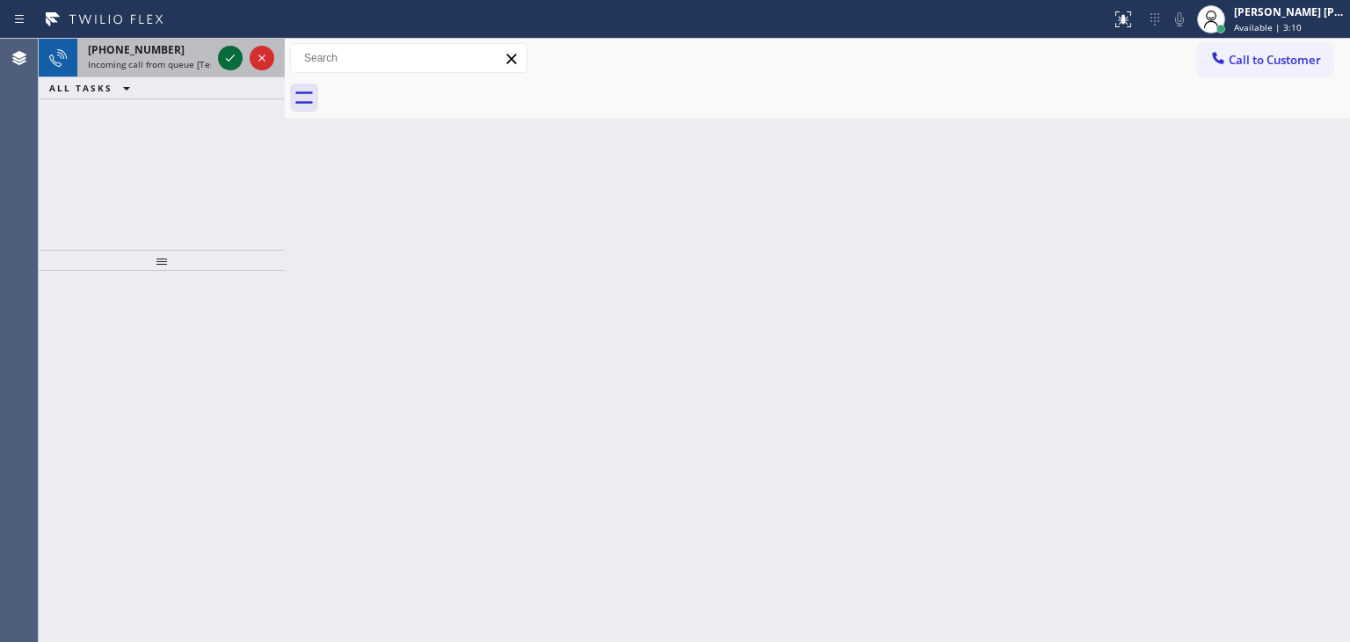
click at [234, 59] on icon at bounding box center [230, 57] width 21 height 21
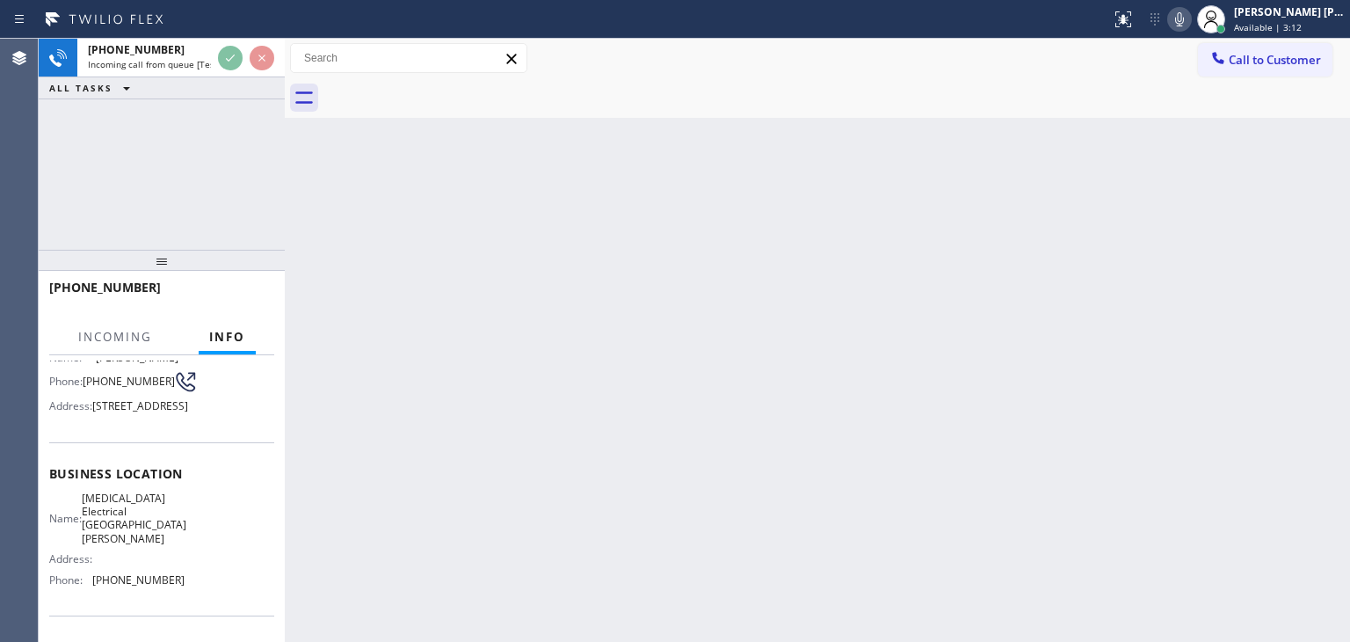
scroll to position [176, 0]
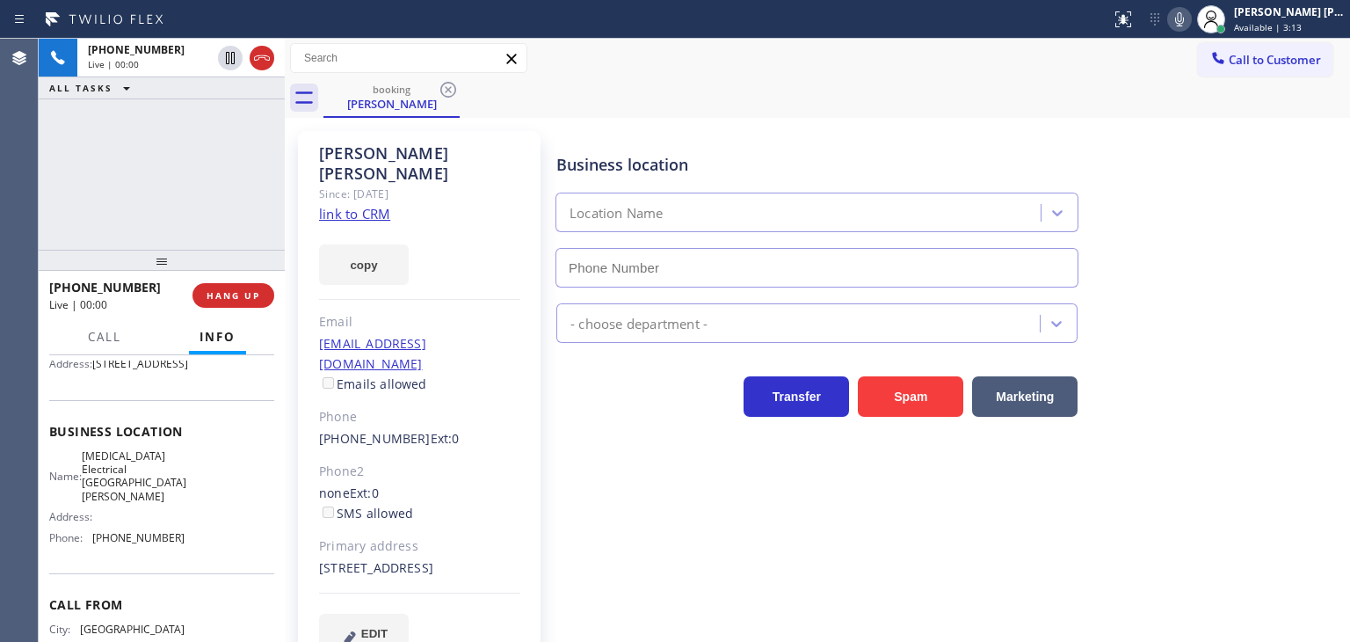
type input "[PHONE_NUMBER]"
click at [364, 205] on link "link to CRM" at bounding box center [354, 214] width 71 height 18
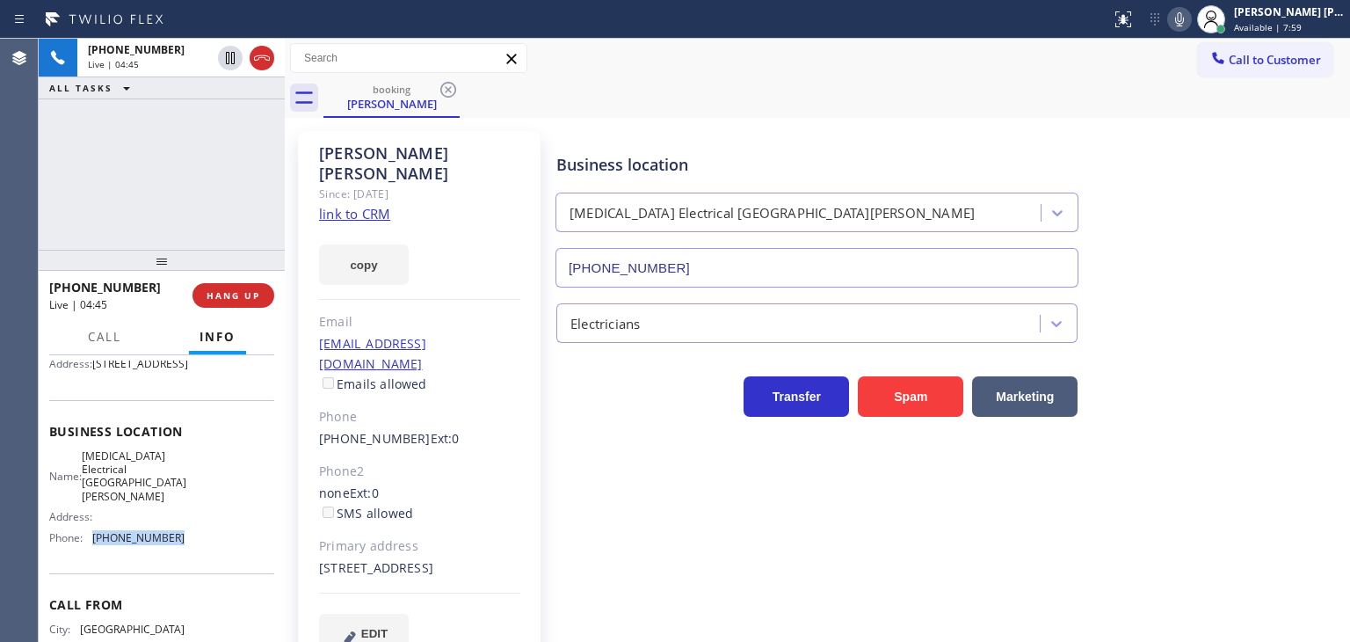
drag, startPoint x: 176, startPoint y: 553, endPoint x: 89, endPoint y: 556, distance: 87.1
click at [89, 552] on div "Name: [MEDICAL_DATA] Electrical [GEOGRAPHIC_DATA][PERSON_NAME] Address: Phone: …" at bounding box center [161, 500] width 225 height 103
copy div "[PHONE_NUMBER]"
click at [1277, 21] on span "Available | 9:48" at bounding box center [1268, 27] width 68 height 12
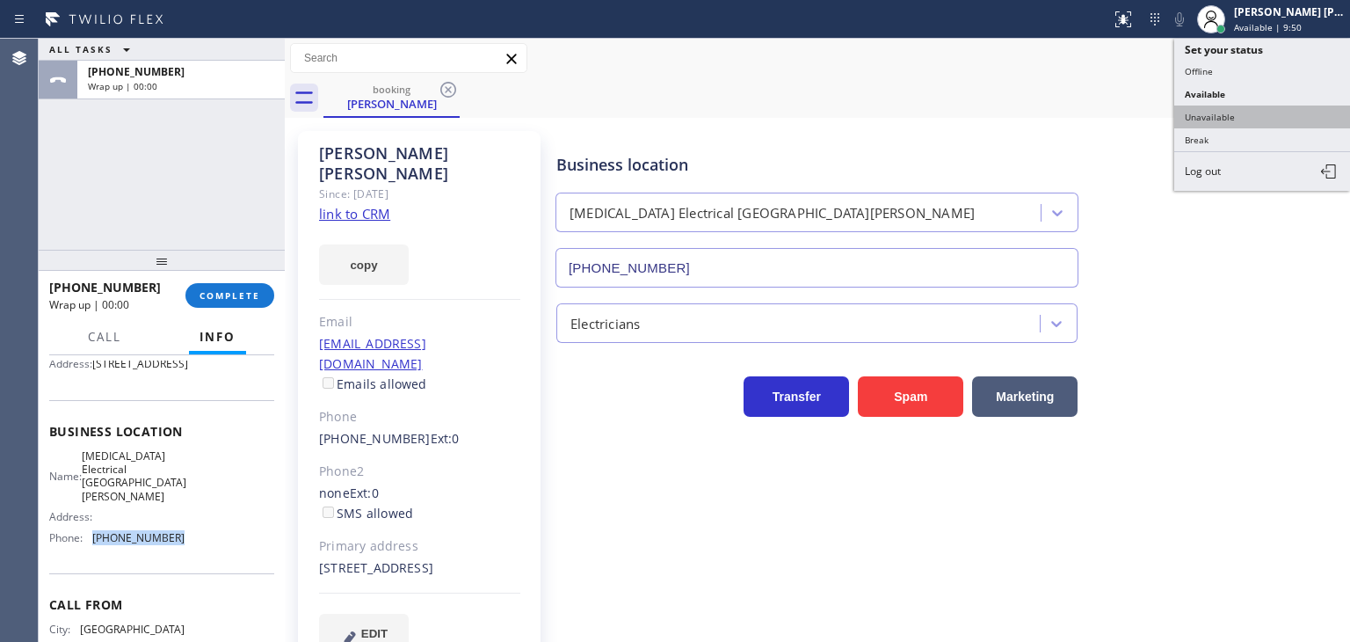
click at [1238, 106] on button "Unavailable" at bounding box center [1262, 116] width 176 height 23
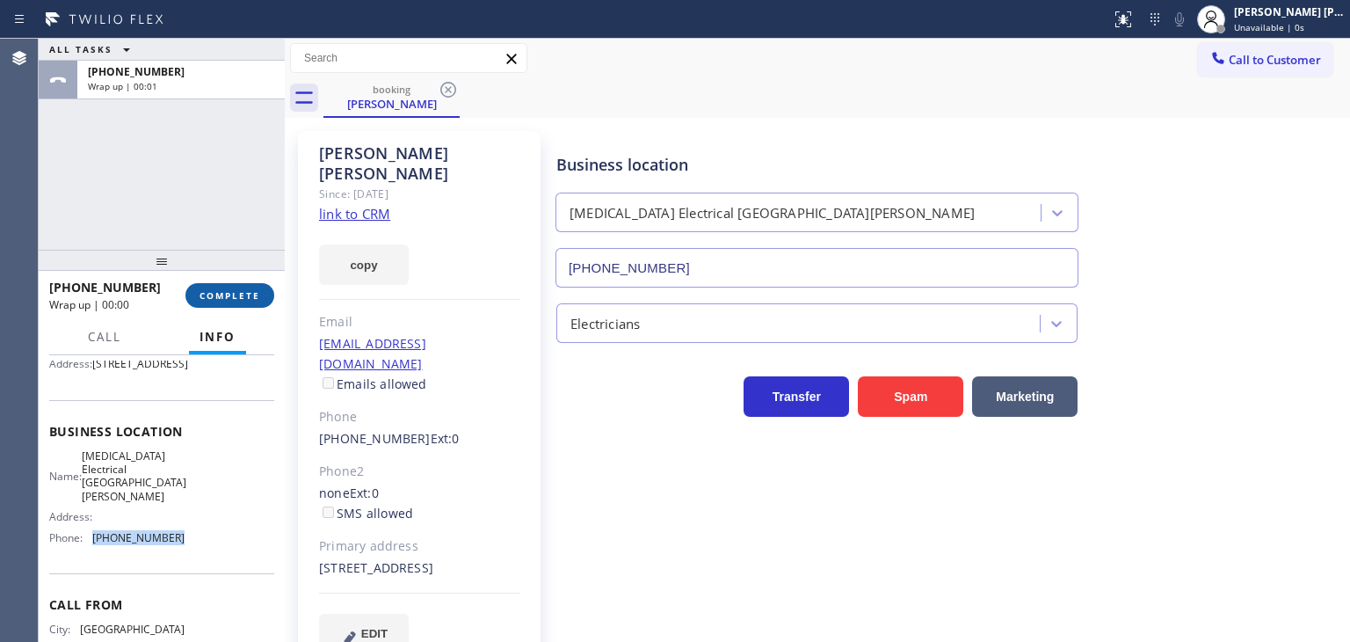
click at [242, 303] on button "COMPLETE" at bounding box center [229, 295] width 89 height 25
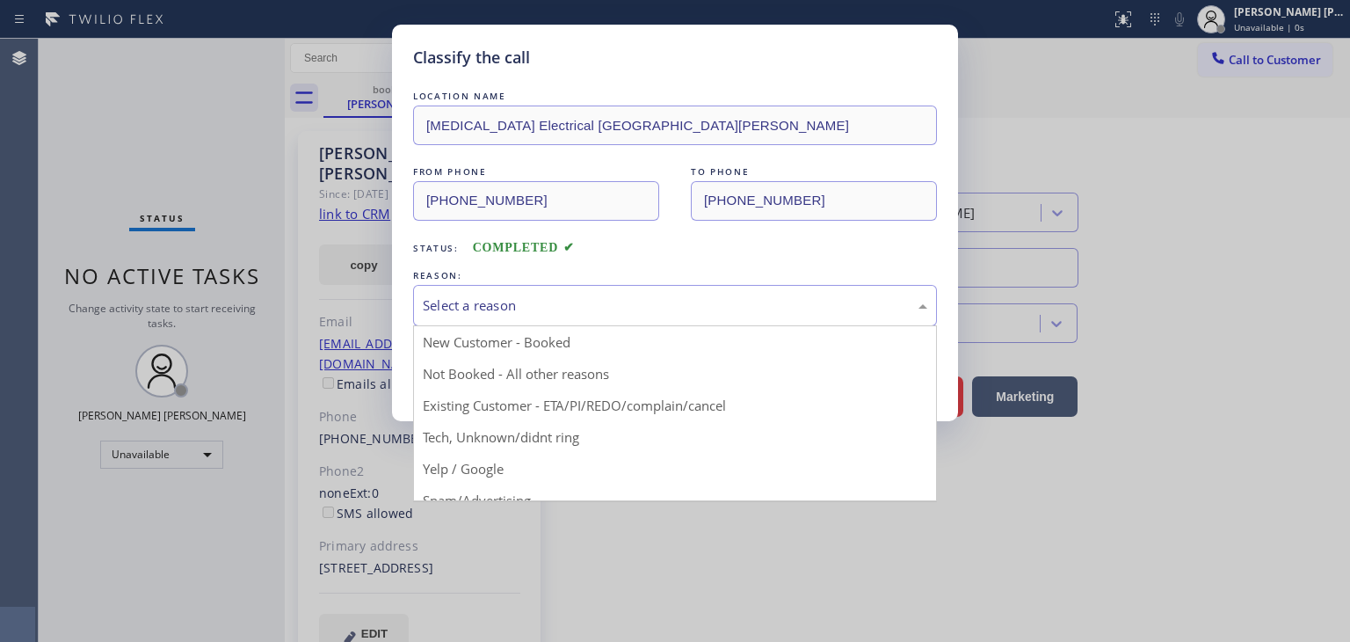
click at [499, 295] on div "Select a reason" at bounding box center [675, 305] width 505 height 20
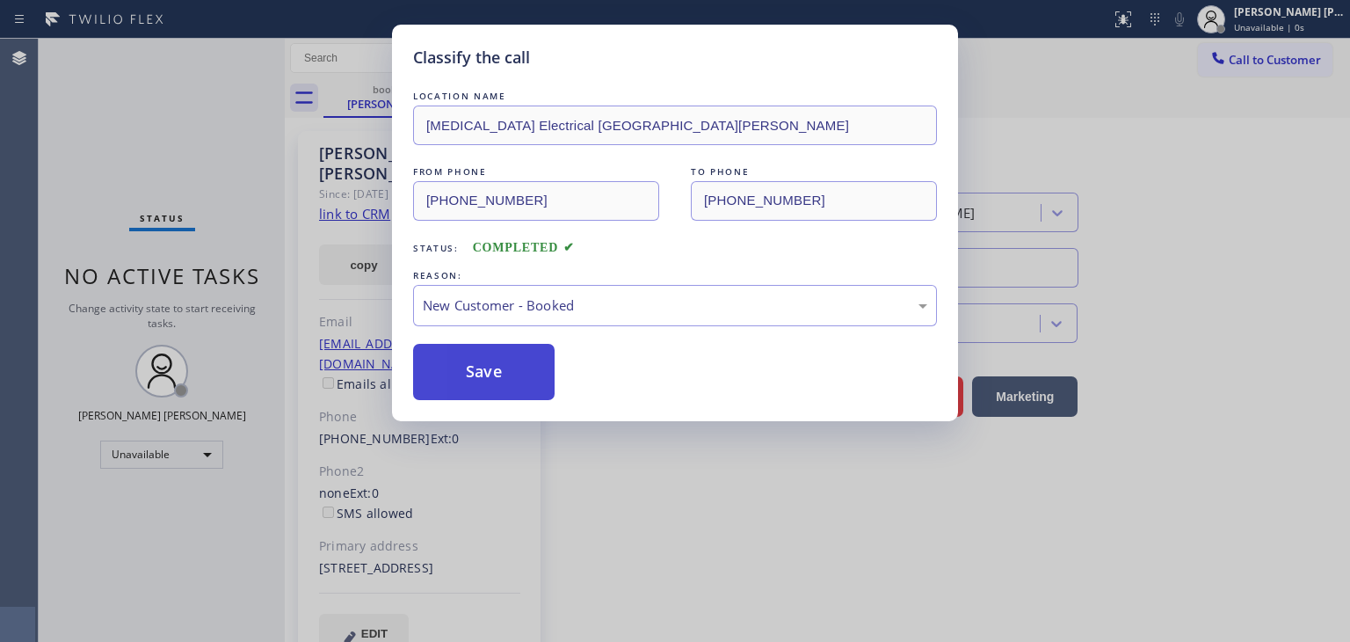
click at [490, 352] on button "Save" at bounding box center [484, 372] width 142 height 56
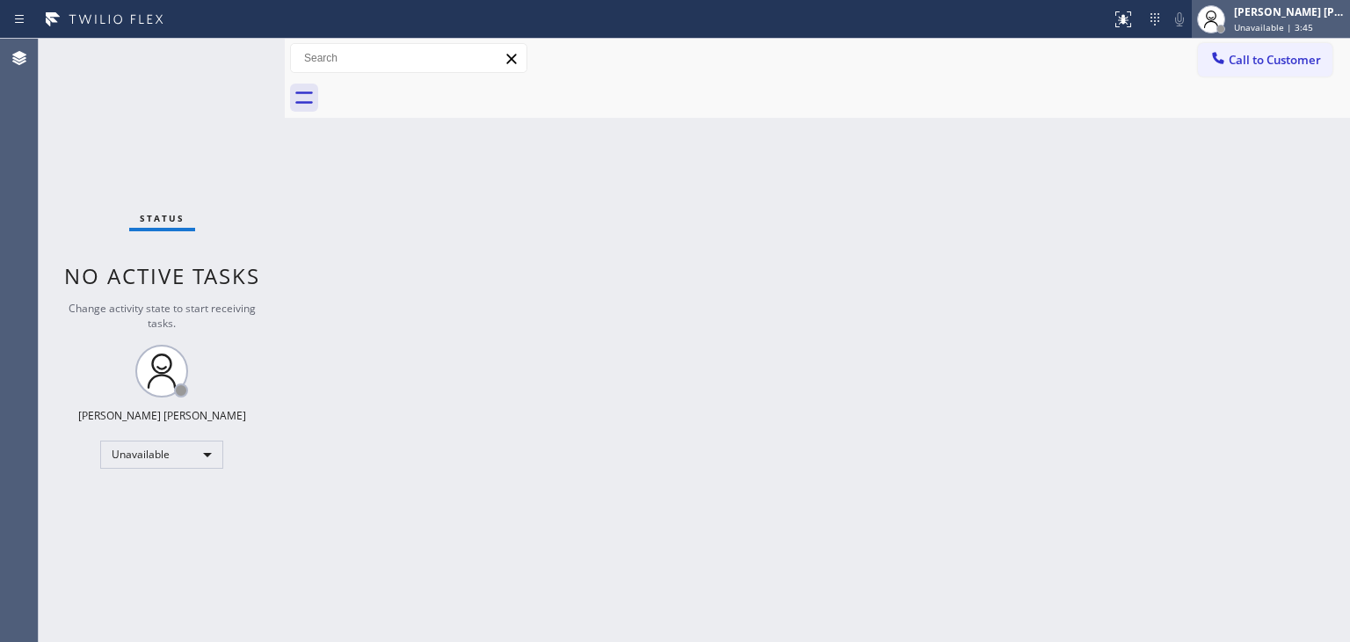
click at [1293, 25] on span "Unavailable | 3:45" at bounding box center [1273, 27] width 79 height 12
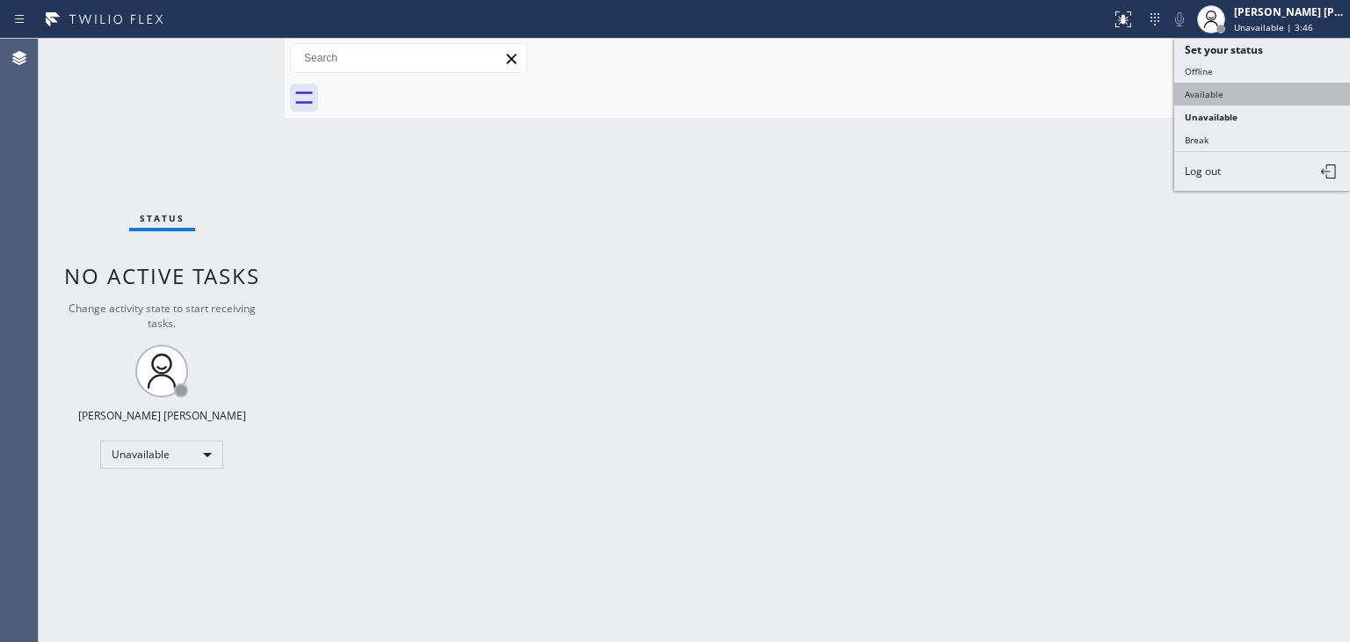
click at [1199, 96] on button "Available" at bounding box center [1262, 94] width 176 height 23
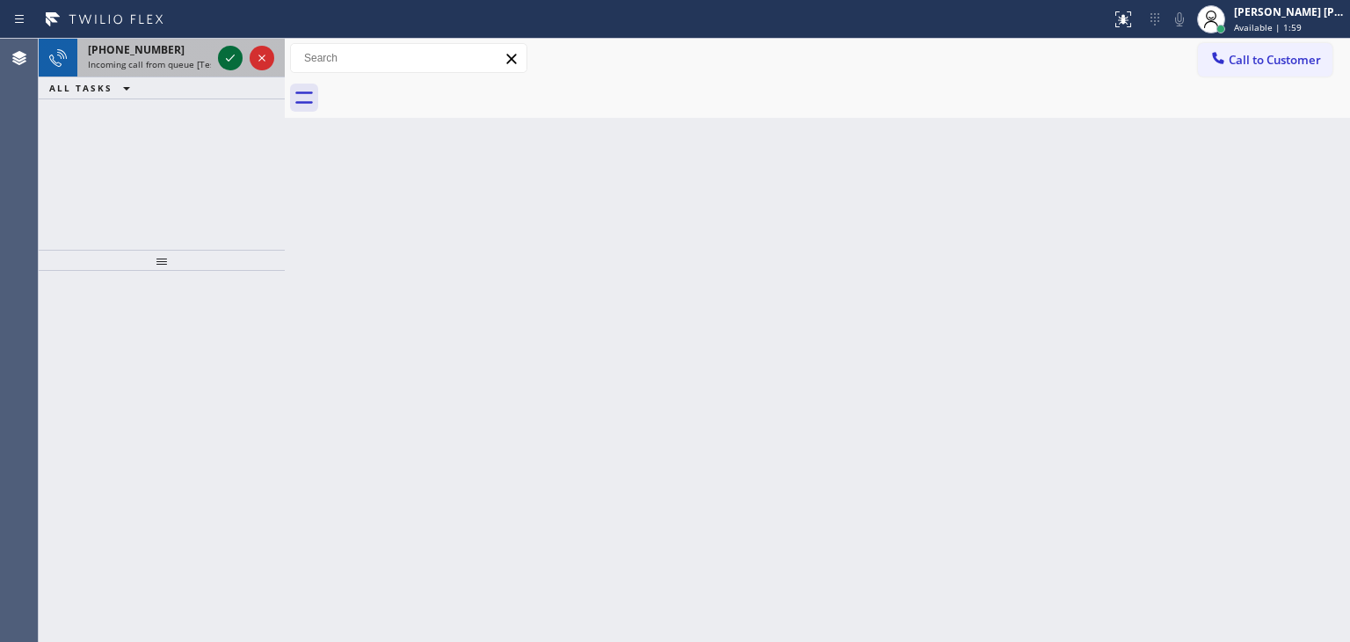
click at [232, 57] on icon at bounding box center [230, 57] width 9 height 7
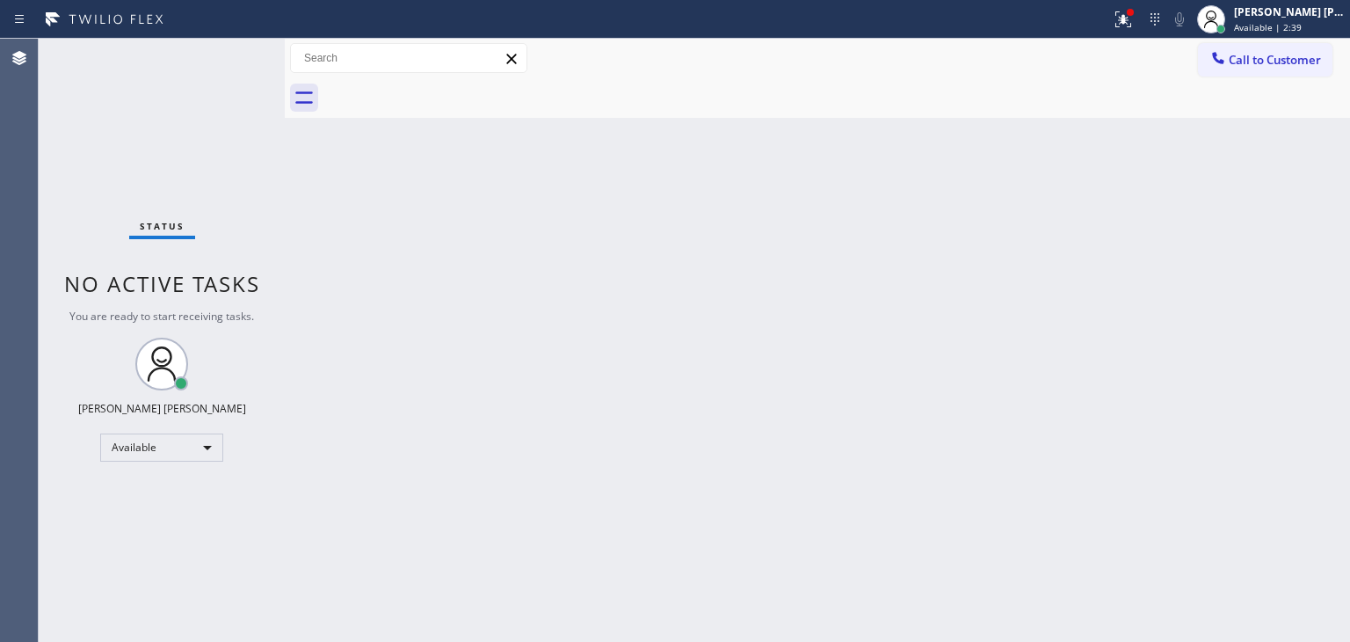
click at [212, 89] on div "Status No active tasks You are ready to start receiving tasks. [PERSON_NAME] [P…" at bounding box center [162, 340] width 246 height 603
click at [232, 47] on div "Status No active tasks You are ready to start receiving tasks. [PERSON_NAME] [P…" at bounding box center [162, 340] width 246 height 603
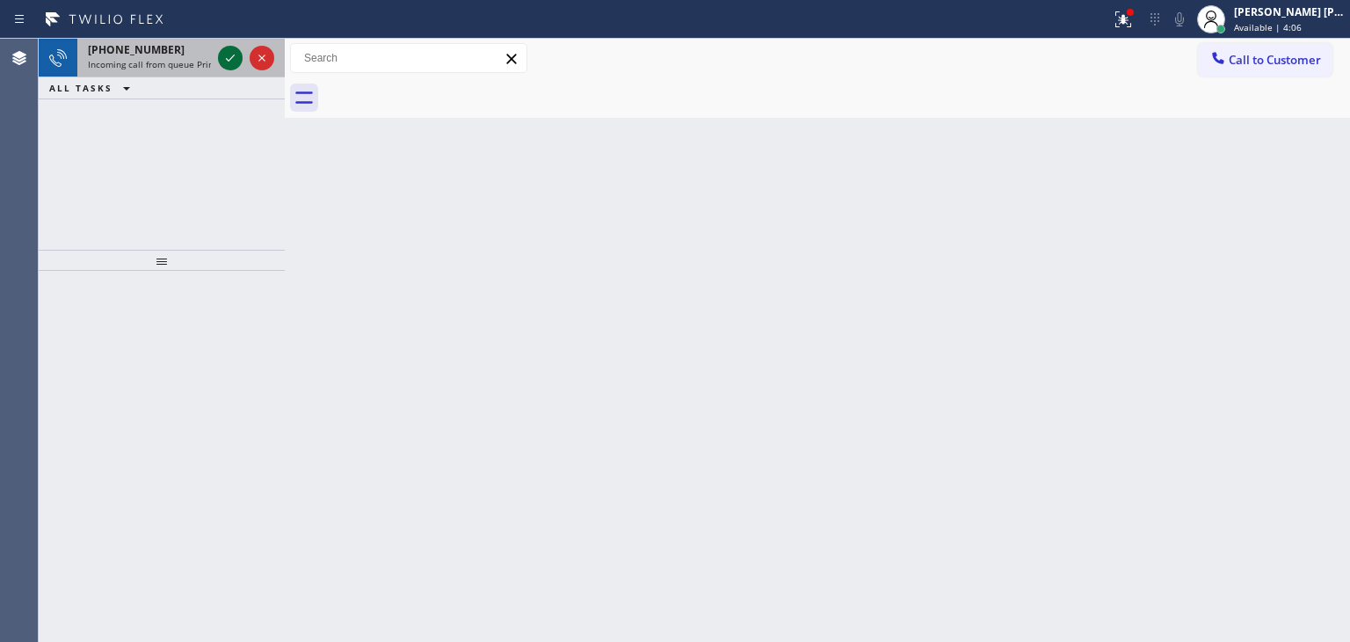
click at [235, 60] on icon at bounding box center [230, 57] width 21 height 21
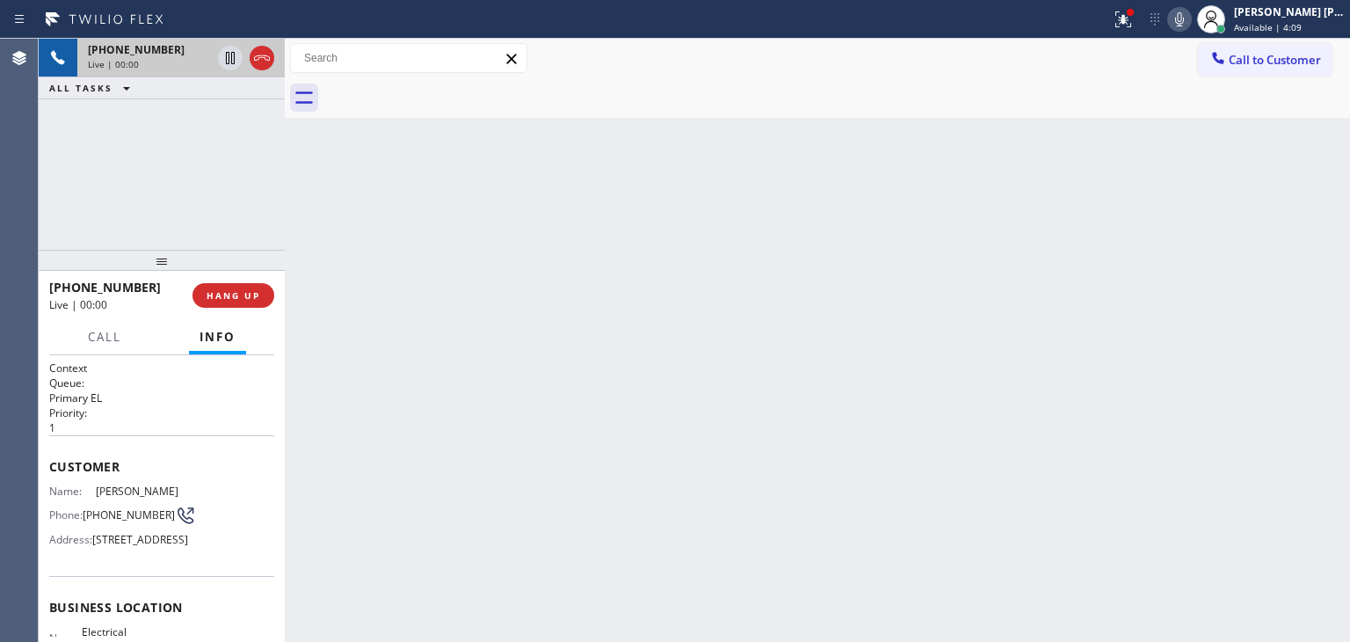
scroll to position [176, 0]
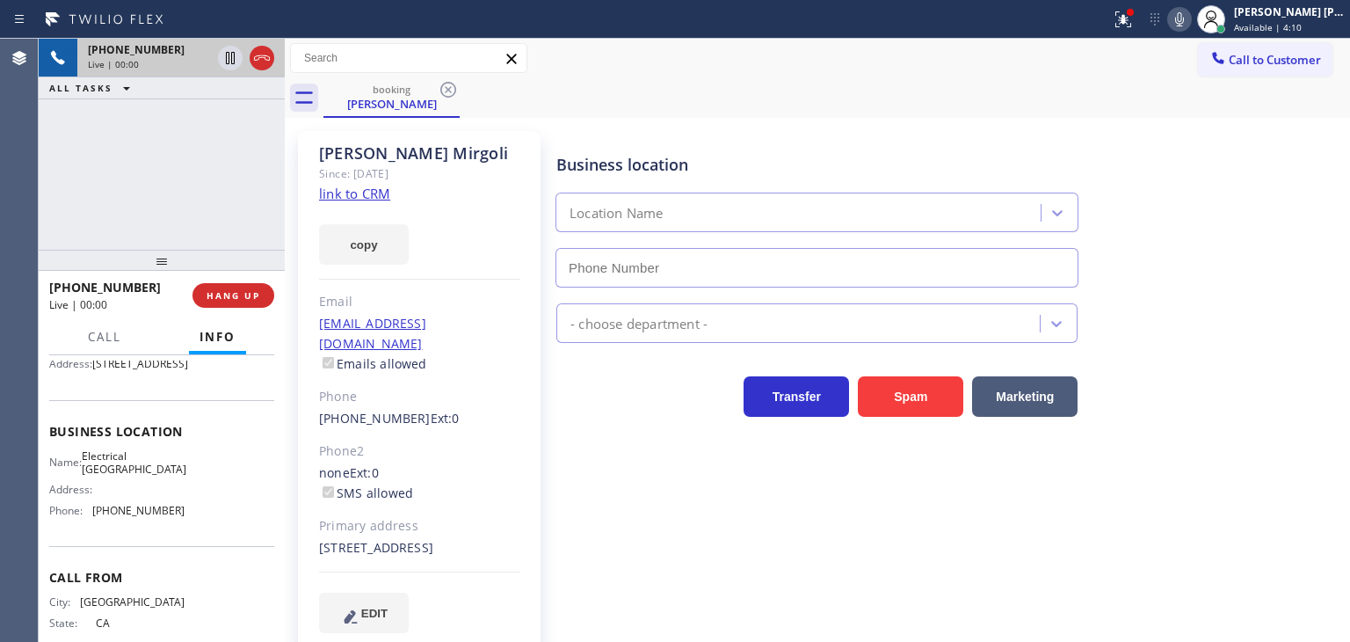
type input "[PHONE_NUMBER]"
click at [373, 194] on link "link to CRM" at bounding box center [354, 194] width 71 height 18
click at [1190, 17] on icon at bounding box center [1179, 19] width 21 height 21
click at [224, 58] on icon at bounding box center [230, 57] width 21 height 21
drag, startPoint x: 1206, startPoint y: 8, endPoint x: 974, endPoint y: 14, distance: 232.1
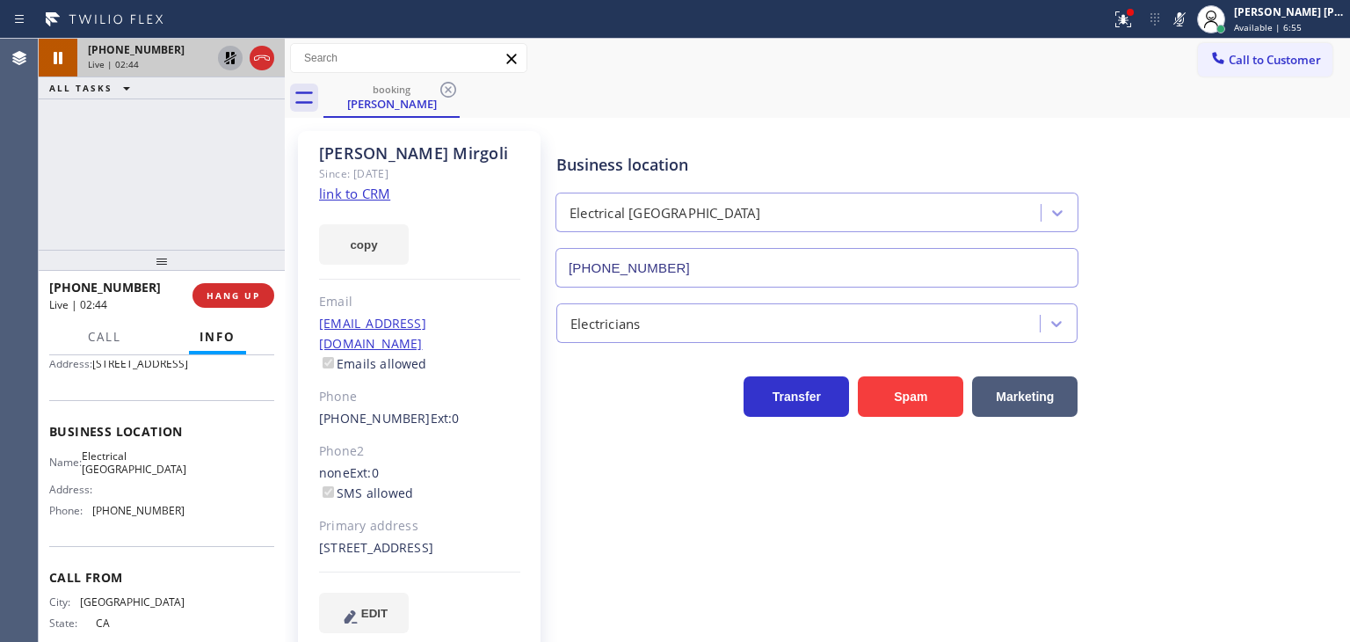
click at [1190, 9] on icon at bounding box center [1179, 19] width 21 height 21
click at [229, 55] on icon at bounding box center [230, 58] width 12 height 12
click at [1190, 18] on icon at bounding box center [1179, 19] width 21 height 21
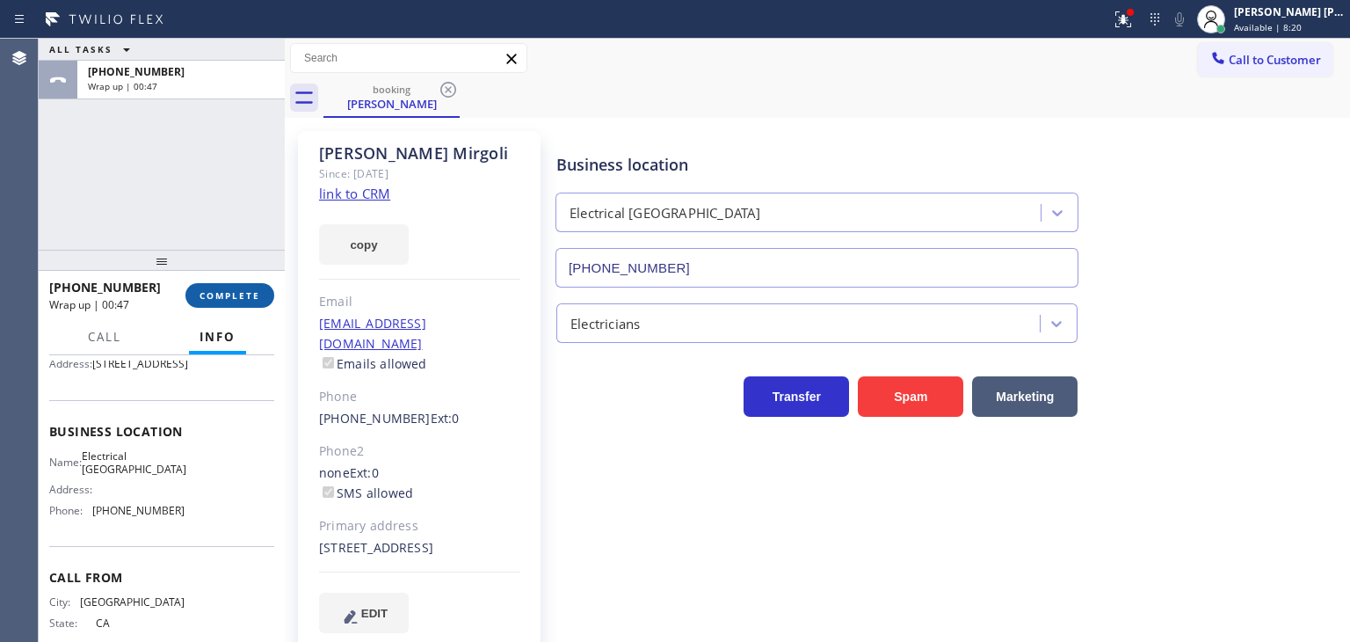
click at [241, 289] on span "COMPLETE" at bounding box center [230, 295] width 61 height 12
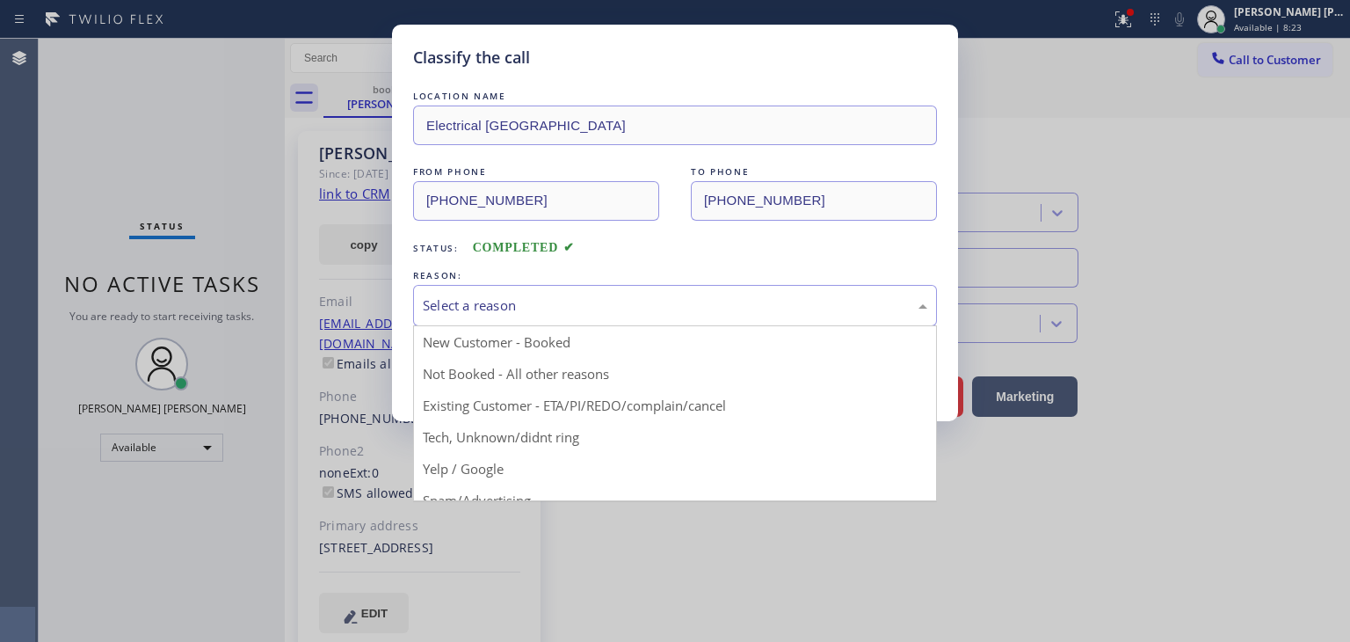
click at [531, 292] on div "Select a reason" at bounding box center [675, 305] width 524 height 41
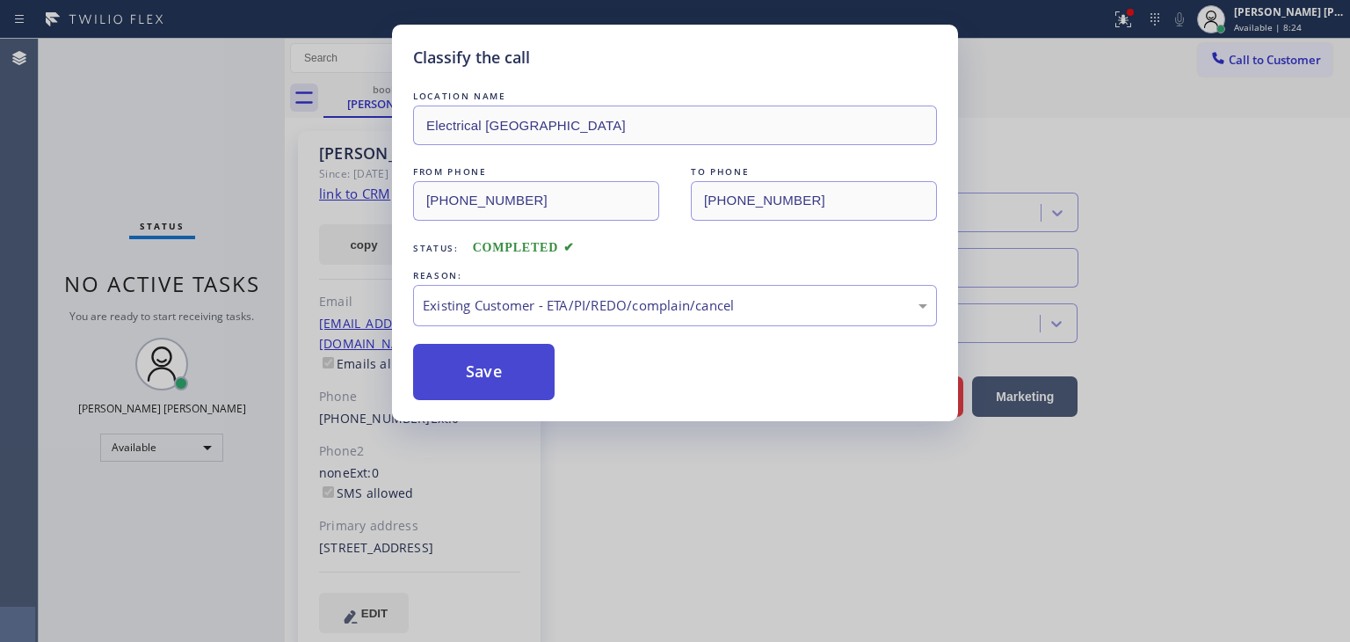
click at [510, 376] on button "Save" at bounding box center [484, 372] width 142 height 56
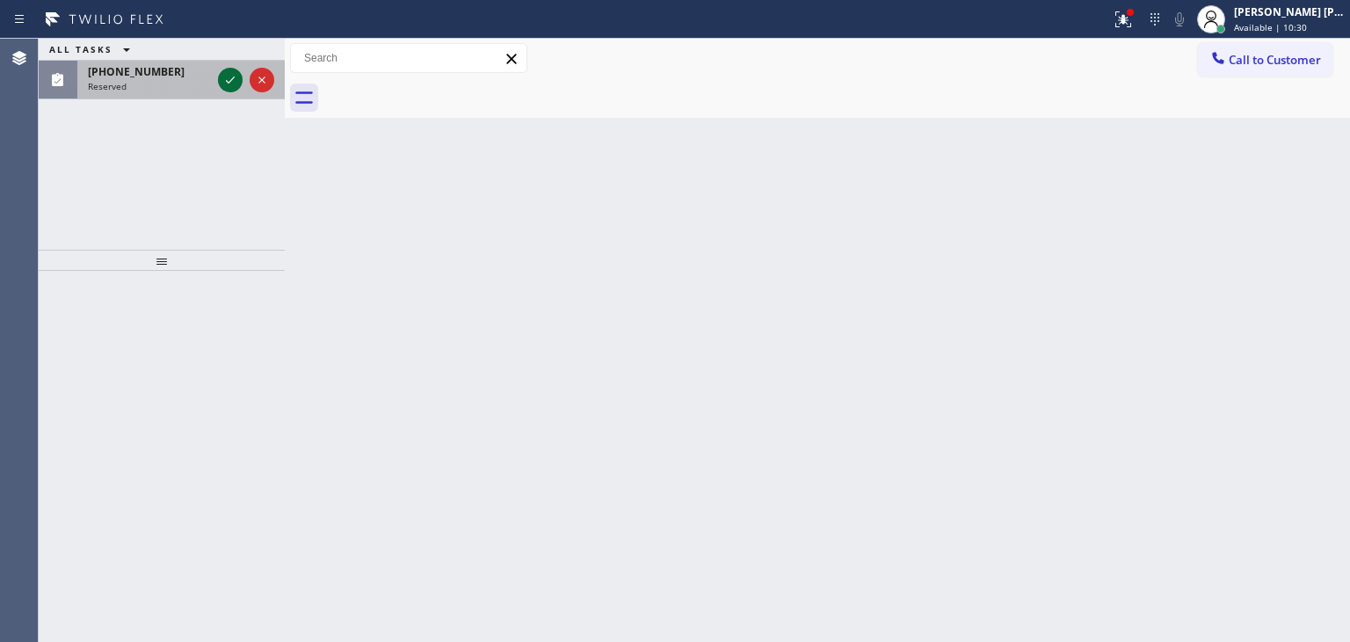
click at [236, 77] on icon at bounding box center [230, 79] width 21 height 21
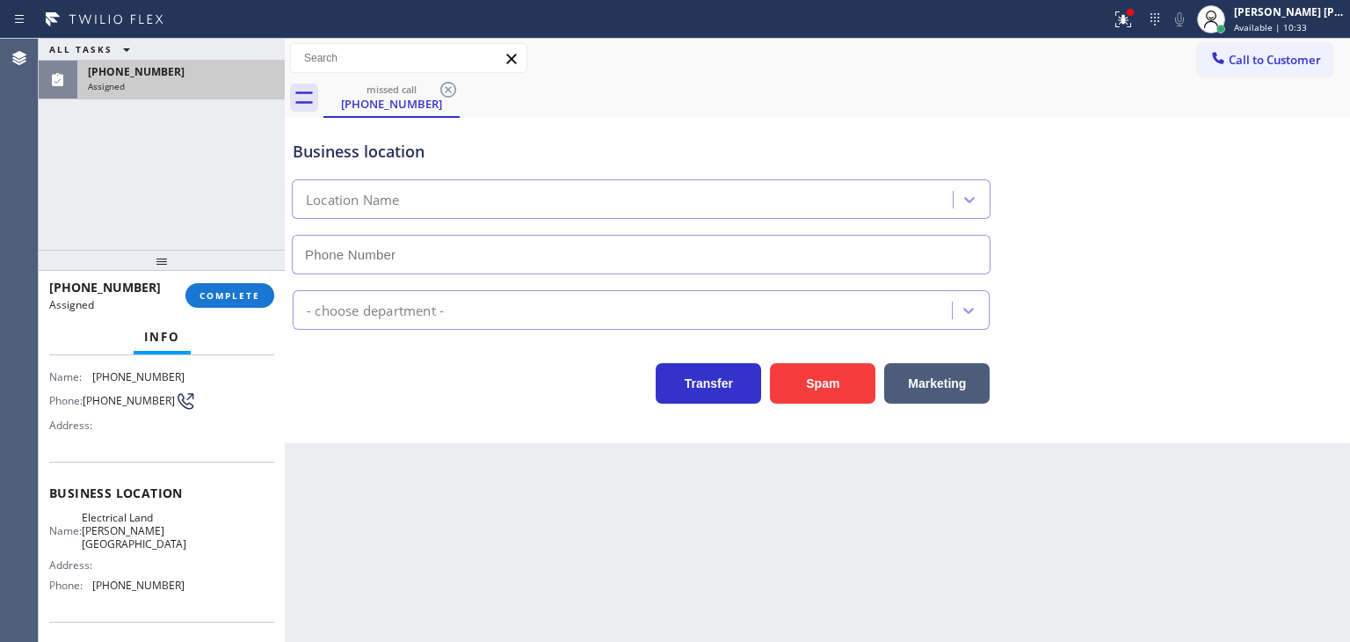
scroll to position [176, 0]
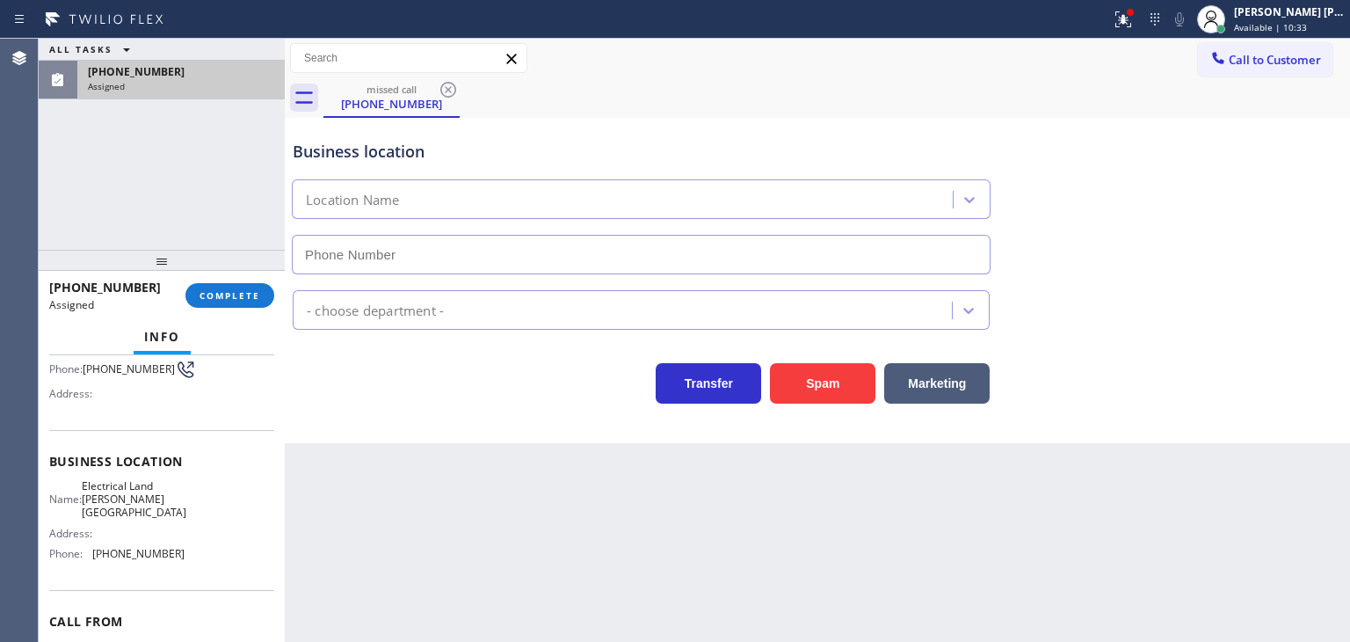
type input "[PHONE_NUMBER]"
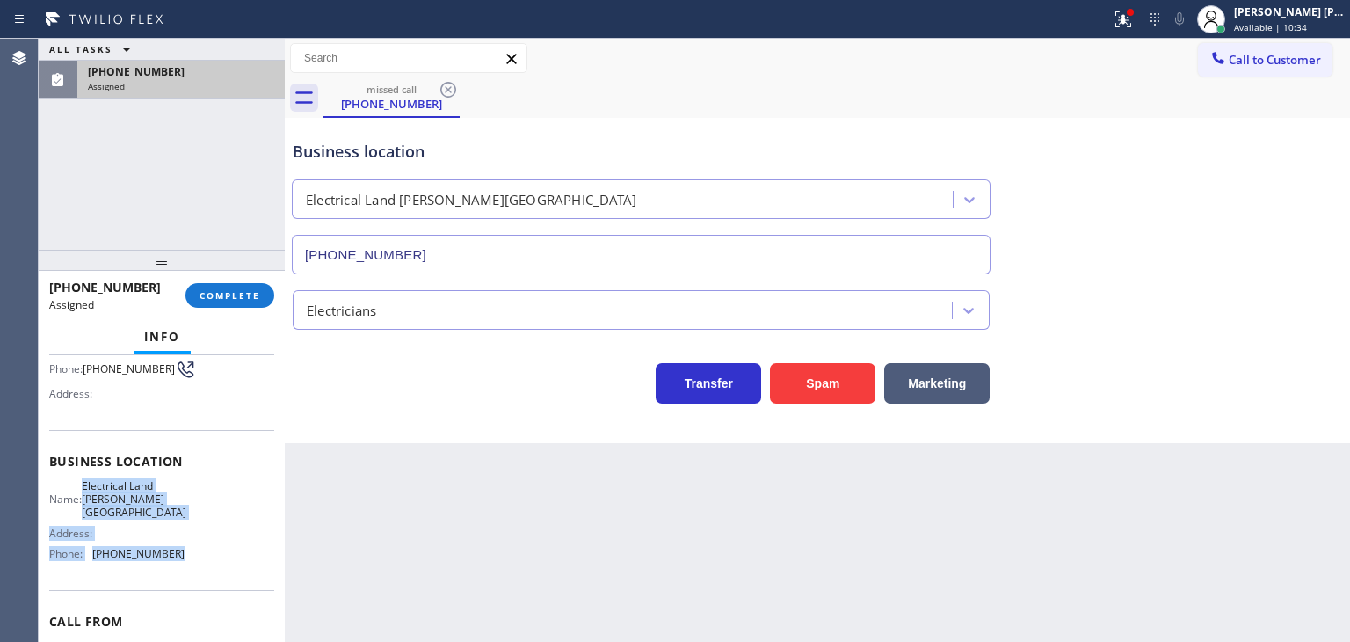
scroll to position [88, 0]
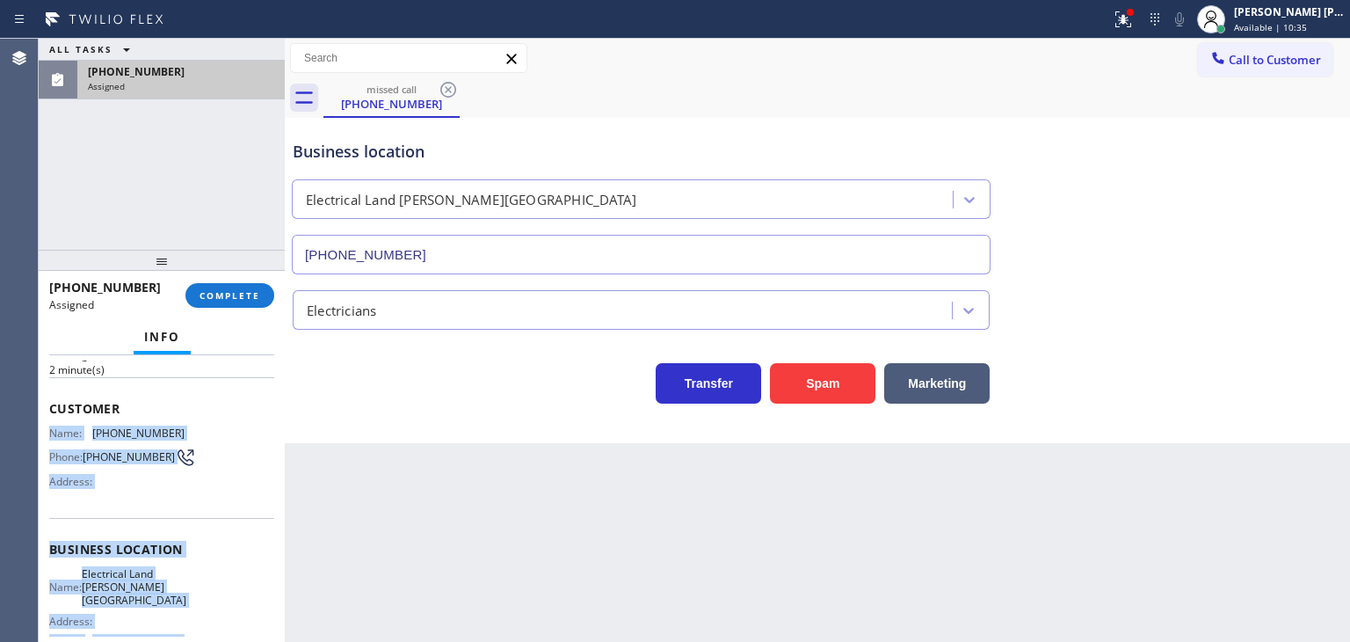
drag, startPoint x: 179, startPoint y: 545, endPoint x: 47, endPoint y: 430, distance: 175.7
click at [47, 430] on div "Context Queue: Electrical Priority: 0 Task Age: [DEMOGRAPHIC_DATA] minute(s) Cu…" at bounding box center [162, 498] width 246 height 287
copy div "Name: [PHONE_NUMBER] Phone: [PHONE_NUMBER] Address: Business location Name: Ele…"
click at [253, 294] on span "COMPLETE" at bounding box center [230, 295] width 61 height 12
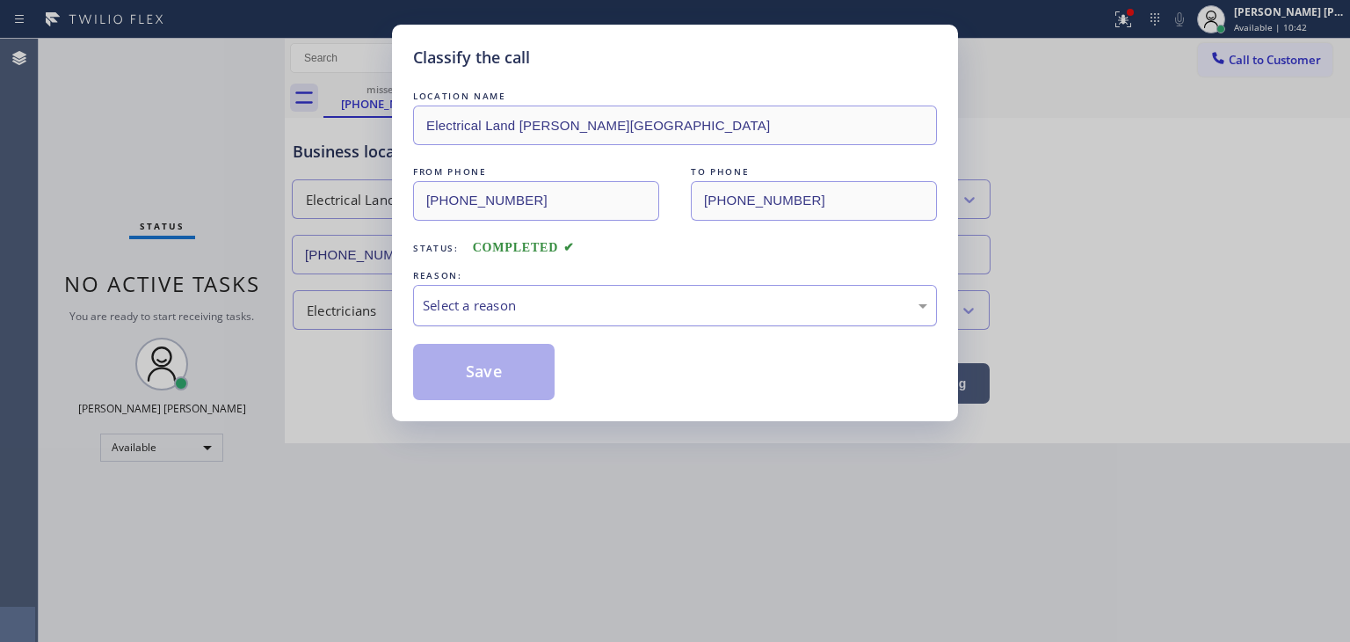
click at [506, 316] on div "Select a reason" at bounding box center [675, 305] width 524 height 41
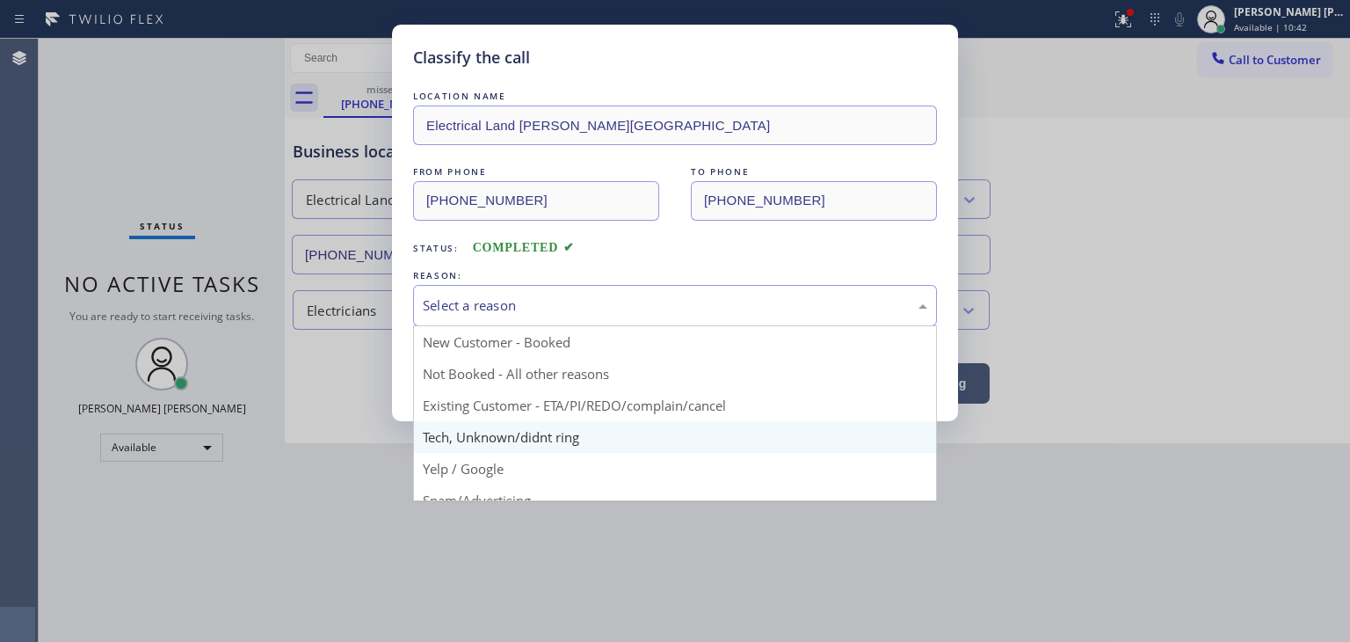
scroll to position [110, 0]
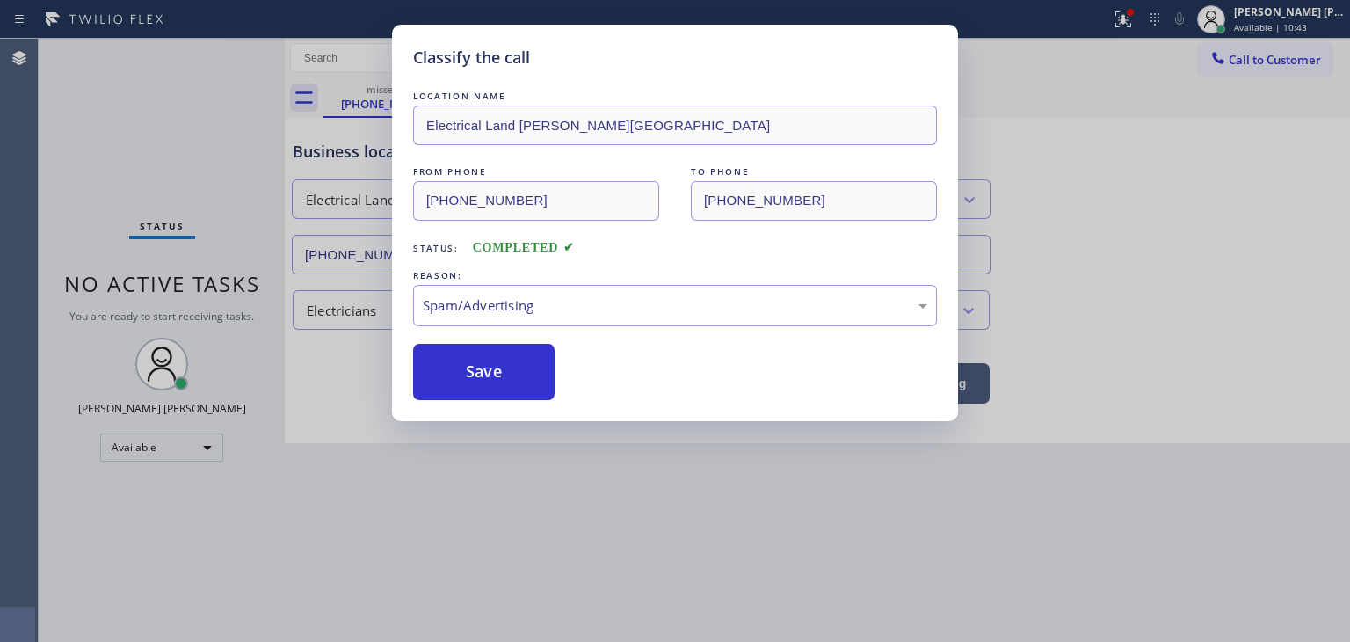
click at [499, 381] on button "Save" at bounding box center [484, 372] width 142 height 56
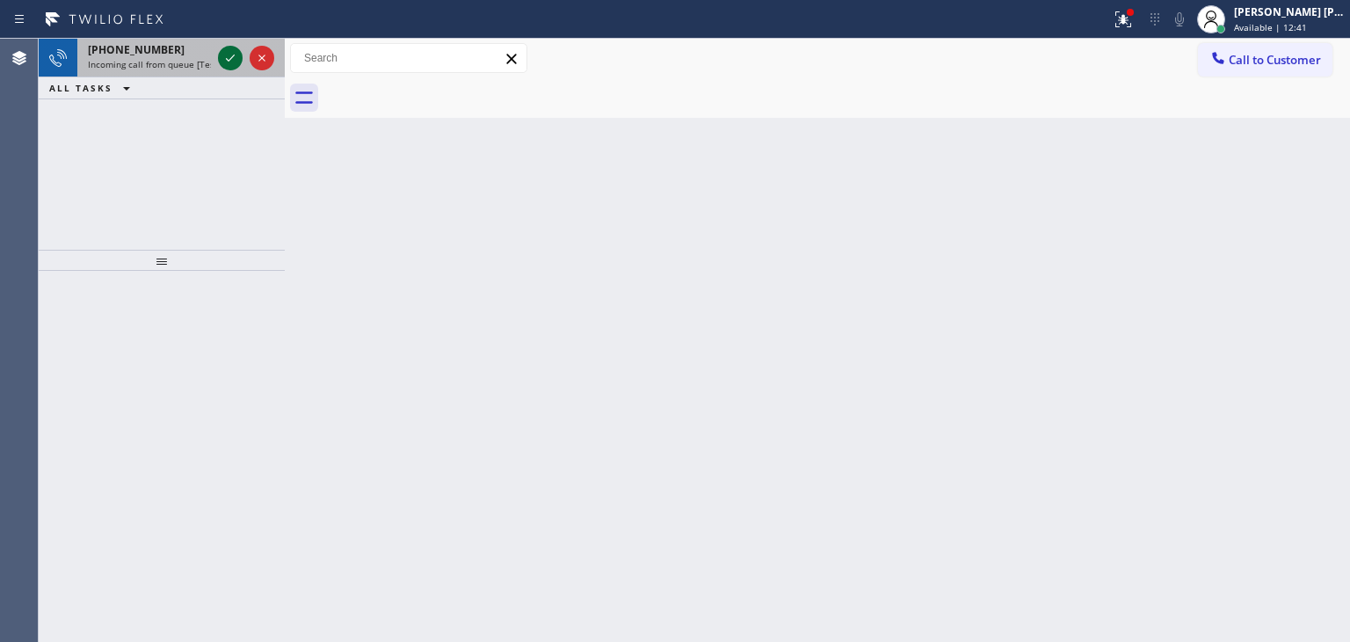
click at [232, 56] on icon at bounding box center [230, 57] width 9 height 7
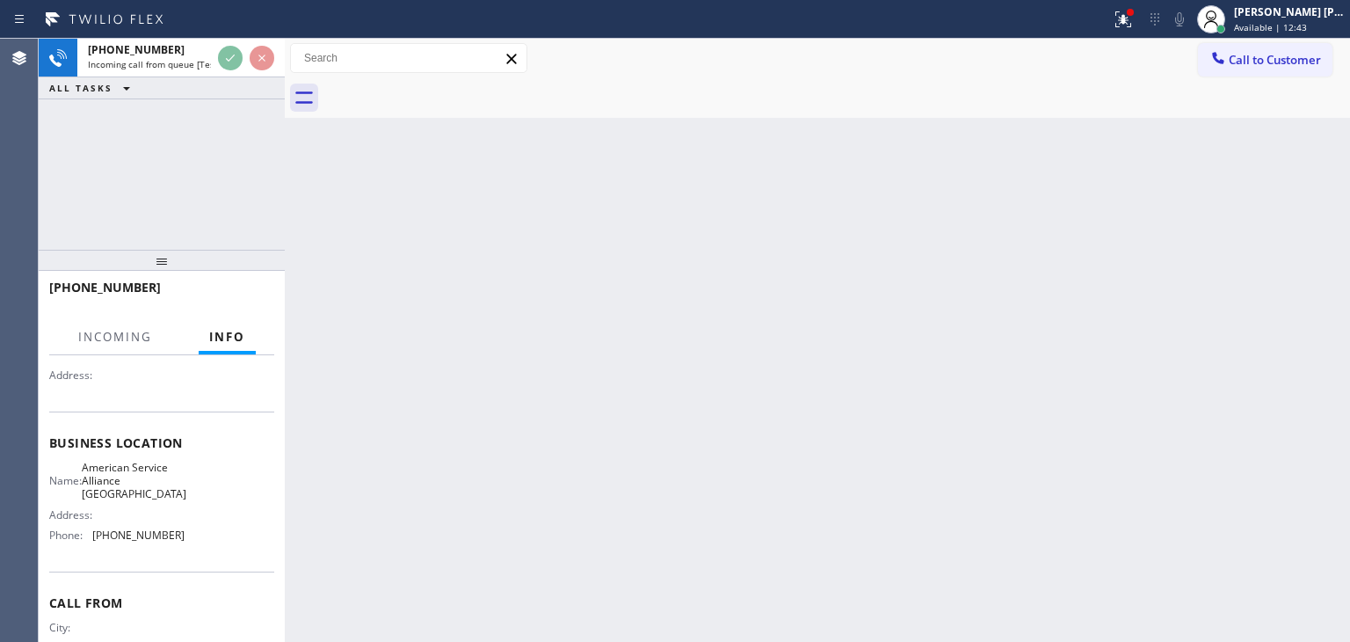
scroll to position [176, 0]
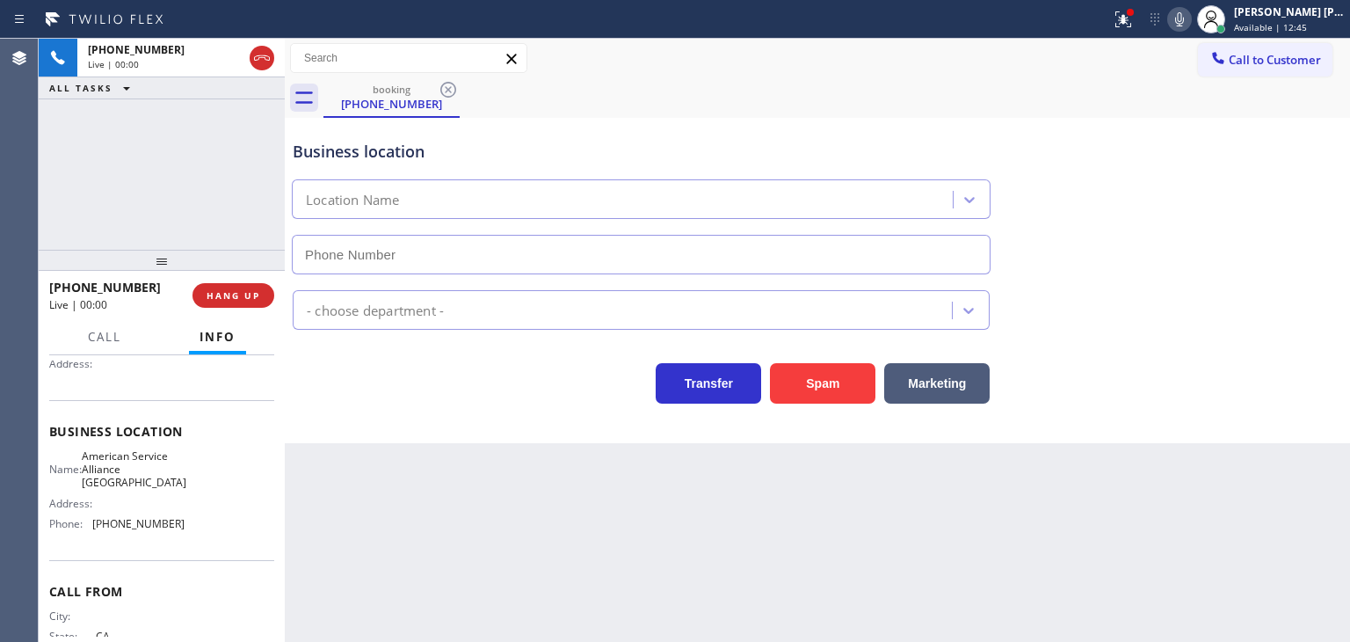
type input "[PHONE_NUMBER]"
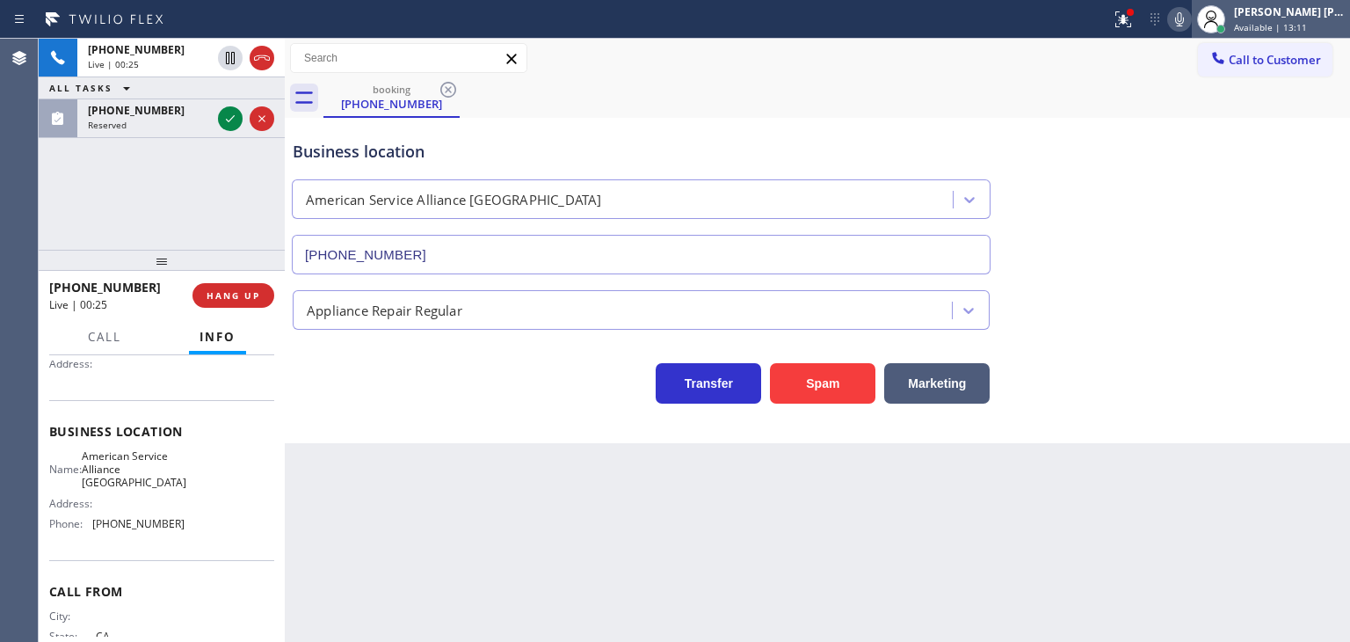
drag, startPoint x: 1297, startPoint y: 11, endPoint x: 1288, endPoint y: 36, distance: 26.1
click at [1297, 11] on div "[PERSON_NAME] [PERSON_NAME]" at bounding box center [1289, 11] width 111 height 15
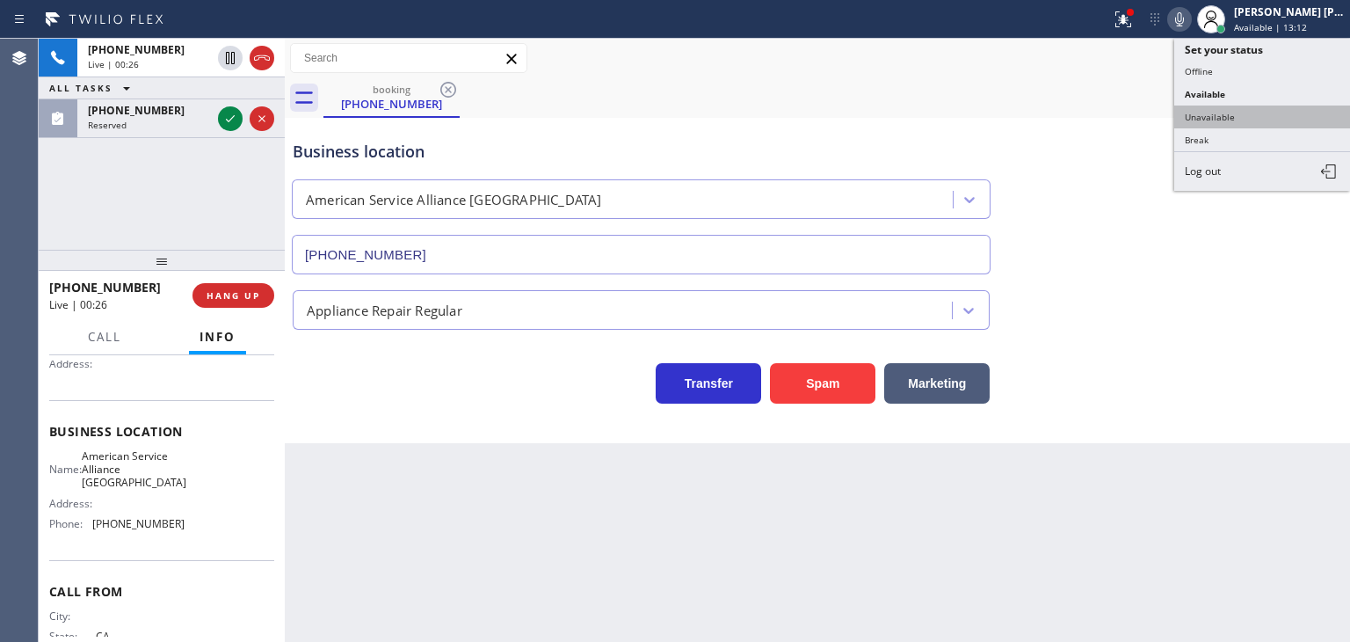
click at [1280, 111] on button "Unavailable" at bounding box center [1262, 116] width 176 height 23
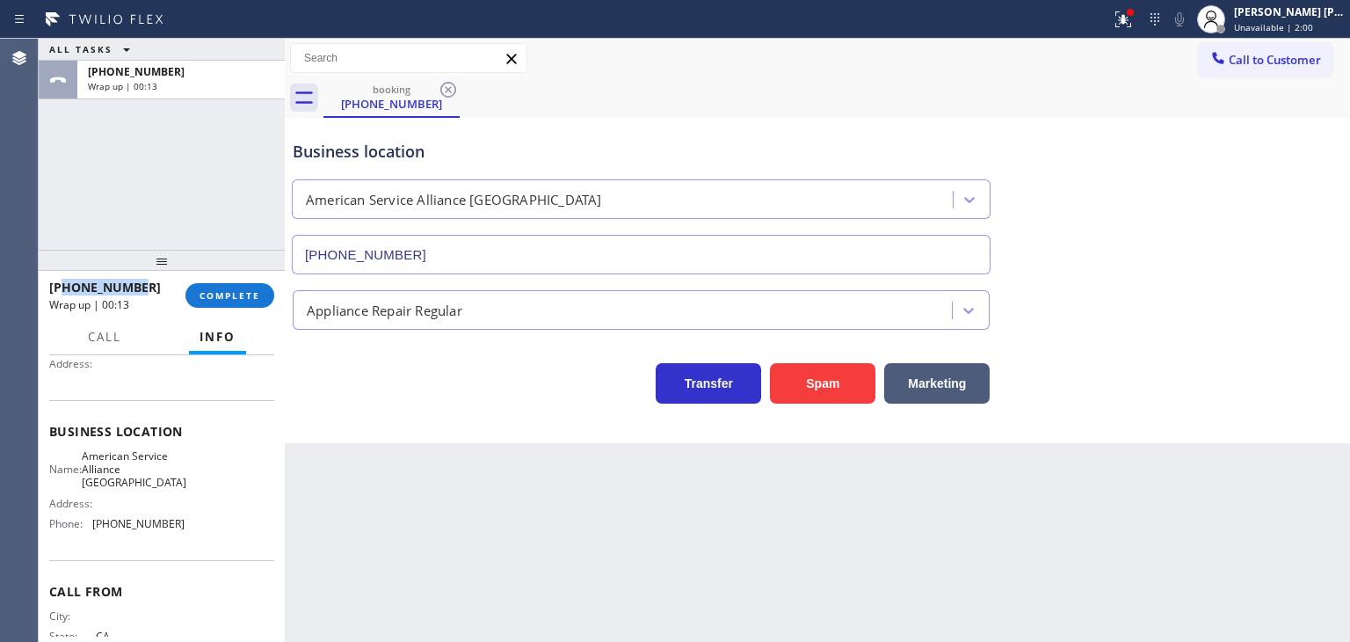
drag, startPoint x: 155, startPoint y: 289, endPoint x: 63, endPoint y: 287, distance: 91.4
click at [63, 287] on div "[PHONE_NUMBER]" at bounding box center [111, 287] width 124 height 17
copy span "6574041085"
drag, startPoint x: 200, startPoint y: 525, endPoint x: 91, endPoint y: 525, distance: 109.9
click at [91, 525] on div "Name: American Service Alliance Garden Grove Address: Phone: [PHONE_NUMBER]" at bounding box center [161, 493] width 225 height 89
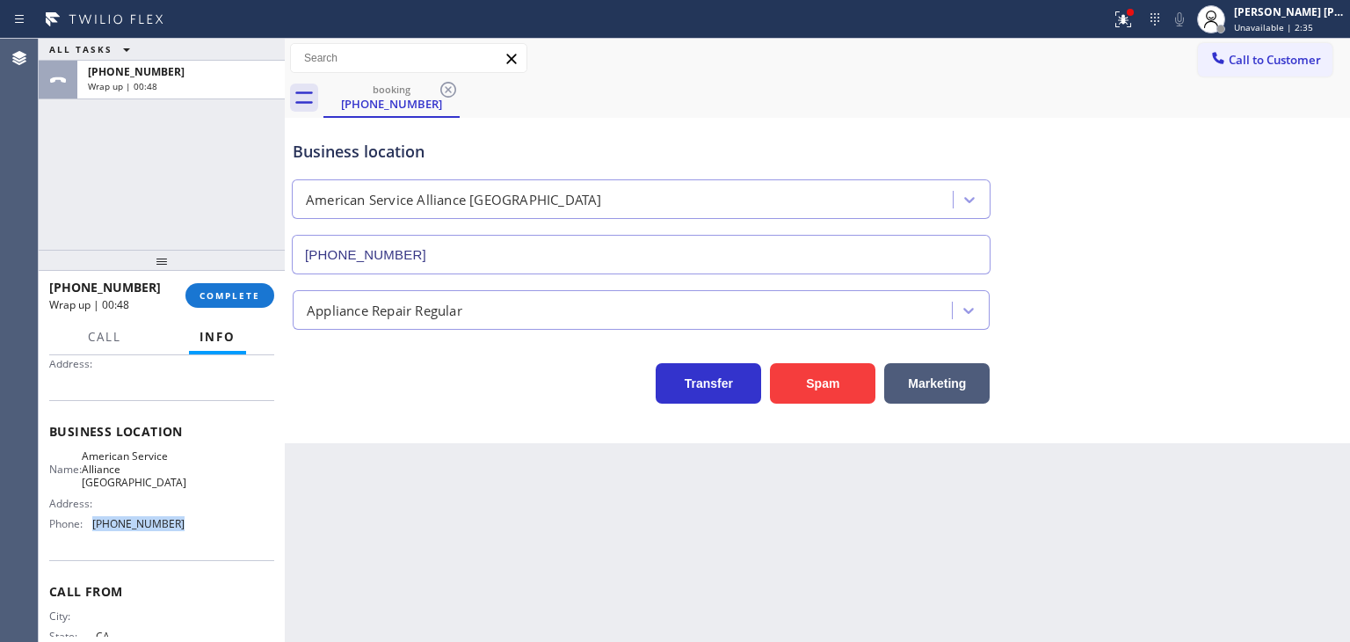
copy div "[PHONE_NUMBER]"
click at [1322, 19] on div "[PERSON_NAME] [PERSON_NAME] Unavailable | 3:41" at bounding box center [1290, 19] width 120 height 31
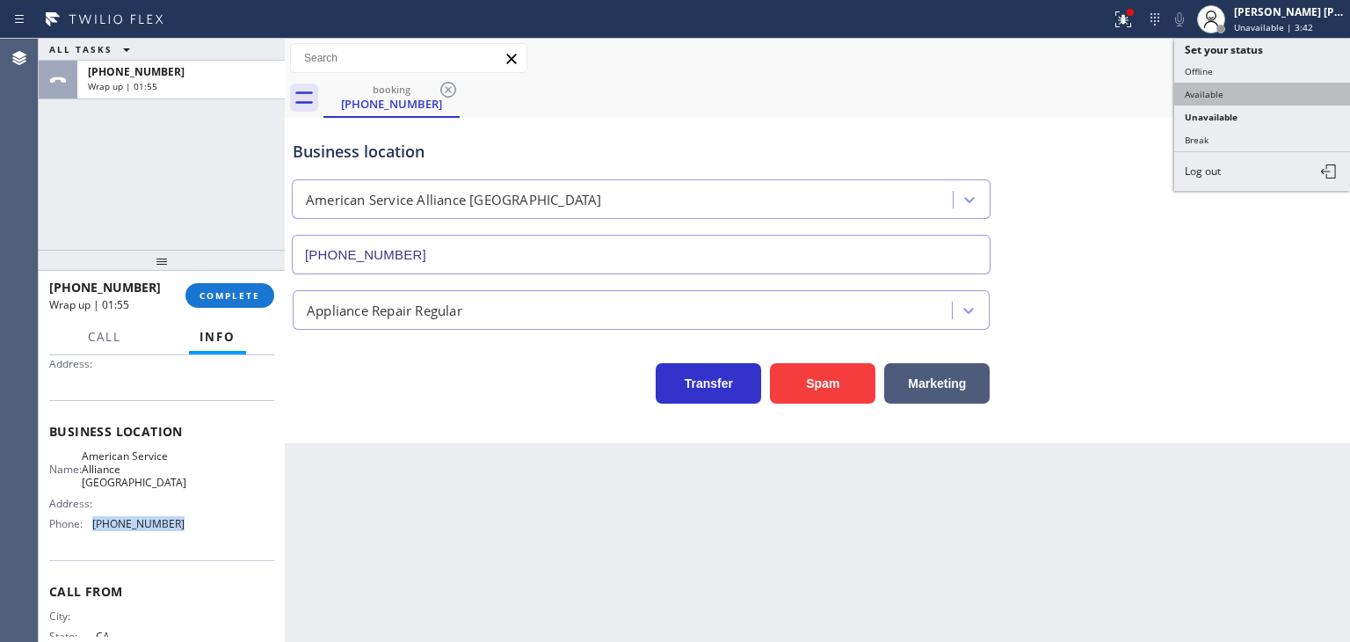
click at [1202, 86] on button "Available" at bounding box center [1262, 94] width 176 height 23
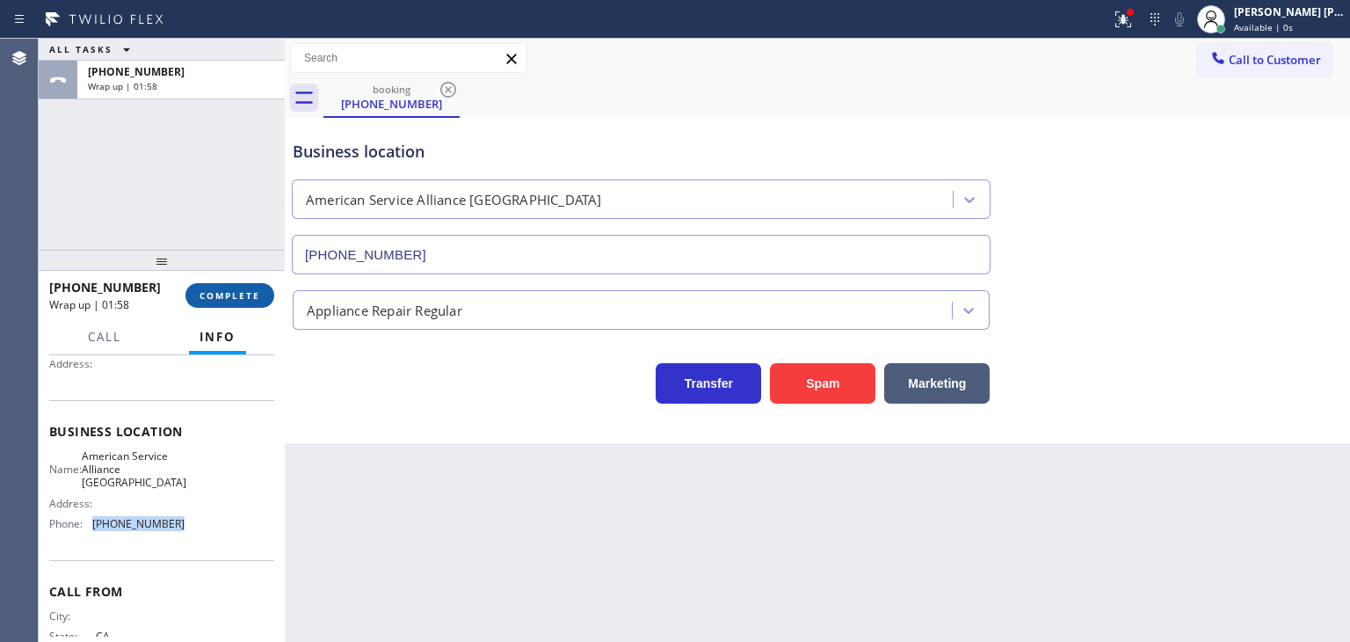
click at [225, 301] on span "COMPLETE" at bounding box center [230, 295] width 61 height 12
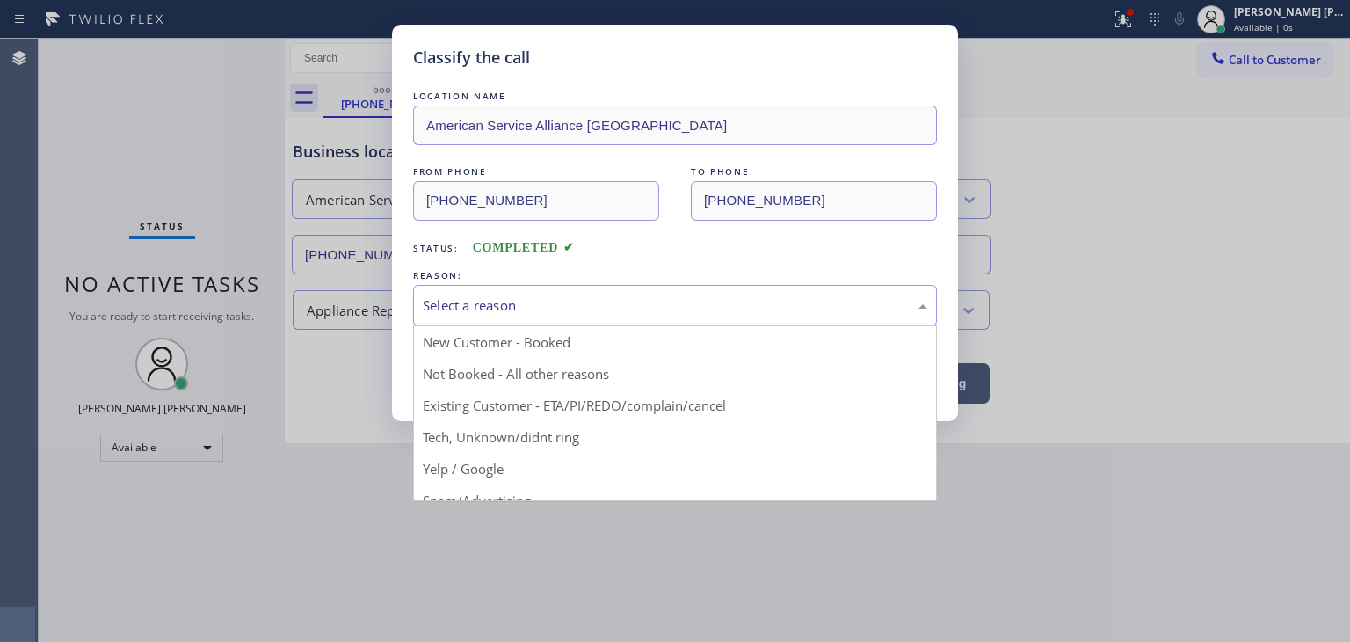
click at [475, 301] on div "Select a reason" at bounding box center [675, 305] width 505 height 20
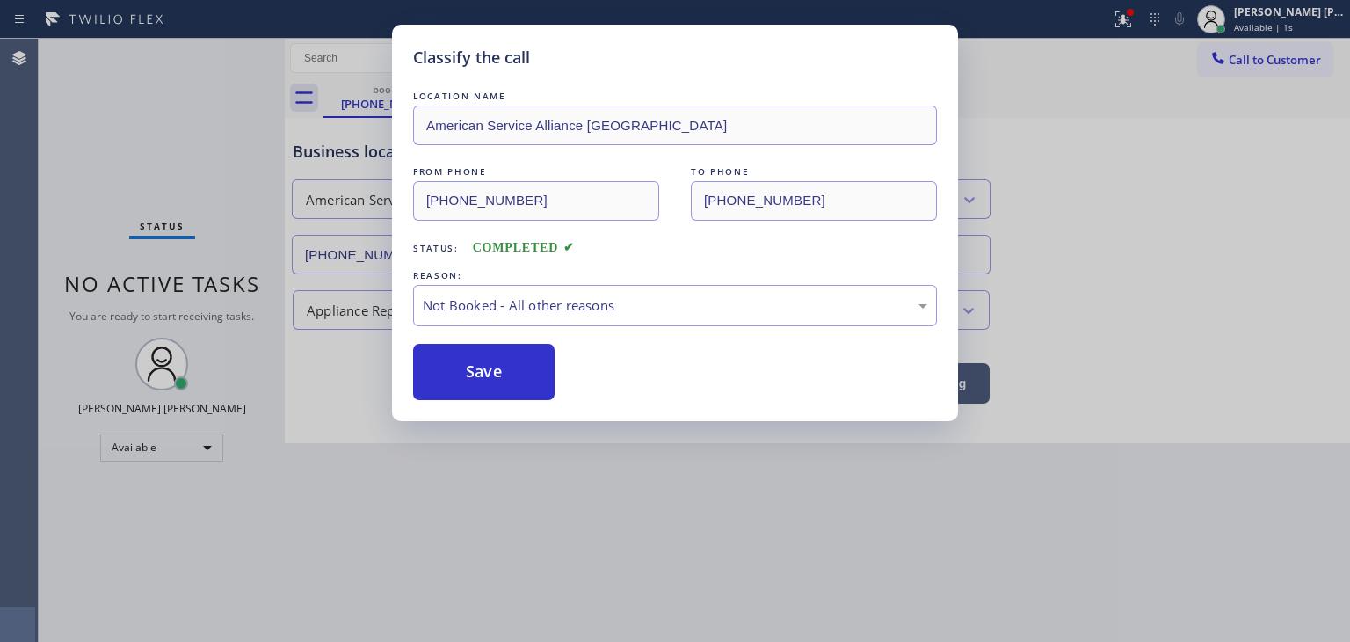
click at [478, 377] on button "Save" at bounding box center [484, 372] width 142 height 56
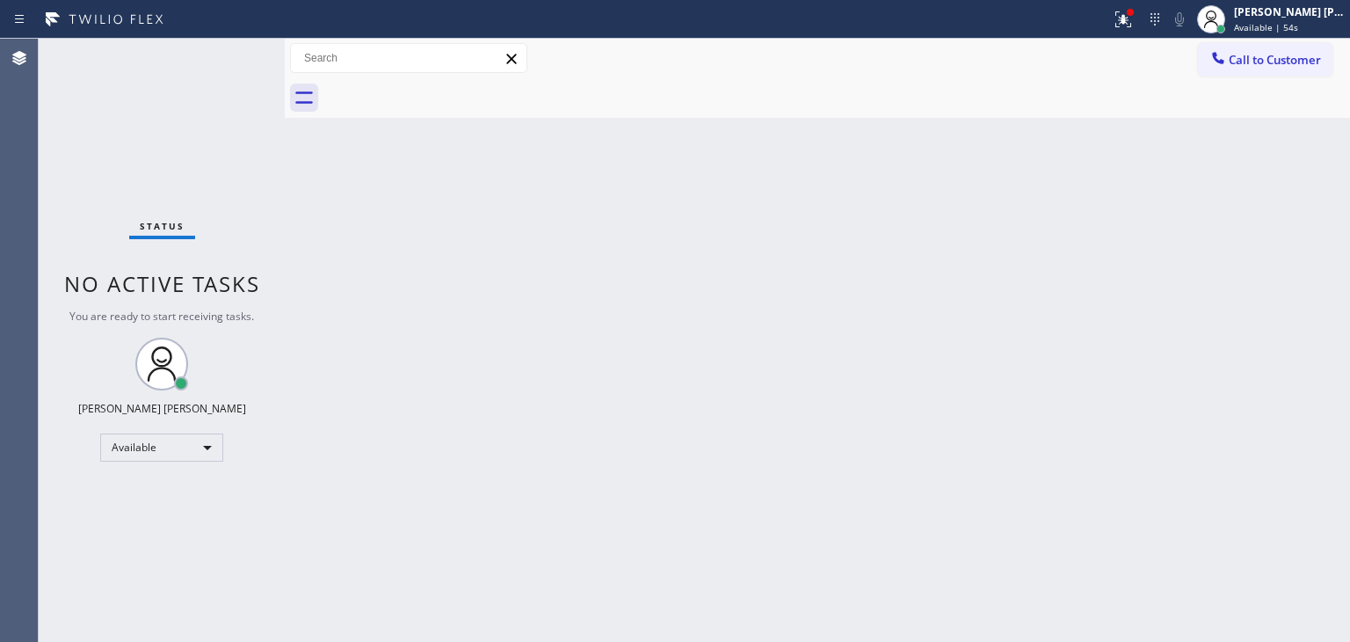
click at [241, 65] on div "Status No active tasks You are ready to start receiving tasks. [PERSON_NAME] [P…" at bounding box center [162, 340] width 246 height 603
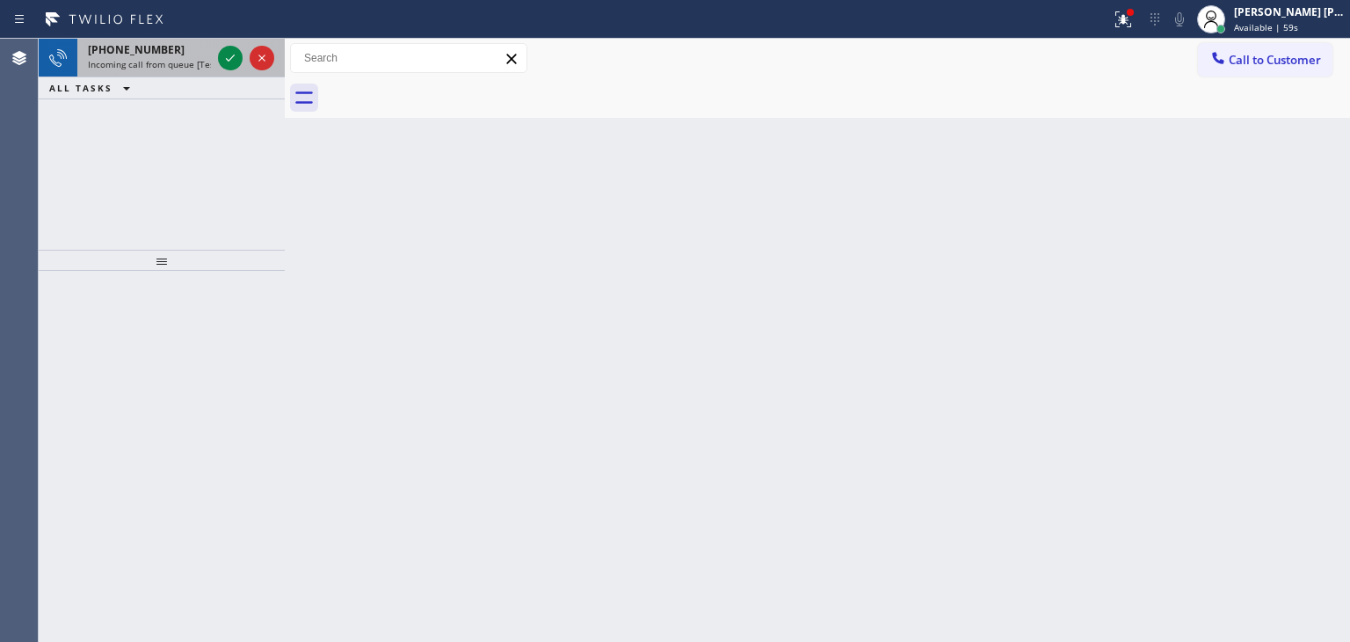
click at [240, 70] on div at bounding box center [245, 58] width 63 height 39
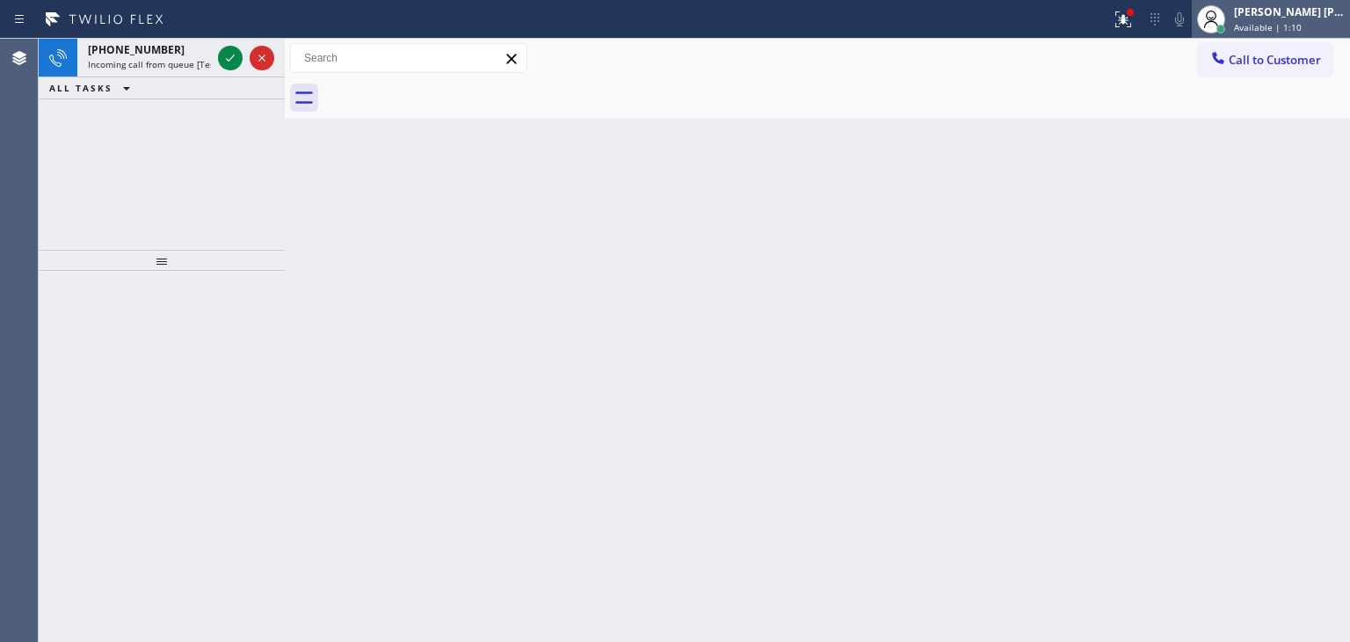
click at [1302, 25] on span "Available | 1:10" at bounding box center [1268, 27] width 68 height 12
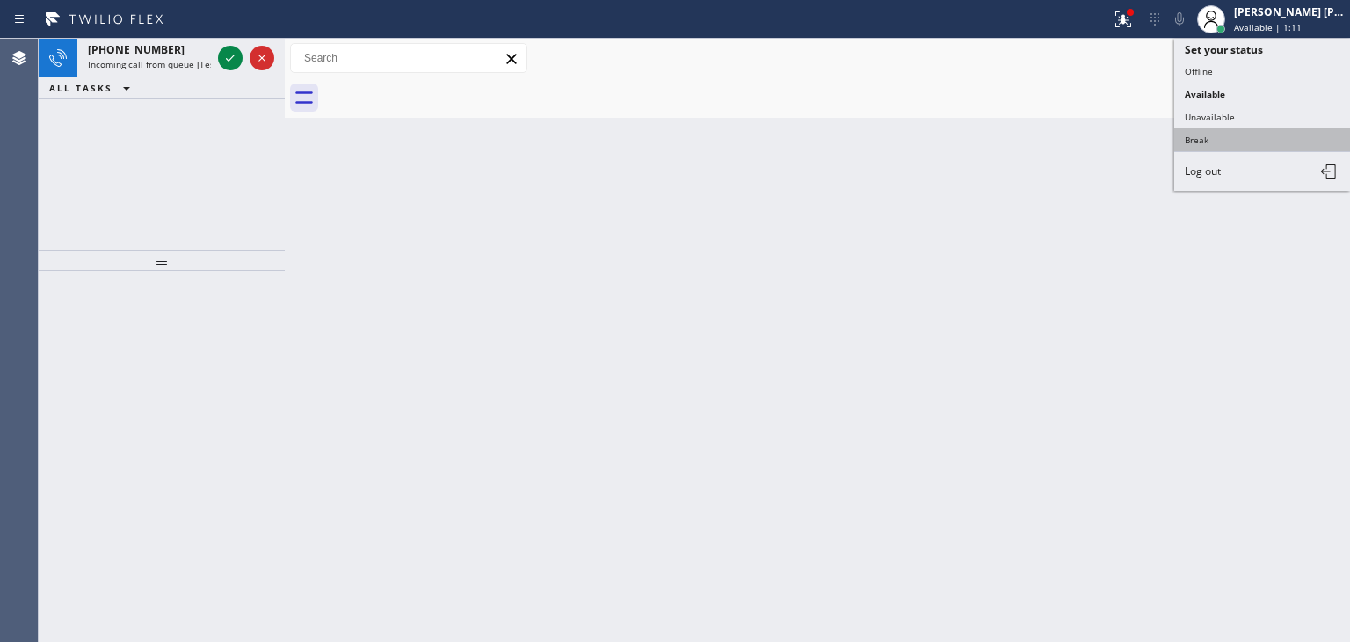
click at [1209, 142] on button "Break" at bounding box center [1262, 139] width 176 height 23
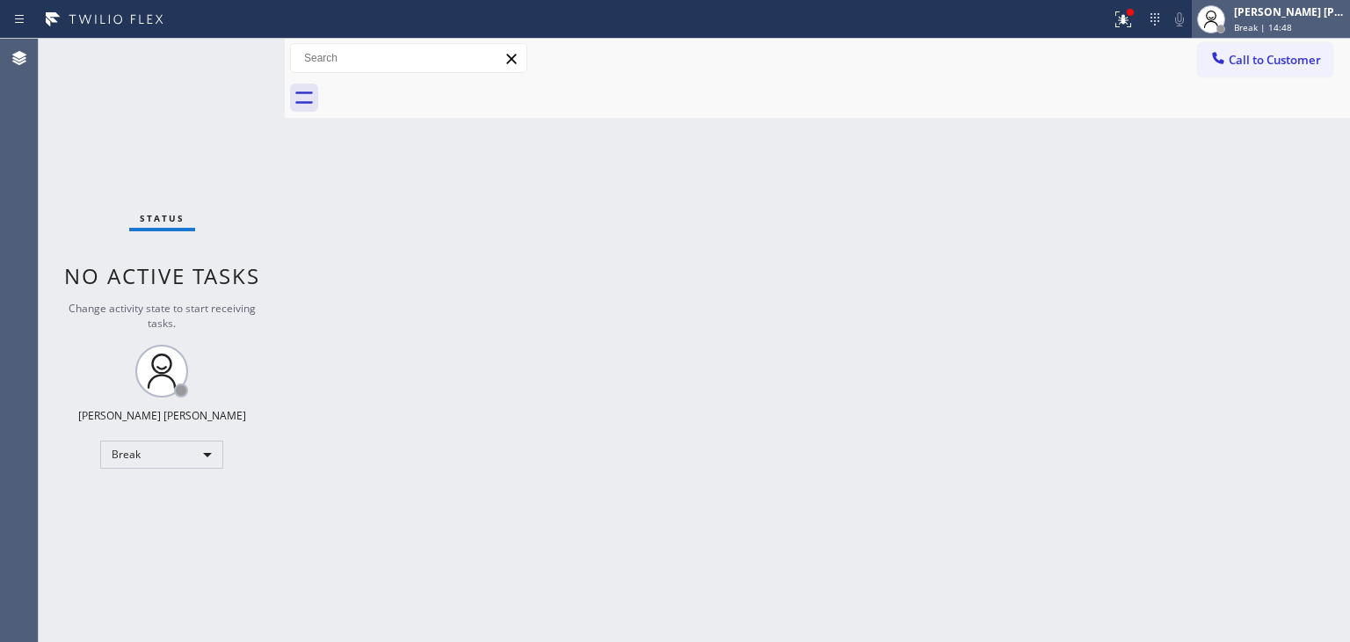
click at [1292, 18] on div "[PERSON_NAME] [PERSON_NAME]" at bounding box center [1289, 11] width 111 height 15
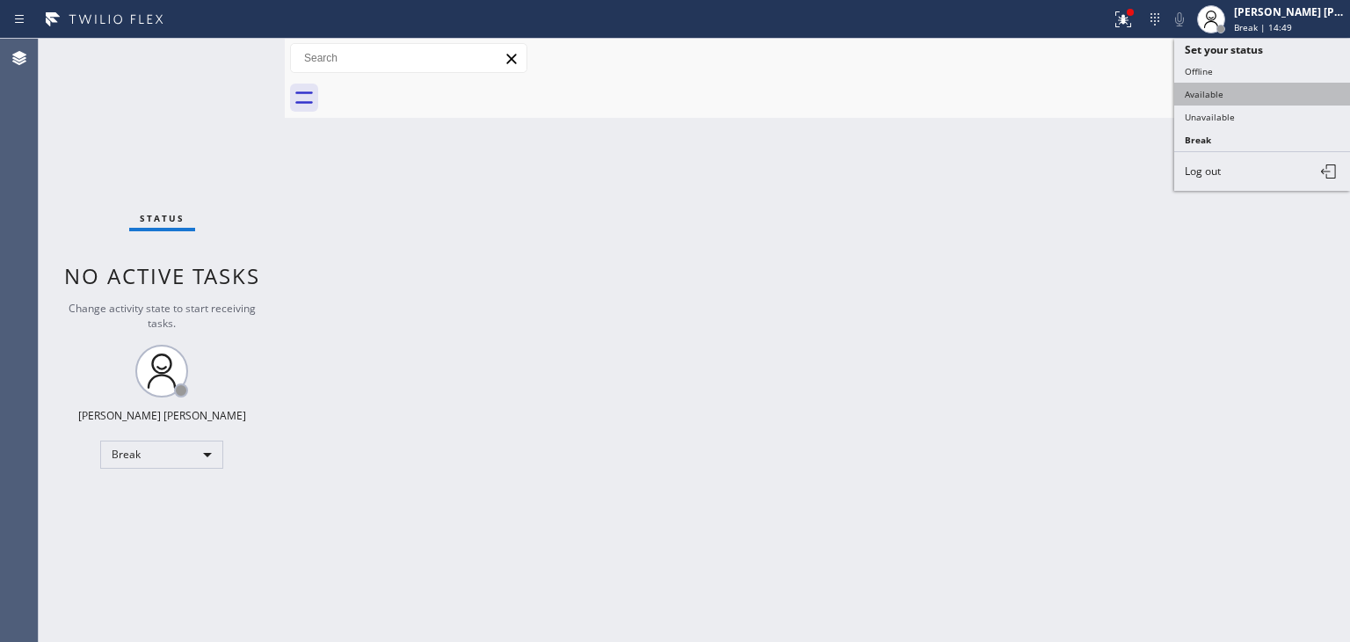
click at [1223, 89] on button "Available" at bounding box center [1262, 94] width 176 height 23
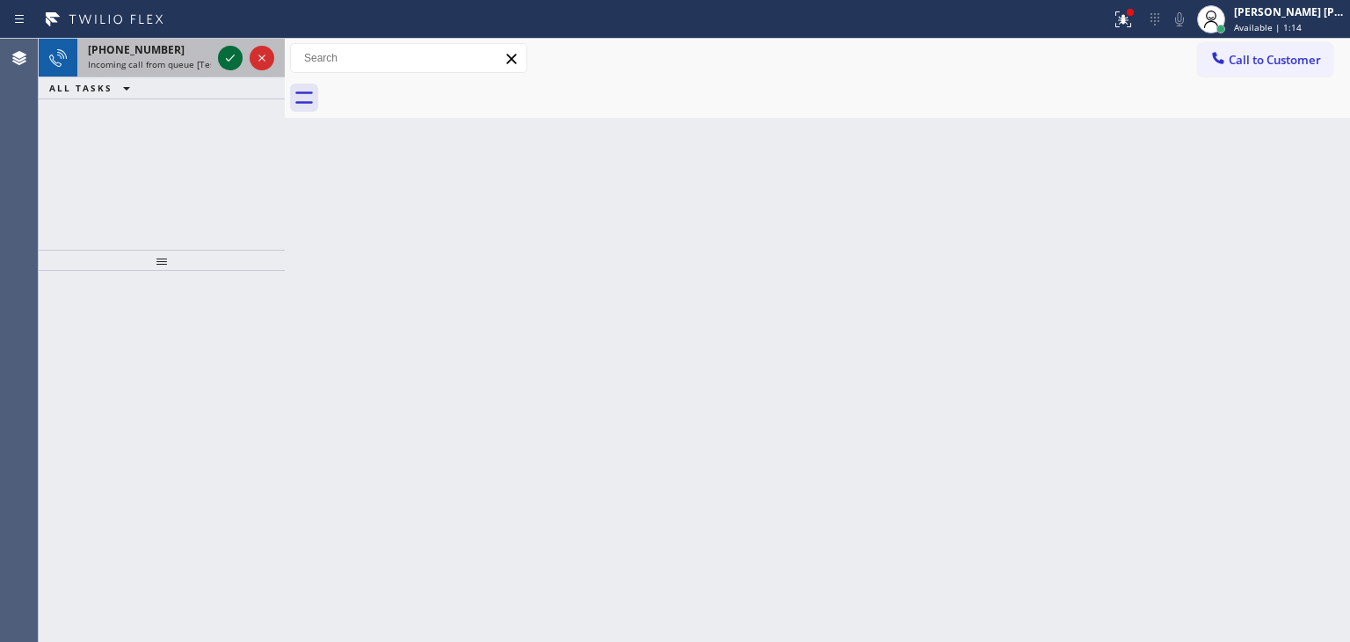
click at [222, 57] on icon at bounding box center [230, 57] width 21 height 21
click at [229, 61] on icon at bounding box center [230, 57] width 9 height 7
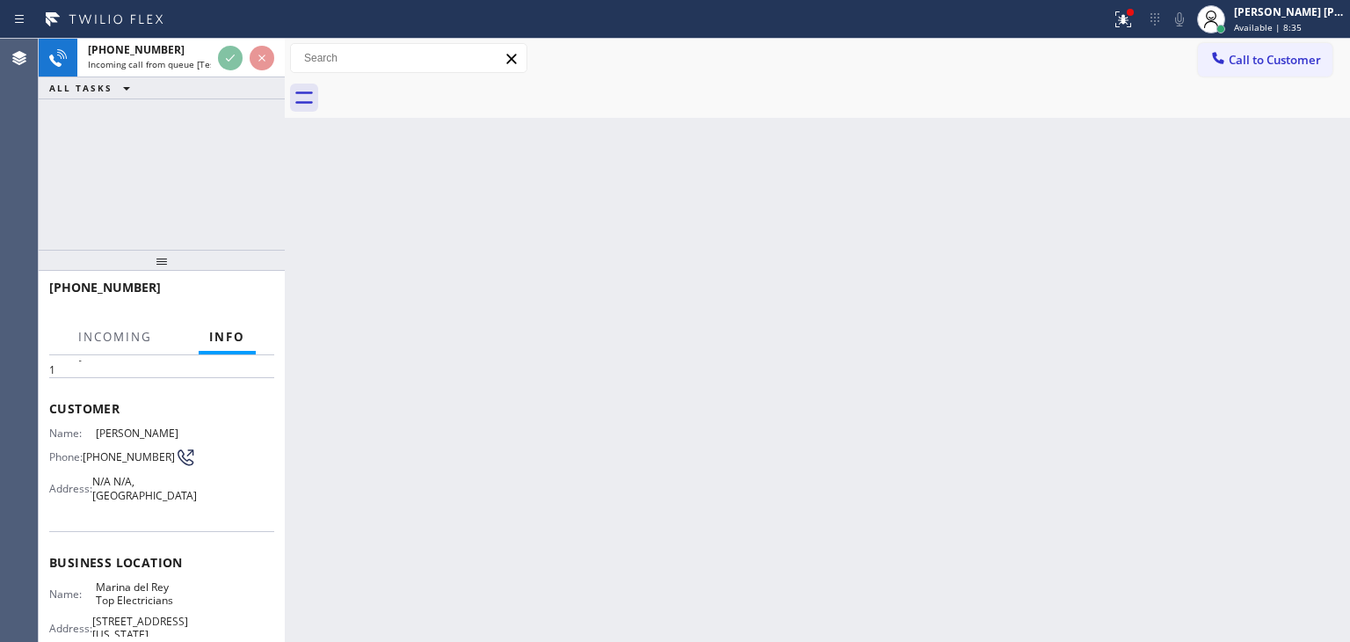
scroll to position [88, 0]
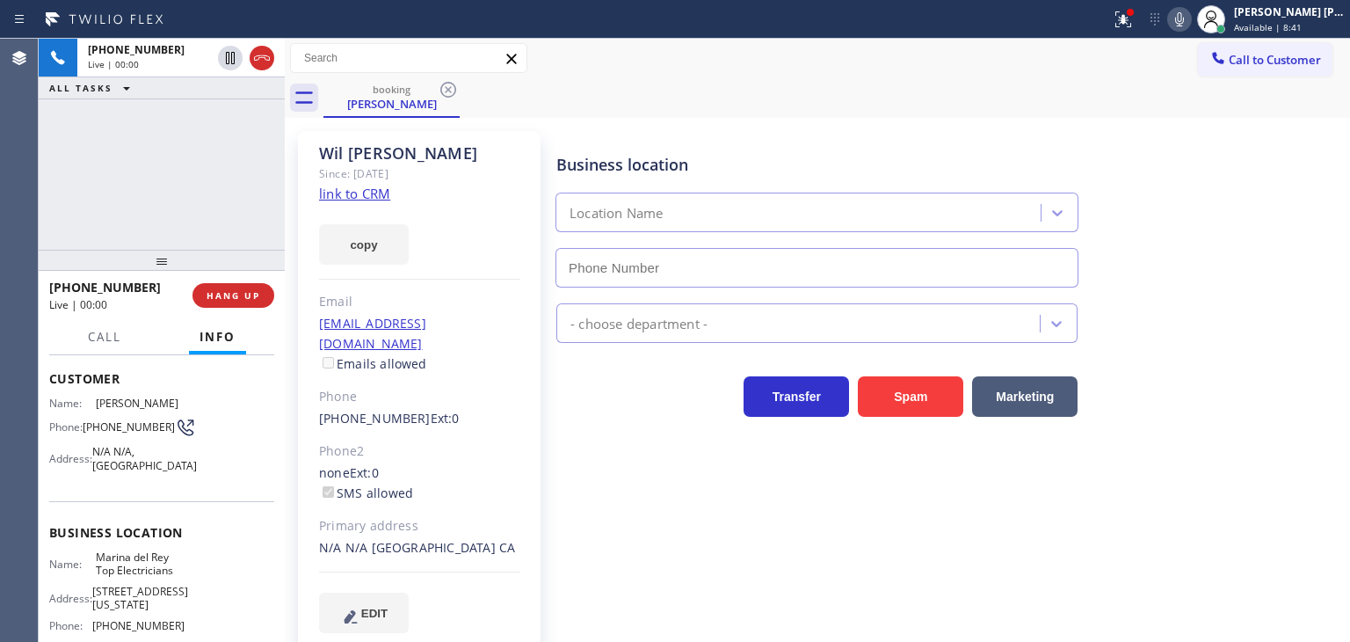
type input "[PHONE_NUMBER]"
click at [368, 197] on link "link to CRM" at bounding box center [354, 194] width 71 height 18
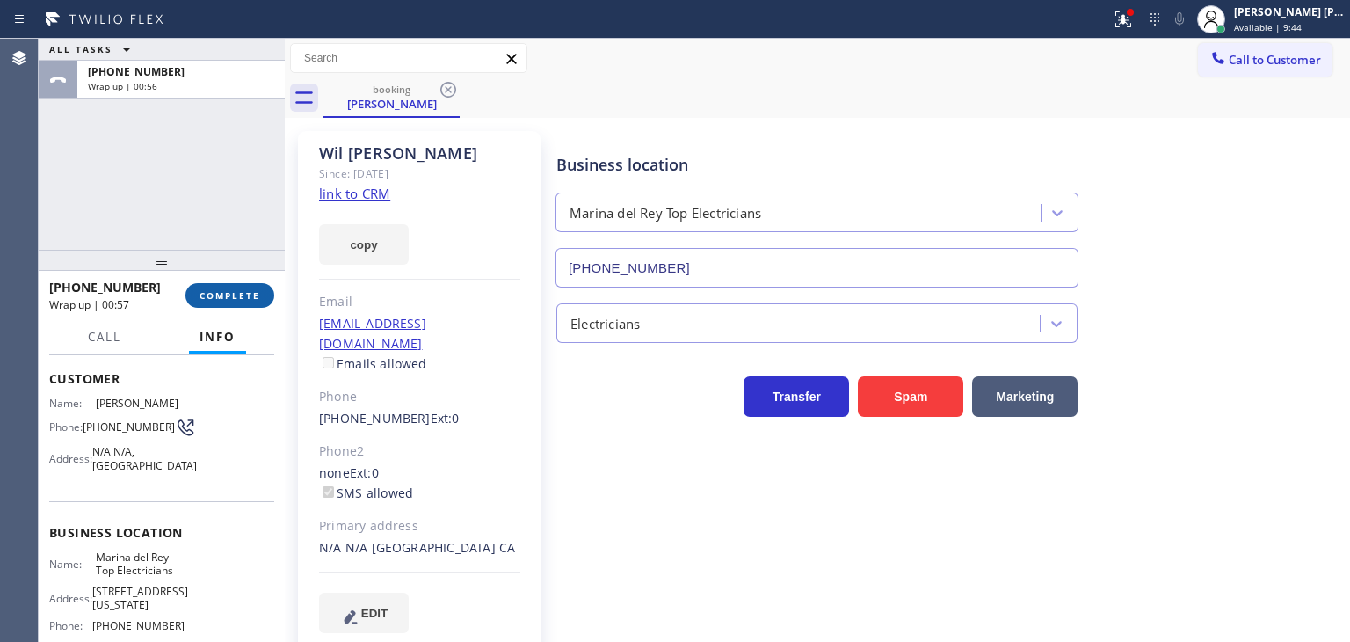
click at [212, 286] on button "COMPLETE" at bounding box center [229, 295] width 89 height 25
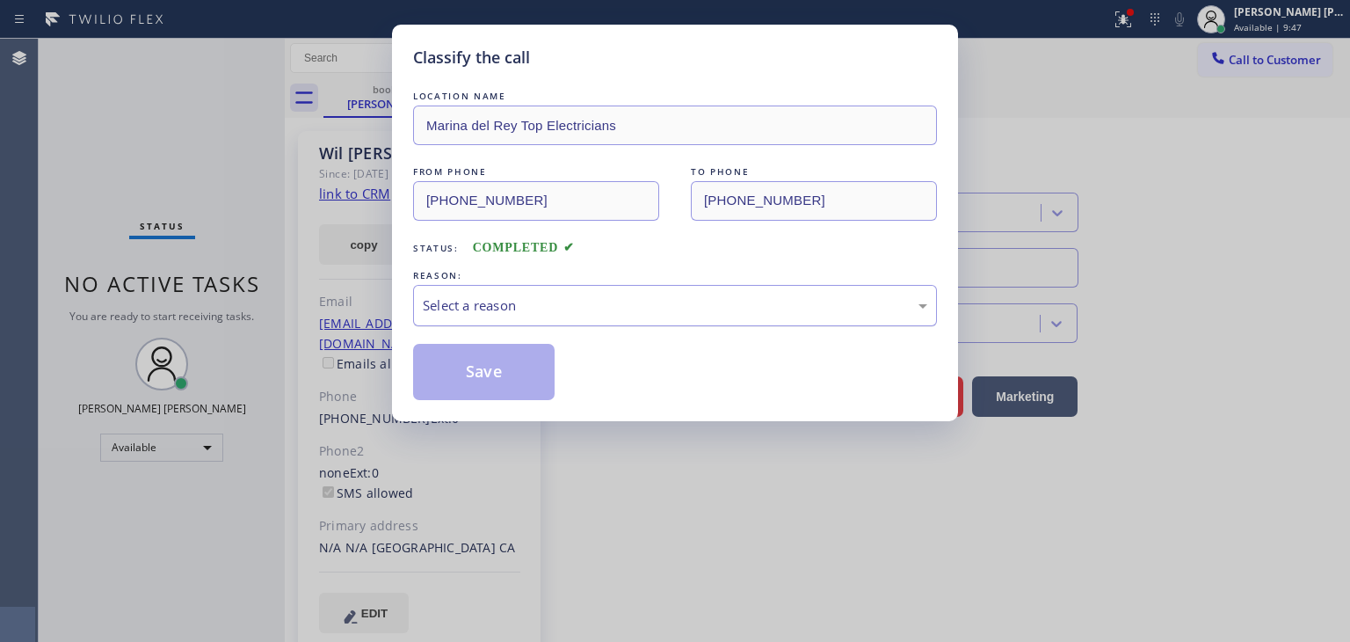
click at [560, 315] on div "Select a reason" at bounding box center [675, 305] width 524 height 41
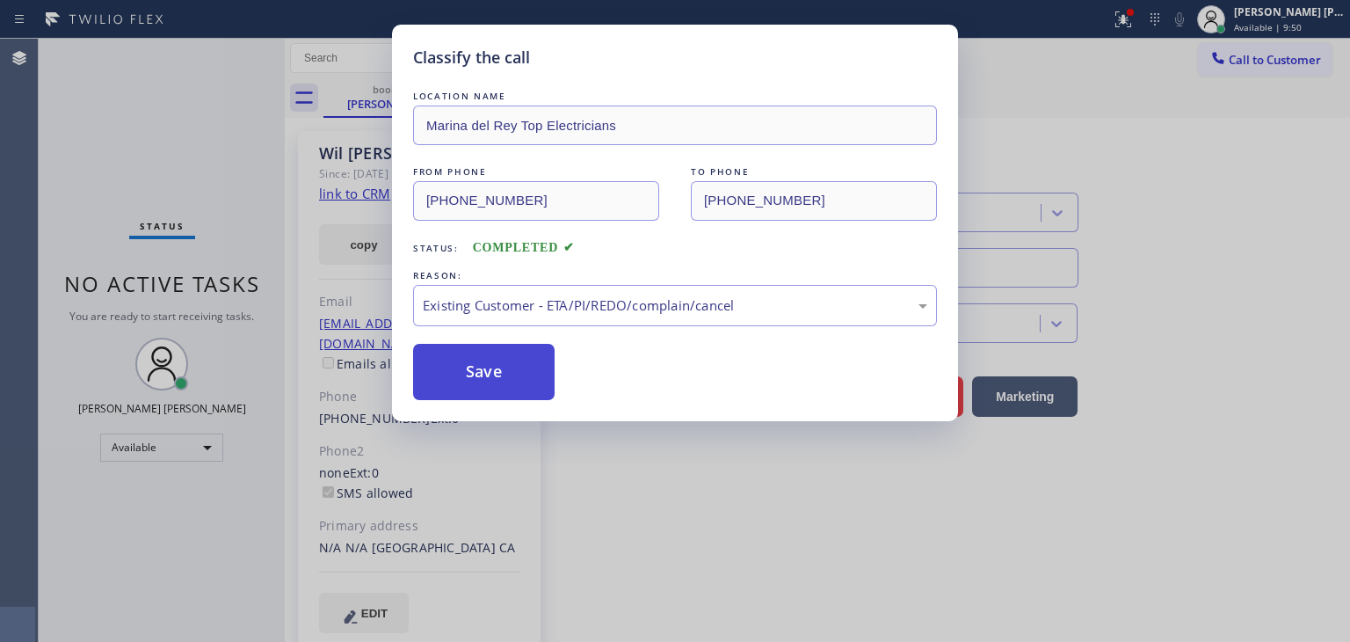
click at [483, 376] on button "Save" at bounding box center [484, 372] width 142 height 56
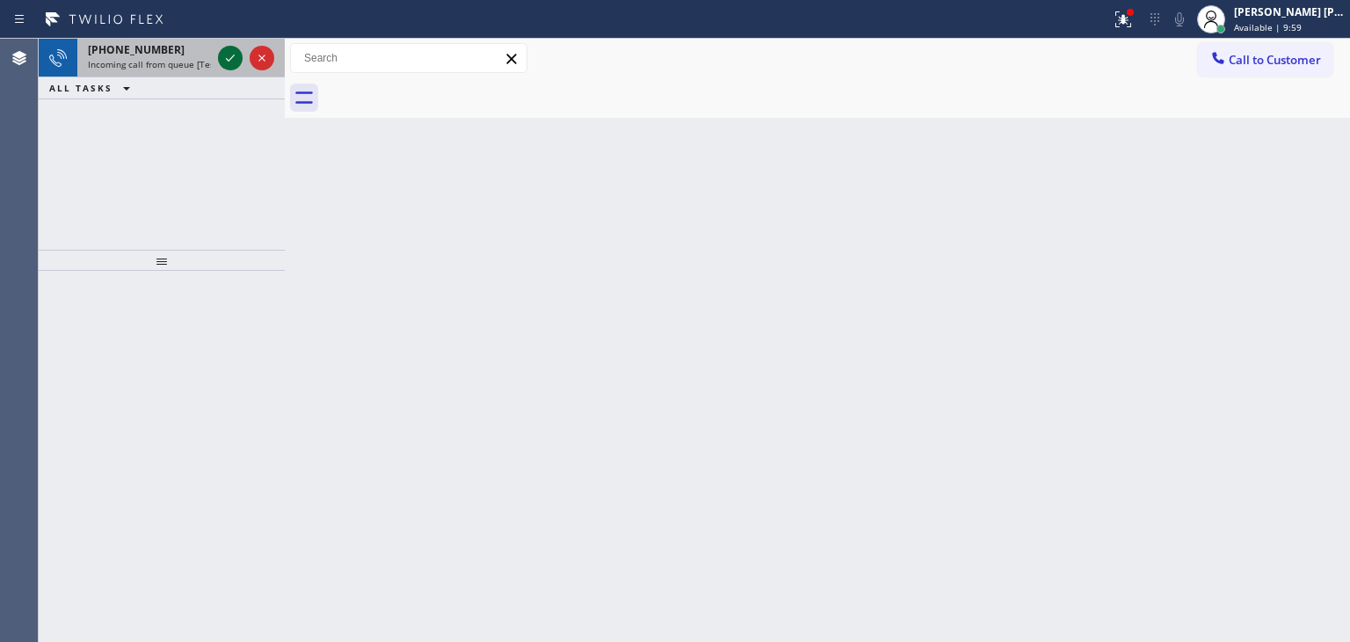
click at [229, 57] on icon at bounding box center [230, 57] width 21 height 21
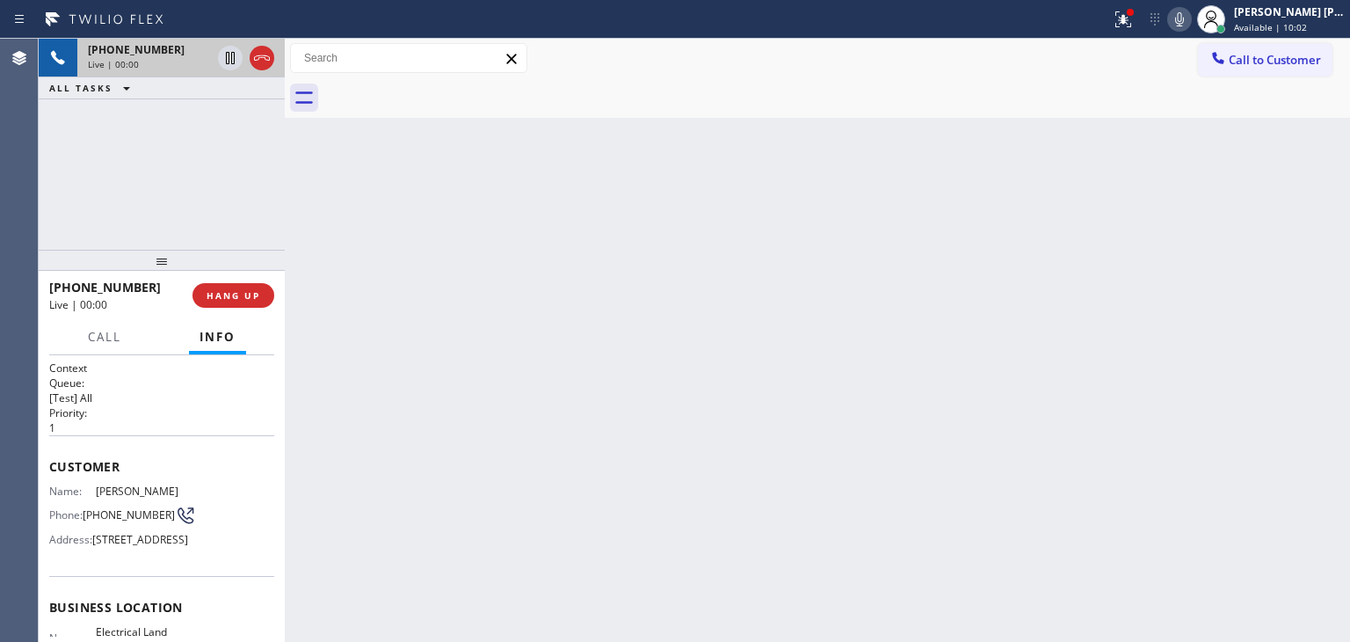
scroll to position [88, 0]
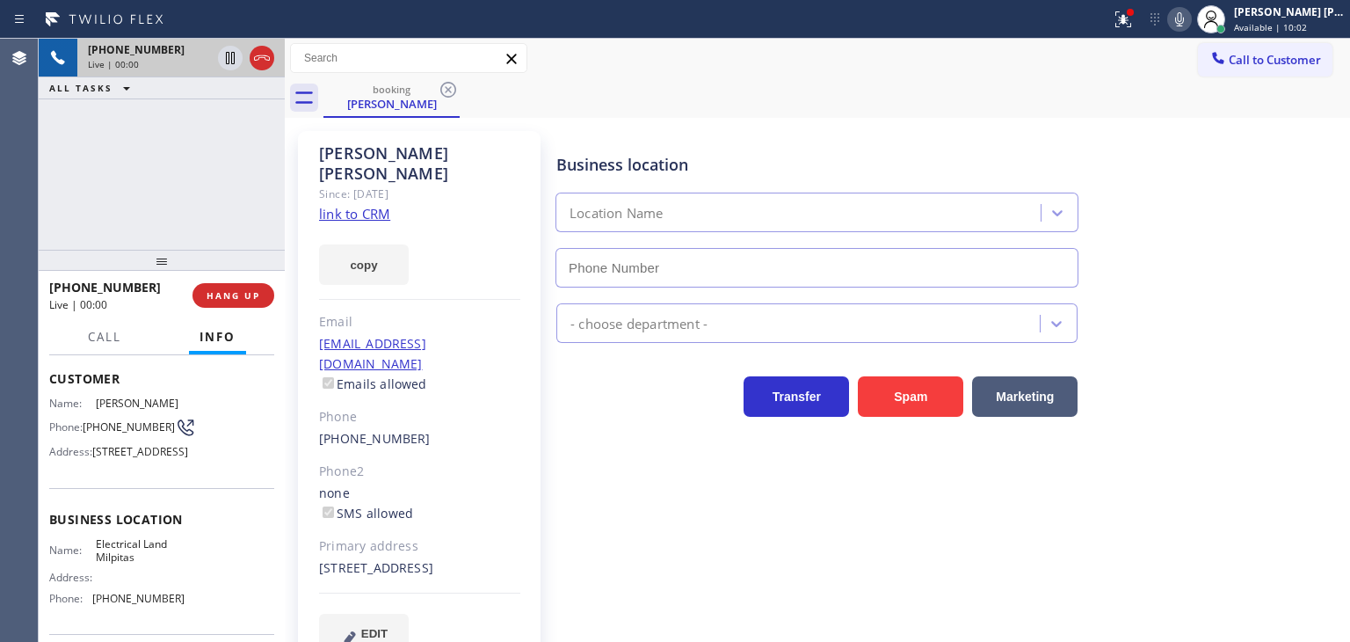
type input "[PHONE_NUMBER]"
click at [368, 205] on link "link to CRM" at bounding box center [354, 214] width 71 height 18
click at [1190, 18] on icon at bounding box center [1179, 19] width 21 height 21
click at [229, 54] on icon at bounding box center [230, 58] width 9 height 12
drag, startPoint x: 1209, startPoint y: 18, endPoint x: 1047, endPoint y: 16, distance: 162.6
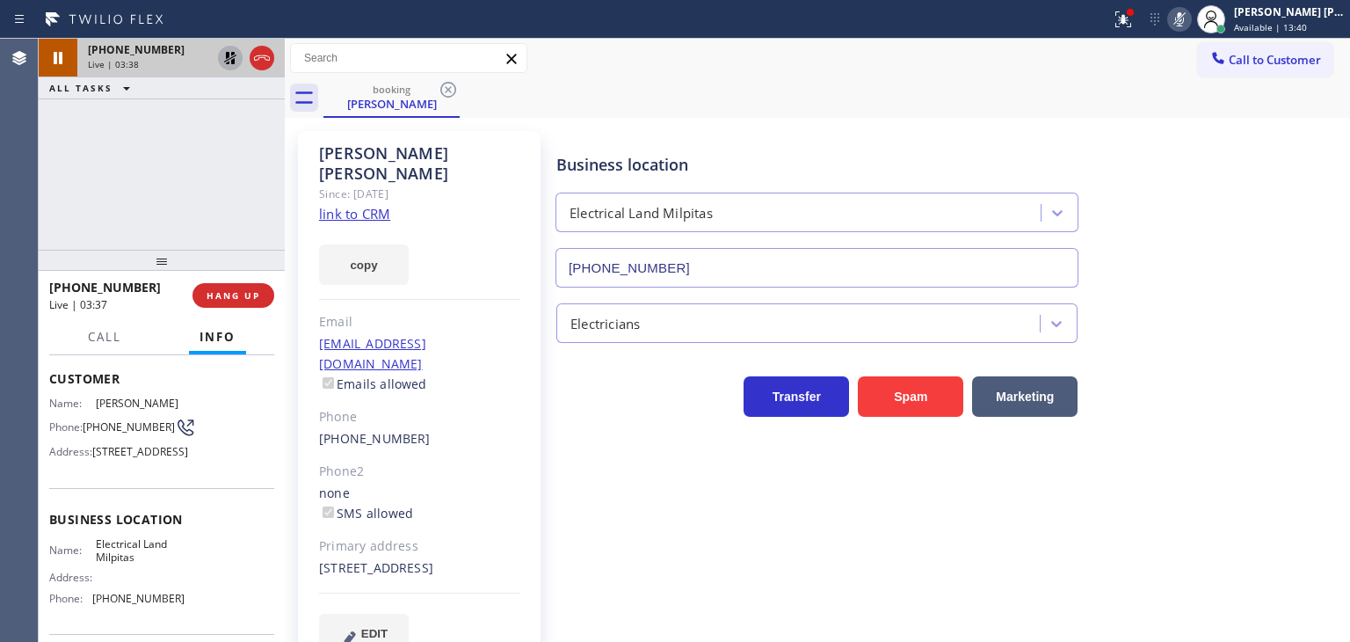
click at [1190, 18] on icon at bounding box center [1179, 19] width 21 height 21
click at [232, 58] on icon at bounding box center [230, 57] width 21 height 21
click at [209, 185] on div "[PHONE_NUMBER] Live | 06:34 ALL TASKS ALL TASKS ACTIVE TASKS TASKS IN WRAP UP" at bounding box center [162, 144] width 246 height 211
click at [1184, 18] on icon at bounding box center [1179, 19] width 9 height 14
click at [1190, 22] on icon at bounding box center [1179, 19] width 21 height 21
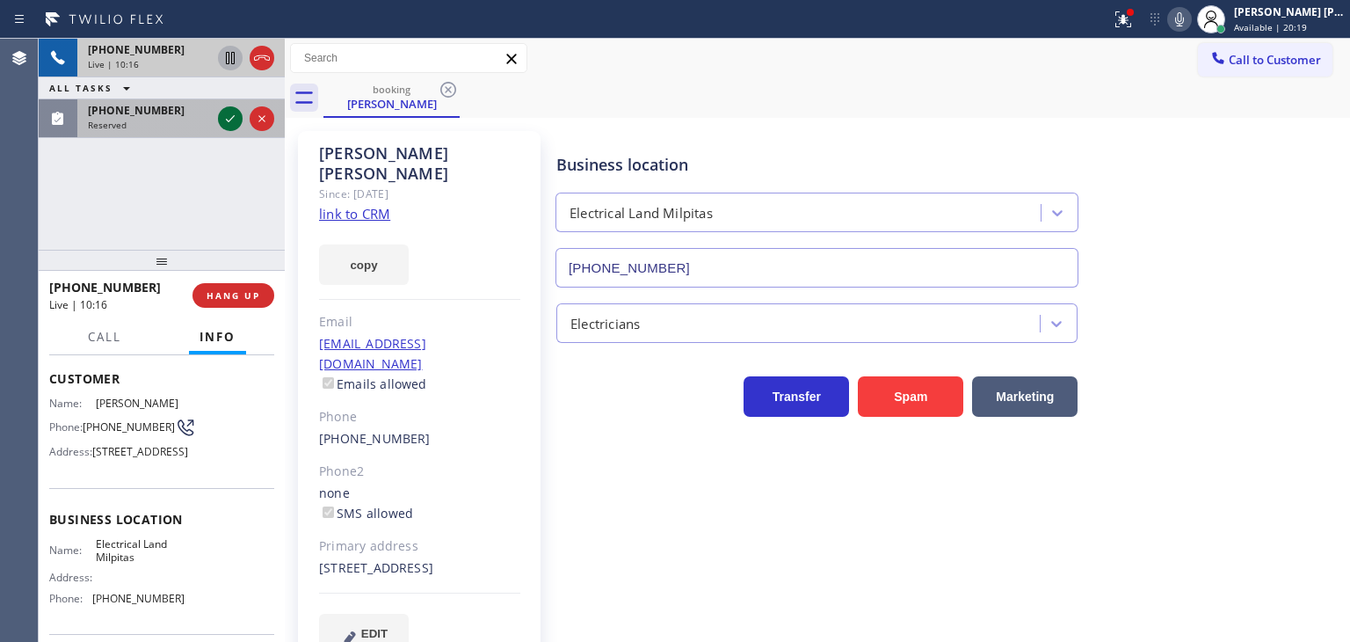
click at [231, 113] on icon at bounding box center [230, 118] width 21 height 21
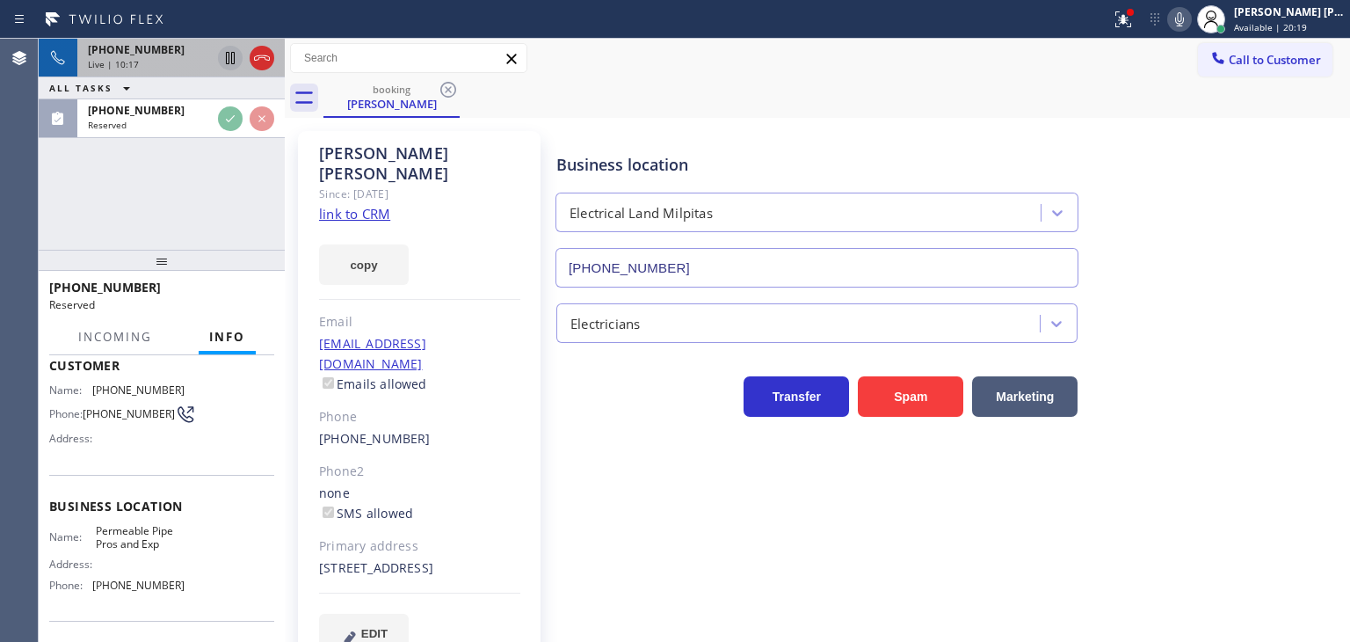
scroll to position [102, 0]
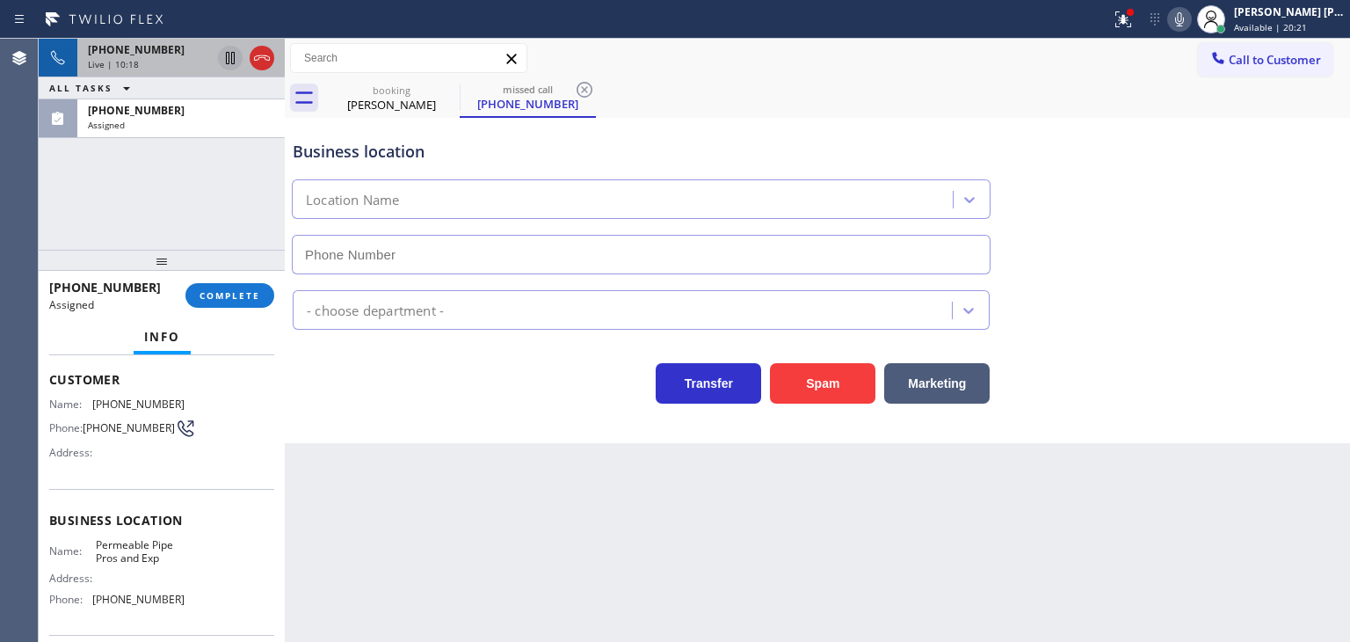
type input "[PHONE_NUMBER]"
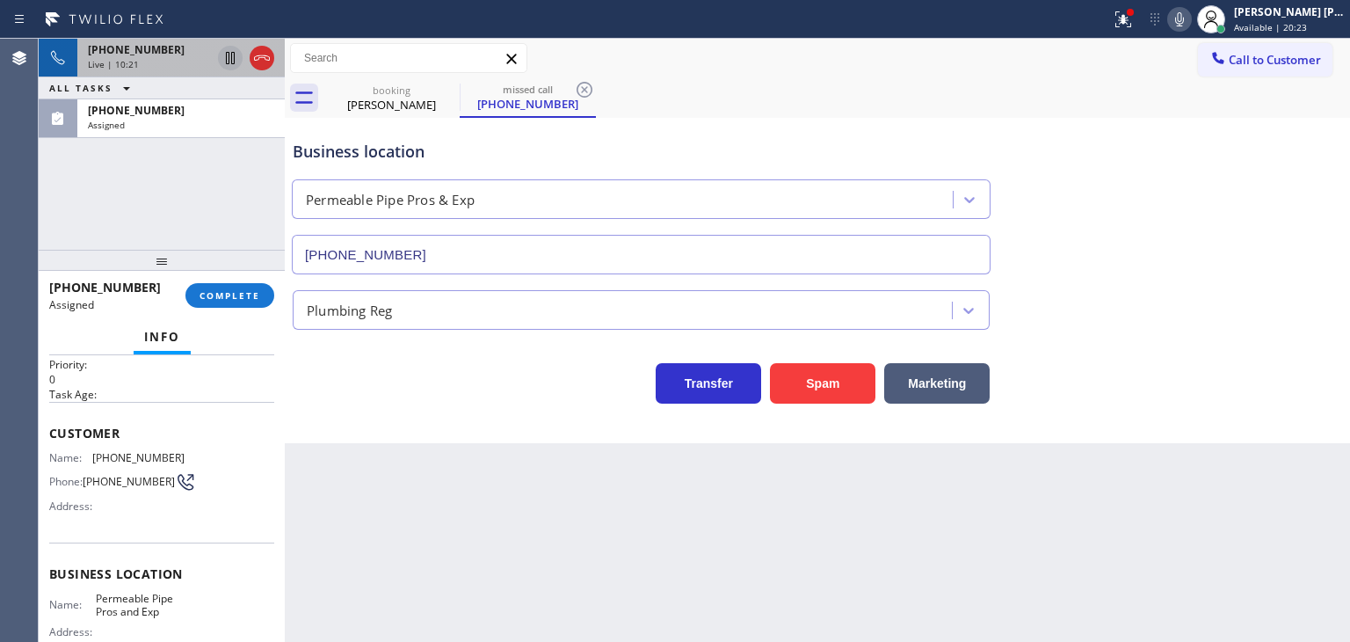
scroll to position [14, 0]
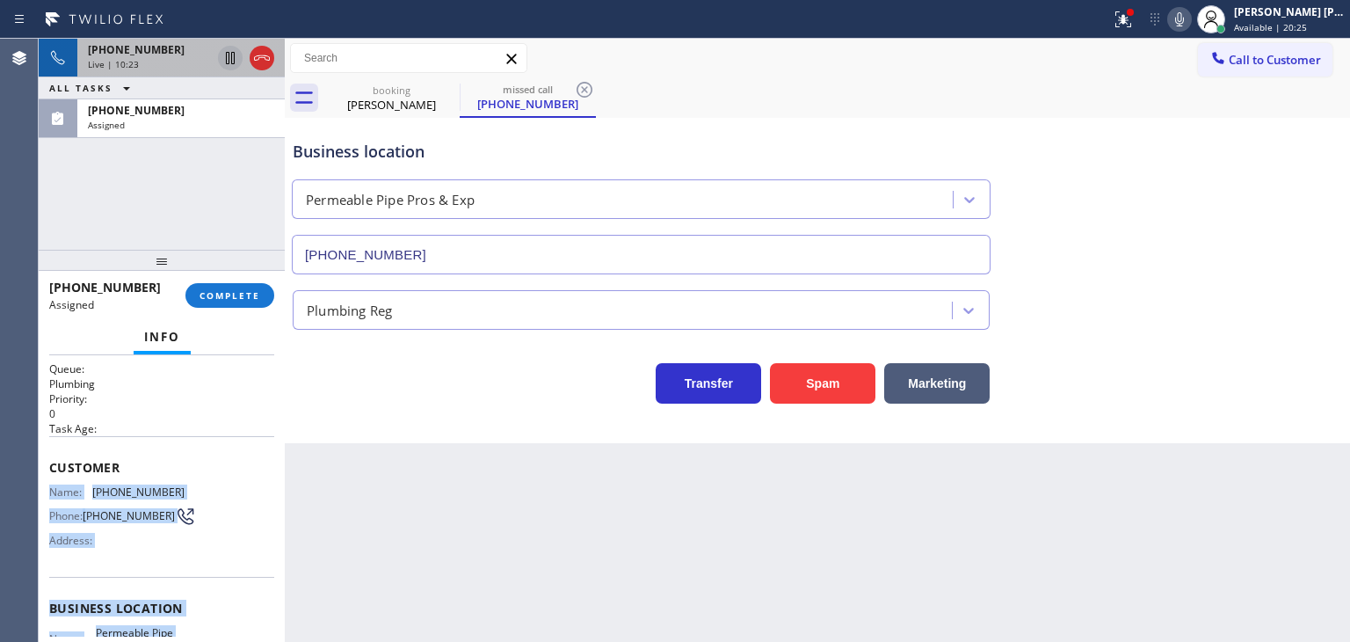
drag, startPoint x: 178, startPoint y: 522, endPoint x: 47, endPoint y: 486, distance: 136.7
click at [47, 486] on div "Context Queue: Plumbing Priority: 0 Task Age: Customer Name: [PHONE_NUMBER] Pho…" at bounding box center [162, 498] width 246 height 287
click at [210, 300] on span "COMPLETE" at bounding box center [230, 295] width 61 height 12
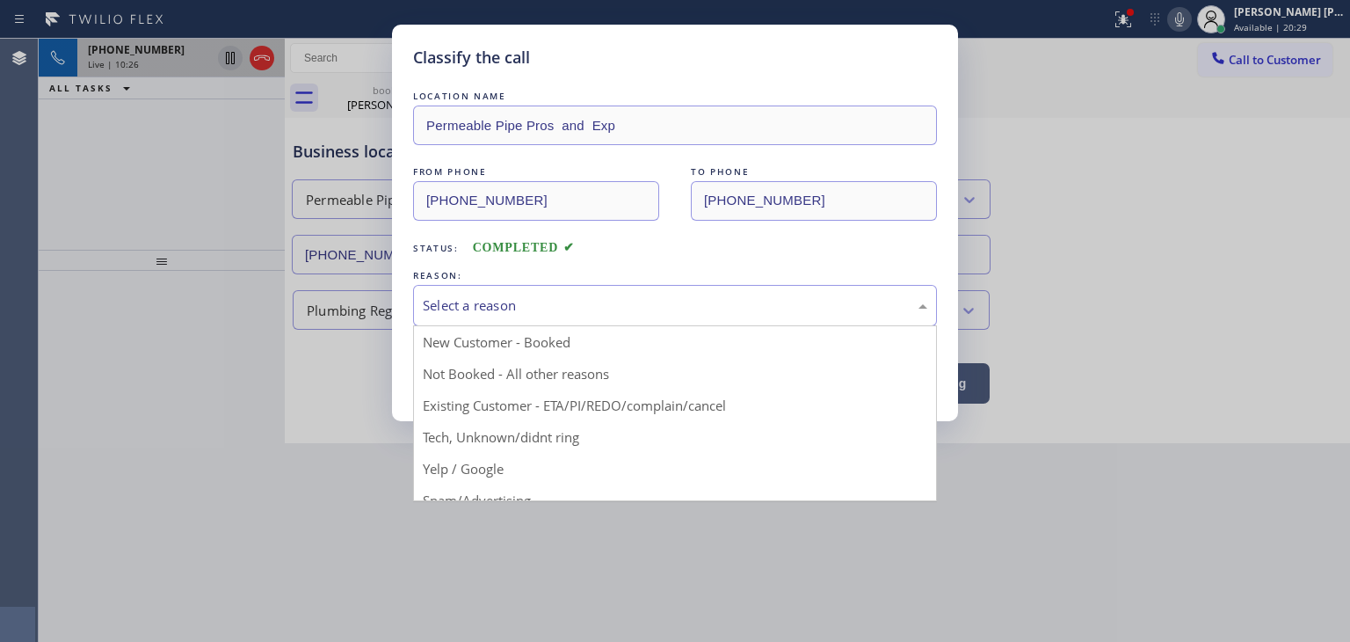
click at [521, 309] on div "Select a reason" at bounding box center [675, 305] width 505 height 20
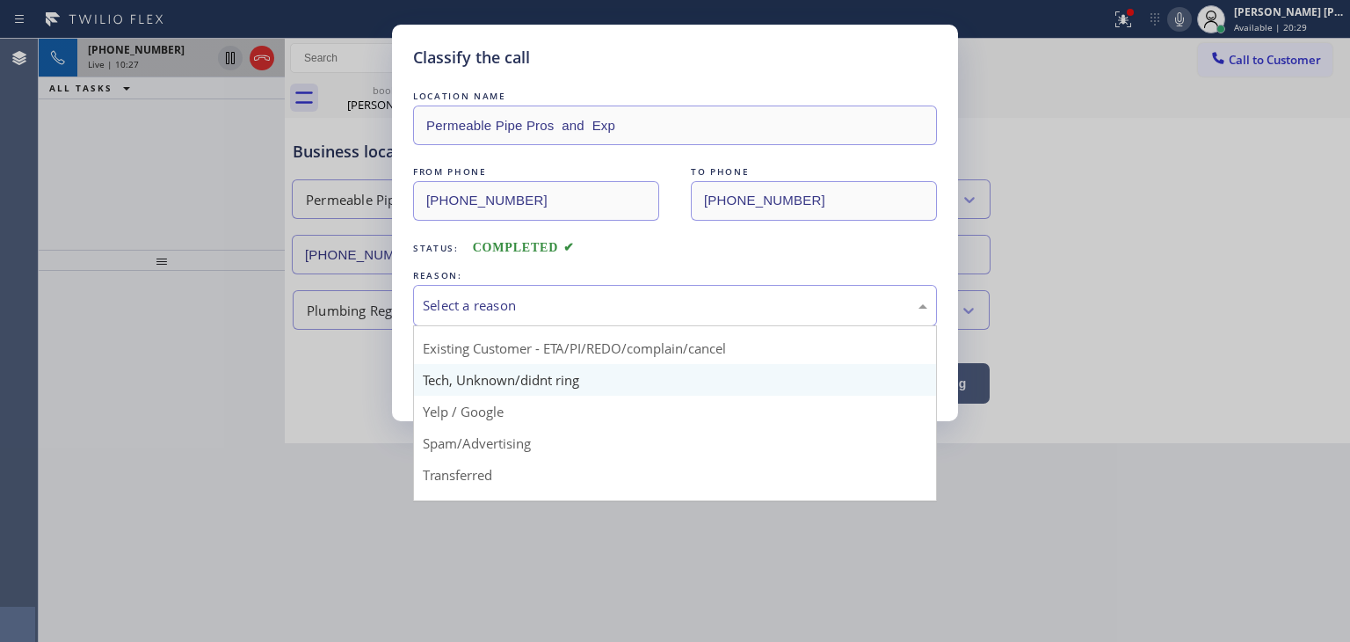
scroll to position [88, 0]
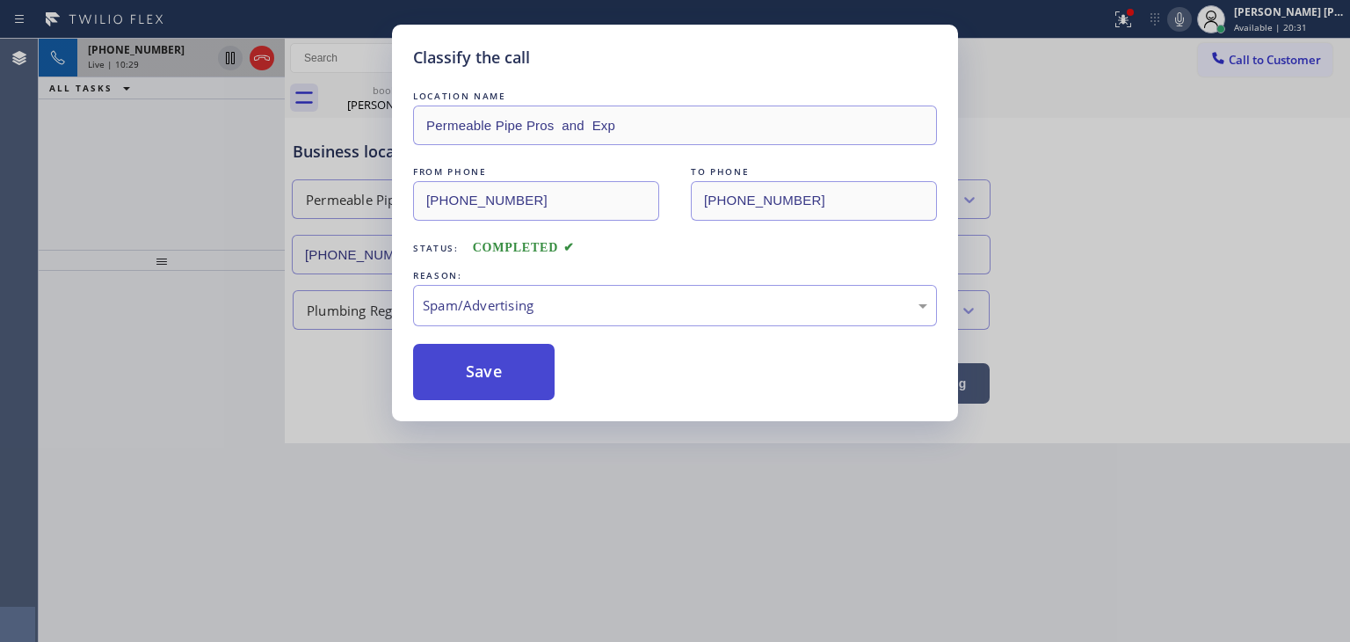
click at [482, 369] on button "Save" at bounding box center [484, 372] width 142 height 56
type input "[PHONE_NUMBER]"
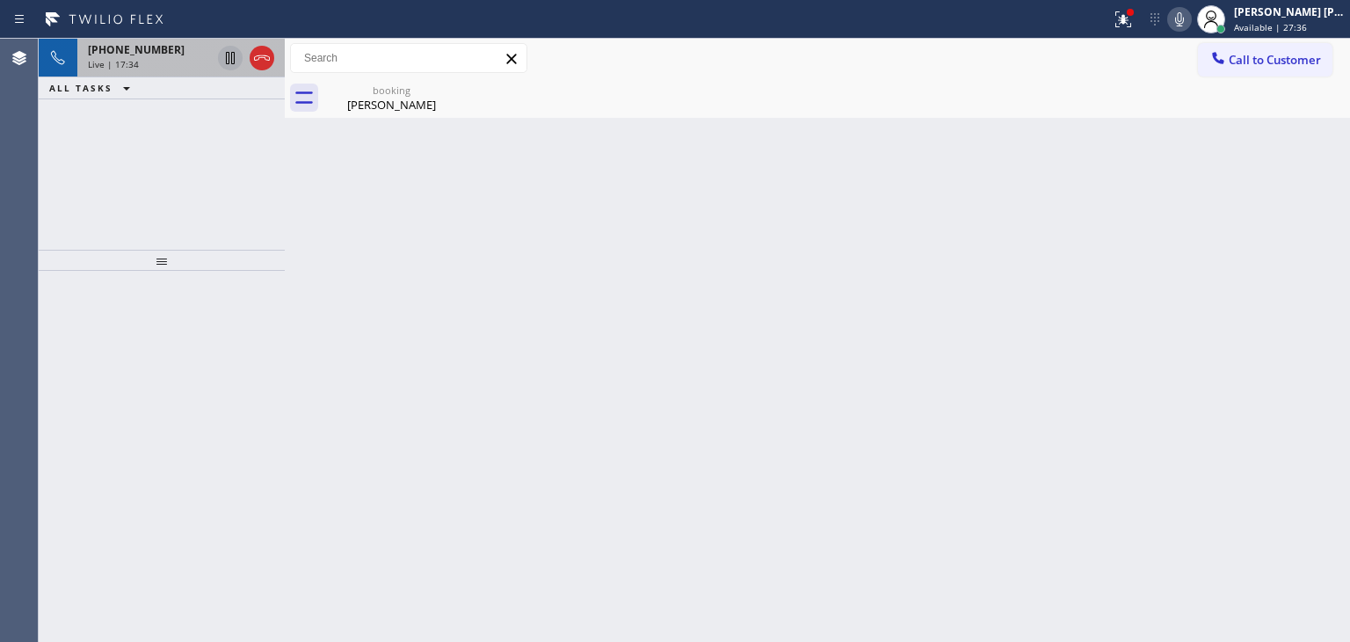
click at [1190, 20] on icon at bounding box center [1179, 19] width 21 height 21
click at [1184, 18] on icon at bounding box center [1179, 19] width 9 height 14
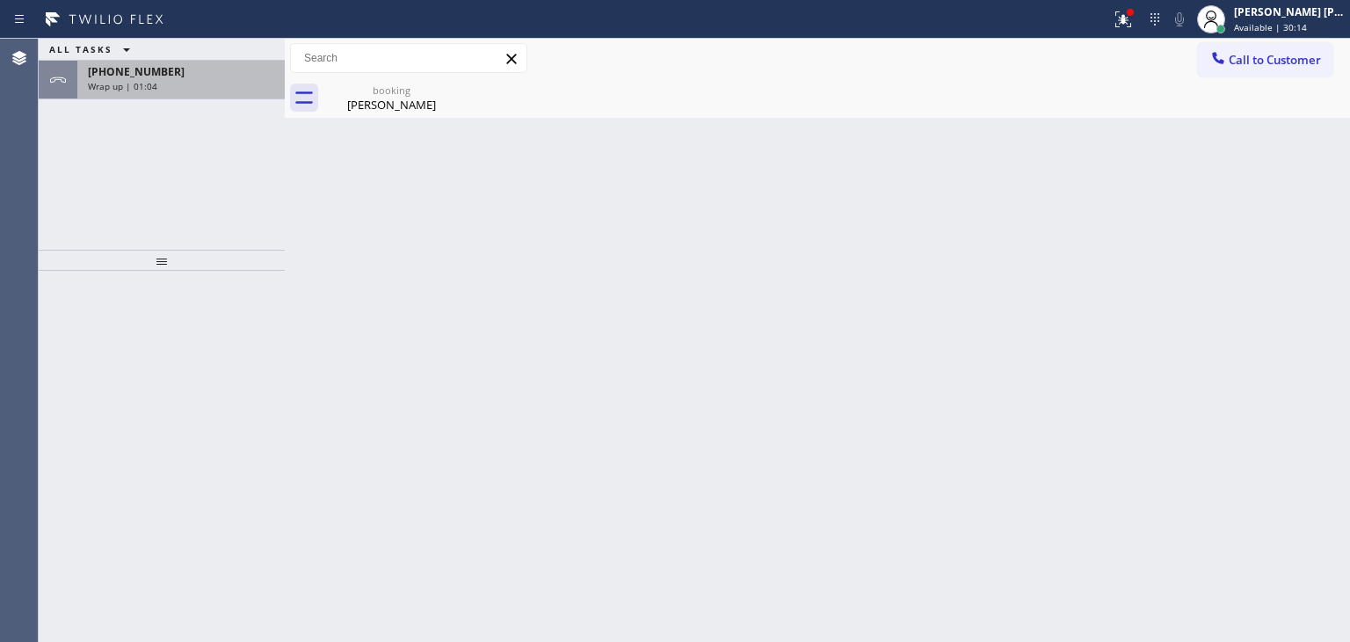
click at [127, 83] on span "Wrap up | 01:04" at bounding box center [122, 86] width 69 height 12
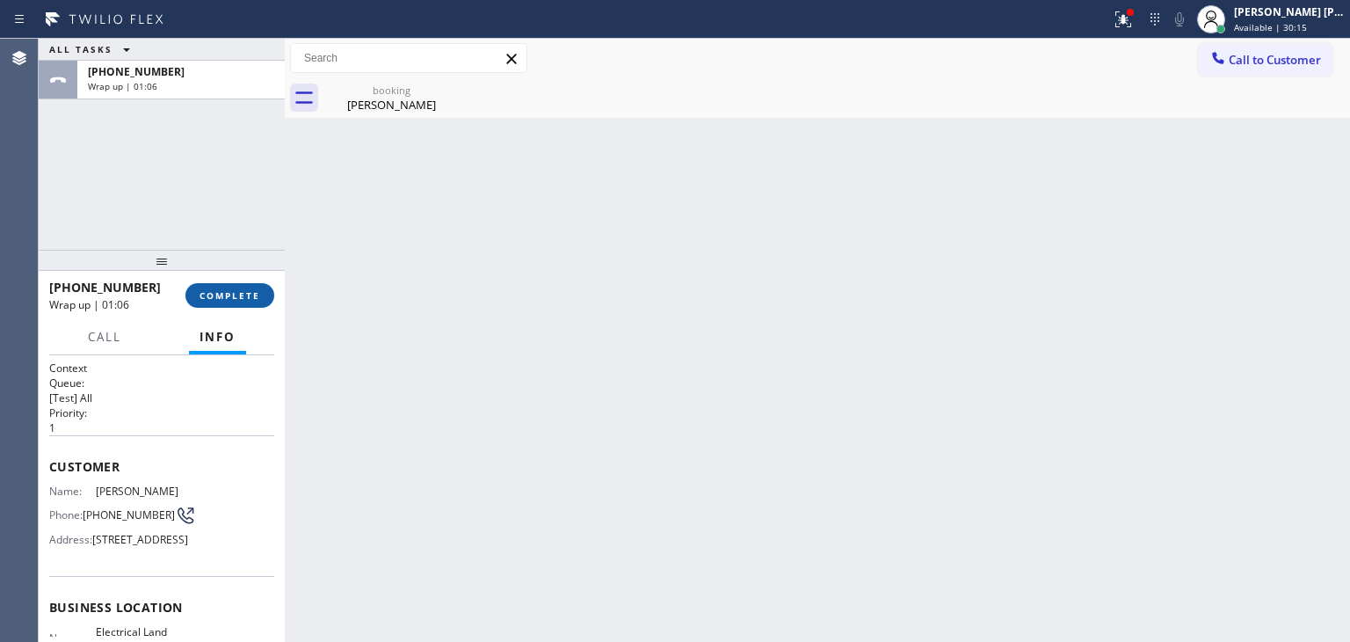
click at [222, 287] on button "COMPLETE" at bounding box center [229, 295] width 89 height 25
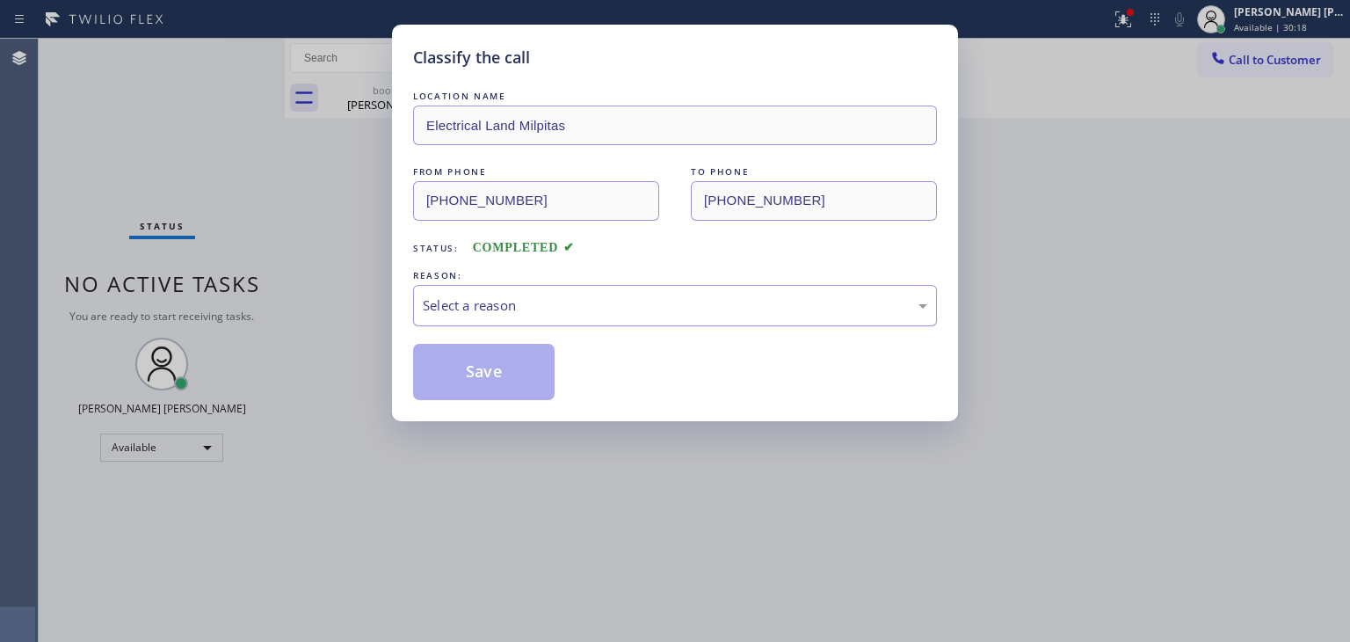
click at [606, 314] on div "Select a reason" at bounding box center [675, 305] width 505 height 20
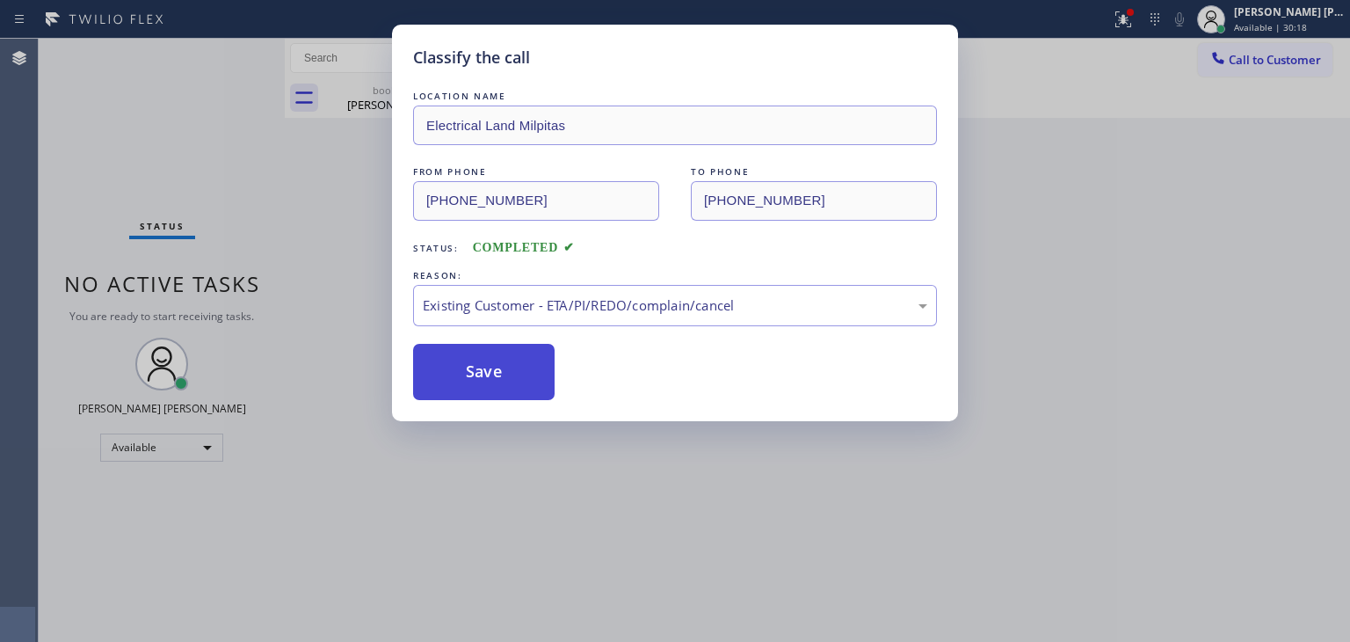
click at [510, 377] on button "Save" at bounding box center [484, 372] width 142 height 56
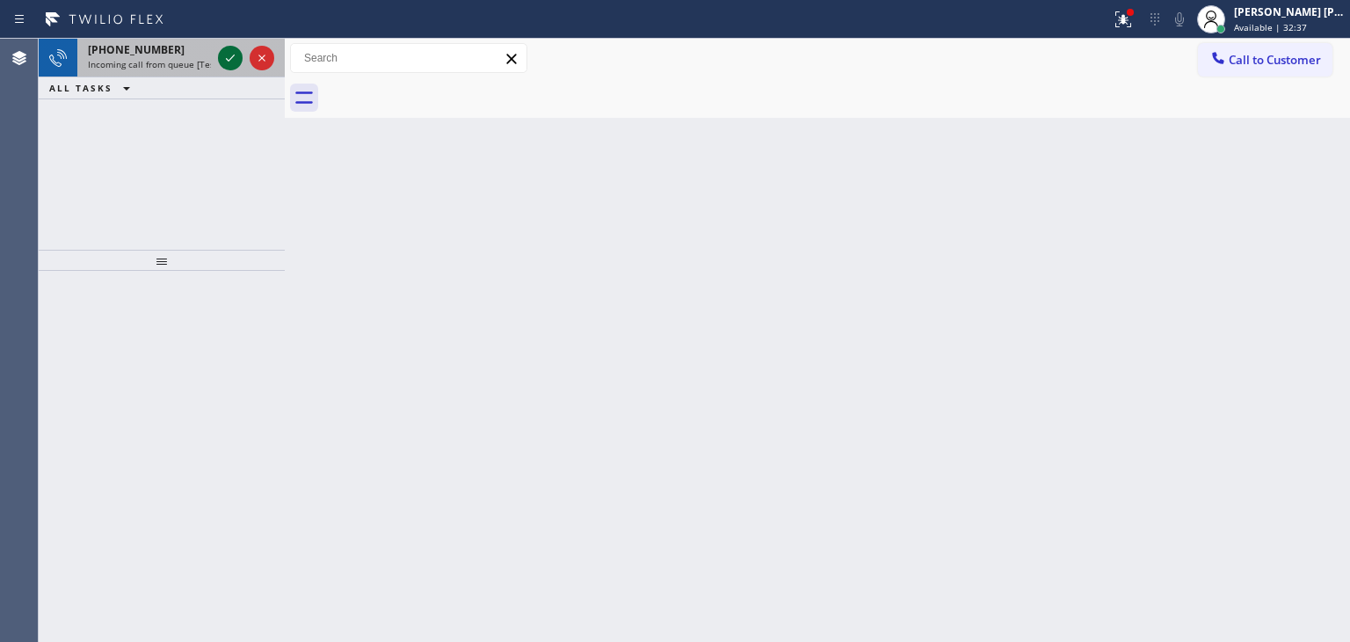
click at [227, 63] on icon at bounding box center [230, 57] width 21 height 21
click at [230, 58] on icon at bounding box center [230, 57] width 9 height 7
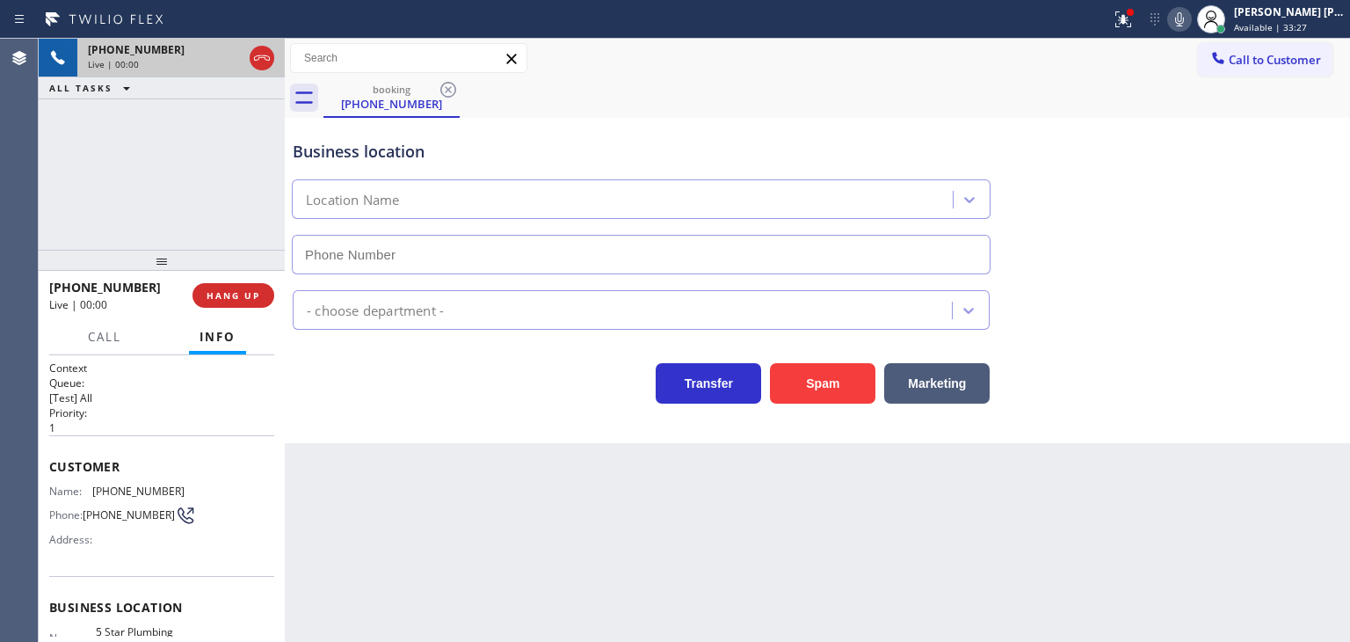
type input "[PHONE_NUMBER]"
click at [263, 60] on icon at bounding box center [261, 57] width 21 height 21
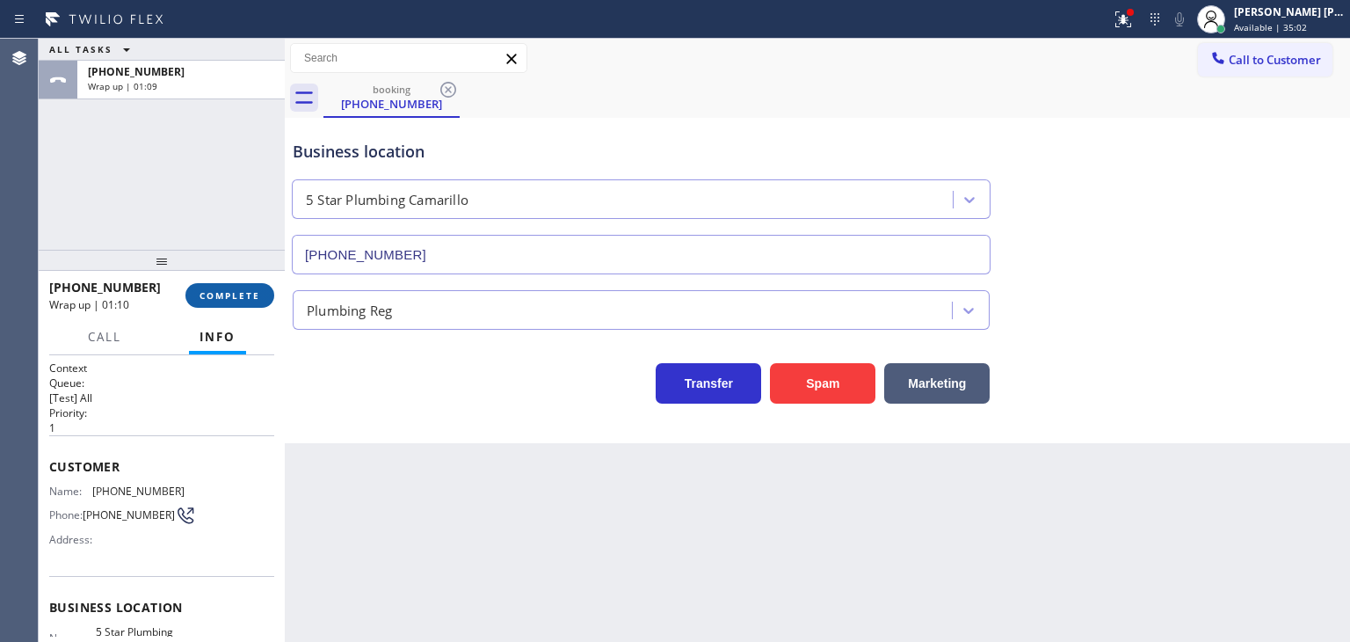
click at [216, 307] on button "COMPLETE" at bounding box center [229, 295] width 89 height 25
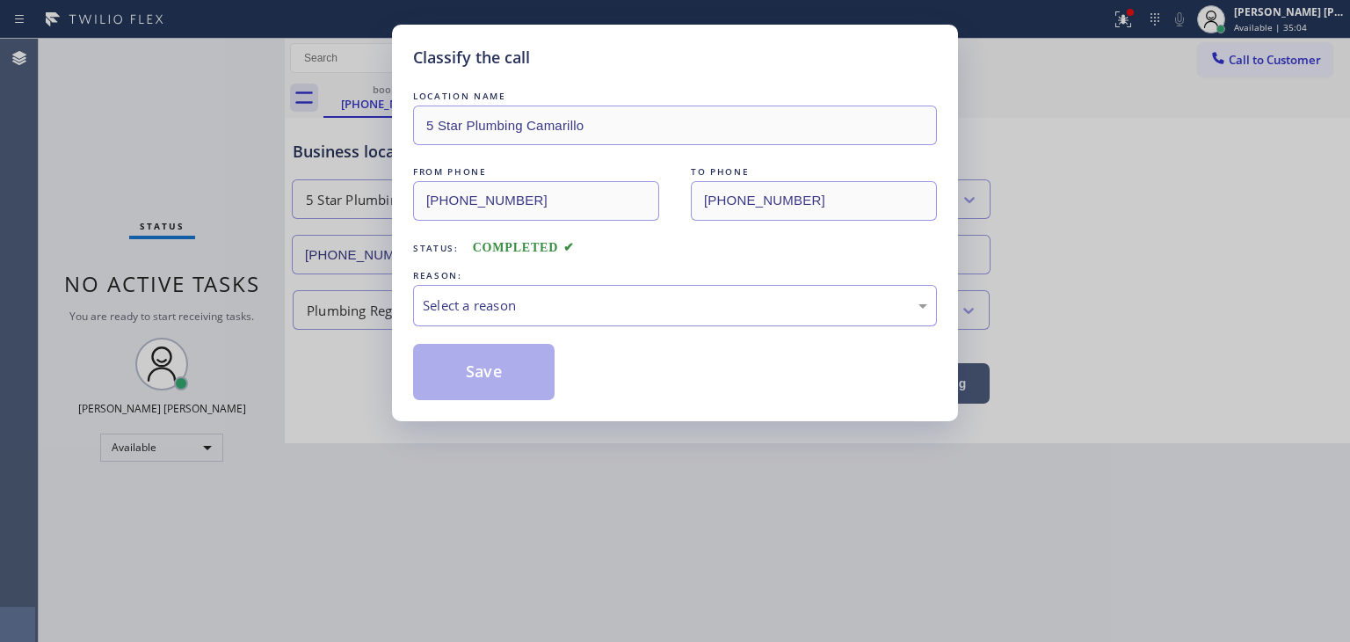
click at [489, 316] on div "Select a reason" at bounding box center [675, 305] width 524 height 41
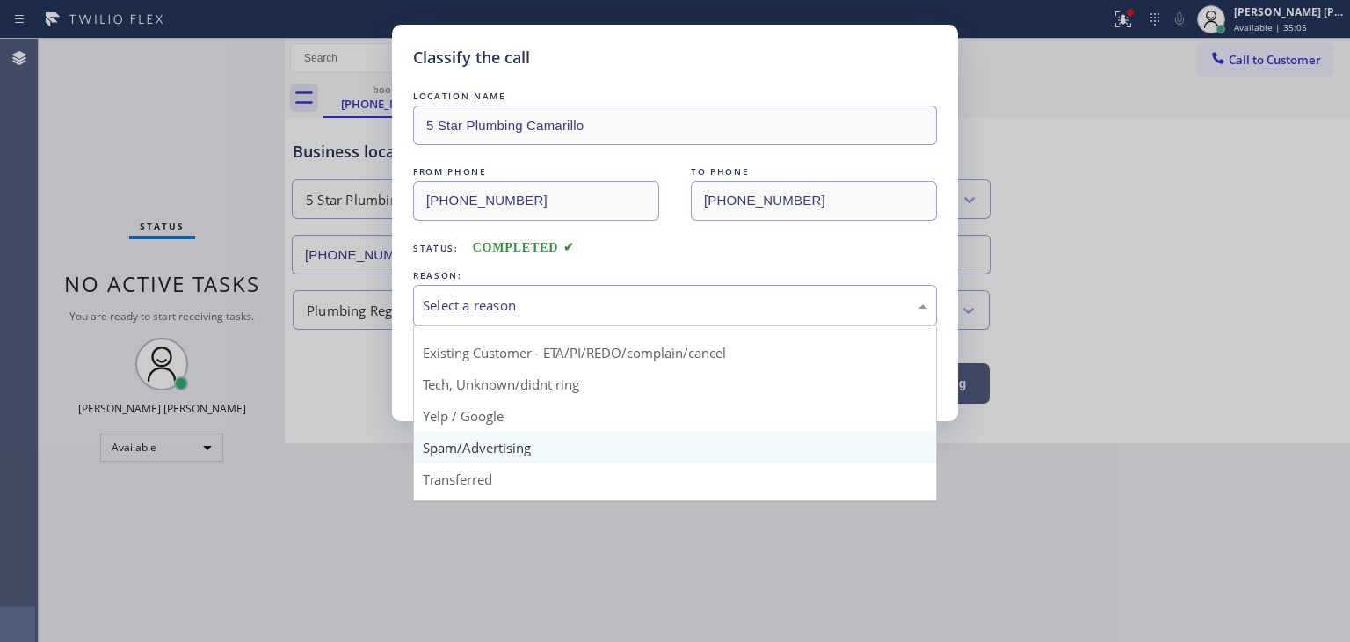
scroll to position [22, 0]
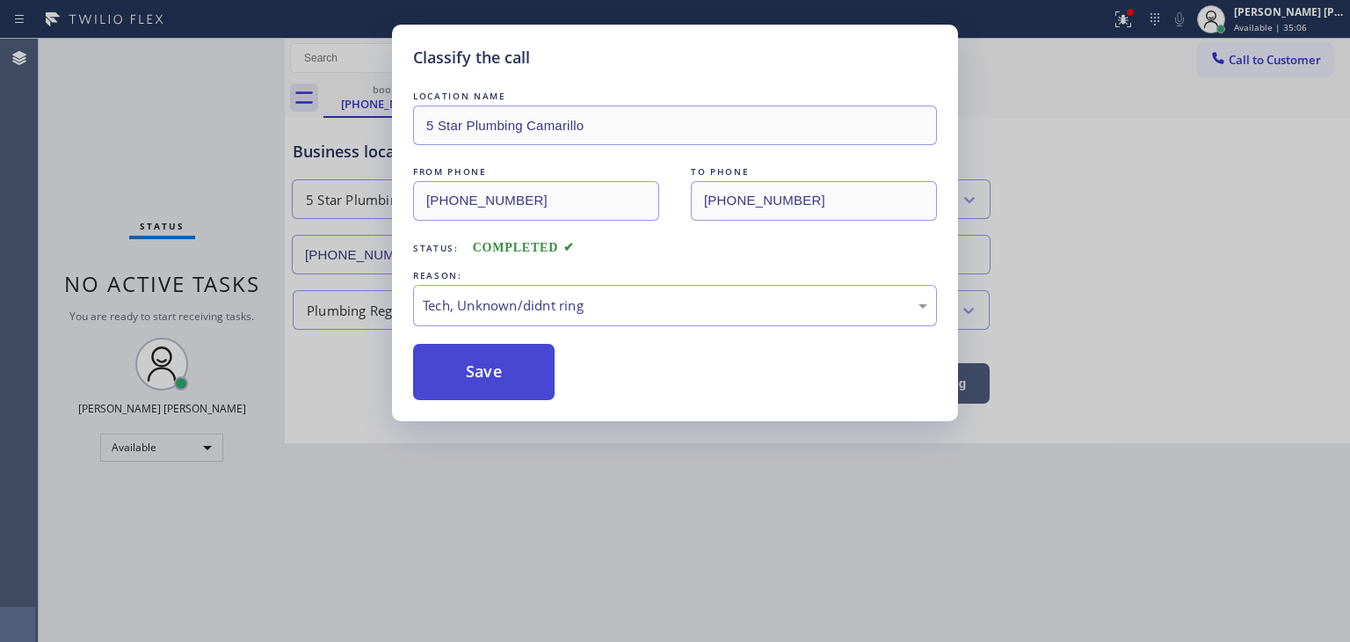
click at [496, 381] on button "Save" at bounding box center [484, 372] width 142 height 56
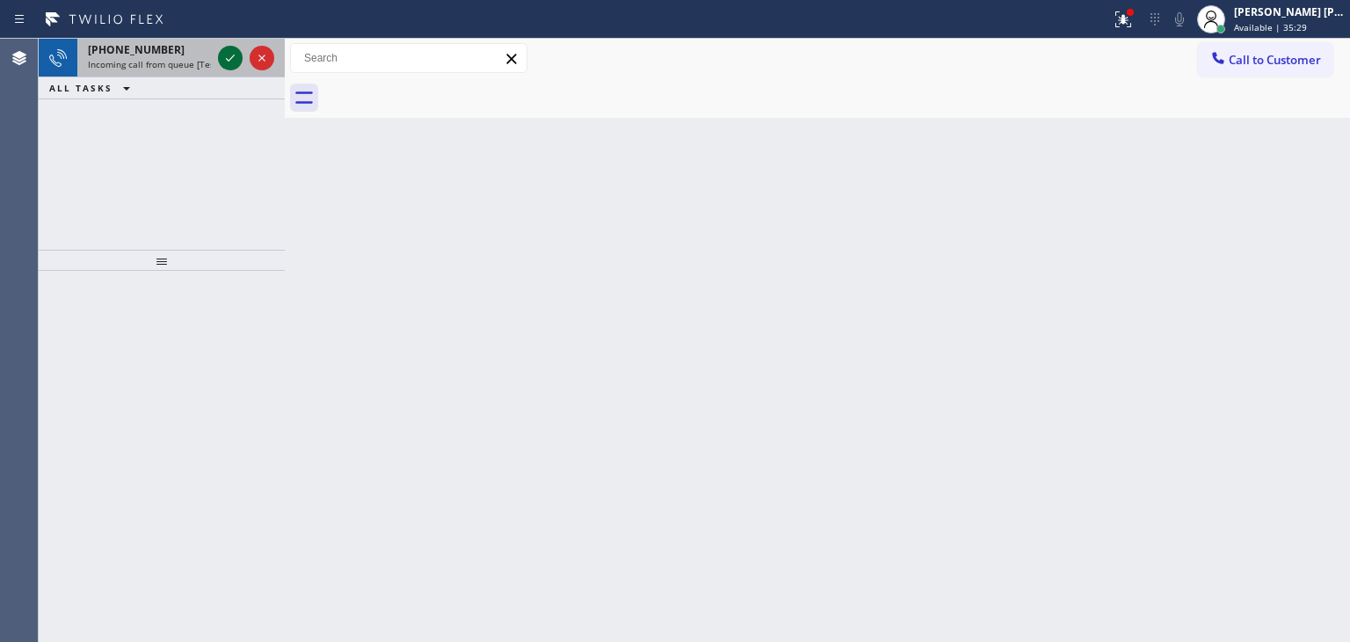
click at [234, 54] on icon at bounding box center [230, 57] width 9 height 7
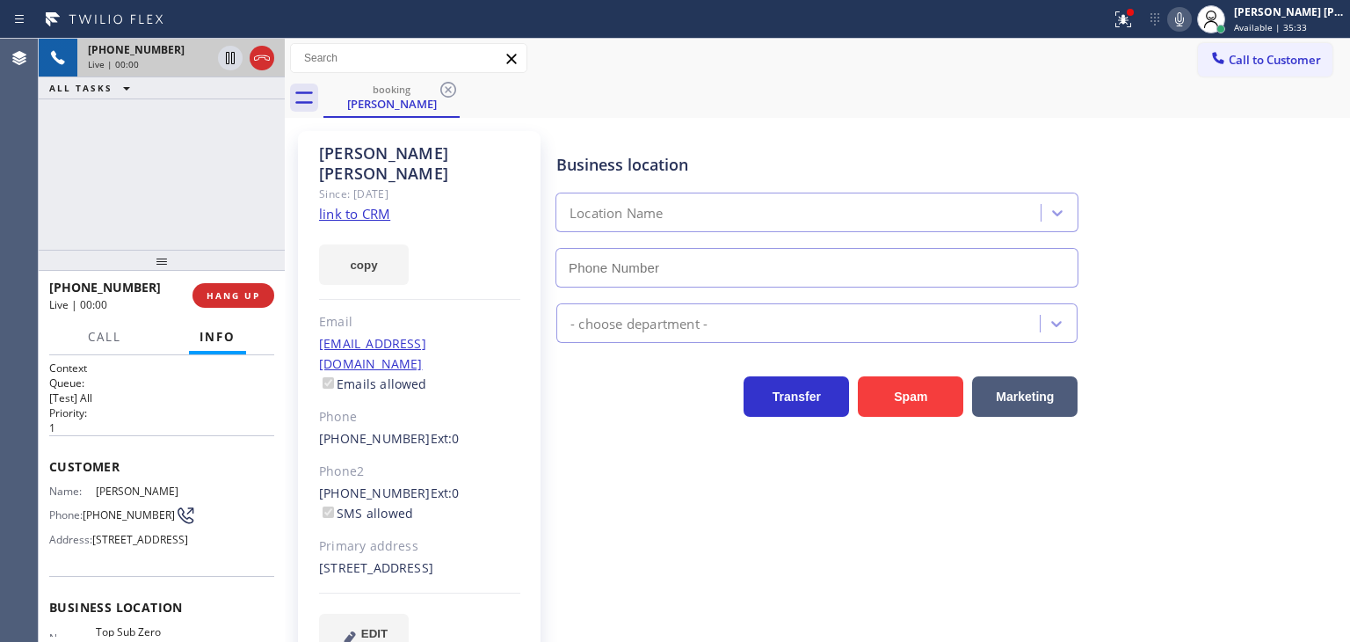
type input "[PHONE_NUMBER]"
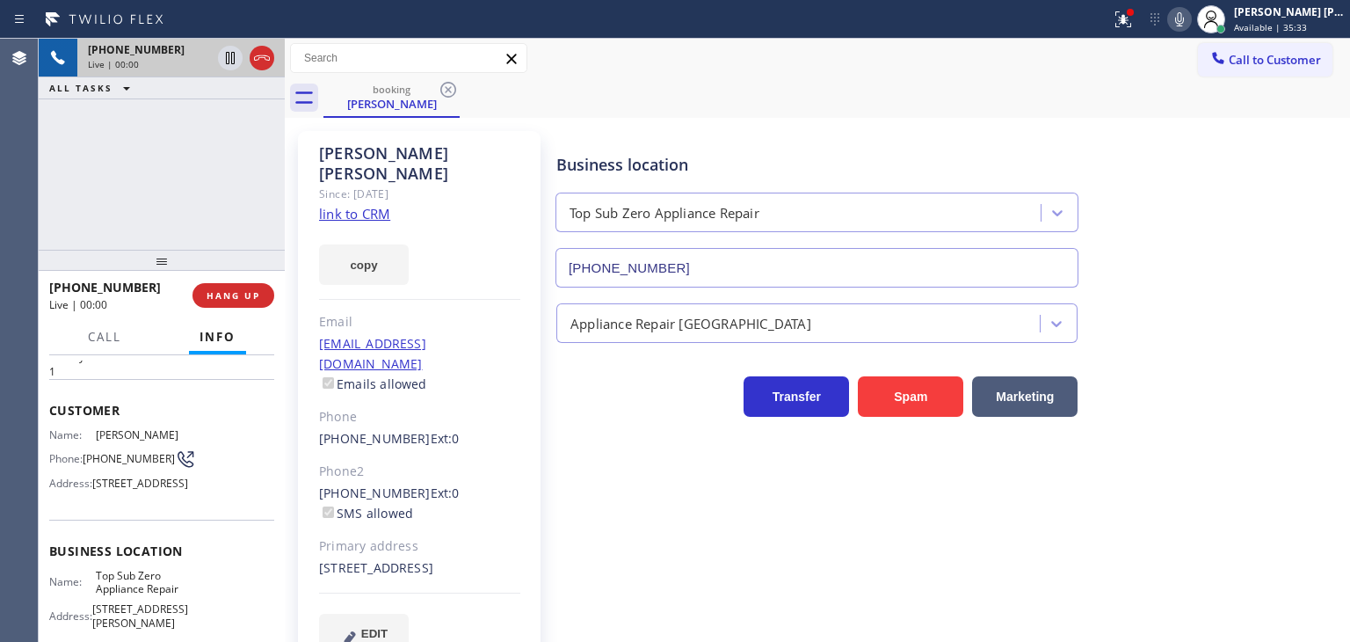
scroll to position [176, 0]
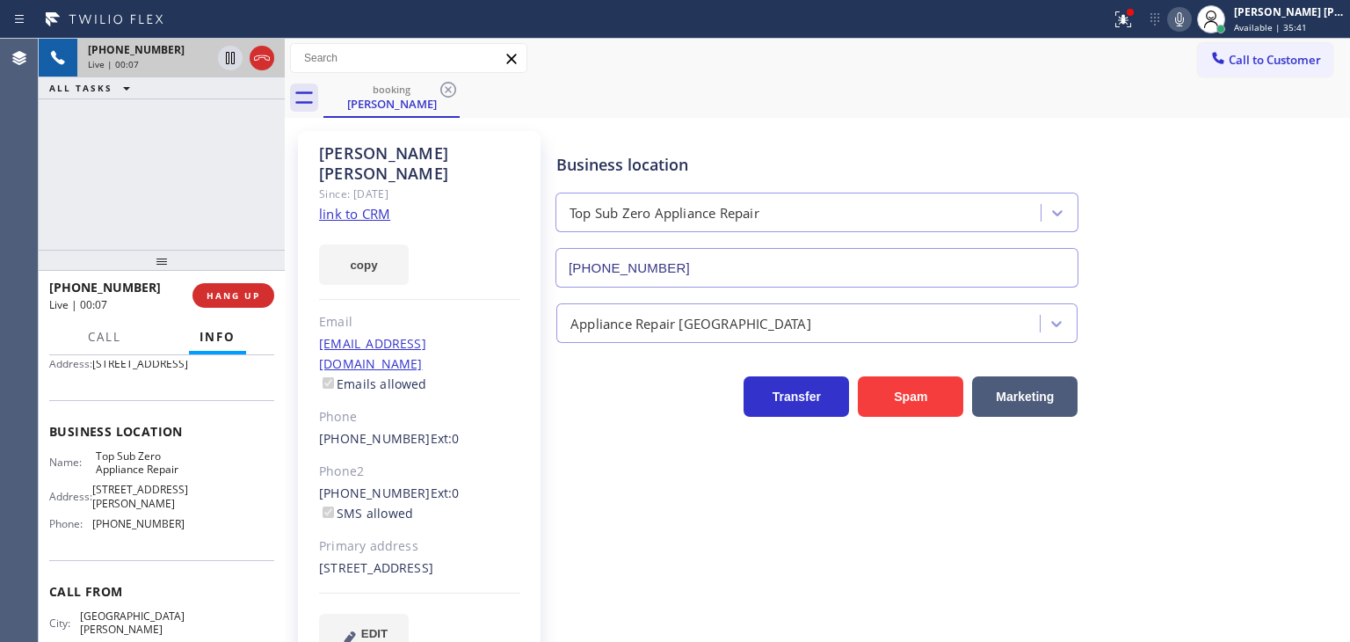
click at [1190, 24] on icon at bounding box center [1179, 19] width 21 height 21
click at [1184, 25] on icon at bounding box center [1179, 19] width 9 height 14
click at [1190, 25] on icon at bounding box center [1179, 19] width 21 height 21
click at [1190, 24] on icon at bounding box center [1179, 19] width 21 height 21
click at [366, 205] on link "link to CRM" at bounding box center [354, 214] width 71 height 18
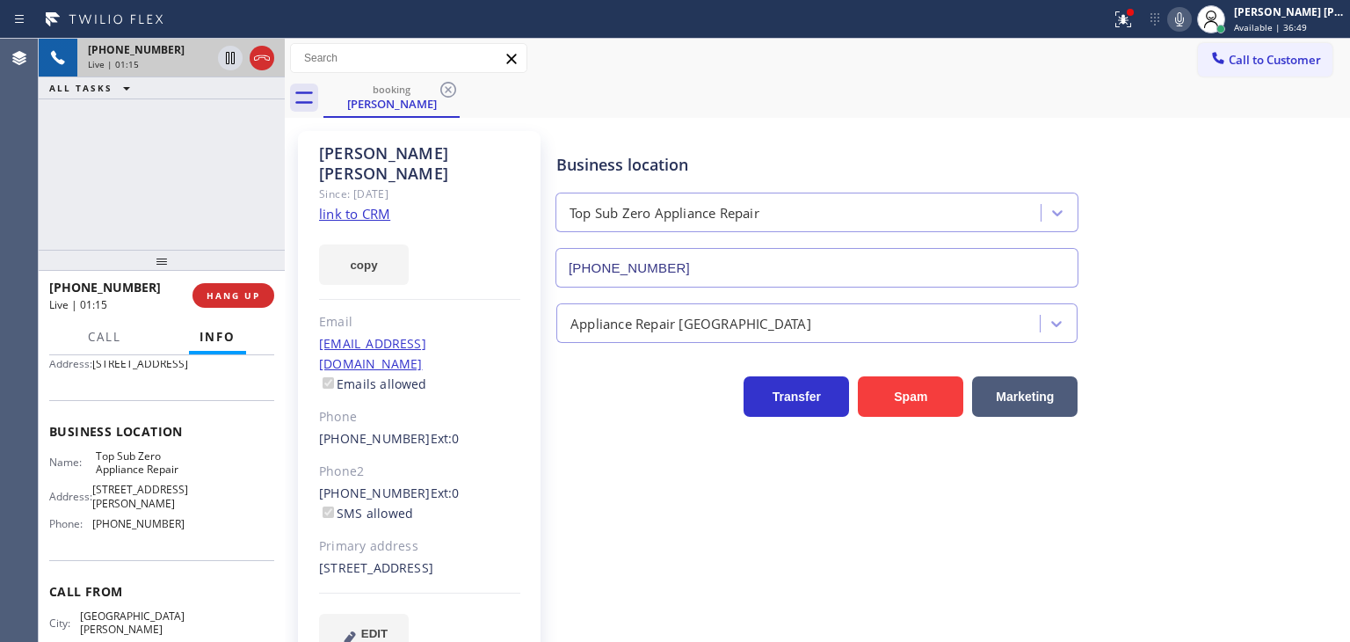
click at [1190, 21] on icon at bounding box center [1179, 19] width 21 height 21
click at [1192, 18] on div at bounding box center [1179, 19] width 25 height 21
click at [1184, 18] on icon at bounding box center [1179, 19] width 9 height 14
click at [115, 324] on button "Call" at bounding box center [104, 337] width 54 height 34
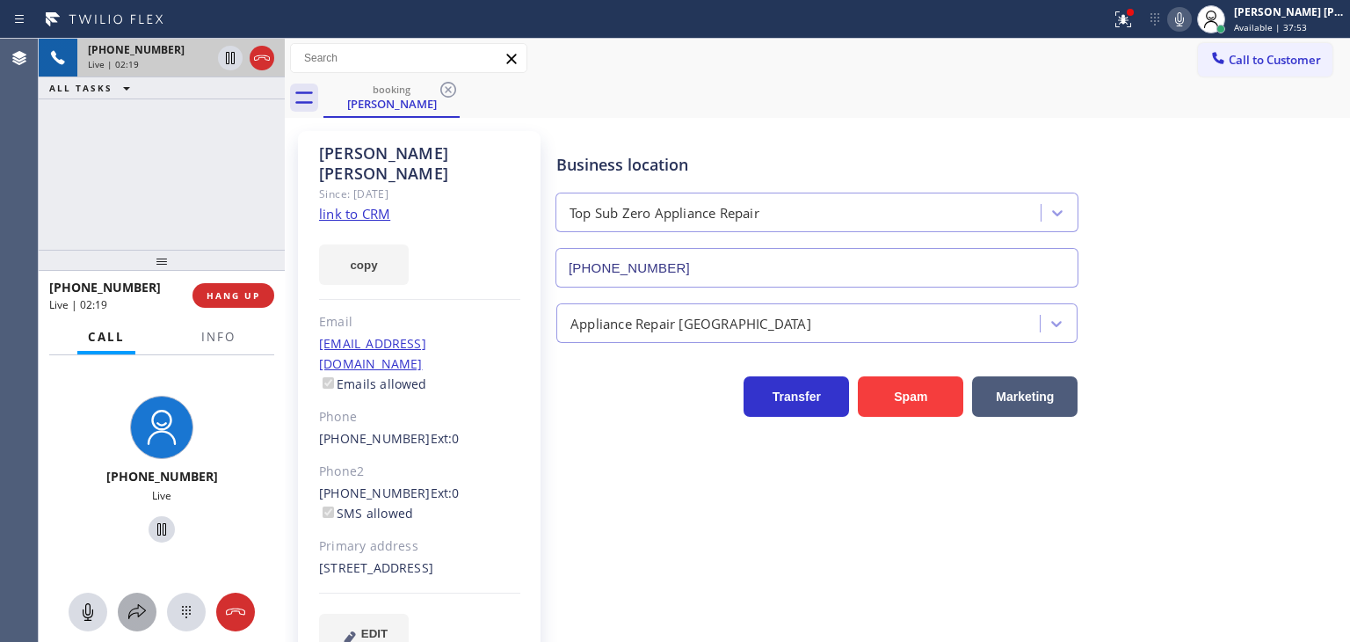
click at [142, 613] on icon at bounding box center [137, 611] width 18 height 15
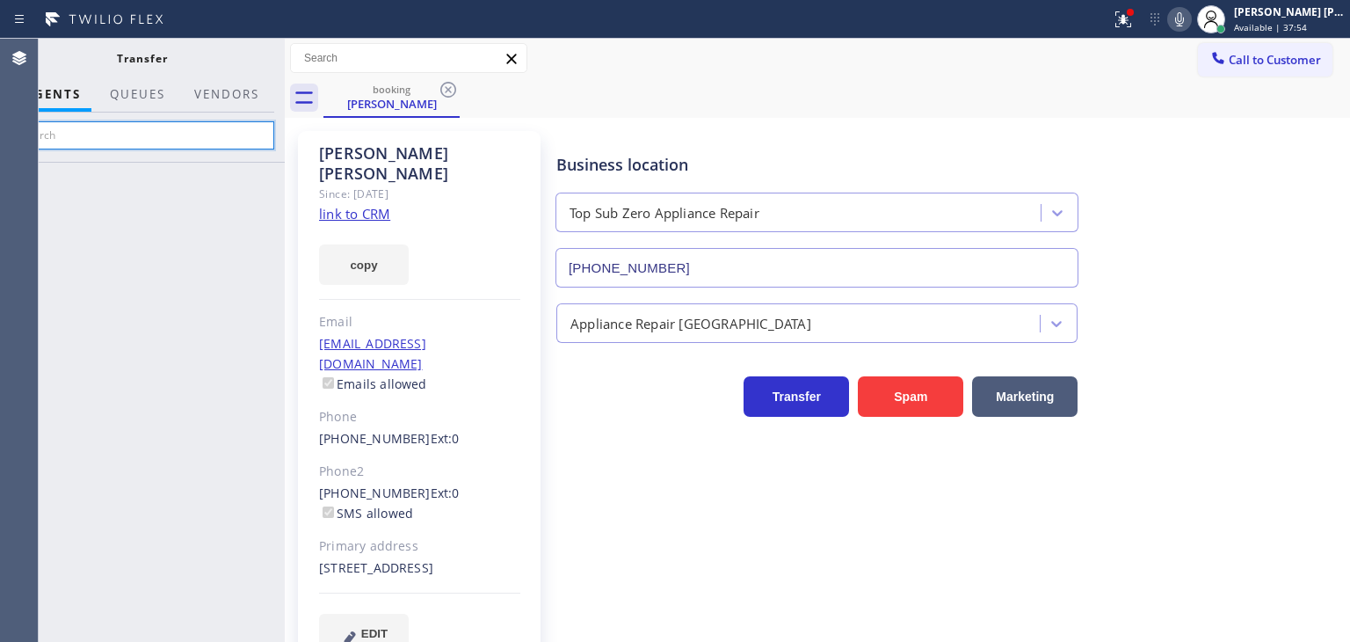
click at [214, 134] on input "text" at bounding box center [142, 135] width 265 height 28
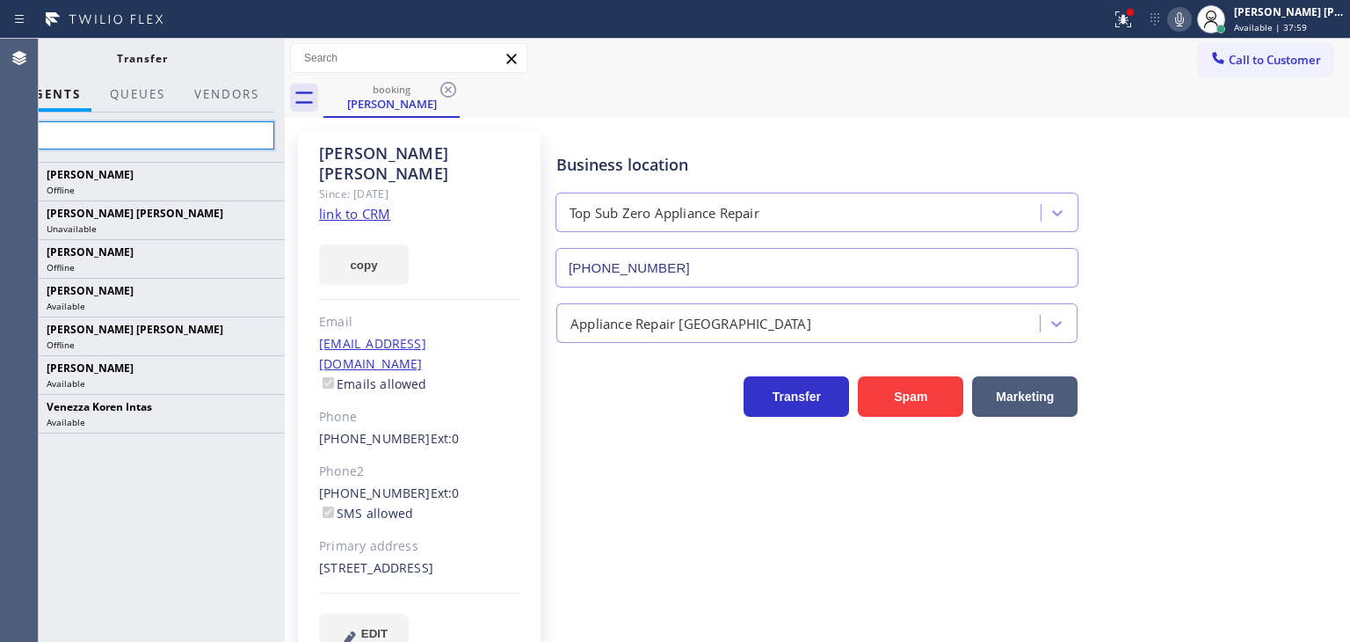
type input "N"
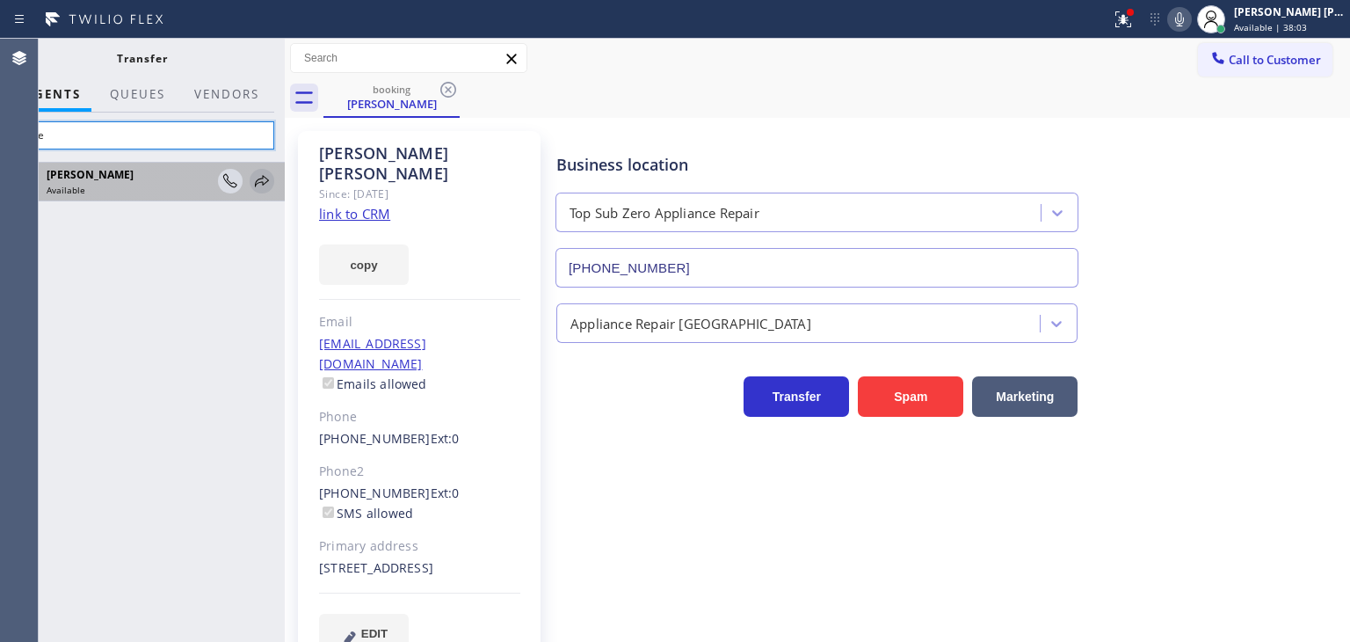
type input "nere"
click at [258, 177] on icon at bounding box center [261, 181] width 21 height 21
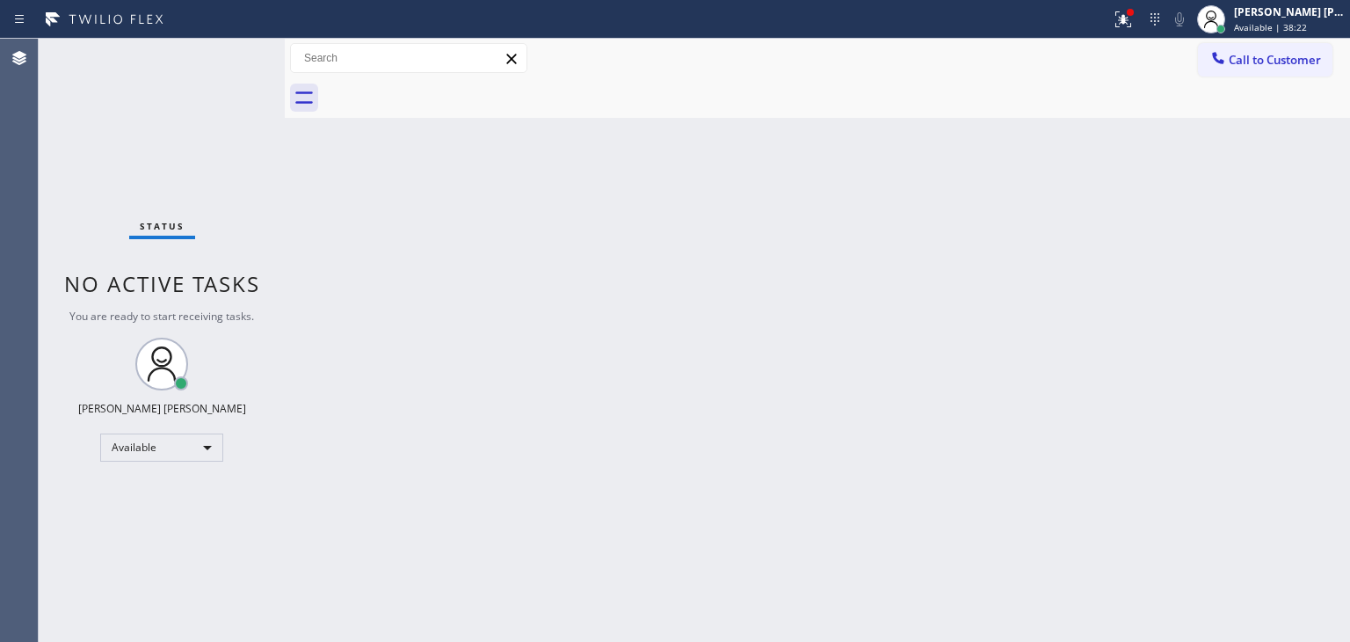
click at [1, 443] on div "Agent Desktop" at bounding box center [19, 340] width 38 height 603
click at [222, 56] on div "Status No active tasks You are ready to start receiving tasks. [PERSON_NAME] [P…" at bounding box center [162, 340] width 246 height 603
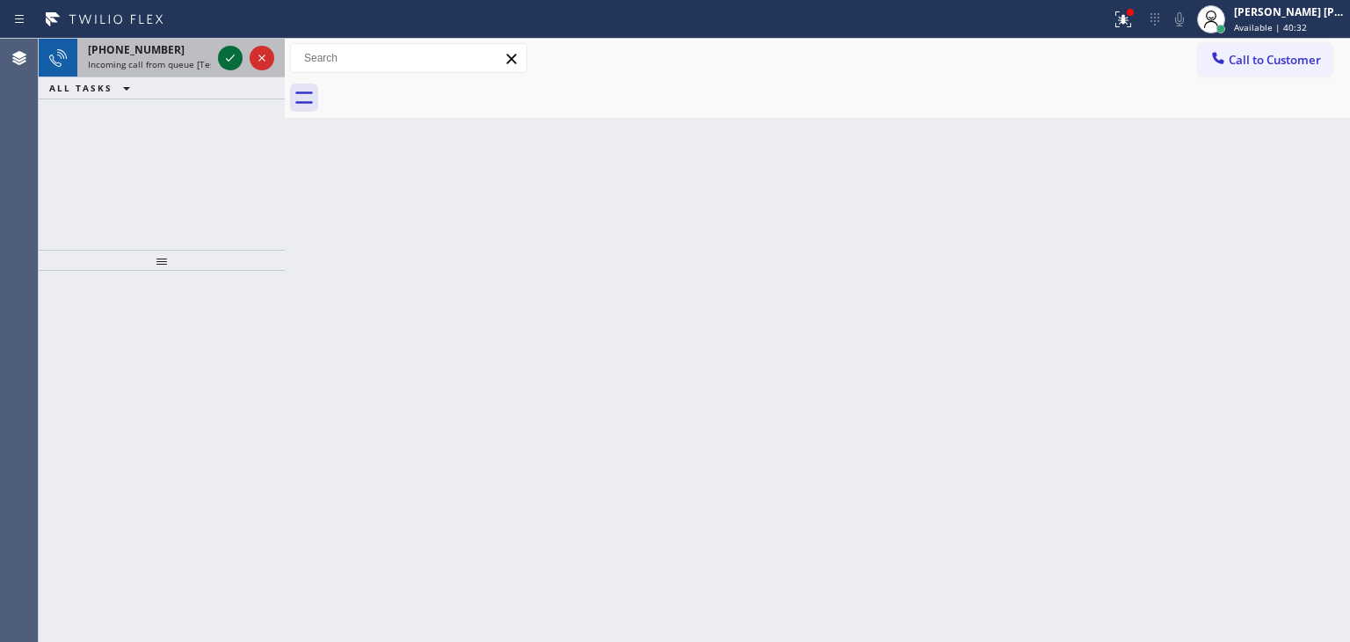
click at [231, 50] on icon at bounding box center [230, 57] width 21 height 21
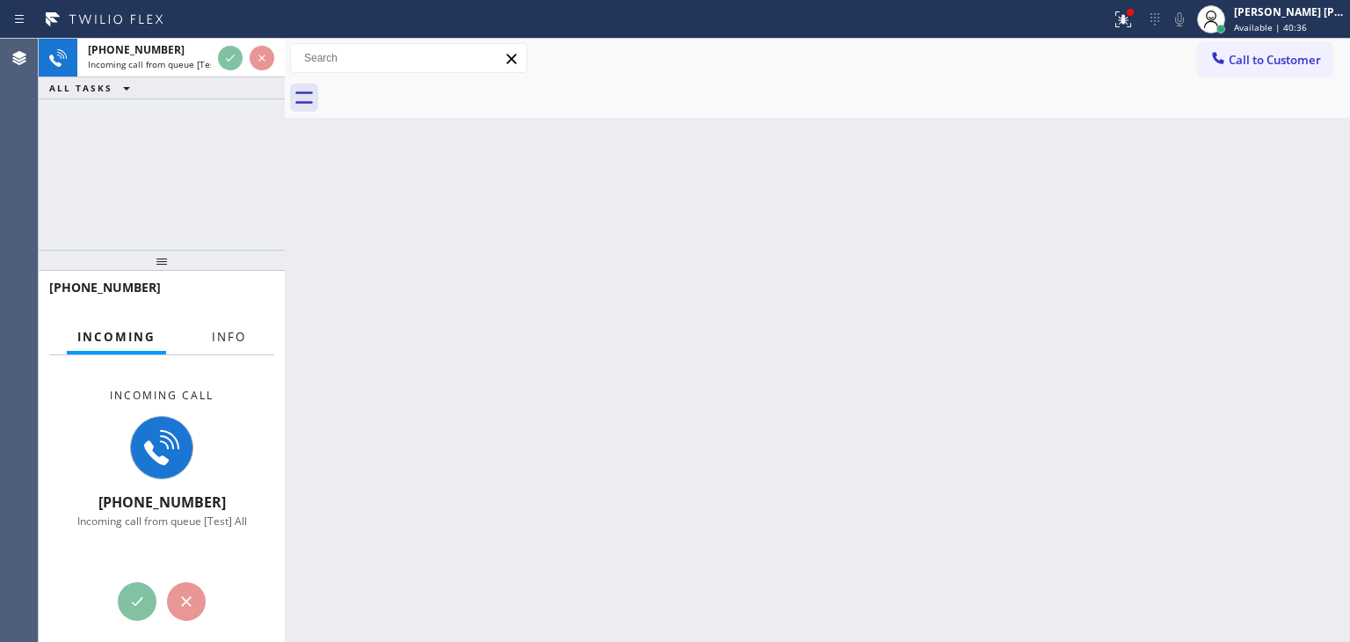
click at [236, 338] on span "Info" at bounding box center [229, 337] width 34 height 16
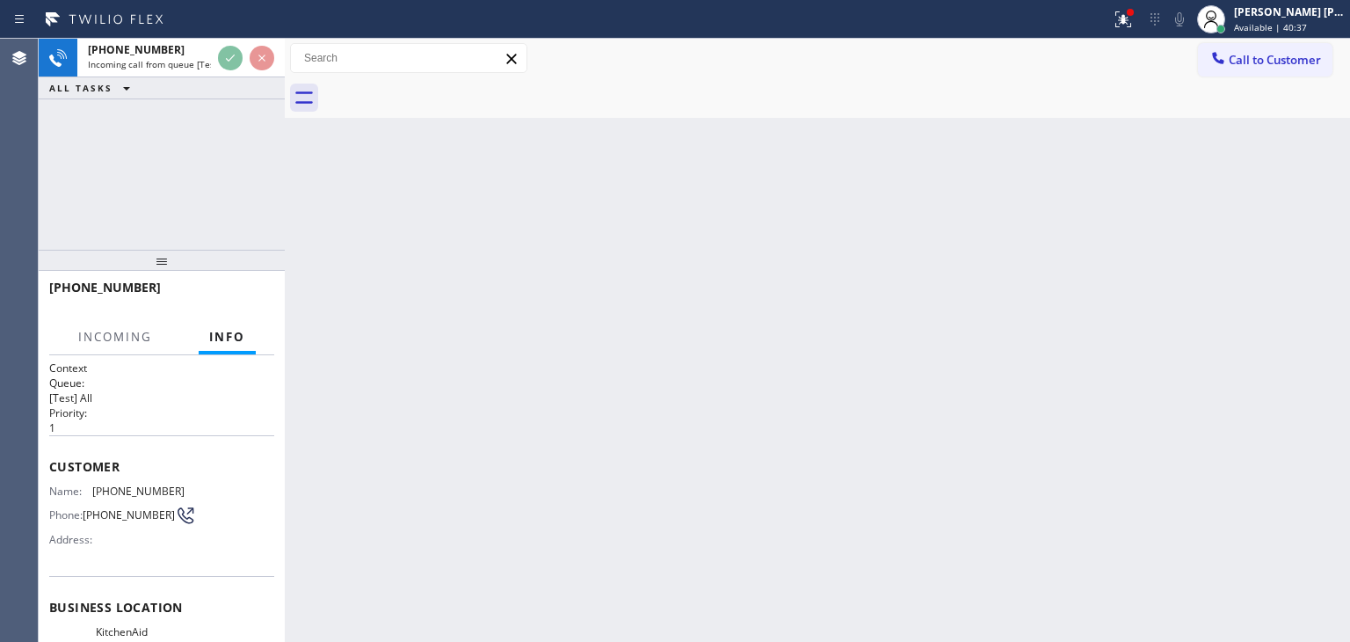
scroll to position [88, 0]
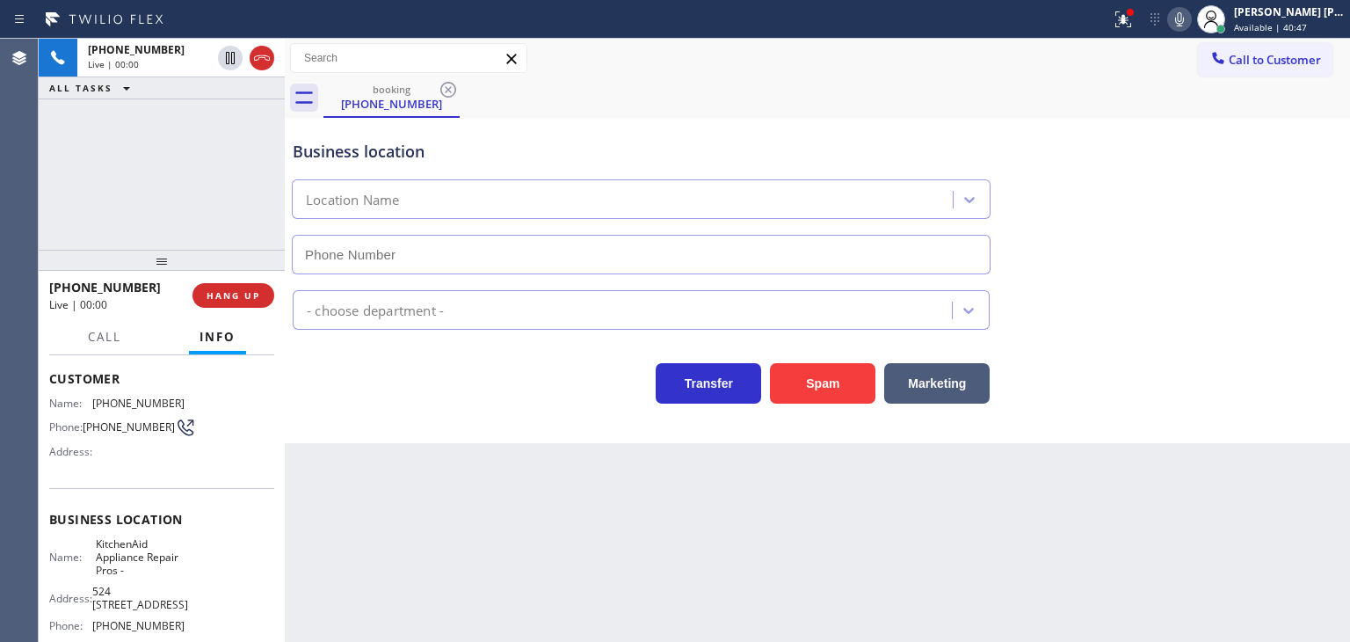
type input "[PHONE_NUMBER]"
click at [1190, 18] on icon at bounding box center [1179, 19] width 21 height 21
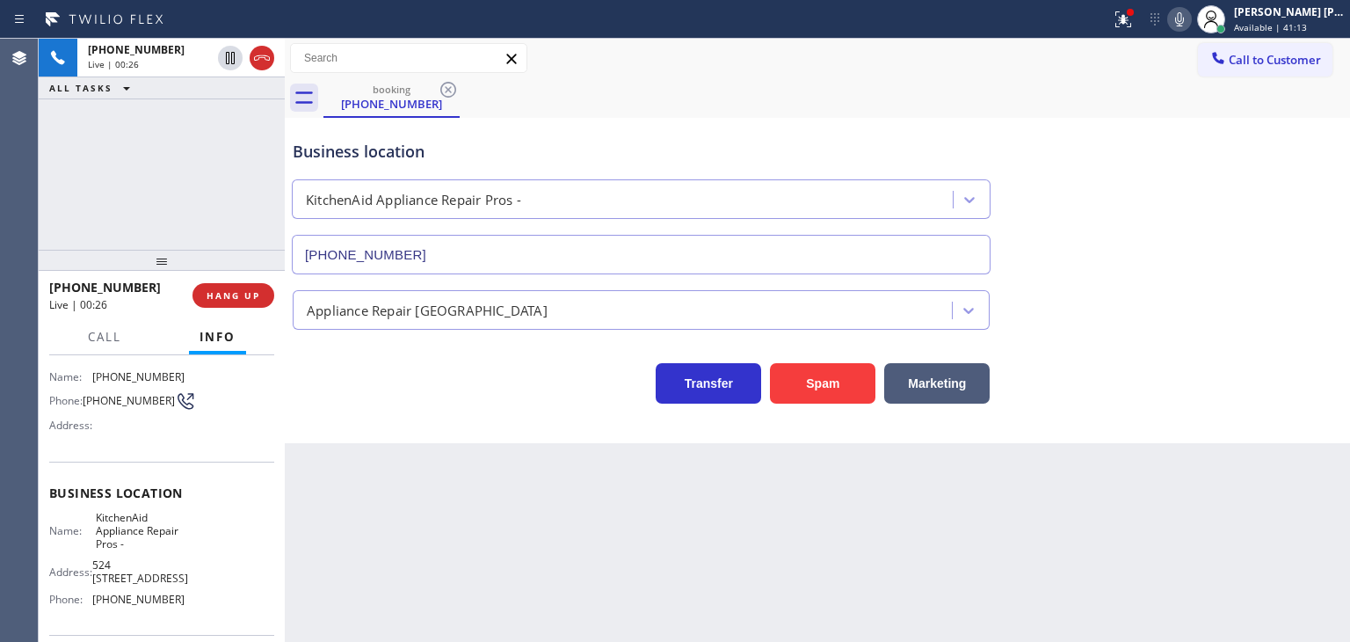
scroll to position [71, 0]
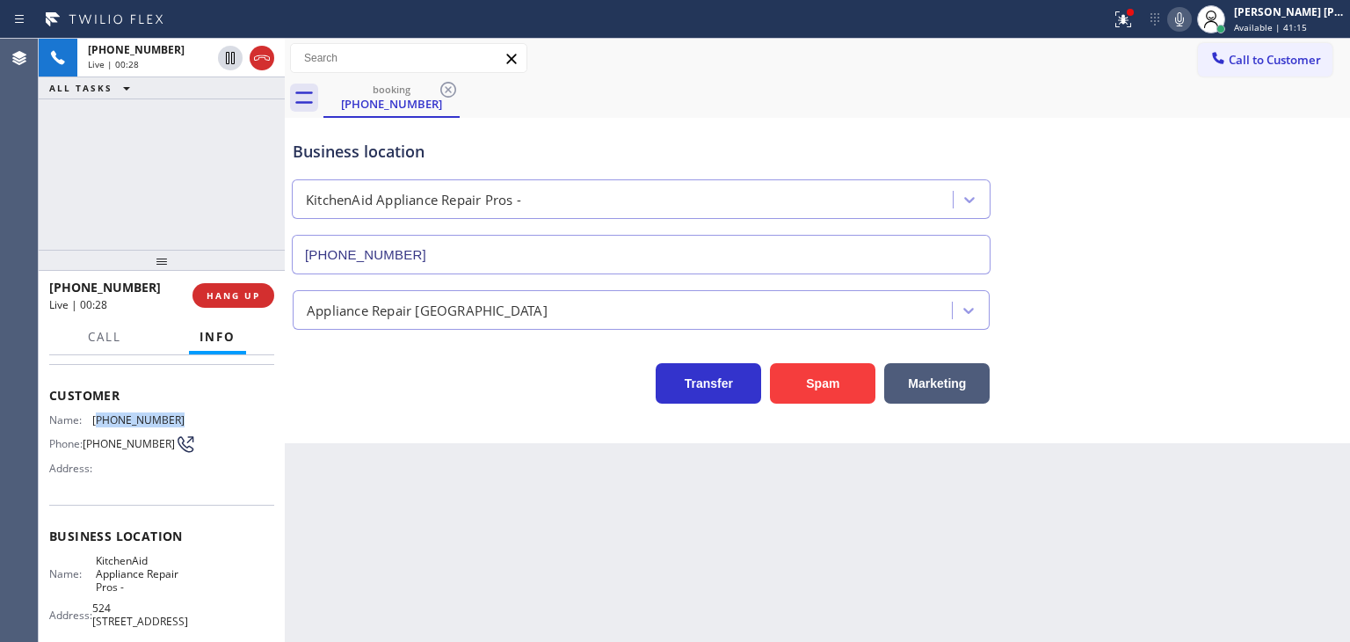
drag, startPoint x: 178, startPoint y: 409, endPoint x: 98, endPoint y: 409, distance: 80.0
click at [98, 413] on div "Name: [PHONE_NUMBER] Phone: [PHONE_NUMBER] Address:" at bounding box center [161, 447] width 225 height 69
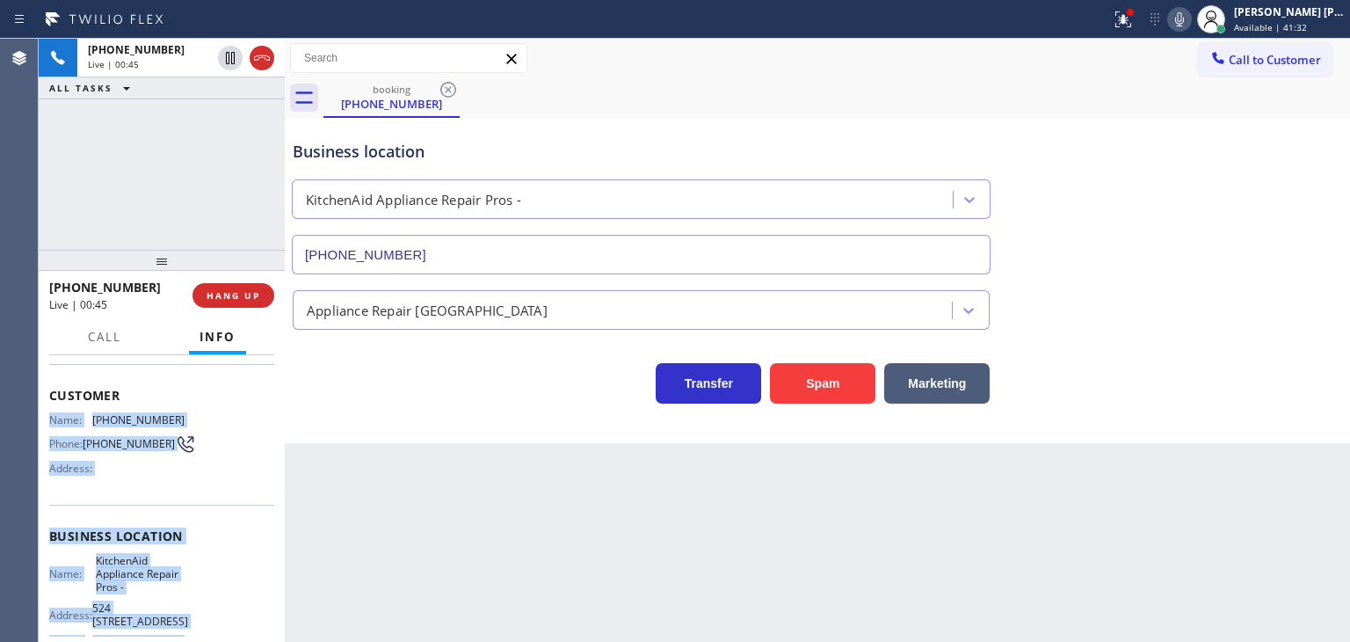
drag, startPoint x: 189, startPoint y: 468, endPoint x: 49, endPoint y: 416, distance: 149.1
click at [49, 416] on div "Context Queue: [Test] All Priority: 1 Customer Name: [PHONE_NUMBER] Phone: [PHO…" at bounding box center [161, 550] width 225 height 522
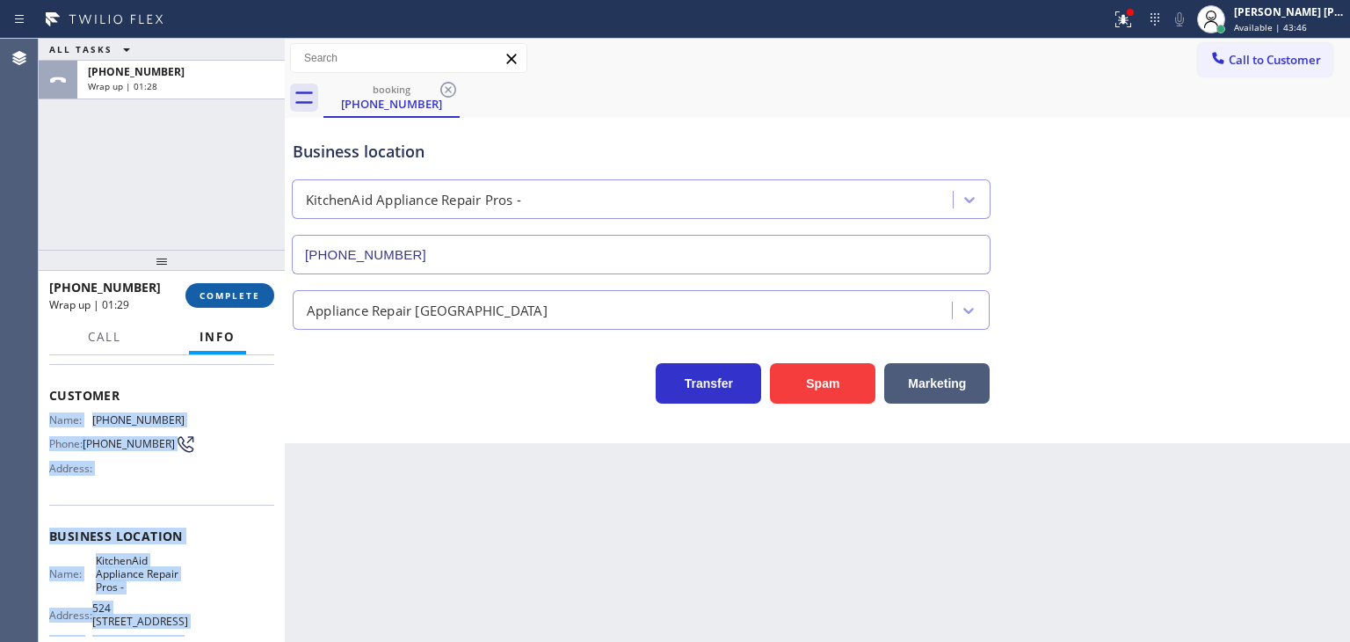
click at [246, 293] on span "COMPLETE" at bounding box center [230, 295] width 61 height 12
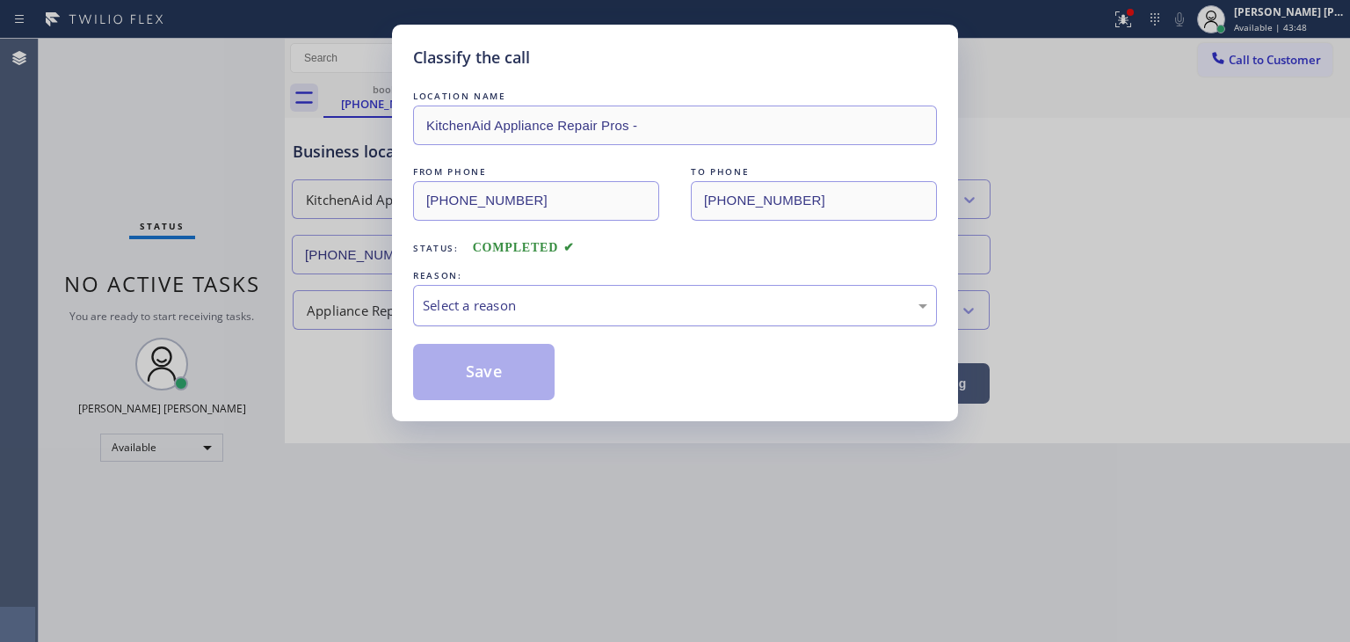
click at [454, 303] on div "Select a reason" at bounding box center [675, 305] width 505 height 20
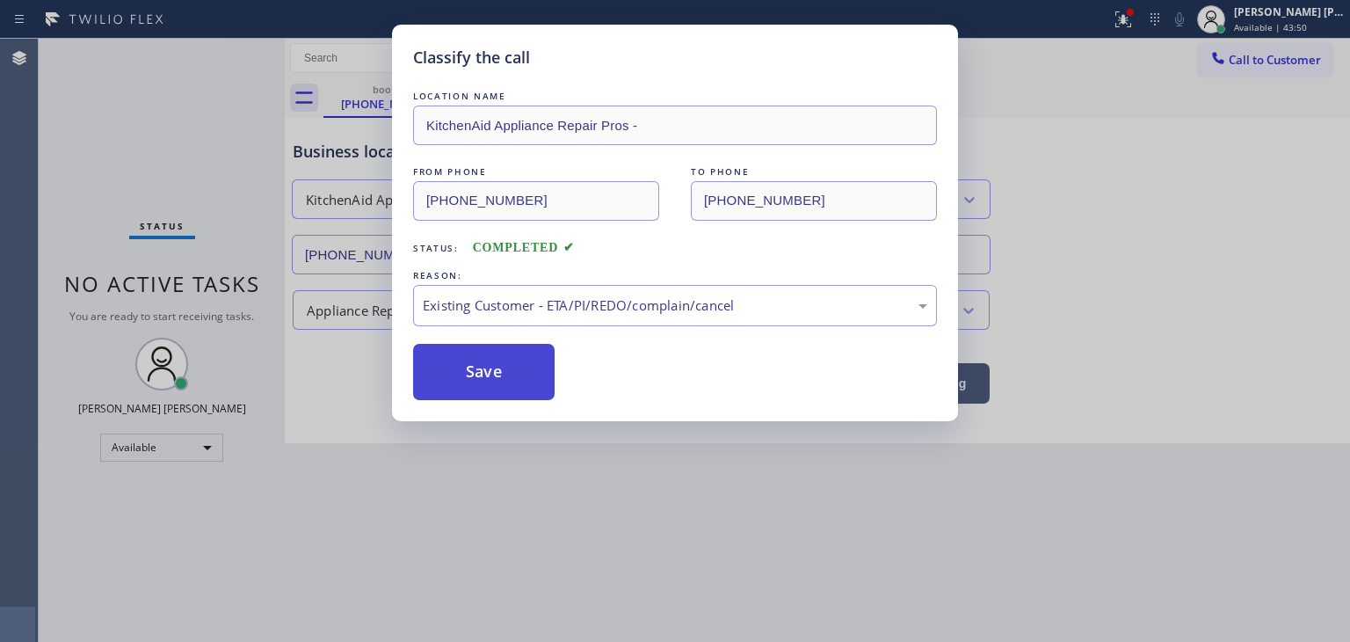
click at [489, 376] on button "Save" at bounding box center [484, 372] width 142 height 56
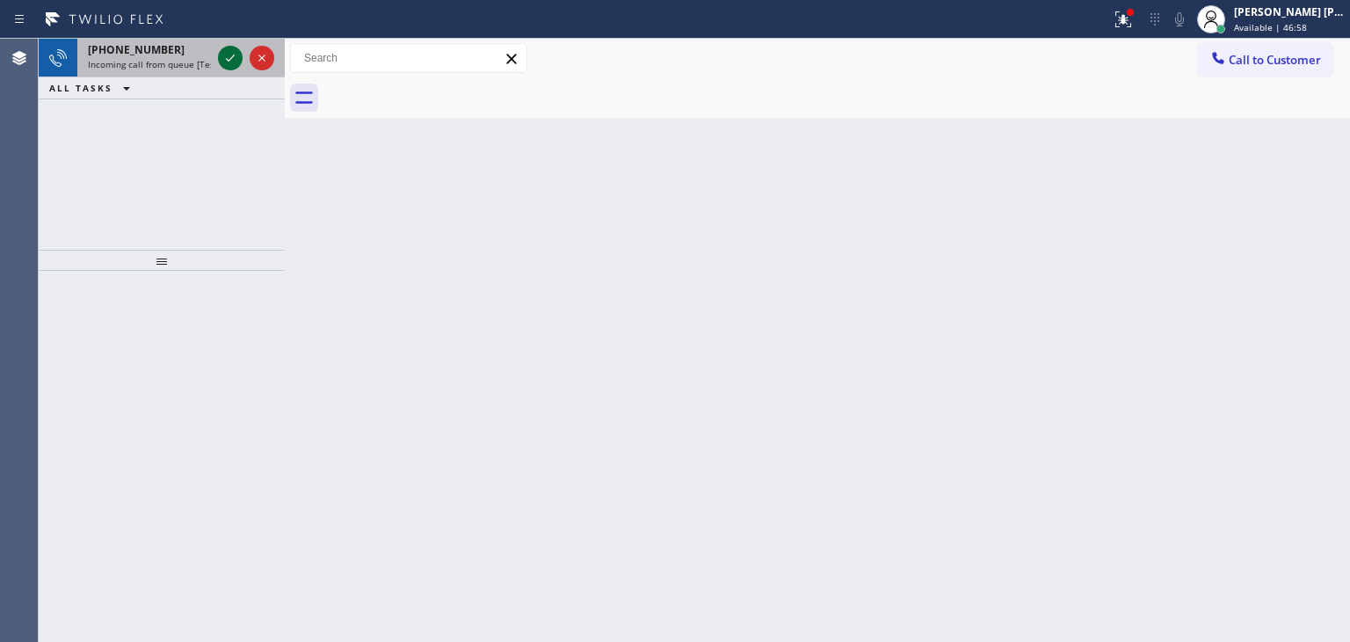
click at [222, 55] on icon at bounding box center [230, 57] width 21 height 21
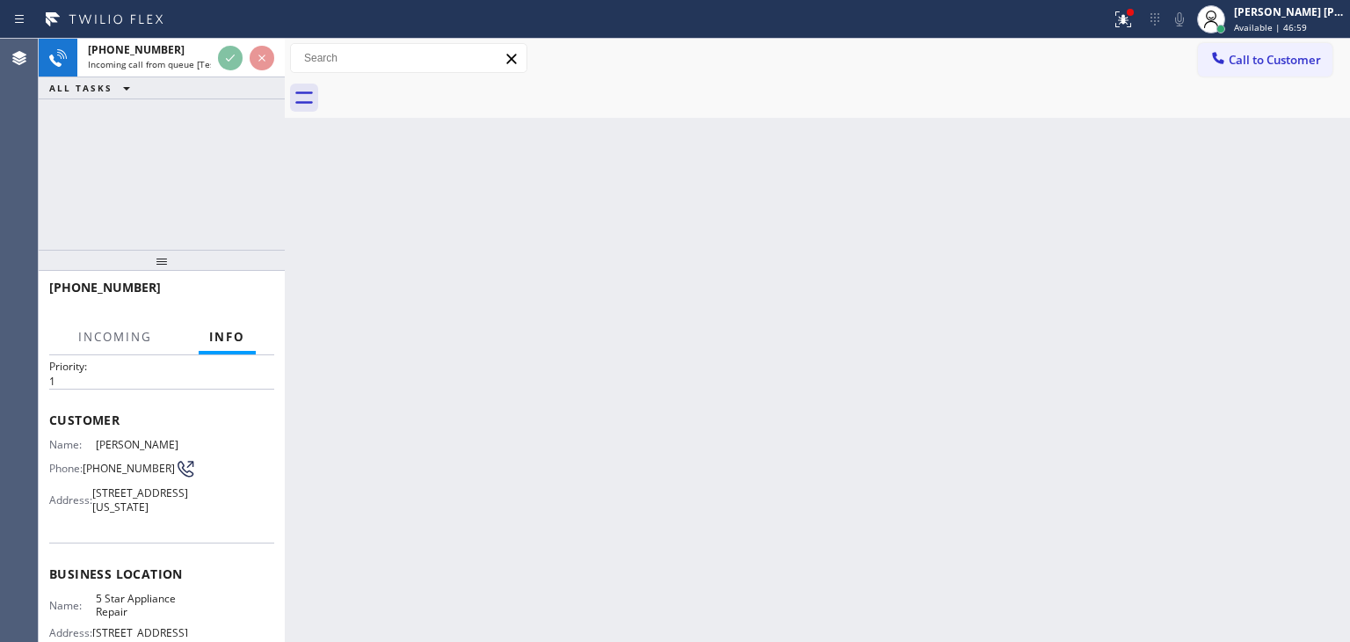
scroll to position [88, 0]
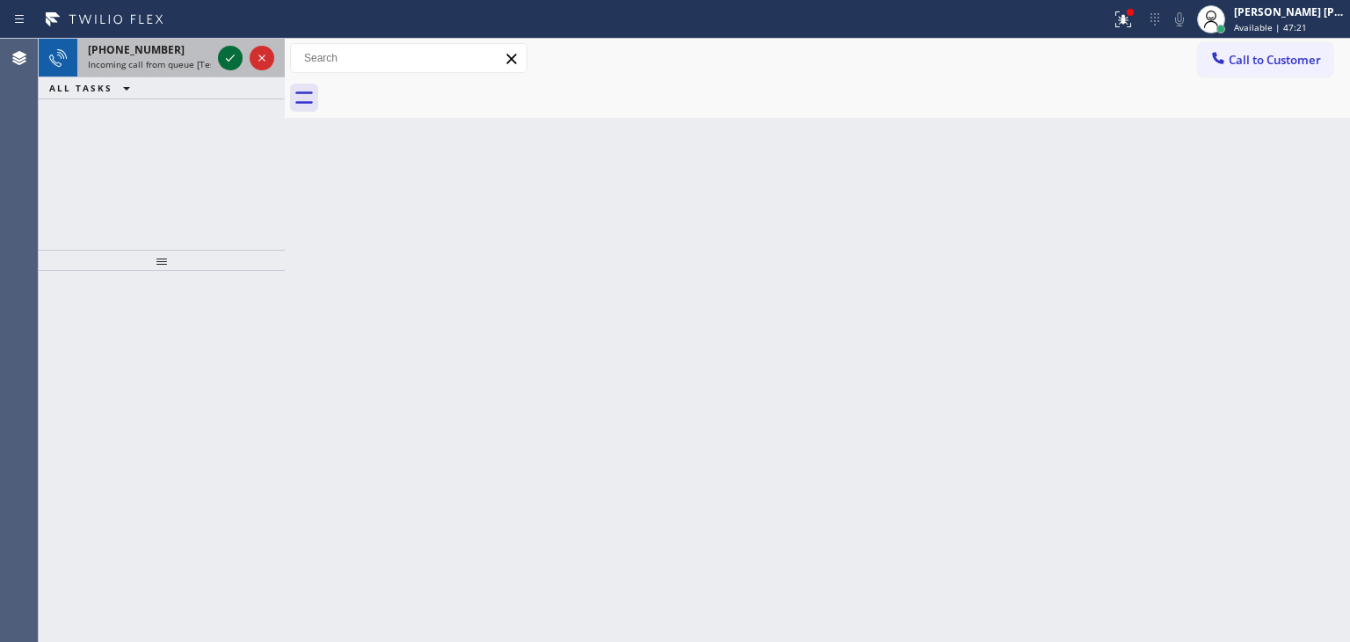
click at [231, 61] on icon at bounding box center [230, 57] width 21 height 21
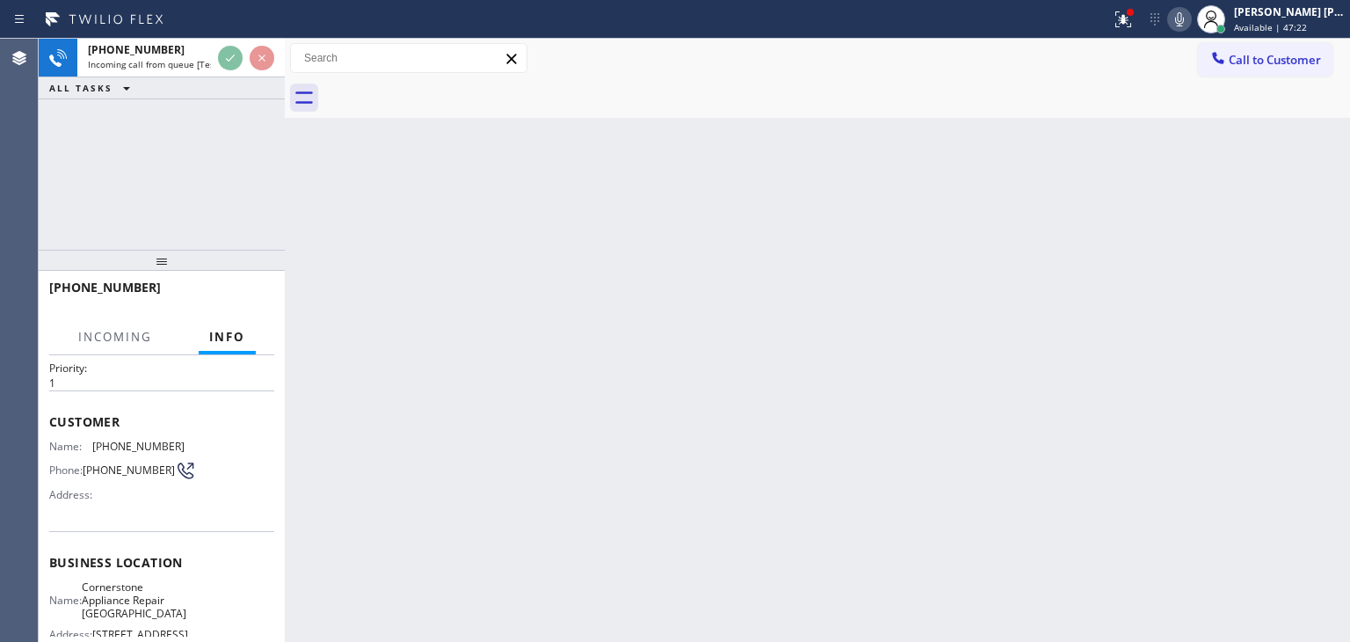
scroll to position [88, 0]
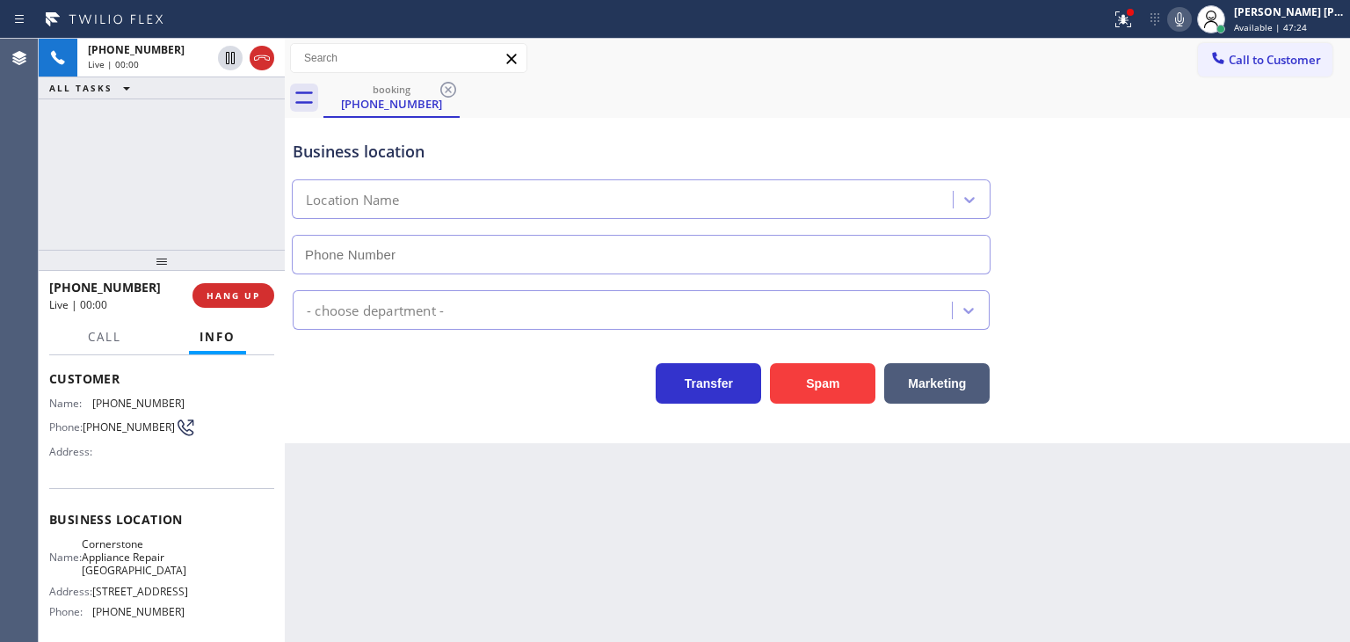
type input "[PHONE_NUMBER]"
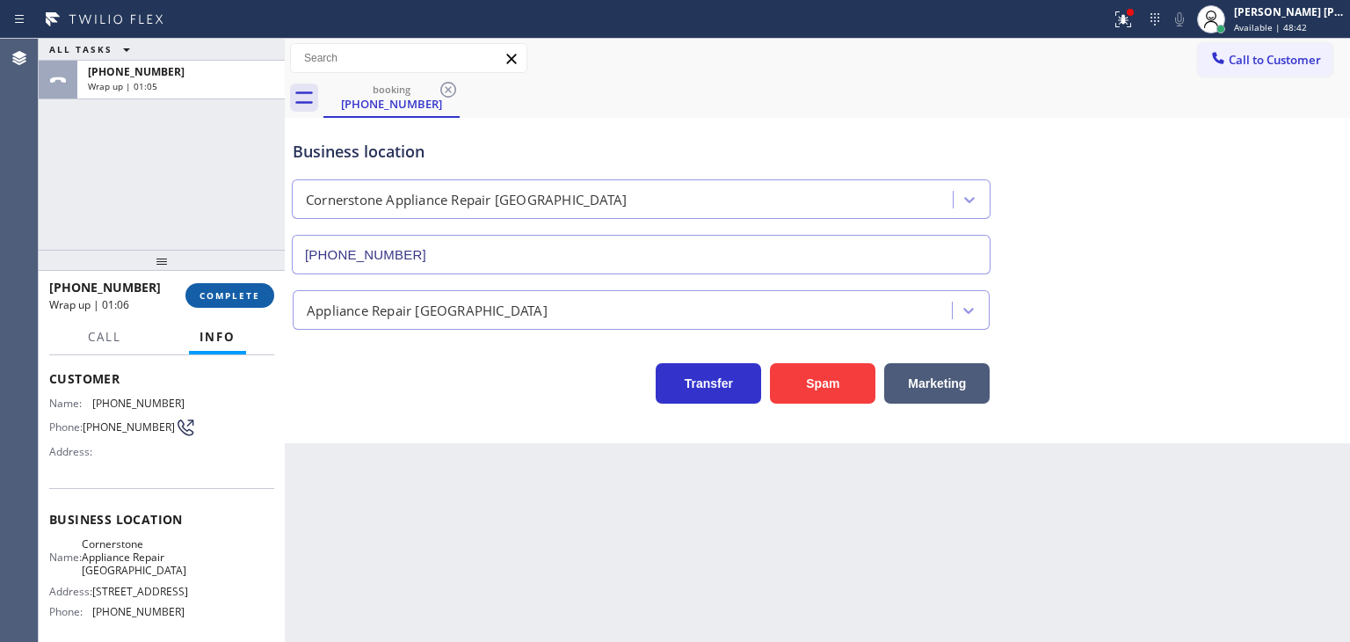
click at [236, 299] on span "COMPLETE" at bounding box center [230, 295] width 61 height 12
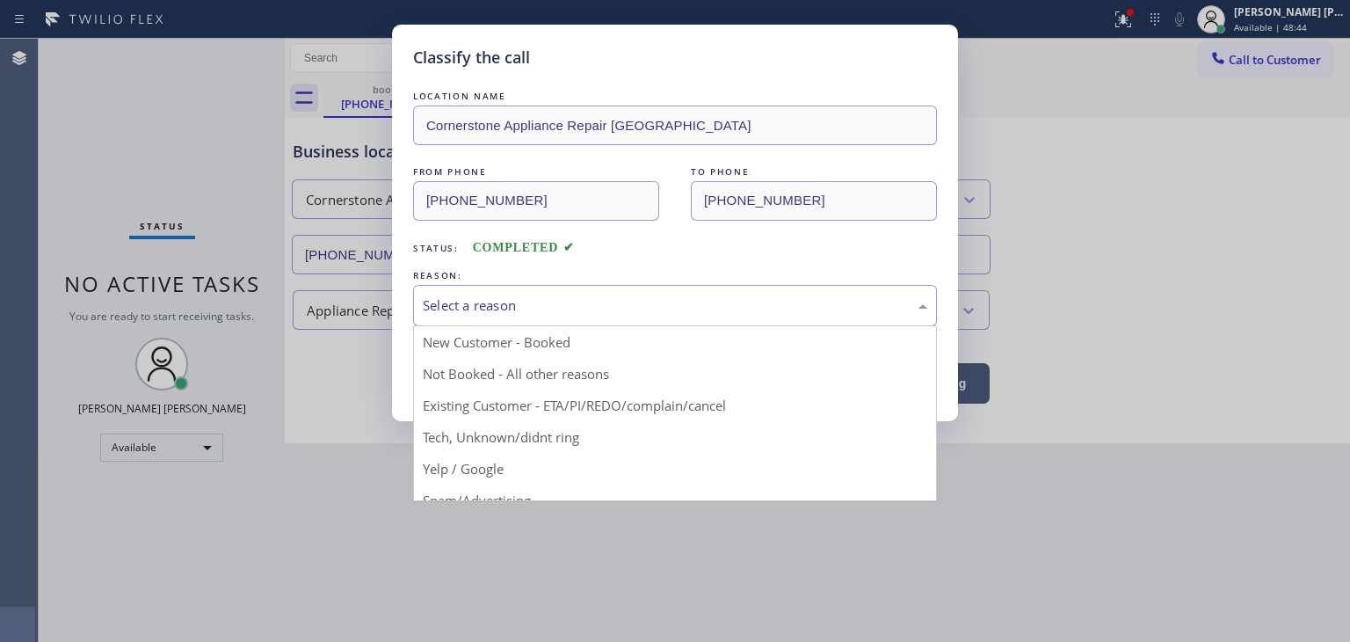
click at [570, 303] on div "Select a reason" at bounding box center [675, 305] width 505 height 20
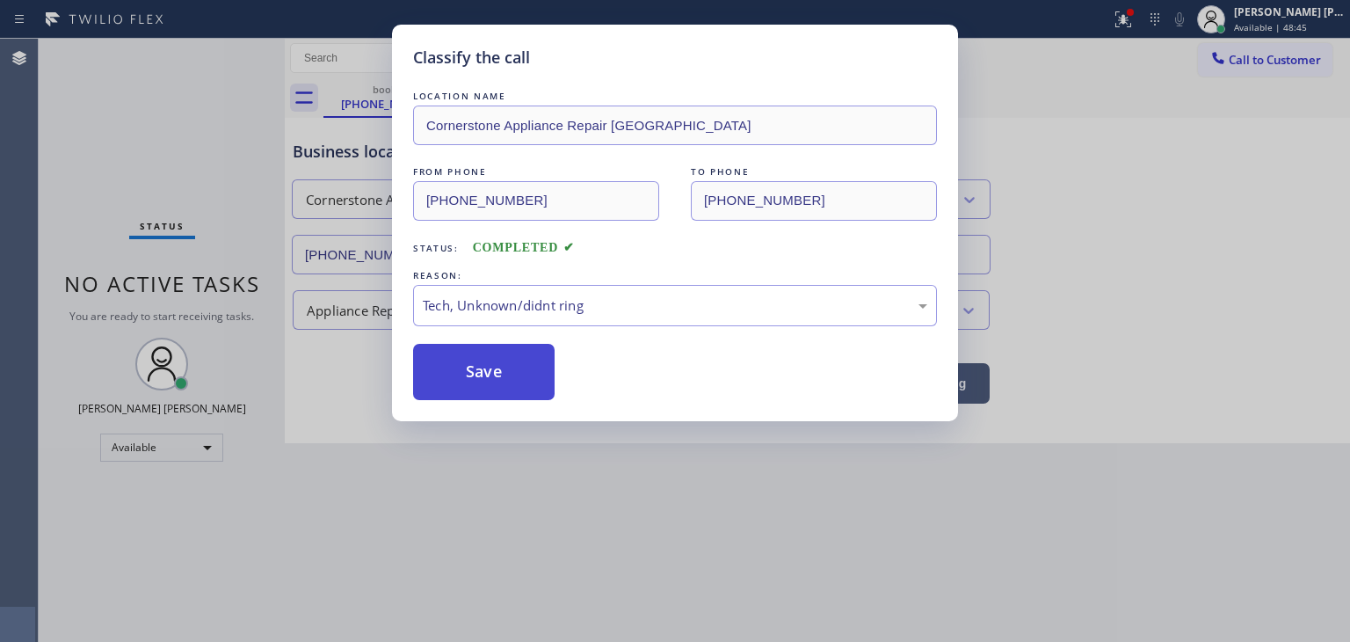
click at [498, 394] on button "Save" at bounding box center [484, 372] width 142 height 56
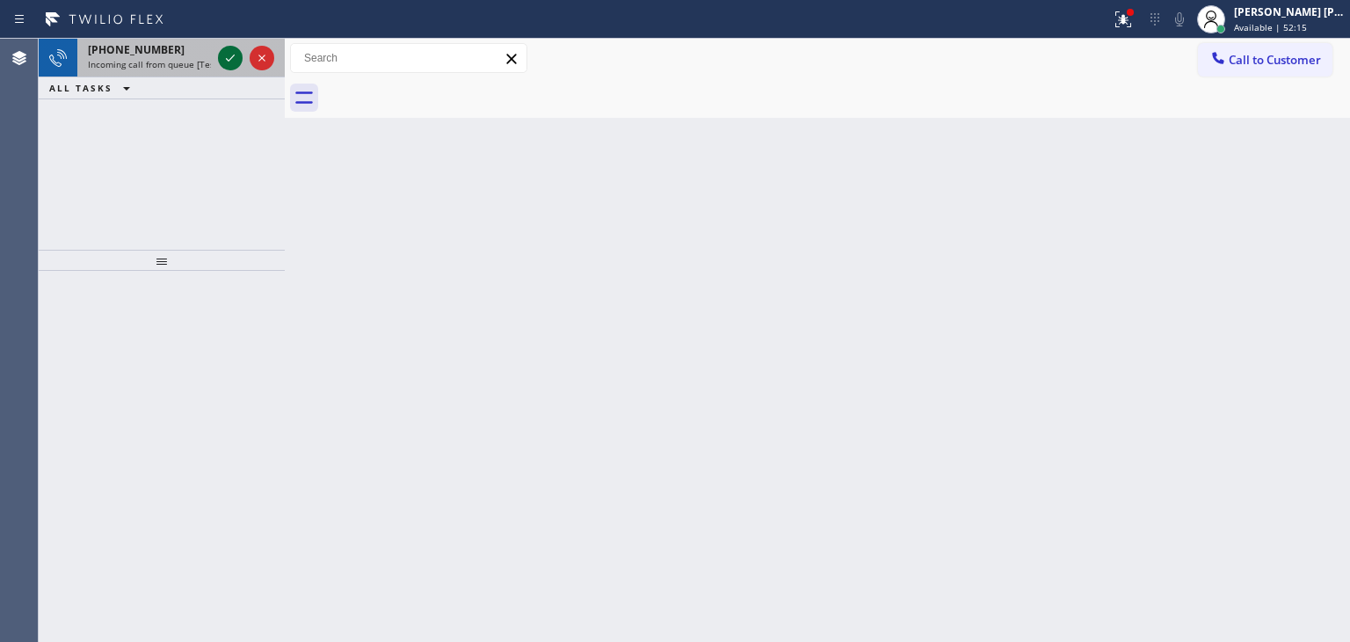
click at [226, 52] on icon at bounding box center [230, 57] width 21 height 21
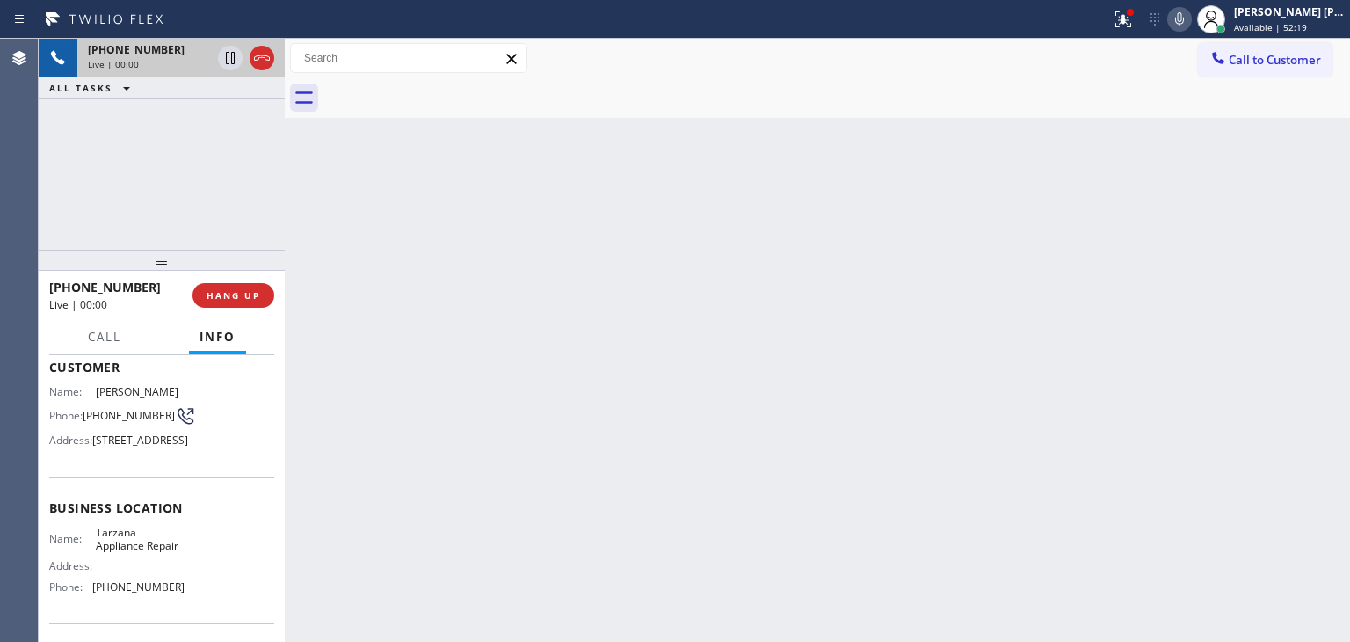
scroll to position [176, 0]
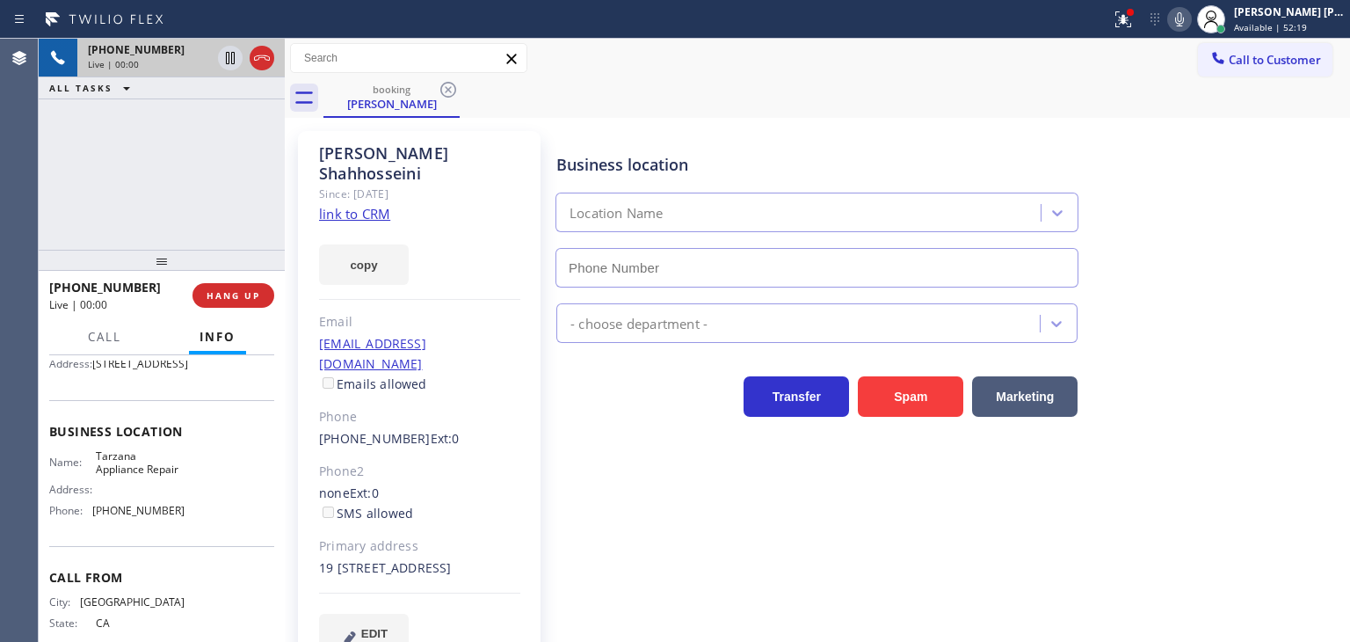
type input "[PHONE_NUMBER]"
click at [359, 205] on link "link to CRM" at bounding box center [354, 214] width 71 height 18
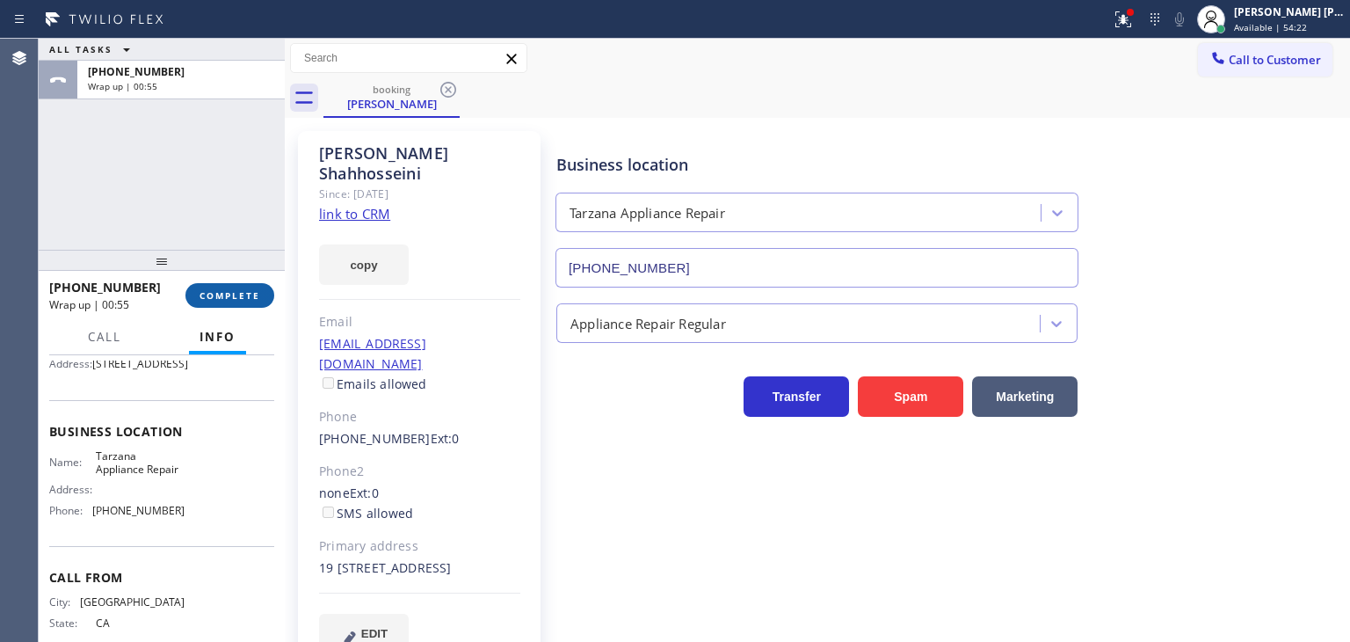
click at [230, 294] on span "COMPLETE" at bounding box center [230, 295] width 61 height 12
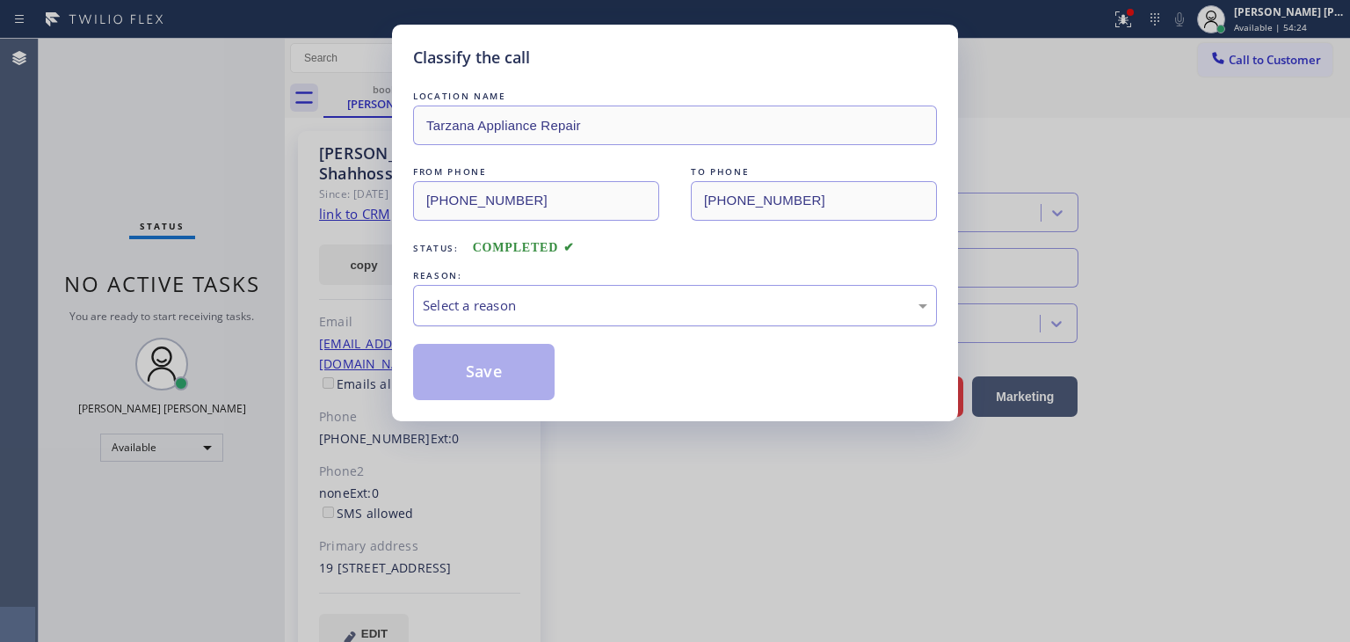
click at [503, 305] on div "Select a reason" at bounding box center [675, 305] width 505 height 20
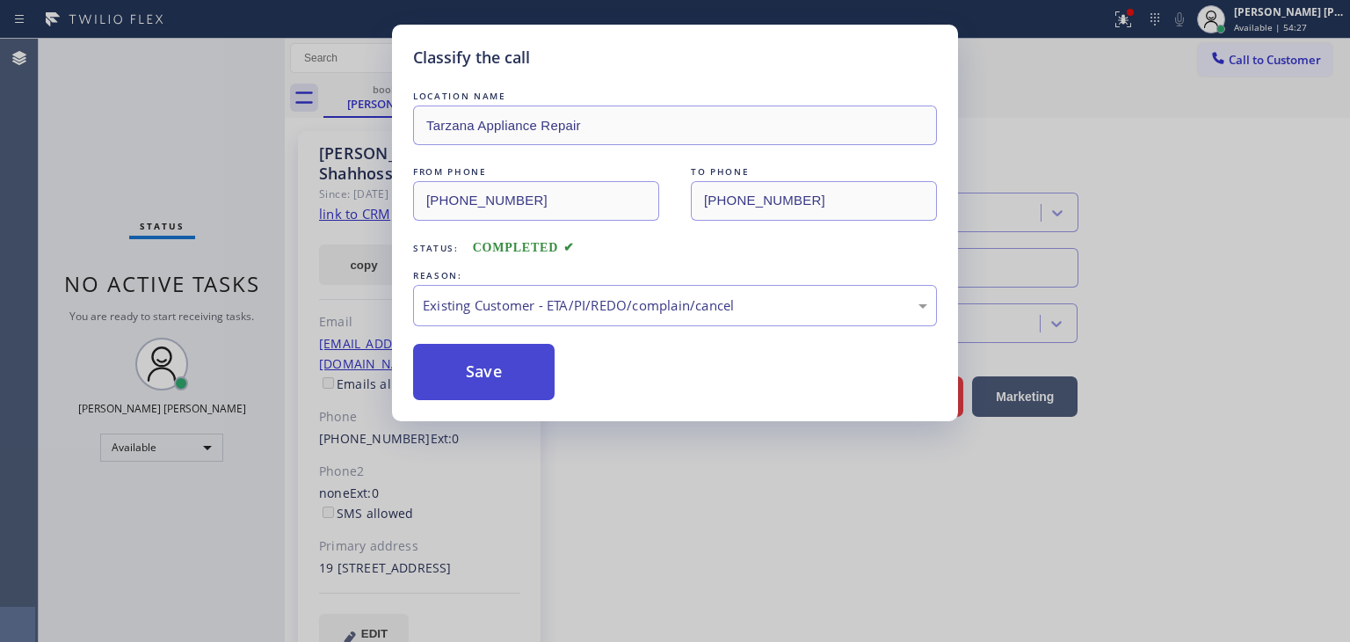
click at [493, 381] on button "Save" at bounding box center [484, 372] width 142 height 56
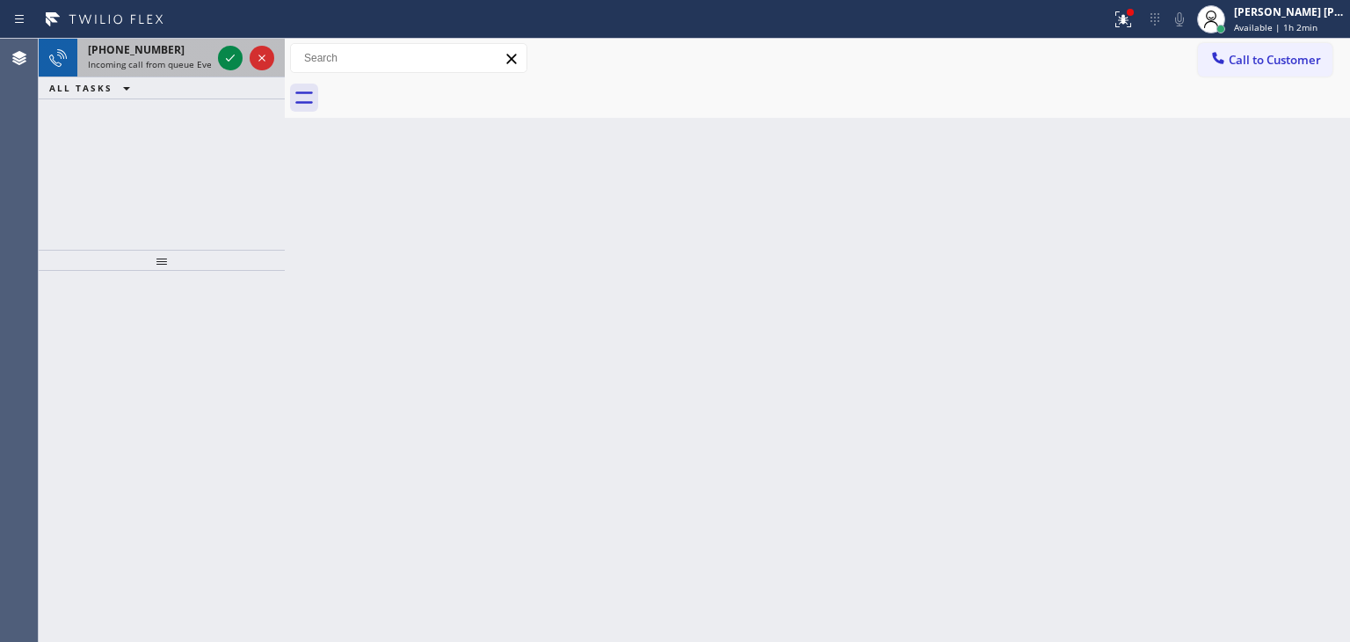
click at [243, 73] on div at bounding box center [245, 58] width 63 height 39
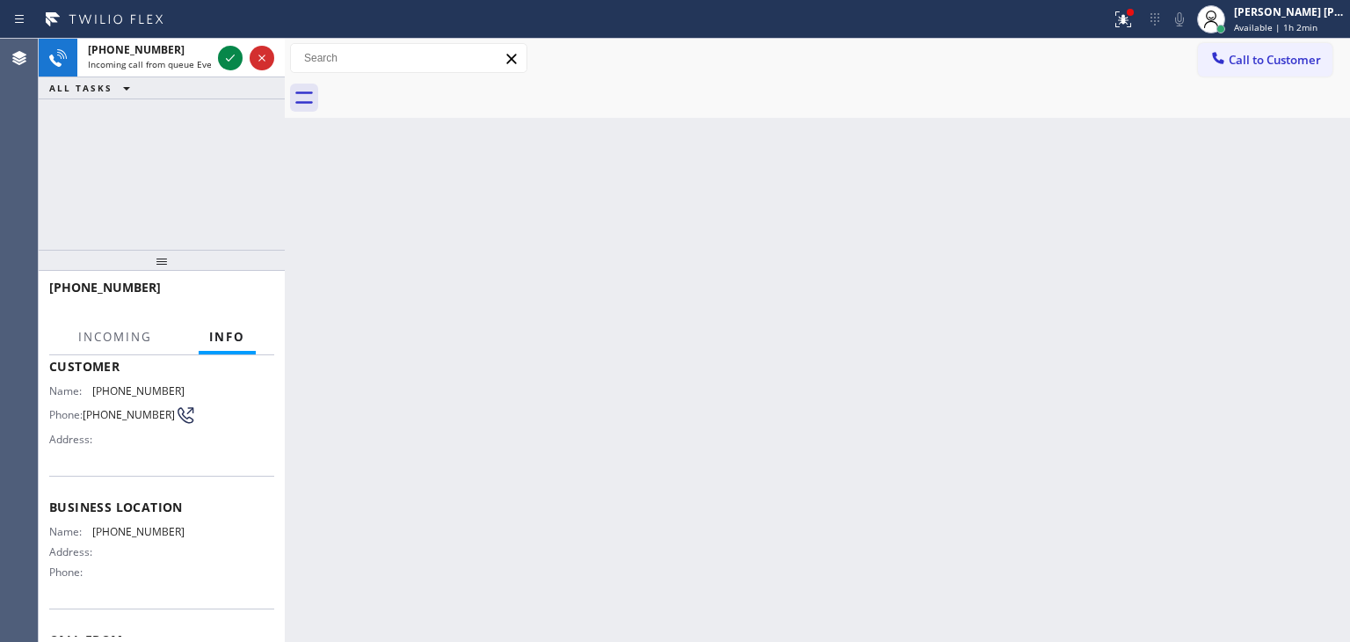
scroll to position [176, 0]
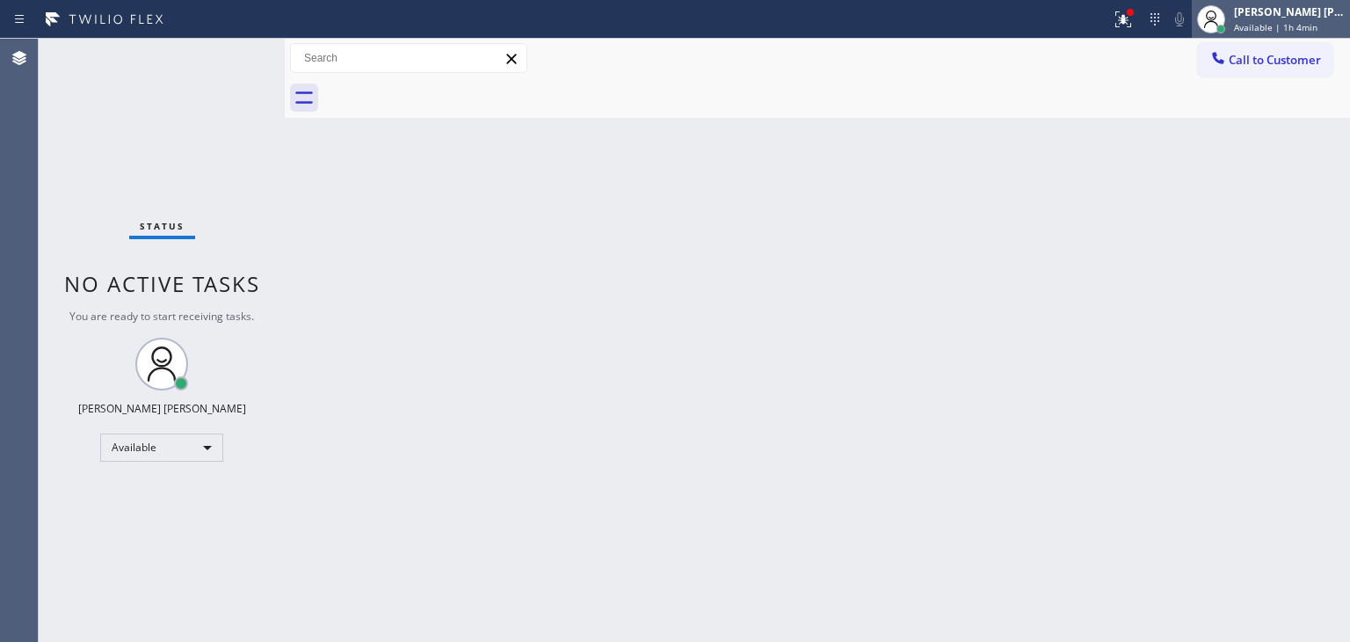
click at [1283, 11] on div "[PERSON_NAME] [PERSON_NAME]" at bounding box center [1289, 11] width 111 height 15
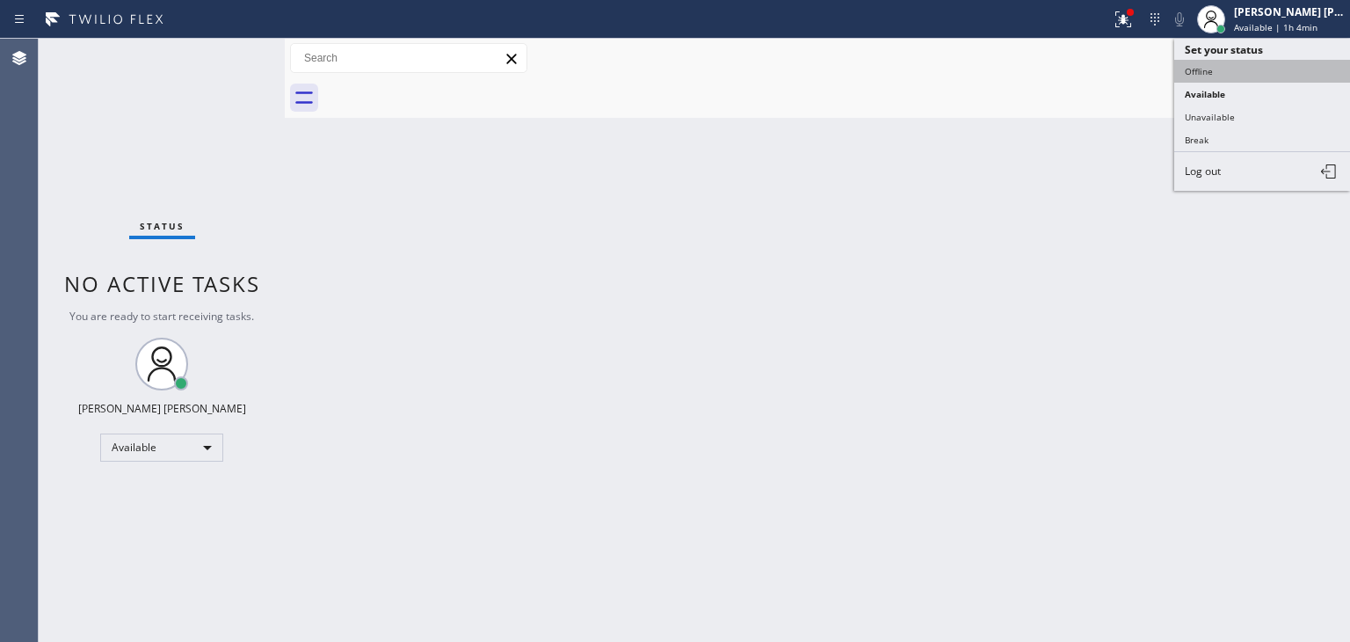
click at [1230, 76] on button "Offline" at bounding box center [1262, 71] width 176 height 23
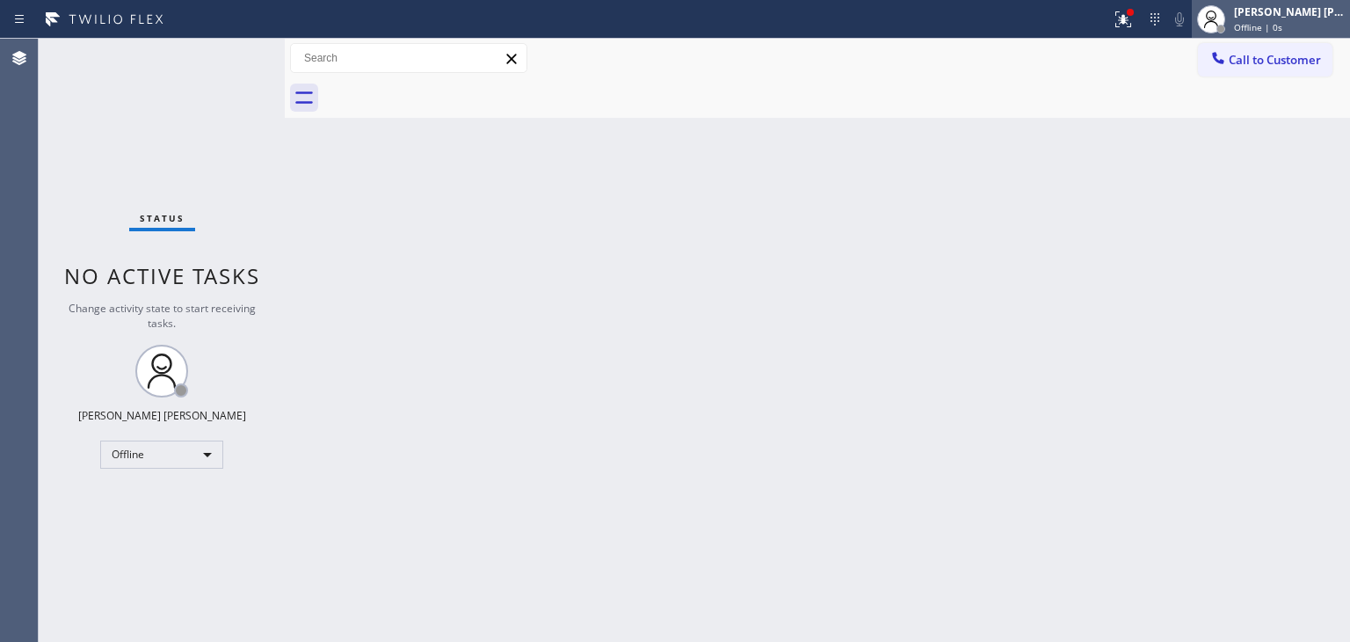
click at [1310, 25] on div "Offline | 0s" at bounding box center [1289, 27] width 111 height 12
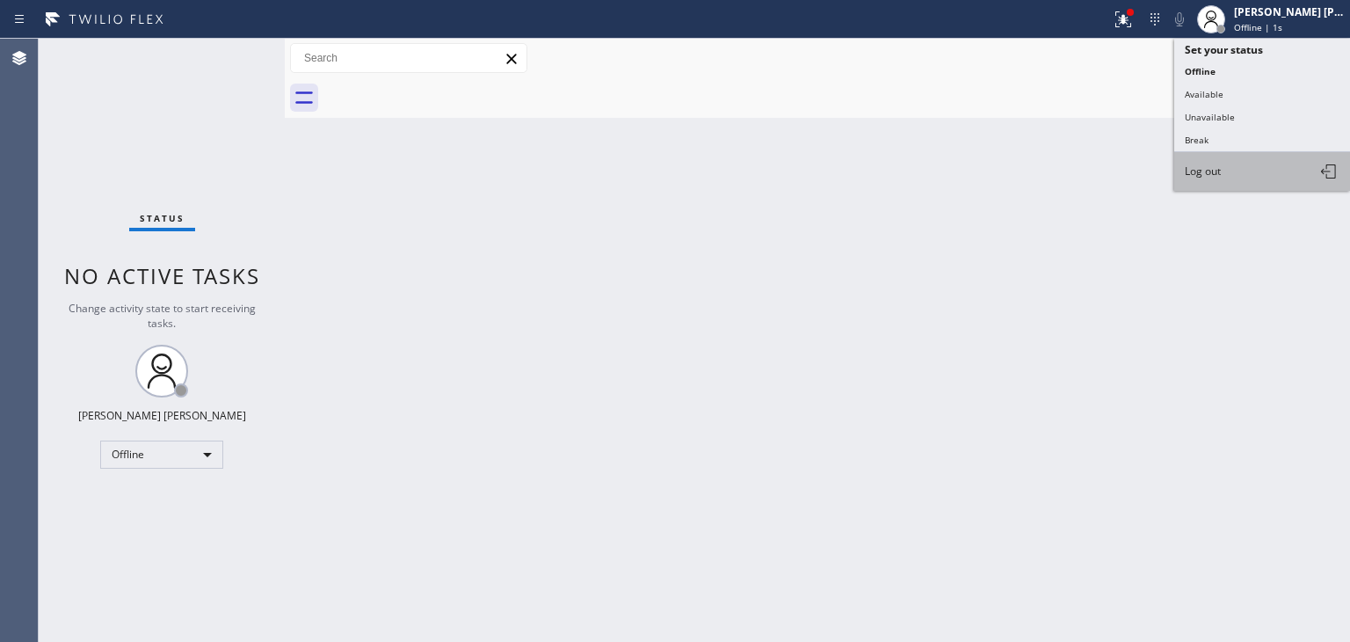
click at [1211, 165] on span "Log out" at bounding box center [1203, 170] width 36 height 15
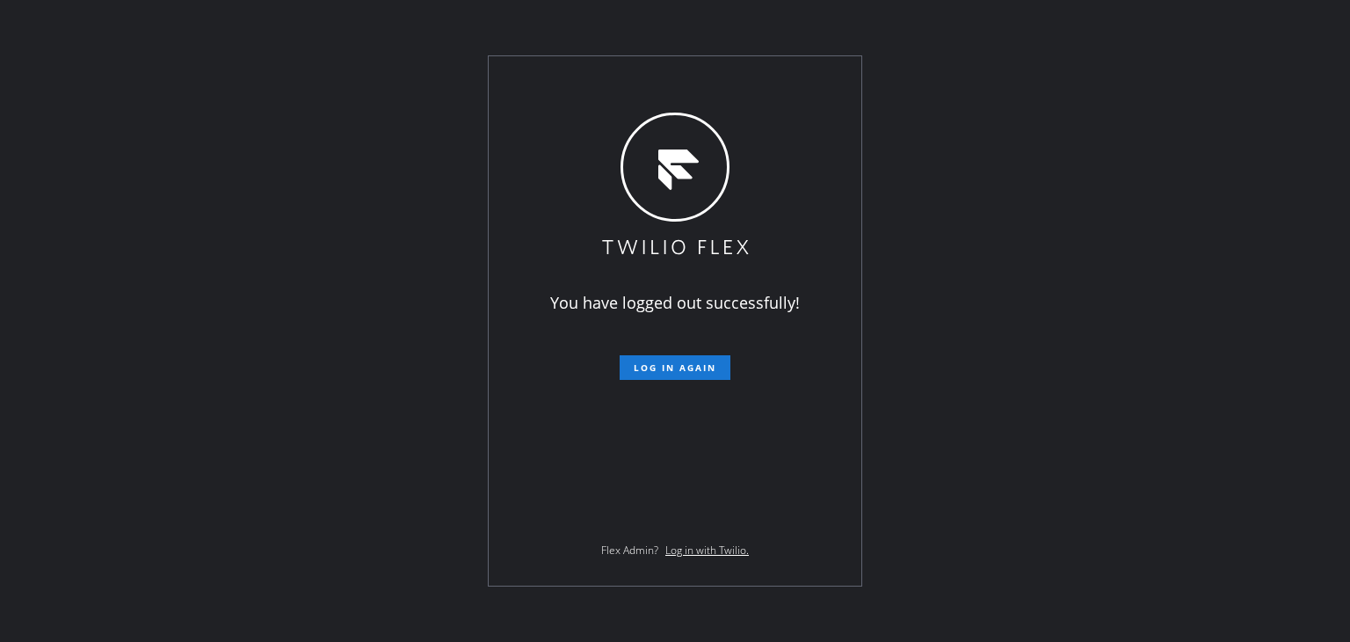
click at [1239, 135] on div "You have logged out successfully! Log in again Flex Admin? Log in with Twilio." at bounding box center [675, 321] width 1350 height 642
drag, startPoint x: 1252, startPoint y: 262, endPoint x: 1215, endPoint y: 219, distance: 56.7
click at [1252, 262] on div "You have logged out successfully! Log in again Flex Admin? Log in with Twilio." at bounding box center [675, 321] width 1350 height 642
